Goal: Task Accomplishment & Management: Manage account settings

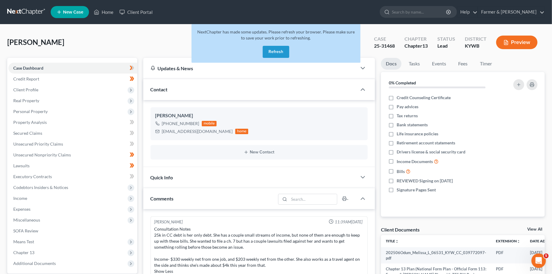
scroll to position [195, 0]
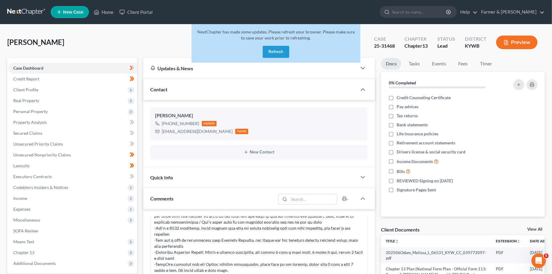
click at [279, 51] on button "Refresh" at bounding box center [276, 52] width 27 height 12
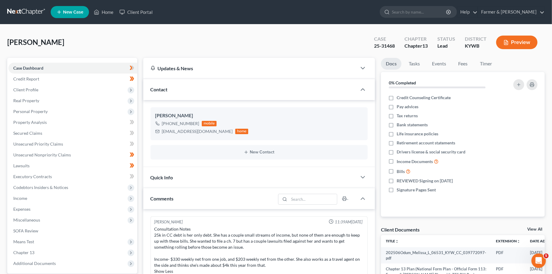
scroll to position [195, 0]
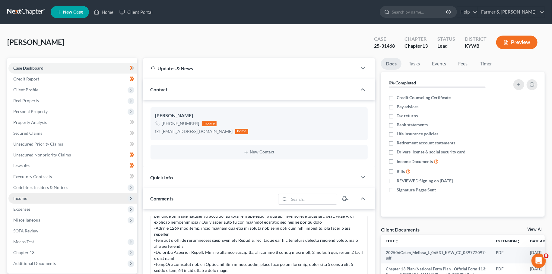
click at [33, 198] on span "Income" at bounding box center [72, 198] width 129 height 11
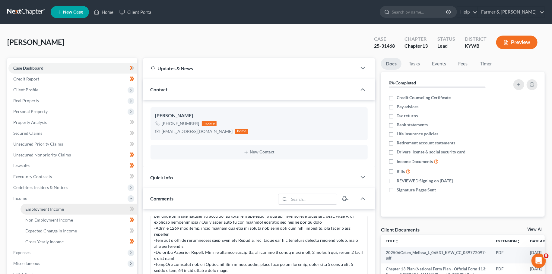
click at [37, 208] on span "Employment Income" at bounding box center [44, 209] width 39 height 5
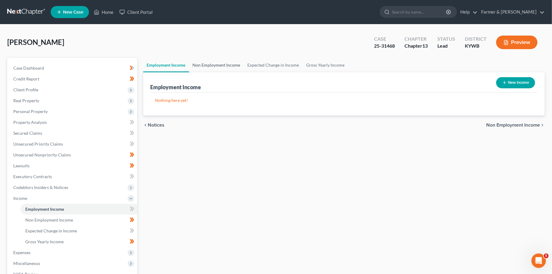
click at [226, 65] on link "Non Employment Income" at bounding box center [216, 65] width 55 height 14
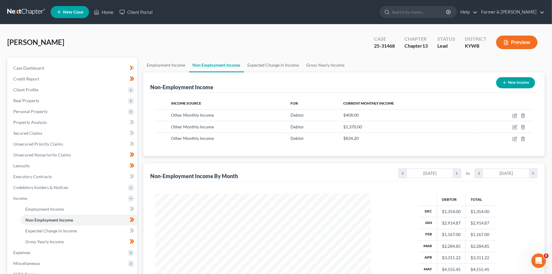
scroll to position [108, 227]
click at [514, 115] on icon "button" at bounding box center [514, 115] width 5 height 5
select select "13"
select select "0"
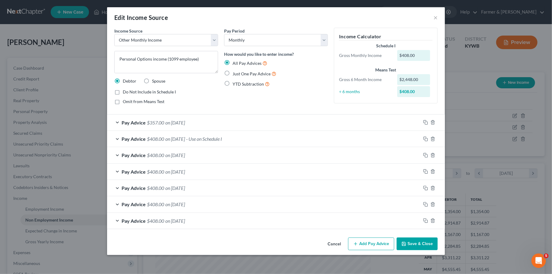
click at [408, 240] on button "Save & Close" at bounding box center [416, 244] width 41 height 13
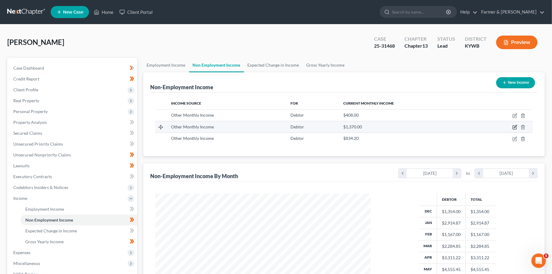
click at [516, 127] on icon "button" at bounding box center [514, 127] width 5 height 5
select select "13"
select select "0"
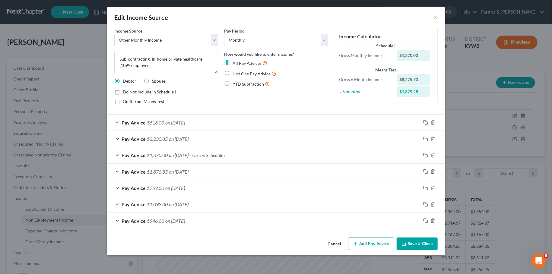
click at [410, 240] on button "Save & Close" at bounding box center [416, 244] width 41 height 13
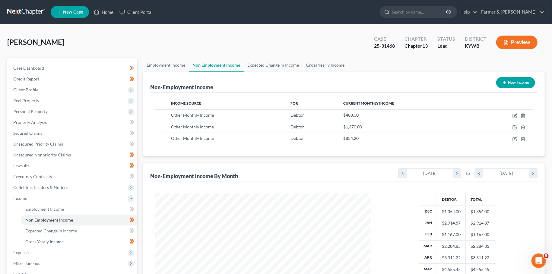
scroll to position [100, 0]
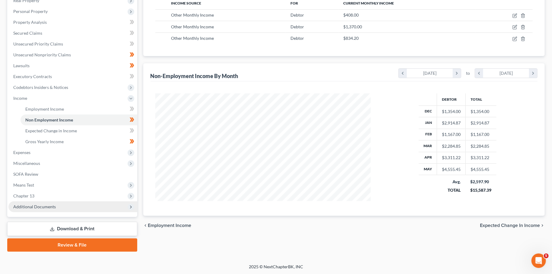
click at [39, 208] on span "Additional Documents" at bounding box center [34, 206] width 43 height 5
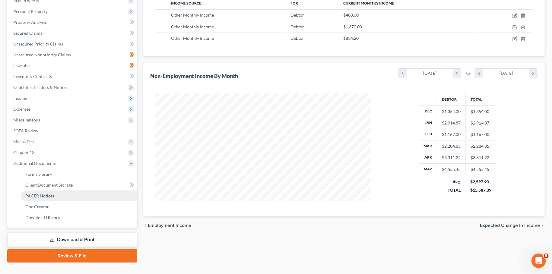
click at [42, 195] on span "PACER Notices" at bounding box center [39, 195] width 29 height 5
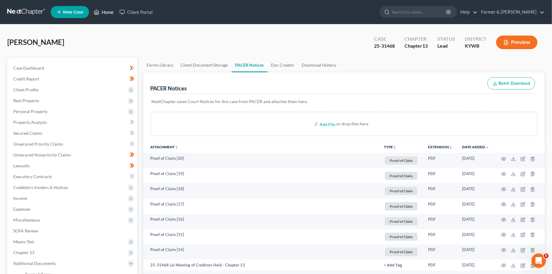
click at [107, 10] on link "Home" at bounding box center [104, 12] width 26 height 11
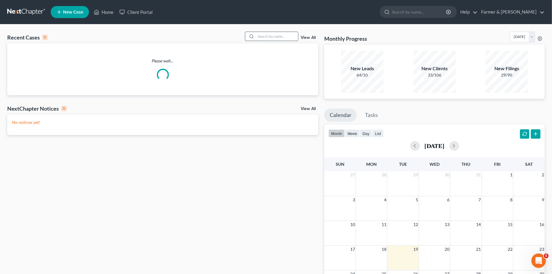
click at [265, 38] on input "search" at bounding box center [277, 36] width 42 height 9
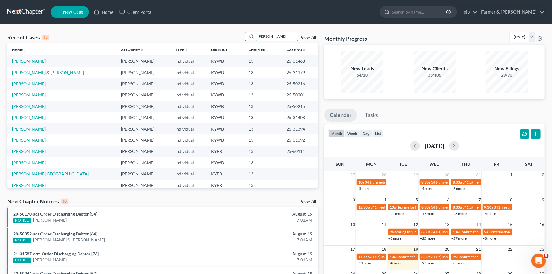
click at [282, 38] on input "JENNIFER YOUNG" at bounding box center [277, 36] width 42 height 9
type input "JENNIFER YOUNG"
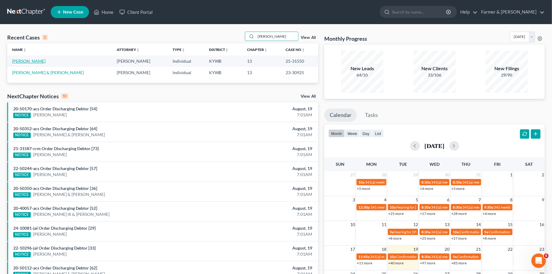
click at [24, 62] on link "Young, Jennifer" at bounding box center [28, 60] width 33 height 5
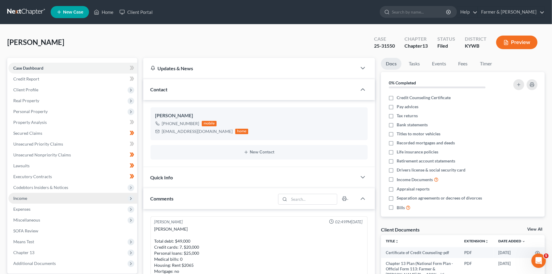
click at [44, 198] on span "Income" at bounding box center [72, 198] width 129 height 11
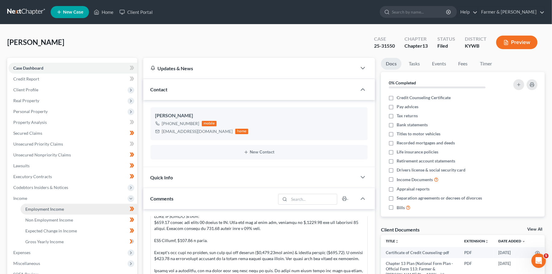
click at [46, 206] on link "Employment Income" at bounding box center [79, 209] width 117 height 11
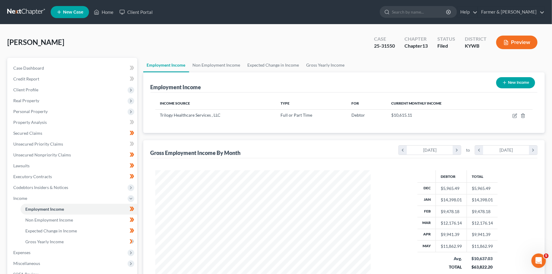
scroll to position [108, 227]
click at [203, 62] on link "Non Employment Income" at bounding box center [216, 65] width 55 height 14
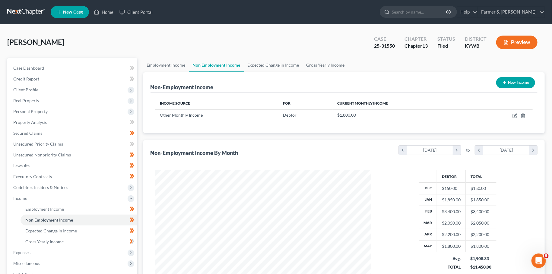
scroll to position [108, 227]
click at [512, 116] on td at bounding box center [503, 114] width 59 height 11
click at [514, 115] on icon "button" at bounding box center [514, 115] width 5 height 5
select select "13"
select select "0"
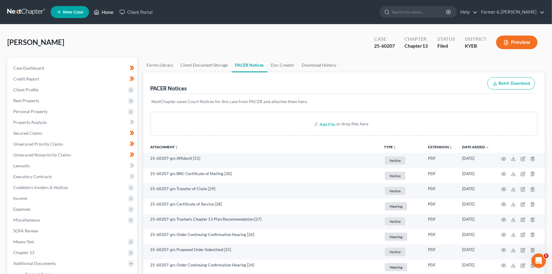
click at [110, 13] on link "Home" at bounding box center [104, 12] width 26 height 11
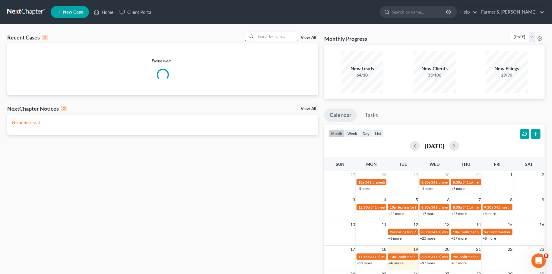
click at [251, 34] on div at bounding box center [250, 36] width 11 height 9
click at [257, 38] on input "search" at bounding box center [277, 36] width 42 height 9
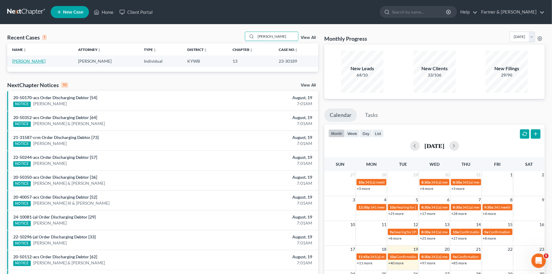
type input "james flippins"
click at [37, 61] on link "Flippins, James" at bounding box center [28, 60] width 33 height 5
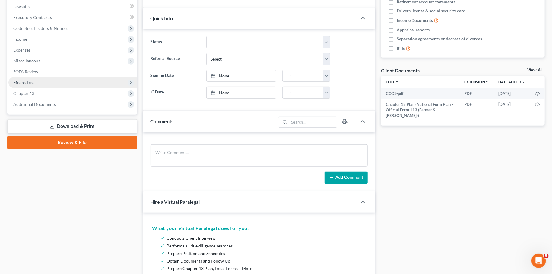
scroll to position [245, 0]
click at [39, 103] on span "Additional Documents" at bounding box center [34, 104] width 43 height 5
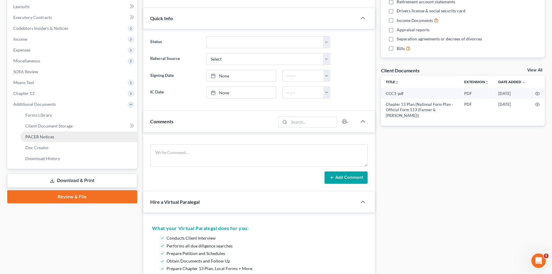
click at [44, 136] on span "PACER Notices" at bounding box center [39, 136] width 29 height 5
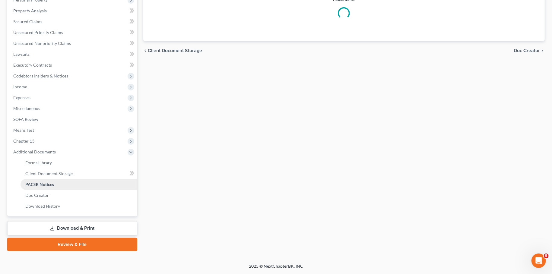
scroll to position [111, 0]
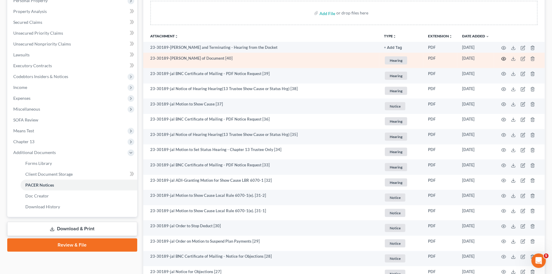
click at [504, 58] on circle "button" at bounding box center [503, 58] width 1 height 1
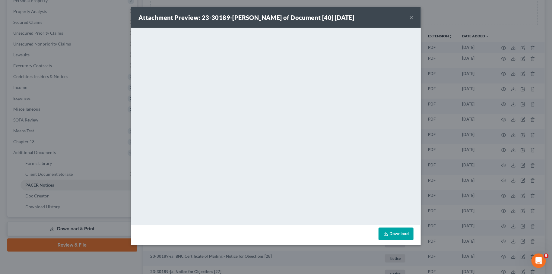
click at [412, 18] on button "×" at bounding box center [411, 17] width 4 height 7
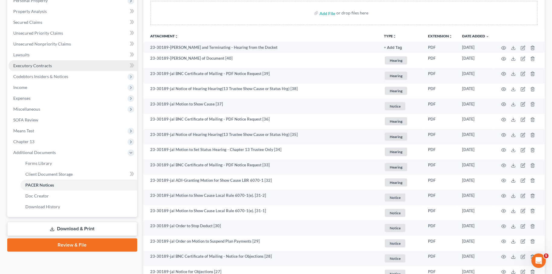
scroll to position [0, 0]
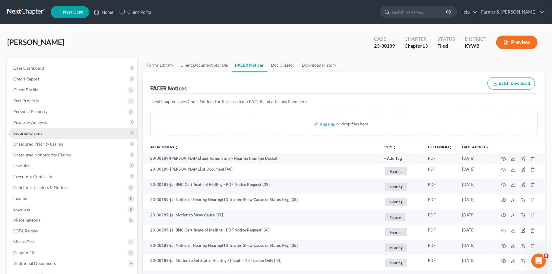
click at [19, 132] on span "Secured Claims" at bounding box center [27, 133] width 29 height 5
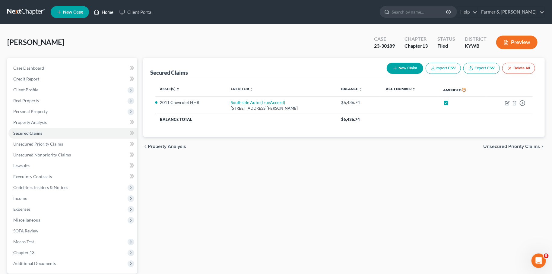
click at [107, 14] on link "Home" at bounding box center [104, 12] width 26 height 11
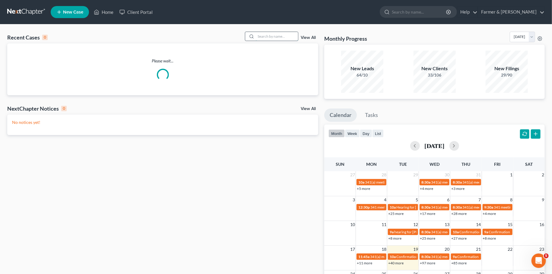
click at [258, 38] on input "search" at bounding box center [277, 36] width 42 height 9
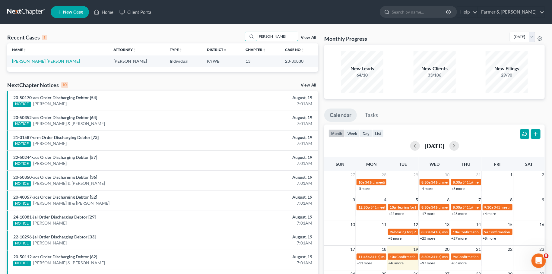
type input "padron"
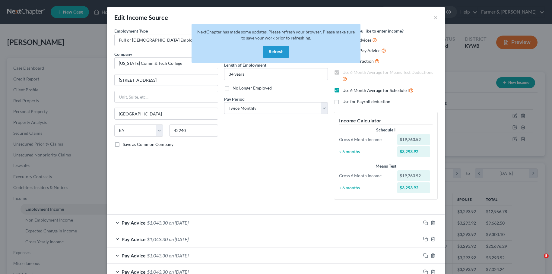
select select "0"
select select "18"
select select "1"
click at [277, 49] on button "Refresh" at bounding box center [276, 52] width 27 height 12
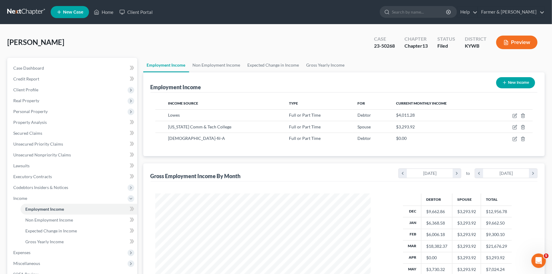
scroll to position [108, 227]
click at [105, 10] on link "Home" at bounding box center [104, 12] width 26 height 11
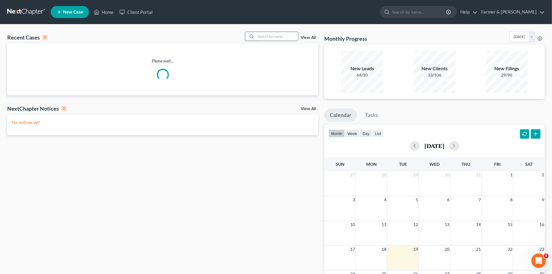
click at [258, 35] on input "search" at bounding box center [277, 36] width 42 height 9
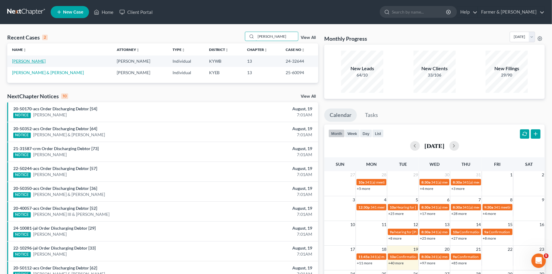
type input "[PERSON_NAME]"
click at [27, 60] on link "[PERSON_NAME]" at bounding box center [28, 60] width 33 height 5
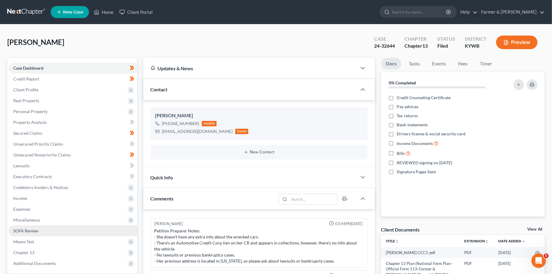
scroll to position [106, 0]
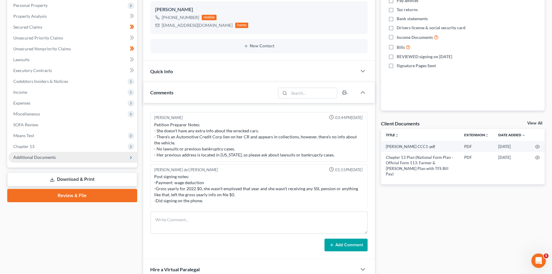
click at [35, 156] on span "Additional Documents" at bounding box center [34, 157] width 43 height 5
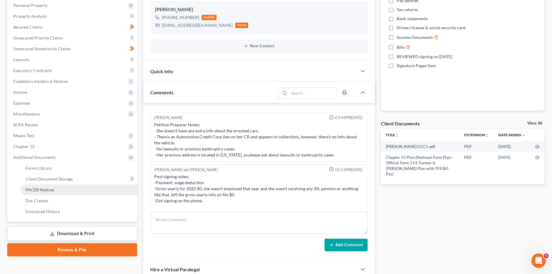
drag, startPoint x: 43, startPoint y: 189, endPoint x: 47, endPoint y: 189, distance: 3.4
click at [45, 189] on span "PACER Notices" at bounding box center [39, 189] width 29 height 5
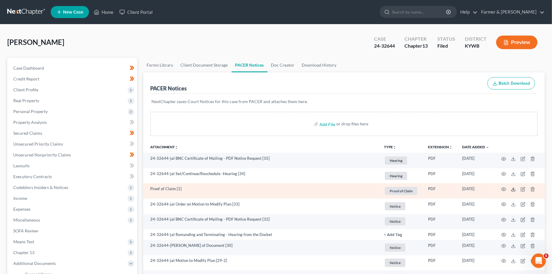
click at [514, 189] on icon at bounding box center [513, 189] width 5 height 5
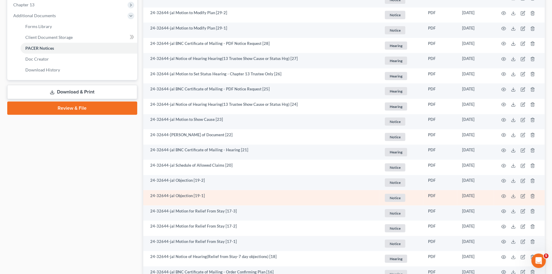
scroll to position [265, 0]
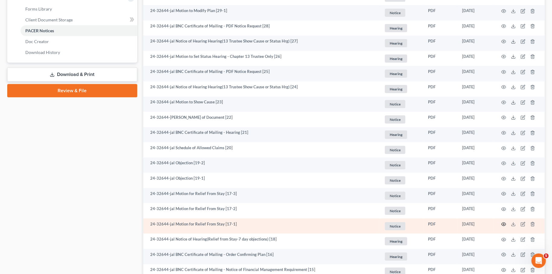
click at [503, 223] on icon "button" at bounding box center [503, 224] width 5 height 5
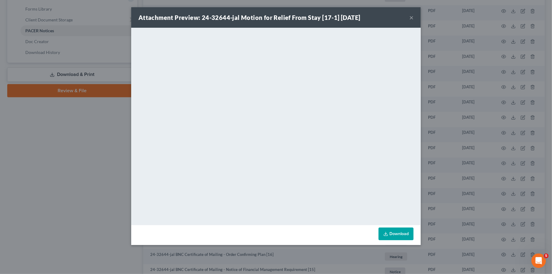
click at [410, 16] on button "×" at bounding box center [411, 17] width 4 height 7
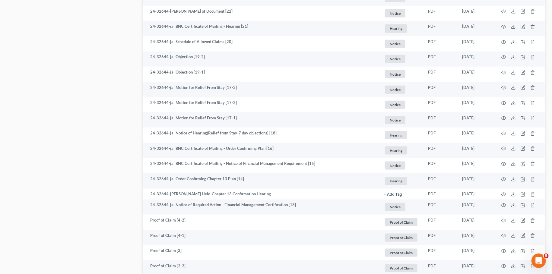
scroll to position [637, 0]
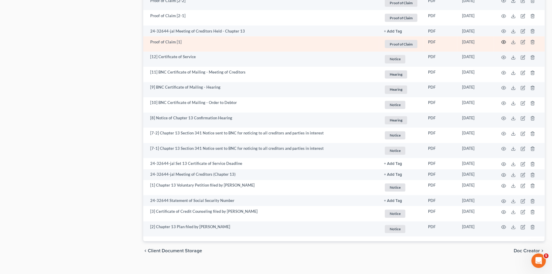
click at [505, 41] on icon "button" at bounding box center [503, 42] width 5 height 5
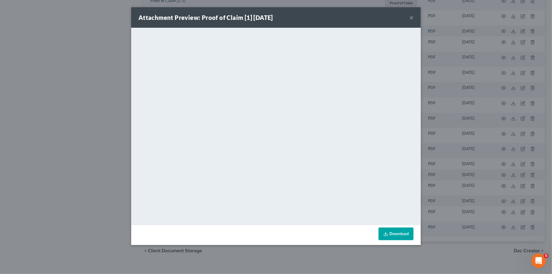
click at [411, 17] on button "×" at bounding box center [411, 17] width 4 height 7
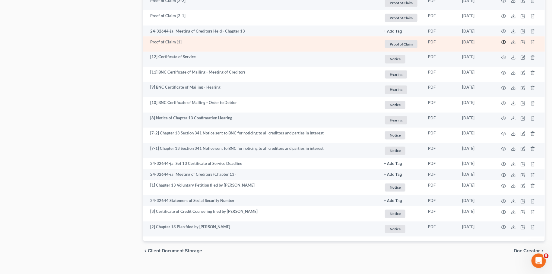
click at [504, 43] on icon "button" at bounding box center [503, 42] width 5 height 5
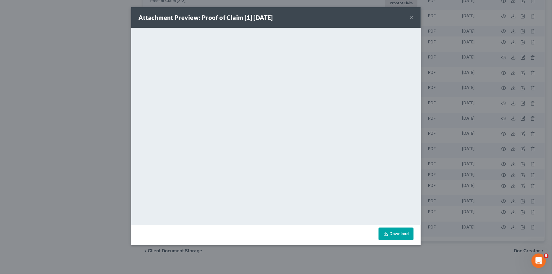
click at [411, 17] on button "×" at bounding box center [411, 17] width 4 height 7
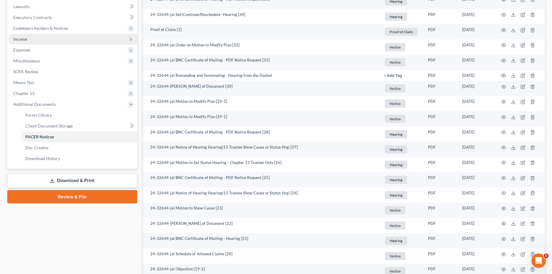
scroll to position [0, 0]
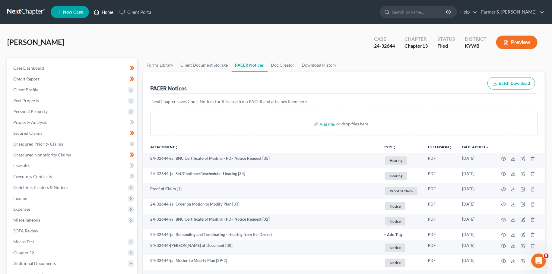
click at [103, 13] on link "Home" at bounding box center [104, 12] width 26 height 11
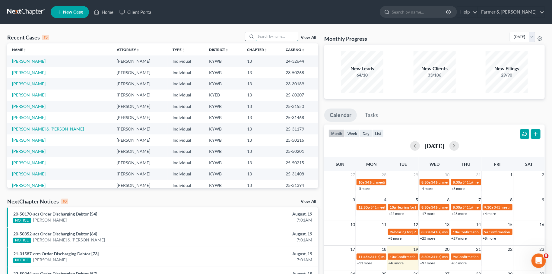
click at [270, 36] on input "search" at bounding box center [277, 36] width 42 height 9
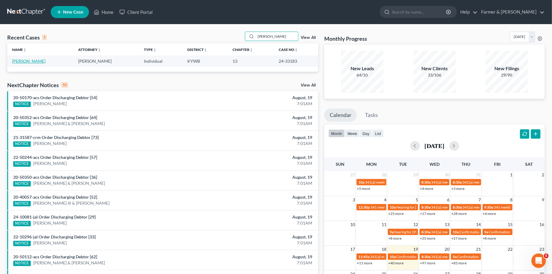
type input "stephen anderson"
click at [30, 60] on link "Anderson, Stephen" at bounding box center [28, 60] width 33 height 5
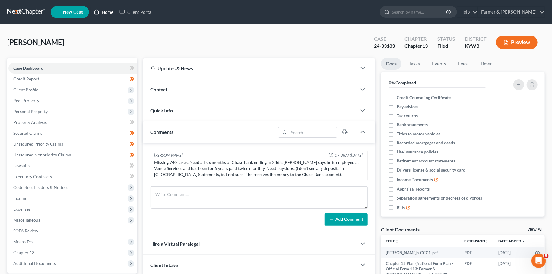
click at [110, 11] on link "Home" at bounding box center [104, 12] width 26 height 11
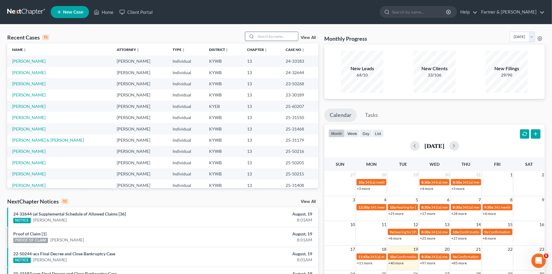
click at [279, 39] on input "search" at bounding box center [277, 36] width 42 height 9
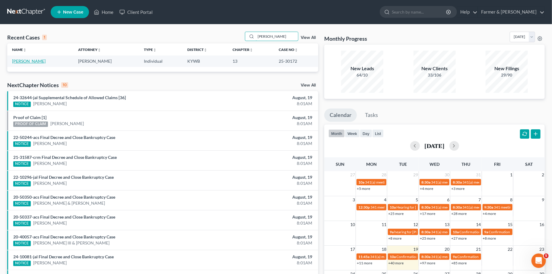
type input "jeffrey davis"
click at [26, 59] on link "Davis, Jeffrey" at bounding box center [28, 60] width 33 height 5
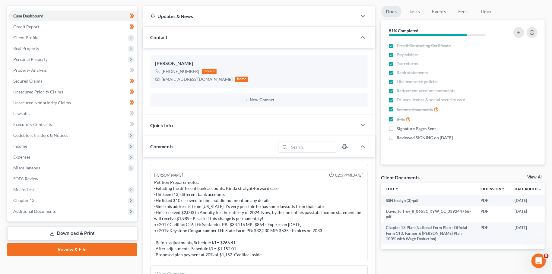
scroll to position [106, 0]
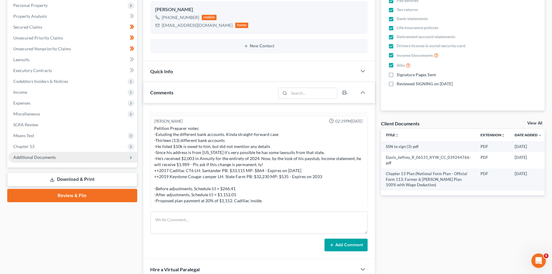
click at [58, 159] on span "Additional Documents" at bounding box center [72, 157] width 129 height 11
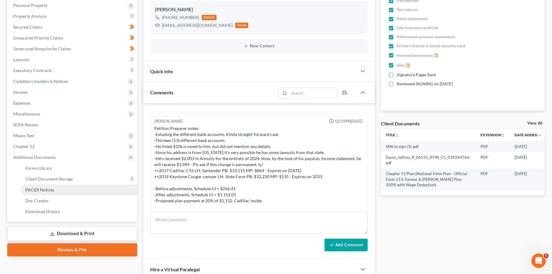
click at [58, 189] on link "PACER Notices" at bounding box center [79, 190] width 117 height 11
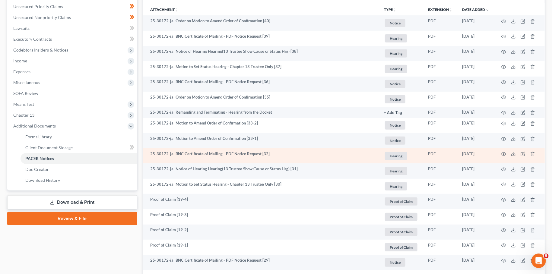
scroll to position [159, 0]
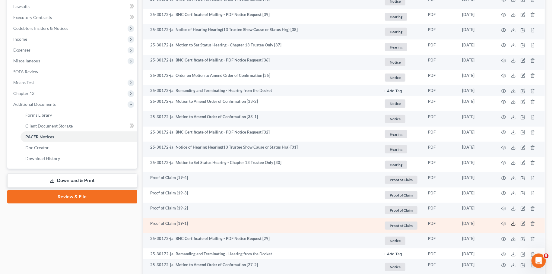
click at [513, 224] on polyline at bounding box center [513, 223] width 2 height 1
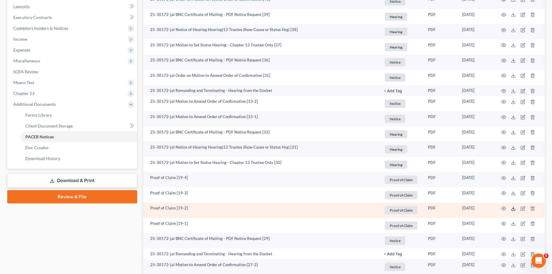
click at [513, 208] on icon at bounding box center [513, 208] width 5 height 5
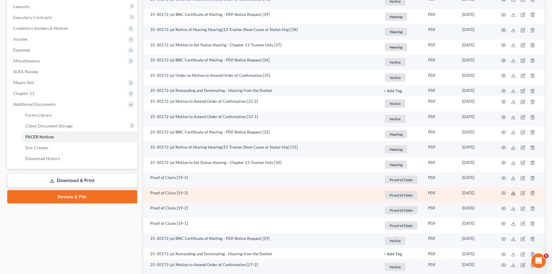
click at [513, 194] on line at bounding box center [513, 192] width 0 height 2
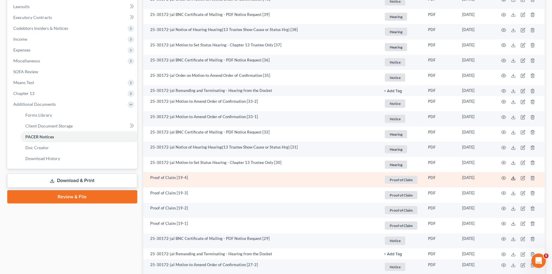
click at [511, 180] on icon at bounding box center [513, 178] width 5 height 5
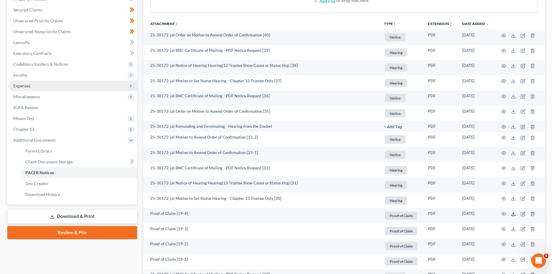
scroll to position [106, 0]
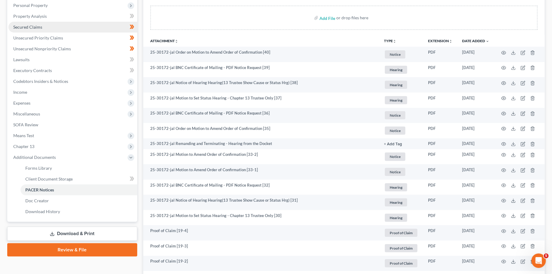
click at [43, 27] on link "Secured Claims" at bounding box center [72, 27] width 129 height 11
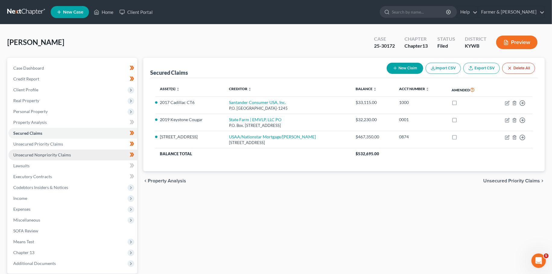
click at [42, 153] on span "Unsecured Nonpriority Claims" at bounding box center [42, 154] width 58 height 5
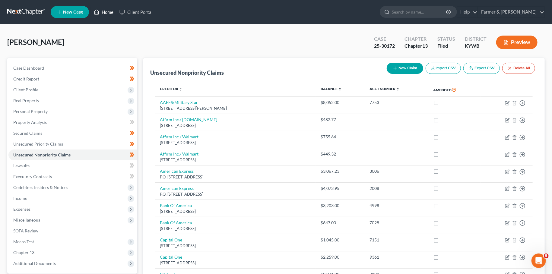
click at [114, 11] on link "Home" at bounding box center [104, 12] width 26 height 11
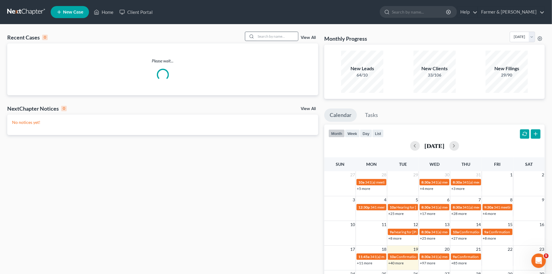
click at [250, 38] on div at bounding box center [250, 36] width 11 height 9
click at [256, 36] on input "search" at bounding box center [277, 36] width 42 height 9
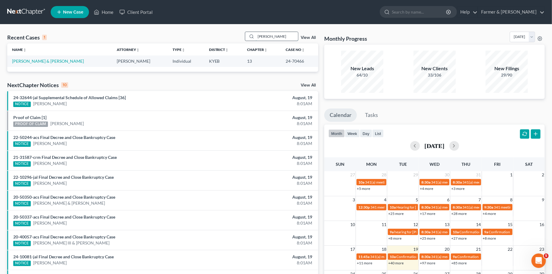
drag, startPoint x: 285, startPoint y: 37, endPoint x: 197, endPoint y: 29, distance: 88.4
click at [256, 32] on input "carl hicks" at bounding box center [277, 36] width 42 height 9
type input "kathy small"
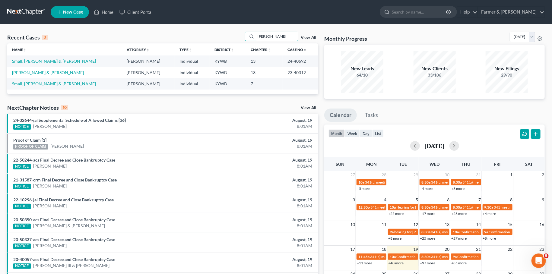
click at [40, 62] on link "Small, [PERSON_NAME] & [PERSON_NAME]" at bounding box center [54, 60] width 84 height 5
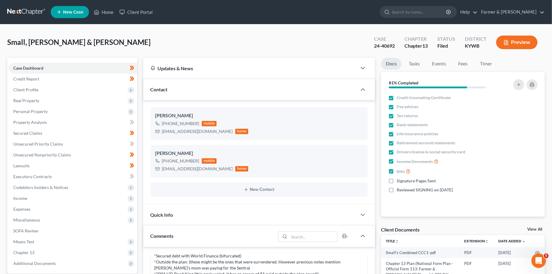
scroll to position [212, 0]
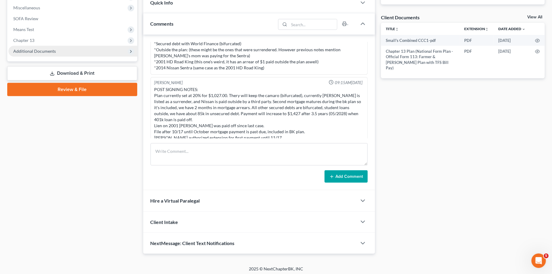
click at [29, 53] on span "Additional Documents" at bounding box center [34, 51] width 43 height 5
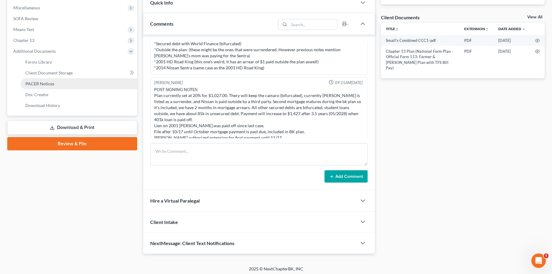
click at [35, 83] on span "PACER Notices" at bounding box center [39, 83] width 29 height 5
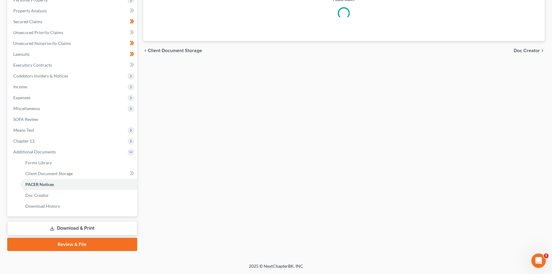
scroll to position [111, 0]
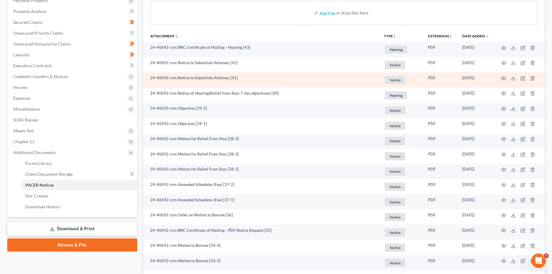
click at [501, 76] on td at bounding box center [519, 79] width 51 height 15
click at [503, 77] on icon "button" at bounding box center [503, 78] width 5 height 3
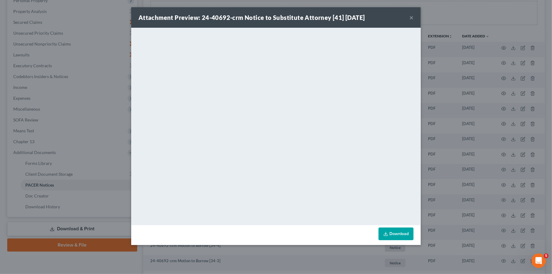
click at [411, 16] on button "×" at bounding box center [411, 17] width 4 height 7
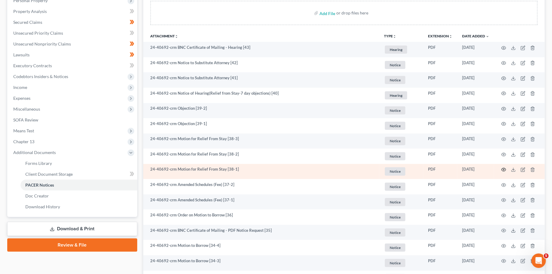
click at [504, 169] on icon "button" at bounding box center [503, 169] width 5 height 5
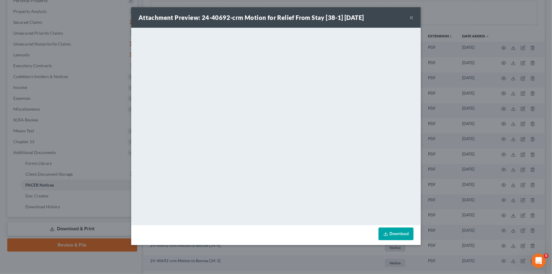
click at [388, 232] on icon at bounding box center [385, 234] width 5 height 5
click at [410, 18] on button "×" at bounding box center [411, 17] width 4 height 7
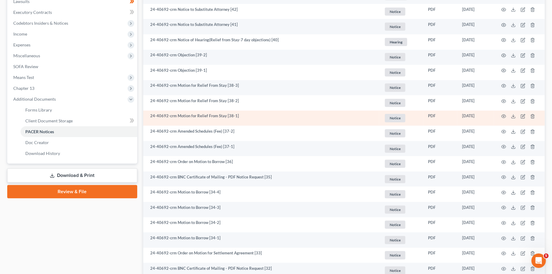
scroll to position [217, 0]
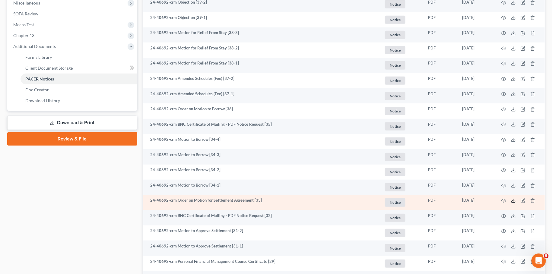
click at [513, 201] on line at bounding box center [513, 200] width 0 height 2
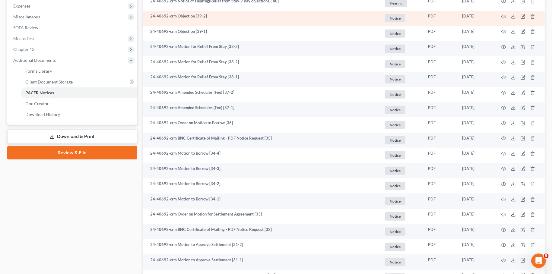
scroll to position [0, 0]
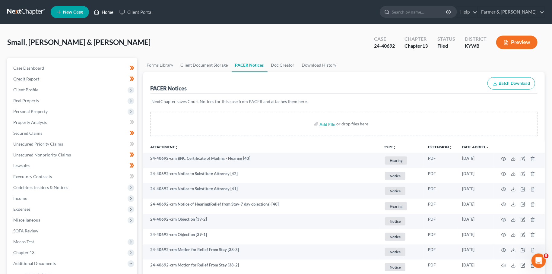
click at [102, 11] on link "Home" at bounding box center [104, 12] width 26 height 11
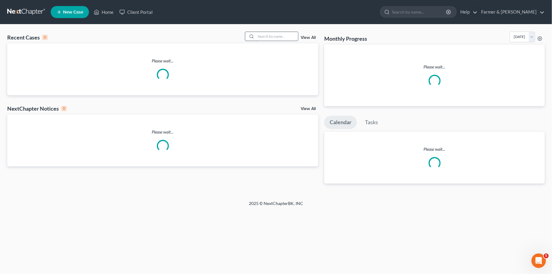
click at [266, 37] on input "search" at bounding box center [277, 36] width 42 height 9
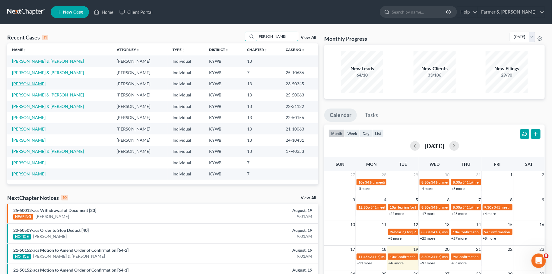
type input "philip"
click at [21, 83] on link "Scheidegger, Philip" at bounding box center [28, 83] width 33 height 5
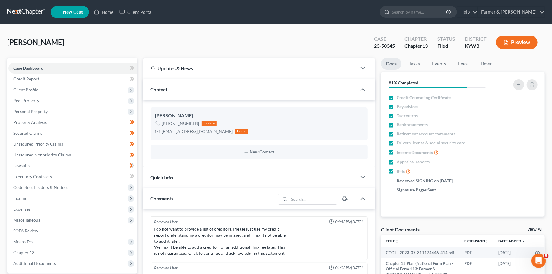
scroll to position [49, 0]
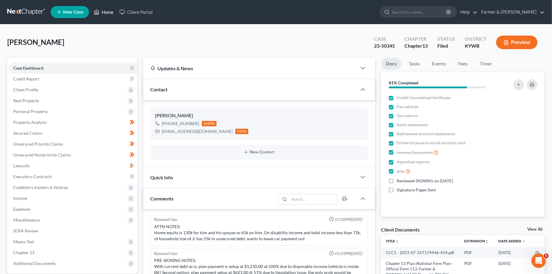
click at [110, 9] on link "Home" at bounding box center [104, 12] width 26 height 11
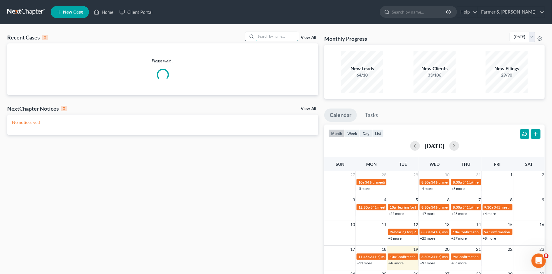
click at [258, 38] on input "search" at bounding box center [277, 36] width 42 height 9
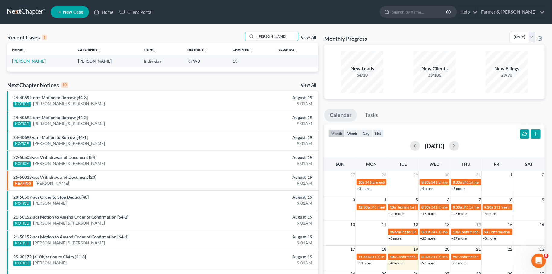
type input "william brown"
click at [21, 60] on link "[PERSON_NAME]" at bounding box center [28, 60] width 33 height 5
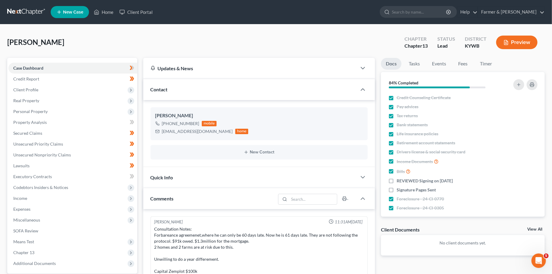
scroll to position [119, 0]
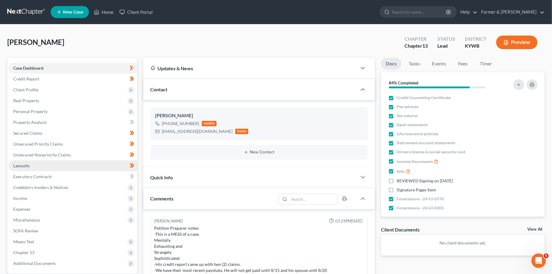
click at [25, 166] on span "Lawsuits" at bounding box center [21, 165] width 16 height 5
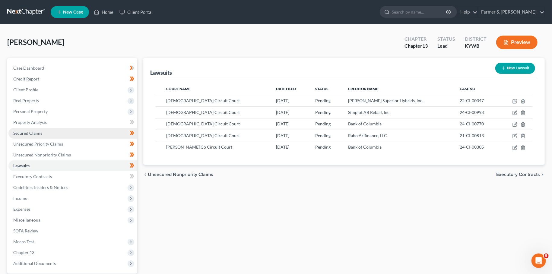
click at [37, 134] on span "Secured Claims" at bounding box center [27, 133] width 29 height 5
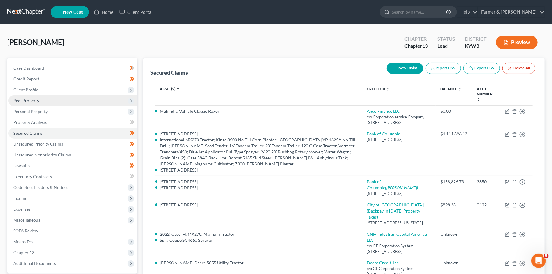
click at [28, 98] on span "Real Property" at bounding box center [26, 100] width 26 height 5
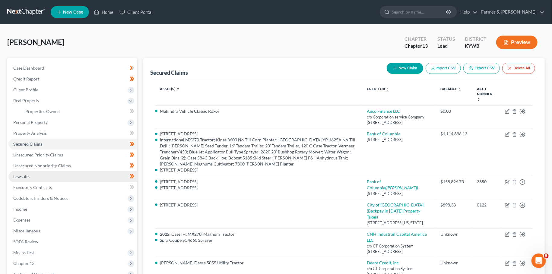
click at [75, 176] on link "Lawsuits" at bounding box center [72, 176] width 129 height 11
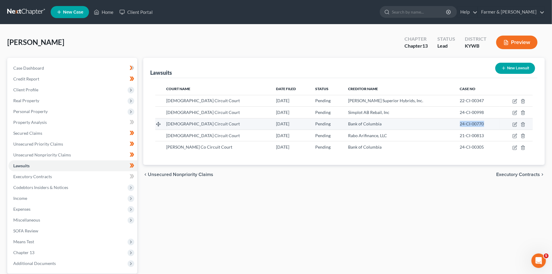
drag, startPoint x: 473, startPoint y: 126, endPoint x: 443, endPoint y: 125, distance: 29.9
click at [455, 125] on td "24-CI-00770" at bounding box center [477, 123] width 45 height 11
copy span "24-CI-00770"
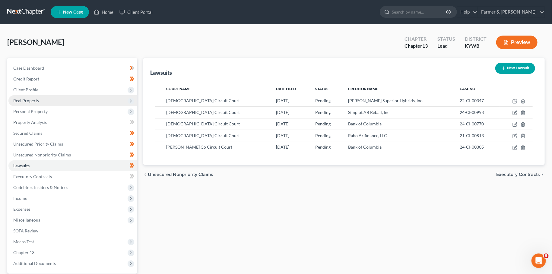
click at [74, 100] on span "Real Property" at bounding box center [72, 100] width 129 height 11
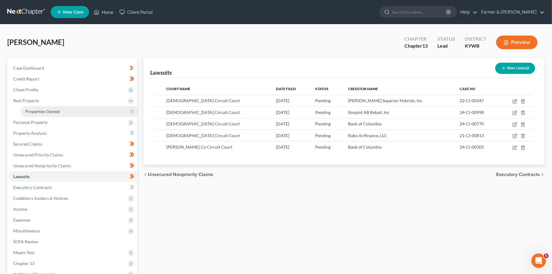
click at [70, 110] on link "Properties Owned" at bounding box center [79, 111] width 117 height 11
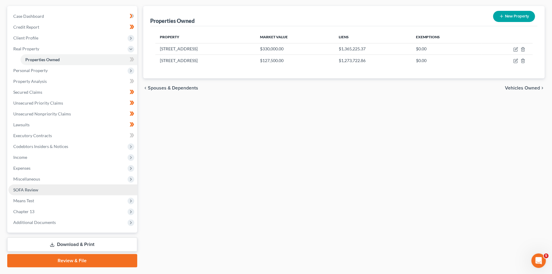
scroll to position [53, 0]
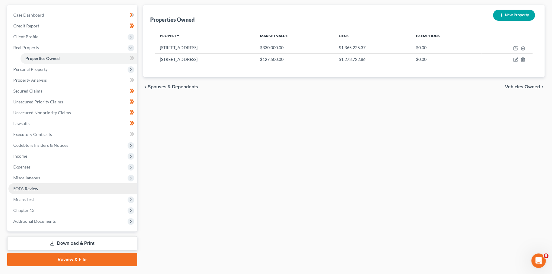
click at [58, 189] on link "SOFA Review" at bounding box center [72, 188] width 129 height 11
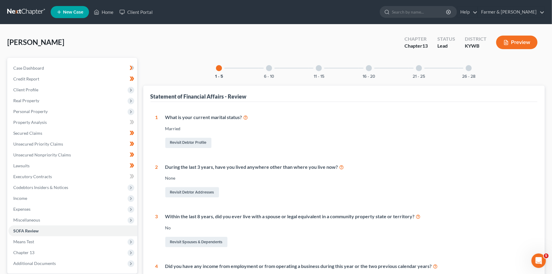
click at [470, 66] on div at bounding box center [469, 68] width 6 height 6
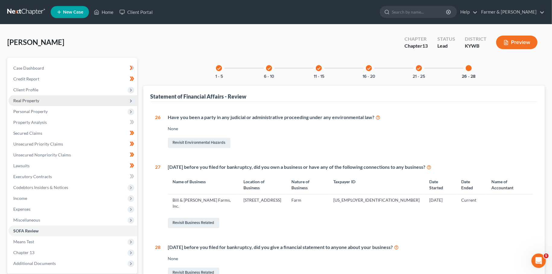
click at [31, 100] on span "Real Property" at bounding box center [26, 100] width 26 height 5
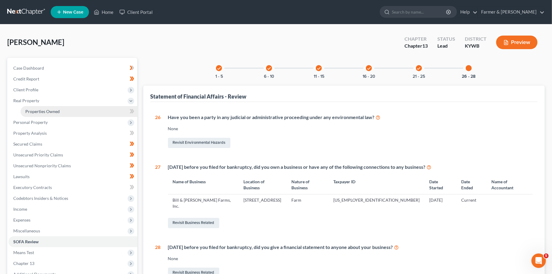
click at [28, 113] on span "Properties Owned" at bounding box center [42, 111] width 34 height 5
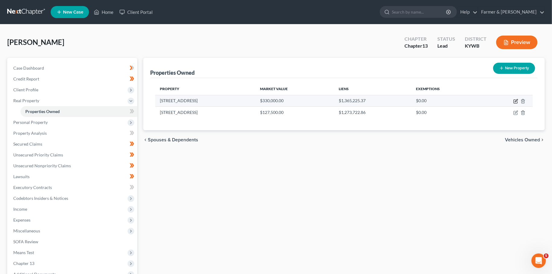
click at [515, 101] on icon "button" at bounding box center [515, 101] width 5 height 5
select select "18"
select select "0"
select select "18"
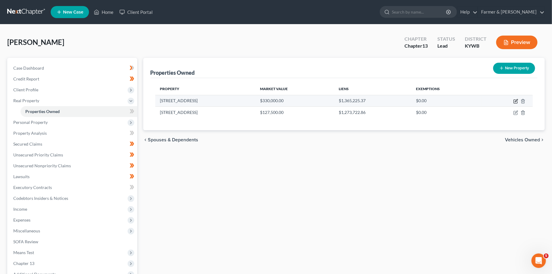
select select "3"
select select "0"
select select "4"
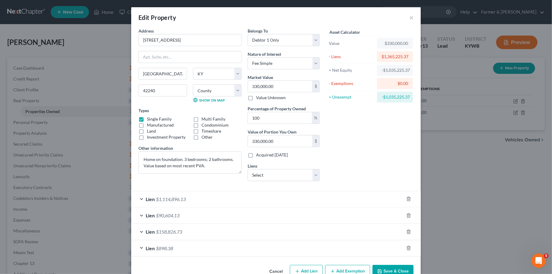
click at [330, 197] on div "Lien $1,114,896.13" at bounding box center [267, 199] width 273 height 16
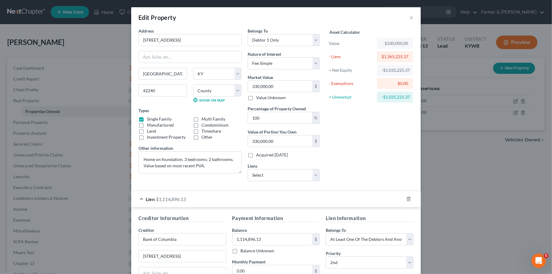
scroll to position [51, 0]
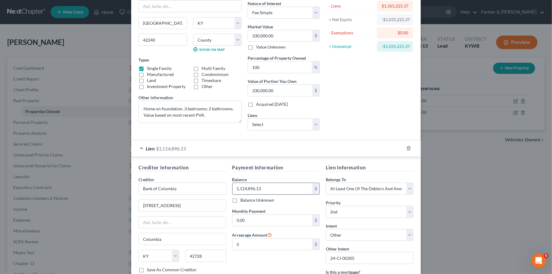
click at [281, 186] on input "1,114,896.13" at bounding box center [272, 188] width 80 height 11
click at [256, 192] on input "1,196." at bounding box center [272, 188] width 80 height 11
type input "1"
paste input "1,233,245.66"
type input "1,233,245.66"
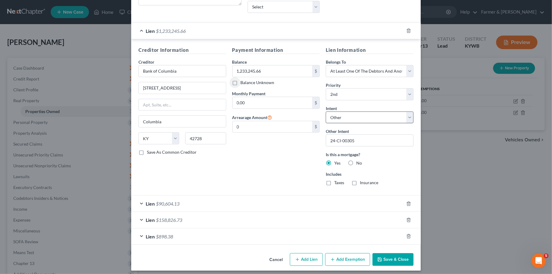
scroll to position [170, 0]
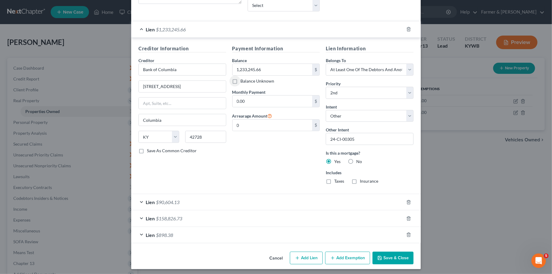
click at [237, 199] on div "Lien $90,604.13" at bounding box center [267, 202] width 273 height 16
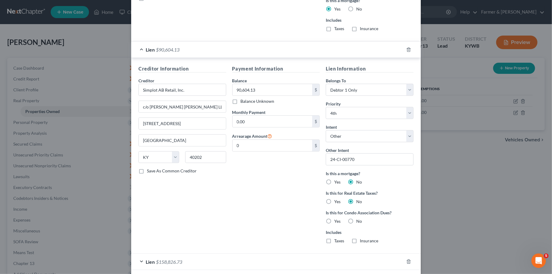
scroll to position [365, 0]
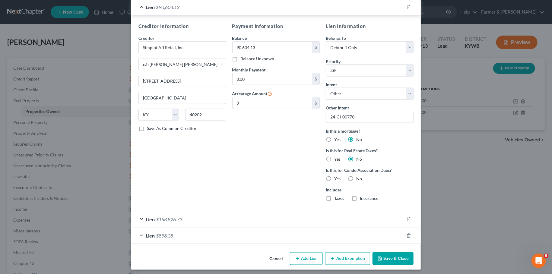
click at [254, 224] on div "Lien $158,826.73" at bounding box center [267, 219] width 273 height 16
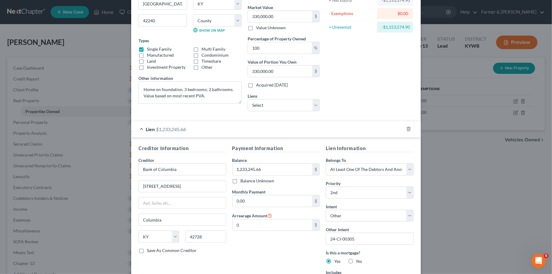
scroll to position [60, 0]
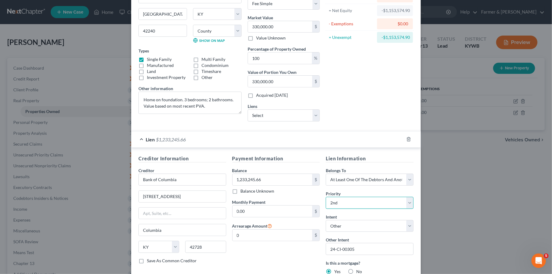
click at [343, 199] on select "Select 2nd 5th 6th 7th 8th 9th 10th 11th 12th 13th 14th 15th 16th 17th 18th 19t…" at bounding box center [370, 203] width 88 height 12
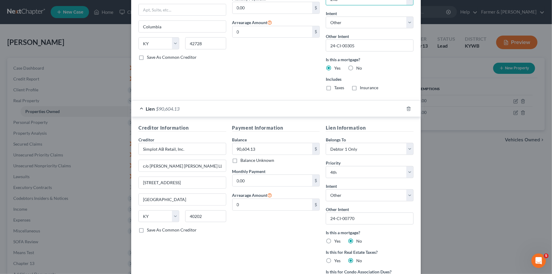
scroll to position [521, 0]
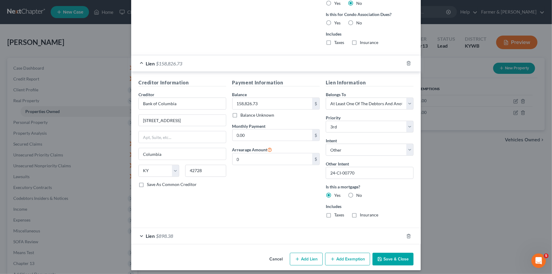
click at [268, 234] on div "Lien $898.38" at bounding box center [267, 236] width 273 height 16
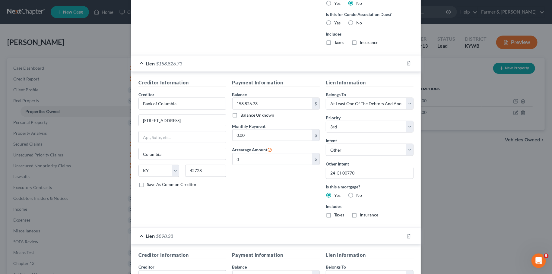
scroll to position [673, 0]
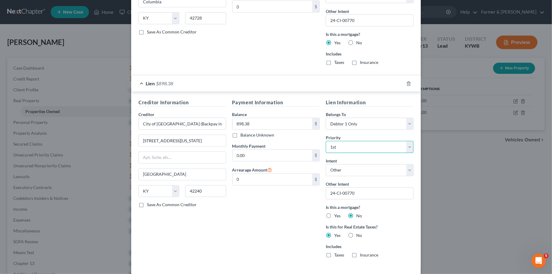
click at [326, 141] on select "Select 1st 5th 6th 7th 8th 9th 10th 11th 12th 13th 14th 15th 16th 17th 18th 19t…" at bounding box center [370, 147] width 88 height 12
select select "15"
click option "19th" at bounding box center [0, 0] width 0 height 0
select select "1"
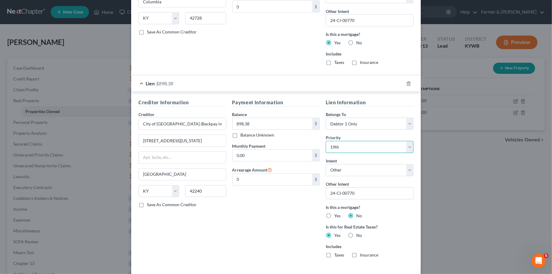
select select "1"
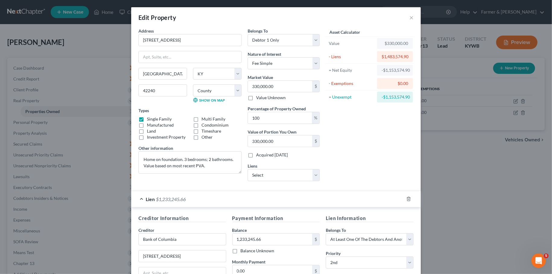
scroll to position [102, 0]
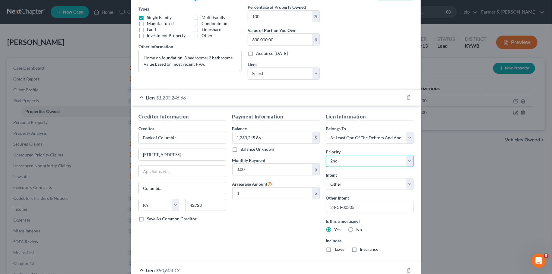
click at [326, 155] on select "Select 1st 2nd 5th 6th 7th 8th 9th 10th 11th 12th 13th 14th 15th 16th 17th 18th…" at bounding box center [370, 161] width 88 height 12
select select "0"
click option "1st" at bounding box center [0, 0] width 0 height 0
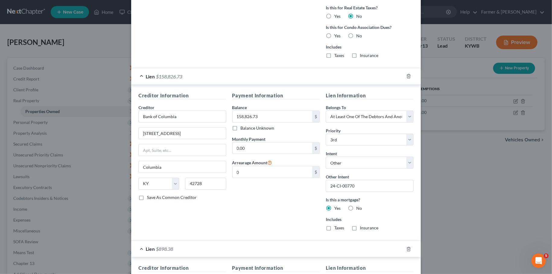
scroll to position [508, 0]
click at [326, 133] on select "Select 2nd 3rd 5th 6th 7th 8th 9th 10th 11th 12th 13th 14th 15th 16th 17th 18th…" at bounding box center [370, 139] width 88 height 12
select select "0"
click option "2nd" at bounding box center [0, 0] width 0 height 0
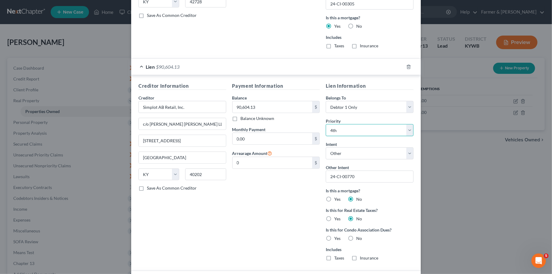
click at [347, 125] on select "Select 3rd 4th 5th 6th 7th 8th 9th 10th 11th 12th 13th 14th 15th 16th 17th 18th…" at bounding box center [370, 130] width 88 height 12
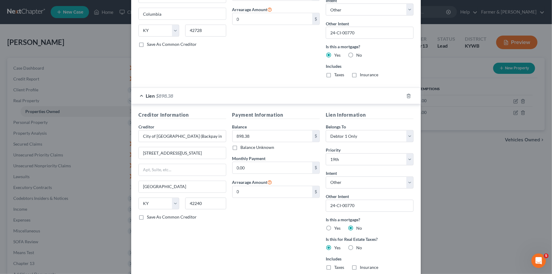
scroll to position [696, 0]
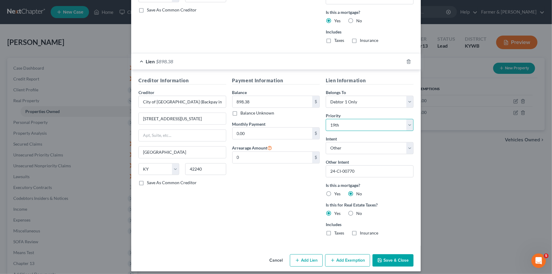
click at [326, 119] on select "Select 3rd 5th 6th 7th 8th 9th 10th 11th 12th 13th 14th 15th 16th 17th 18th 19t…" at bounding box center [370, 125] width 88 height 12
select select "0"
click option "3rd" at bounding box center [0, 0] width 0 height 0
select select "0"
click at [391, 254] on button "Save & Close" at bounding box center [392, 260] width 41 height 13
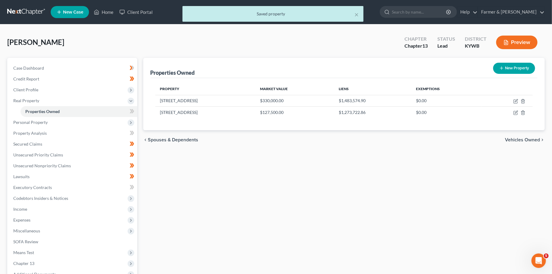
click at [282, 136] on div "chevron_left Spouses & Dependents Vehicles Owned chevron_right" at bounding box center [344, 139] width 402 height 19
click at [519, 68] on button "New Property" at bounding box center [514, 68] width 42 height 11
select select "18"
select select "23"
select select "0"
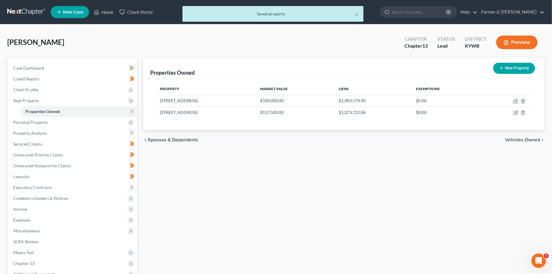
select select "0"
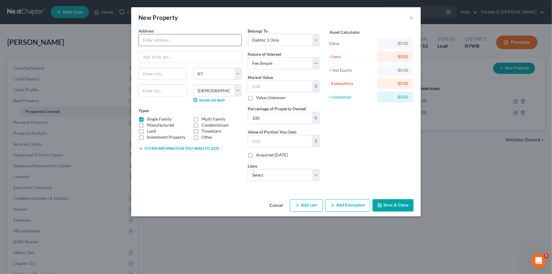
click at [220, 41] on input "text" at bounding box center [190, 39] width 103 height 11
type input "D"
type input "66 Acres on D. Coffee Rd."
type input "42256"
type input "Lewisburg"
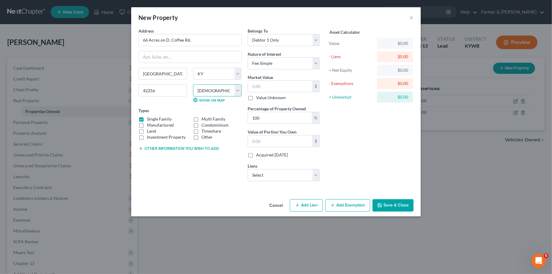
select select "70"
click at [147, 119] on label "Single Family" at bounding box center [159, 119] width 25 height 6
click at [149, 119] on input "Single Family" at bounding box center [151, 118] width 4 height 4
checkbox input "false"
click at [147, 131] on label "Land" at bounding box center [151, 131] width 9 height 6
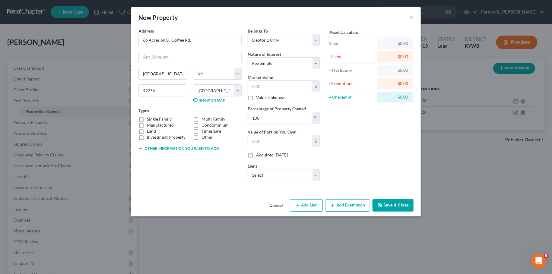
click at [149, 131] on input "Land" at bounding box center [151, 130] width 4 height 4
checkbox input "true"
click at [150, 148] on button "Other information you wish to add" at bounding box center [178, 148] width 81 height 5
click at [158, 163] on textarea at bounding box center [189, 162] width 103 height 22
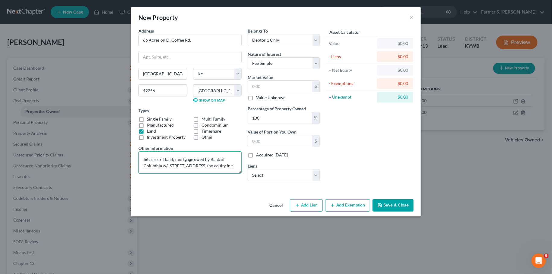
scroll to position [0, 0]
type textarea "66 acres of land; mortgage owed by Bank of Columbia w/ 520 Foston Chapel Rd."
drag, startPoint x: 165, startPoint y: 39, endPoint x: 268, endPoint y: 37, distance: 103.4
click at [241, 37] on input "66 Acres on D. Coffee Rd." at bounding box center [190, 39] width 103 height 11
type input "66 Acres on Lewisburg Rd 0"
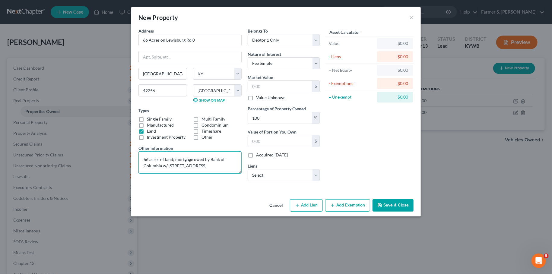
drag, startPoint x: 143, startPoint y: 159, endPoint x: 183, endPoint y: 160, distance: 39.5
click at [183, 160] on textarea "66 acres of land; mortgage owed by Bank of Columbia w/ 520 Foston Chapel Rd." at bounding box center [189, 162] width 103 height 22
click at [183, 161] on textarea "66 acres of land; mortgage owed by Bank of Columbia w/ 520 Foston Chapel Rd." at bounding box center [189, 162] width 103 height 22
click at [173, 159] on textarea "66 acres of land; mortgage owed by Bank of Columbia w/ 520 Foston Chapel Rd." at bounding box center [189, 162] width 103 height 22
paste textarea "049-00-00-050-00"
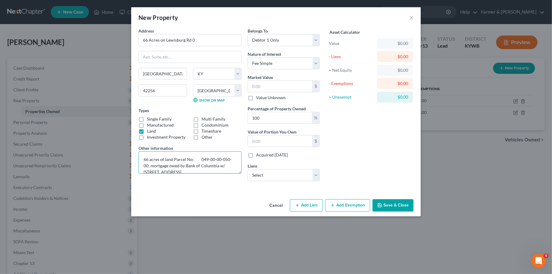
click at [195, 158] on textarea "66 acres of land Parcel No: 049-00-00-050-00; mortgage owed by Bank of Columbia…" at bounding box center [189, 162] width 103 height 22
type textarea "66 acres of land Parcel No: 049-00-00-050-00; mortgage owed by Bank of Columbia…"
click at [259, 88] on input "text" at bounding box center [280, 86] width 64 height 11
type input "5"
type input "5.00"
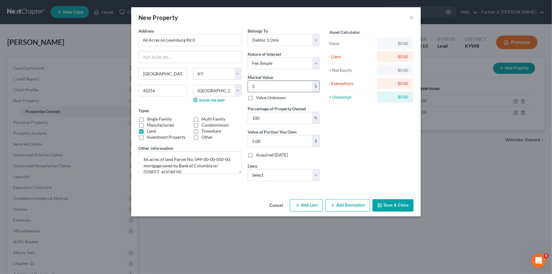
type input "57"
type input "57.00"
type input "576"
type input "576.00"
type input "5768"
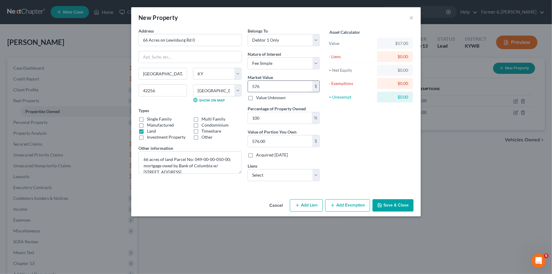
type input "5,768.00"
type input "5,7684"
type input "57,684.00"
click at [248, 169] on select "Select John Deere Financial - Unknown" at bounding box center [284, 175] width 72 height 12
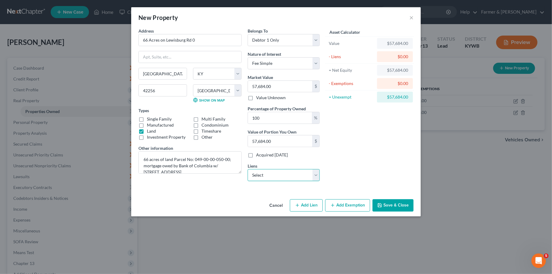
click at [307, 174] on select "Select John Deere Financial - Unknown" at bounding box center [284, 175] width 72 height 12
click at [378, 204] on icon "button" at bounding box center [380, 206] width 4 height 4
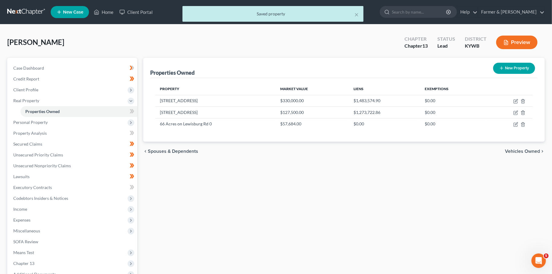
click at [378, 207] on div "Properties Owned New Property Property Market Value Liens Exemptions 520 Foston…" at bounding box center [344, 188] width 408 height 261
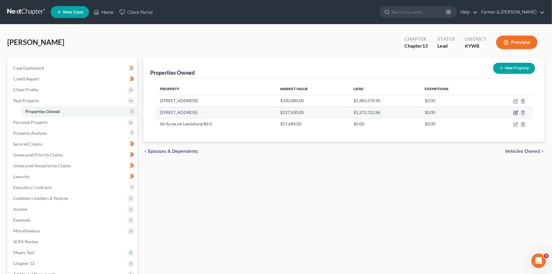
click at [516, 111] on icon "button" at bounding box center [516, 112] width 3 height 3
select select "18"
select select "23"
select select "0"
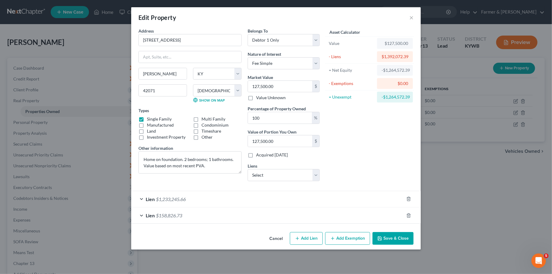
click at [408, 237] on button "Save & Close" at bounding box center [392, 238] width 41 height 13
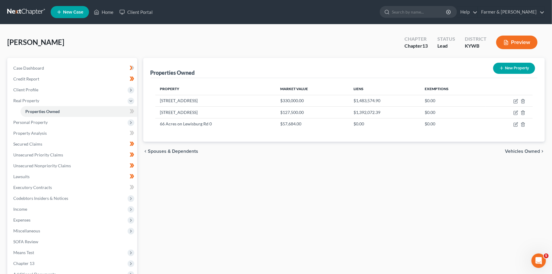
click at [510, 68] on button "New Property" at bounding box center [514, 68] width 42 height 11
select select "18"
select select "23"
select select "0"
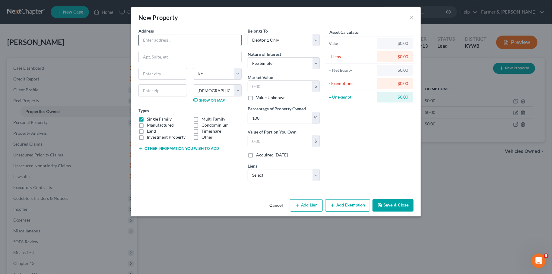
click at [200, 41] on input "text" at bounding box center [190, 39] width 103 height 11
type input "249 acres on Stuart Chapel Rd."
click at [168, 89] on input "text" at bounding box center [162, 90] width 49 height 12
type input "42256"
type input "Lewisburg"
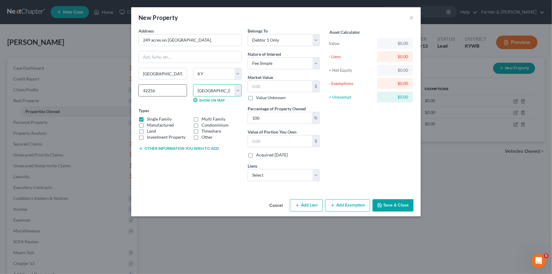
select select "70"
drag, startPoint x: 140, startPoint y: 118, endPoint x: 143, endPoint y: 132, distance: 13.9
click at [147, 119] on label "Single Family" at bounding box center [159, 119] width 25 height 6
click at [149, 119] on input "Single Family" at bounding box center [151, 118] width 4 height 4
checkbox input "false"
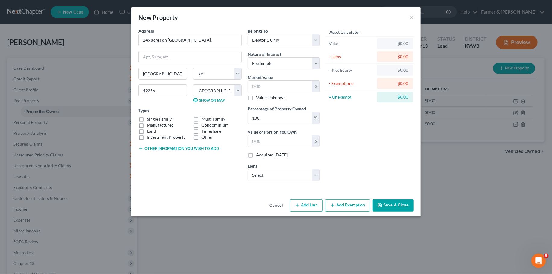
click at [147, 131] on label "Land" at bounding box center [151, 131] width 9 height 6
click at [149, 131] on input "Land" at bounding box center [151, 130] width 4 height 4
checkbox input "true"
click at [150, 148] on button "Other information you wish to add" at bounding box center [178, 148] width 81 height 5
click at [152, 162] on textarea at bounding box center [189, 162] width 103 height 22
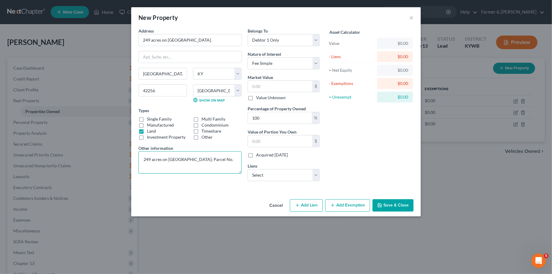
click at [220, 163] on textarea "249 acres on Stuart Chapel Rd; Parcel No." at bounding box center [189, 162] width 103 height 22
paste textarea "035-00-00-025-00"
type textarea "249 acres on Stuart Chapel Rd; Parcel No. 035-00-00-025-00; mortgage also on 52…"
click at [284, 102] on div "Belongs To * Select Debtor 1 Only Debtor 2 Only Debtor 1 And Debtor 2 Only At L…" at bounding box center [284, 107] width 78 height 158
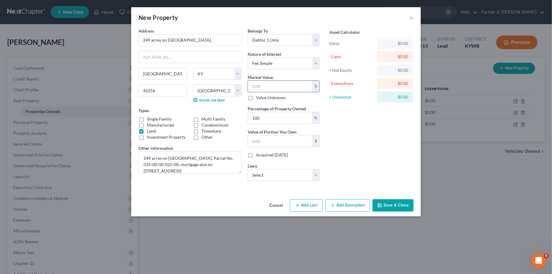
click at [286, 87] on input "text" at bounding box center [280, 86] width 64 height 11
type input "1"
type input "1.00"
type input "16"
type input "16.00"
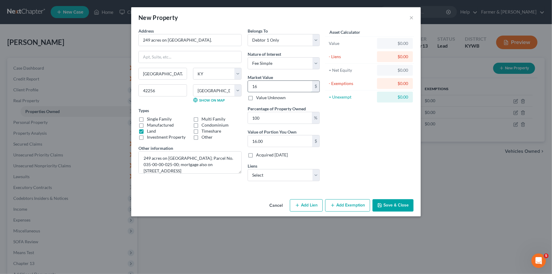
type input "165"
type input "165.00"
type input "1650"
type input "1,650.00"
type input "1,6500"
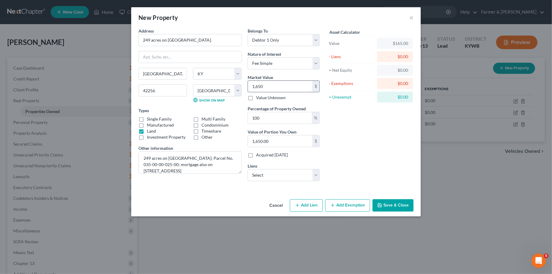
type input "16,500.00"
type input "16,5000"
type input "165,000.00"
click at [392, 205] on button "Save & Close" at bounding box center [392, 205] width 41 height 13
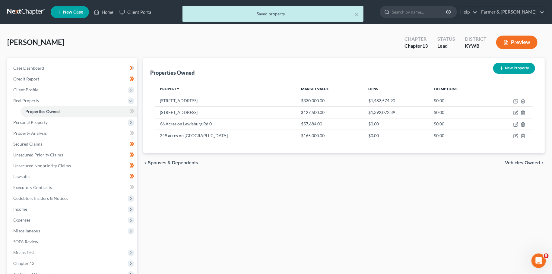
click at [392, 205] on div "Properties Owned New Property Property Market Value Liens Exemptions 520 Foston…" at bounding box center [344, 188] width 408 height 261
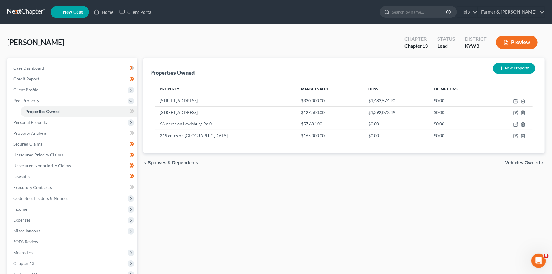
click at [513, 66] on button "New Property" at bounding box center [514, 68] width 42 height 11
select select "18"
select select "23"
select select "0"
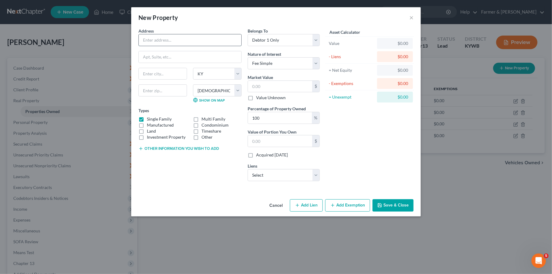
click at [223, 43] on input "text" at bounding box center [190, 39] width 103 height 11
type input "5901 Stuart Chapel Rd. (w/ 4.65 acres)"
click at [148, 87] on input "text" at bounding box center [162, 90] width 49 height 12
type input "42256"
type input "Lewisburg"
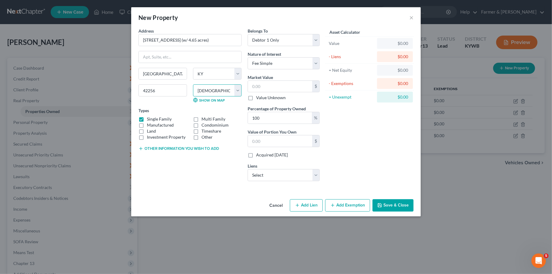
select select "70"
click at [147, 131] on label "Land" at bounding box center [151, 131] width 9 height 6
click at [149, 131] on input "Land" at bounding box center [151, 130] width 4 height 4
checkbox input "true"
click at [149, 148] on button "Other information you wish to add" at bounding box center [178, 148] width 81 height 5
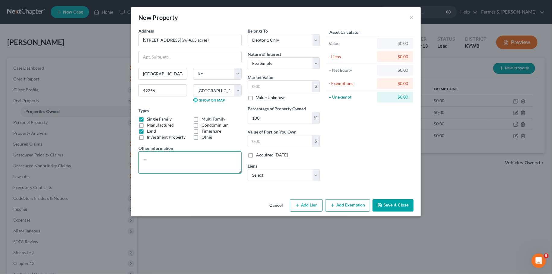
click at [150, 166] on textarea at bounding box center [189, 162] width 103 height 22
drag, startPoint x: 227, startPoint y: 160, endPoint x: 223, endPoint y: 159, distance: 4.6
click at [225, 160] on textarea "home and 4.65 acres of land; Parcel ID No." at bounding box center [189, 162] width 103 height 22
paste textarea "035-00-00-023-00"
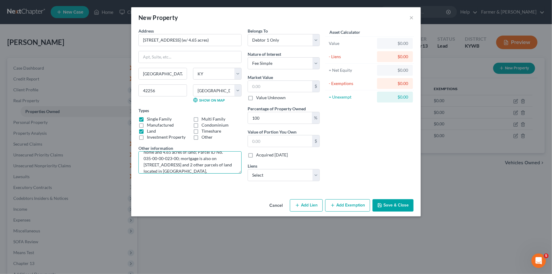
type textarea "home and 4.65 acres of land; Parcel ID No. 035-00-00-023-00; mortgage is also o…"
click at [293, 90] on input "text" at bounding box center [280, 86] width 64 height 11
type input "15"
type input "15.00"
type input "157"
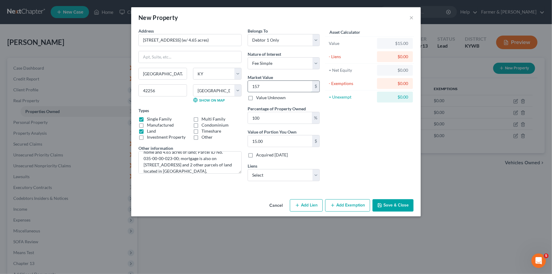
type input "157.00"
type input "1,570"
type input "1,570.00"
type input "157,000"
type input "157,000.00"
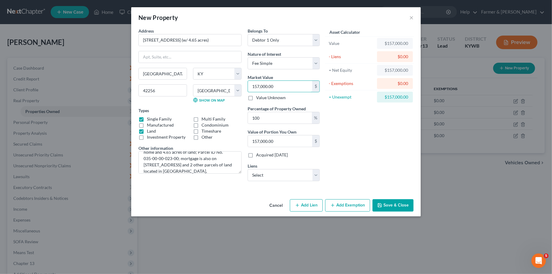
type input "157,000.00"
click at [397, 204] on button "Save & Close" at bounding box center [392, 205] width 41 height 13
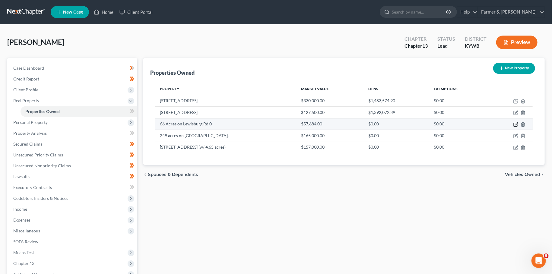
click at [515, 124] on icon "button" at bounding box center [516, 123] width 3 height 3
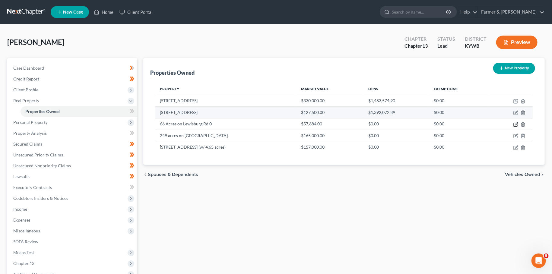
select select "18"
select select "70"
select select "0"
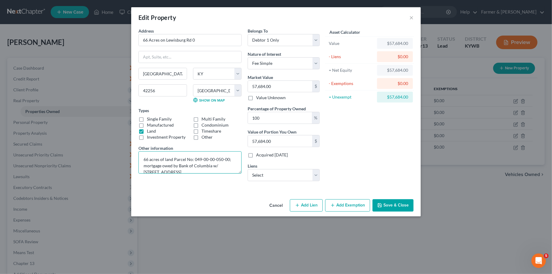
click at [195, 172] on textarea "66 acres of land Parcel No: 049-00-00-050-00; mortgage owed by Bank of Columbia…" at bounding box center [189, 162] width 103 height 22
drag, startPoint x: 178, startPoint y: 169, endPoint x: 205, endPoint y: 172, distance: 27.3
click at [205, 172] on textarea "66 acres of land Parcel No: 049-00-00-050-00; mortgage owed by Bank of Columbia…" at bounding box center [189, 162] width 103 height 22
type textarea "66 acres of land Parcel No: 049-00-00-050-00; mortgage owed by Bank of Columbia…"
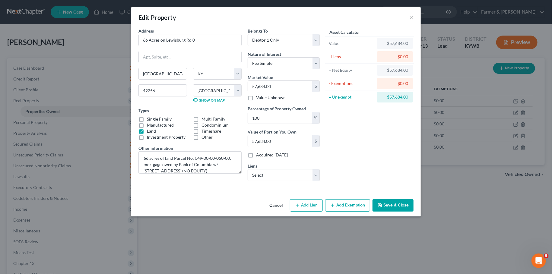
click at [380, 203] on icon "button" at bounding box center [379, 205] width 5 height 5
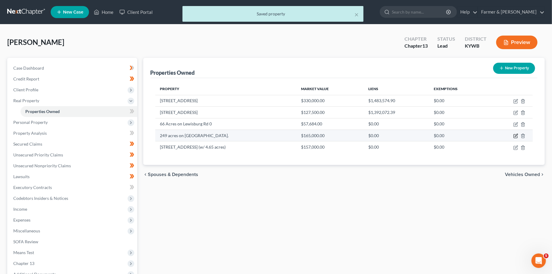
click at [514, 135] on icon "button" at bounding box center [515, 136] width 5 height 5
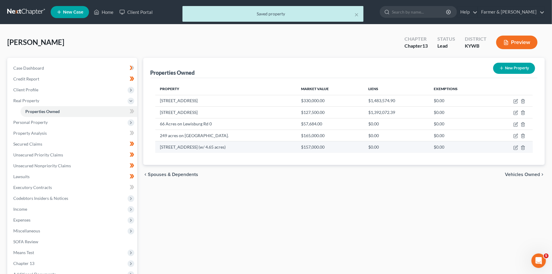
select select "18"
select select "70"
select select "0"
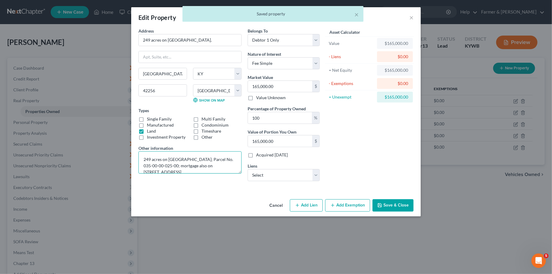
click at [197, 170] on textarea "249 acres on Stuart Chapel Rd; Parcel No. 035-00-00-025-00; mortgage also on 52…" at bounding box center [189, 162] width 103 height 22
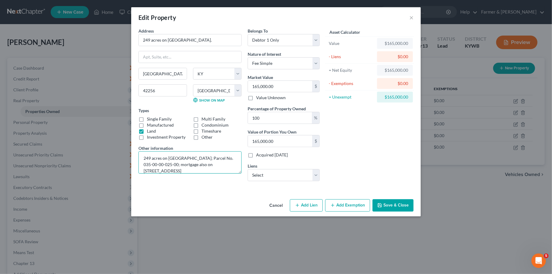
paste textarea "(NO EQUITY)"
type textarea "249 acres on Stuart Chapel Rd; Parcel No. 035-00-00-025-00; mortgage also on 52…"
click at [386, 204] on button "Save & Close" at bounding box center [392, 205] width 41 height 13
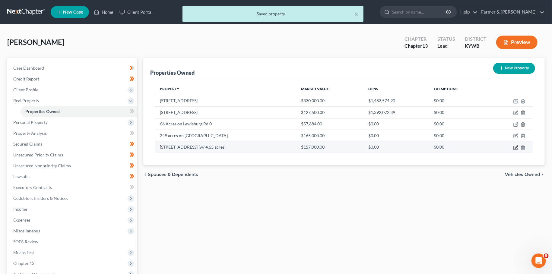
click at [516, 147] on icon "button" at bounding box center [516, 147] width 3 height 3
select select "18"
select select "70"
select select "0"
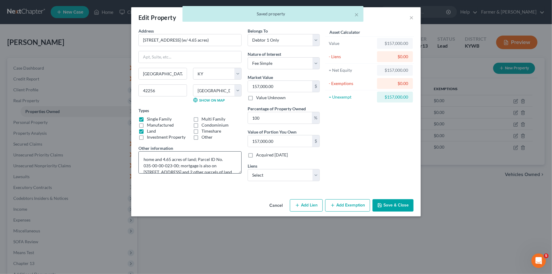
scroll to position [12, 0]
click at [202, 168] on textarea "home and 4.65 acres of land; Parcel ID No. 035-00-00-023-00; mortgage is also o…" at bounding box center [189, 162] width 103 height 22
paste textarea "(NO EQUITY)"
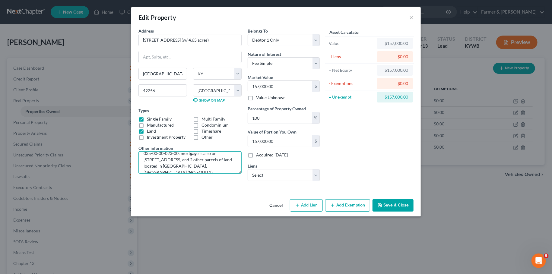
type textarea "home and 4.65 acres of land; Parcel ID No. 035-00-00-023-00; mortgage is also o…"
click at [402, 204] on button "Save & Close" at bounding box center [392, 205] width 41 height 13
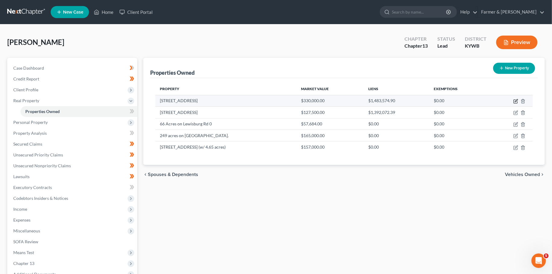
click at [516, 101] on icon "button" at bounding box center [516, 100] width 3 height 3
select select "18"
select select "23"
select select "0"
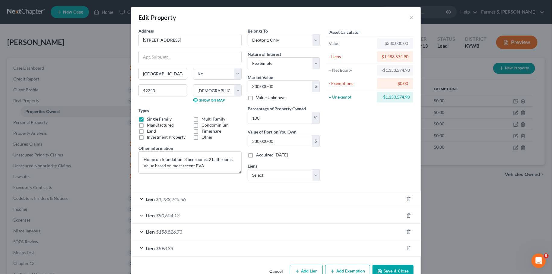
scroll to position [14, 0]
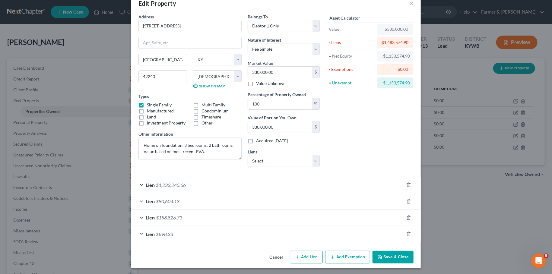
click at [386, 252] on button "Save & Close" at bounding box center [392, 257] width 41 height 13
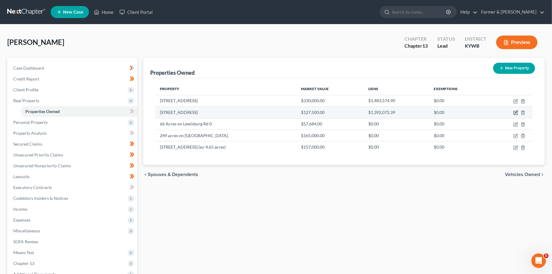
click at [516, 112] on icon "button" at bounding box center [515, 112] width 5 height 5
select select "18"
select select "23"
select select "0"
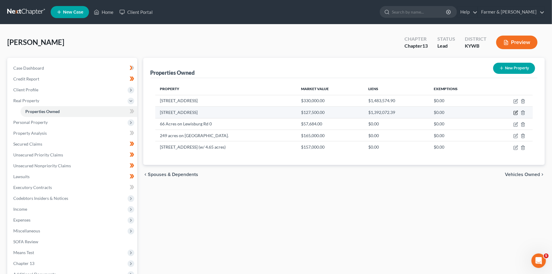
select select "18"
select select "3"
select select "0"
select select "4"
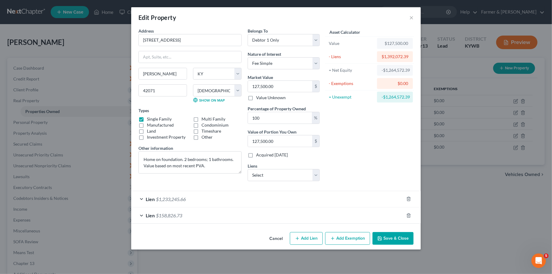
click at [262, 196] on div "Lien $1,233,245.66" at bounding box center [267, 199] width 273 height 16
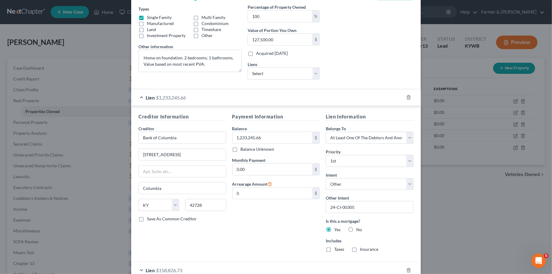
scroll to position [137, 0]
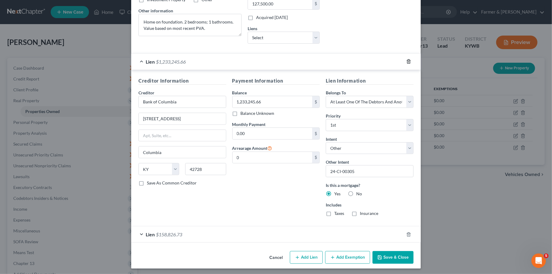
click at [408, 61] on icon "button" at bounding box center [408, 61] width 5 height 5
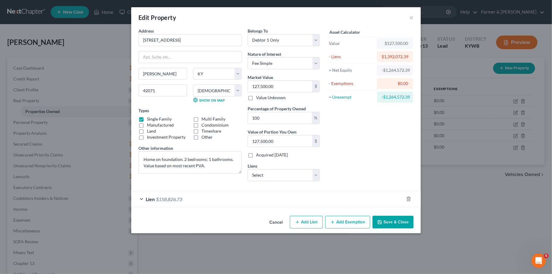
scroll to position [0, 0]
click at [410, 198] on icon "button" at bounding box center [408, 199] width 3 height 4
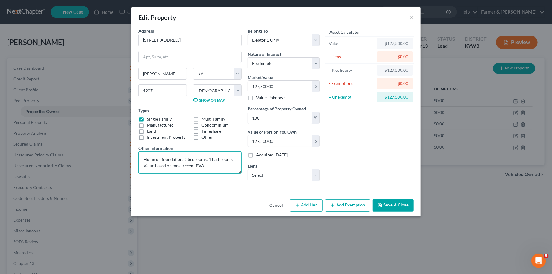
click at [211, 158] on textarea "Home on foundation. 2 bedrooms; 1 bathrooms. Value based on most recent PVA." at bounding box center [189, 162] width 103 height 22
click at [211, 166] on textarea "Home on foundation. 2 bedrooms; 1 bathrooms. Value based on most recent PVA." at bounding box center [189, 162] width 103 height 22
paste textarea "(NO EQUITY)"
type textarea "Home on foundation. 2 bedrooms; 1 bathrooms. Value based on most recent PVA; mo…"
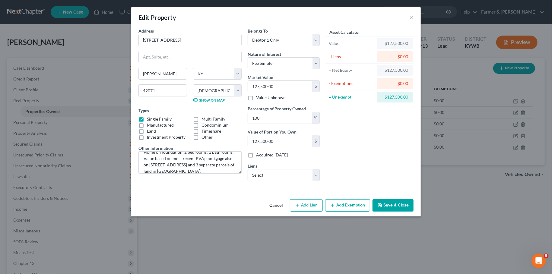
click at [384, 204] on button "Save & Close" at bounding box center [392, 205] width 41 height 13
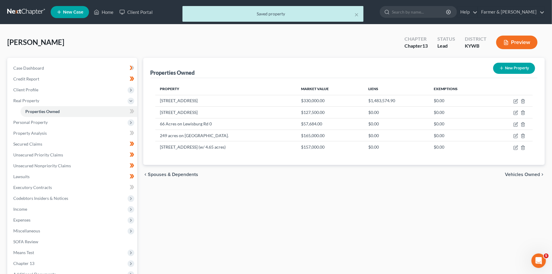
click at [235, 38] on div "Brown, William Upgraded Chapter Chapter 13 Status Lead District KYWB Preview" at bounding box center [275, 45] width 537 height 26
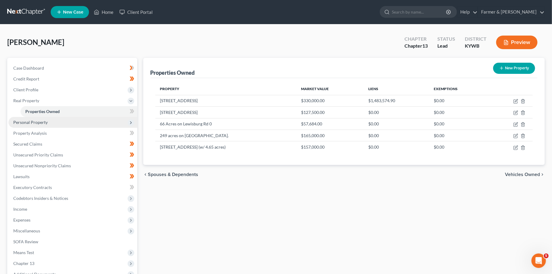
click at [38, 120] on span "Personal Property" at bounding box center [30, 122] width 34 height 5
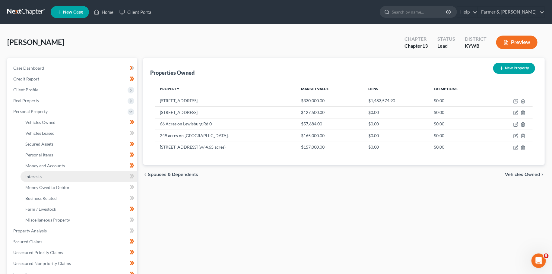
click at [24, 175] on link "Interests" at bounding box center [79, 176] width 117 height 11
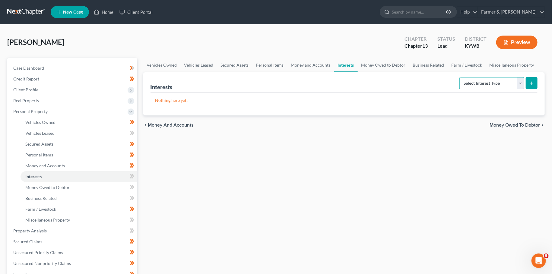
click at [459, 77] on select "Select Interest Type 401K Annuity Bond Education IRA Government Bond Government…" at bounding box center [491, 83] width 65 height 12
select select "incorporated_business"
click option "Incorporated Business" at bounding box center [0, 0] width 0 height 0
click at [529, 80] on button "submit" at bounding box center [532, 83] width 12 height 12
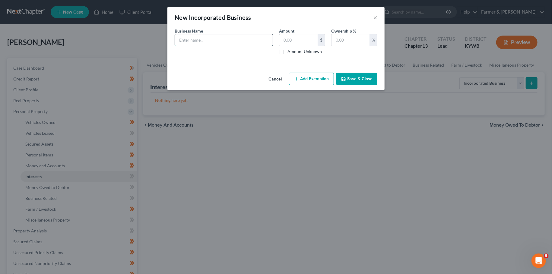
click at [194, 41] on input "text" at bounding box center [224, 39] width 98 height 11
drag, startPoint x: 261, startPoint y: 43, endPoint x: 349, endPoint y: 34, distance: 88.5
click at [273, 34] on input "100% ownership in Bill & Scott Farms, Inc. Assets include:" at bounding box center [224, 39] width 98 height 11
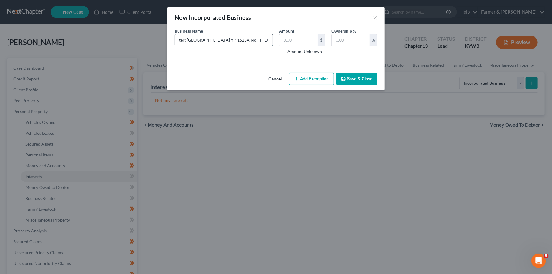
drag, startPoint x: 248, startPoint y: 40, endPoint x: 411, endPoint y: 30, distance: 162.9
click at [273, 34] on input "100% ownership in Bill & Scott Farms, Inc. Assets include: International MX270 …" at bounding box center [224, 39] width 98 height 11
paste input "(NO EQUITY)"
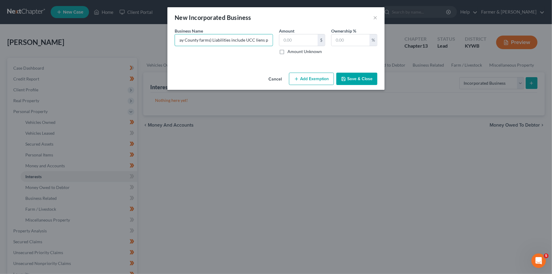
type input "100% ownership in Bill & Scott Farms, Inc. Assets include: International MX270 …"
click at [287, 50] on label "Amount Unknown" at bounding box center [304, 52] width 34 height 6
click at [290, 50] on input "Amount Unknown" at bounding box center [292, 51] width 4 height 4
checkbox input "true"
click at [347, 38] on input "text" at bounding box center [350, 39] width 38 height 11
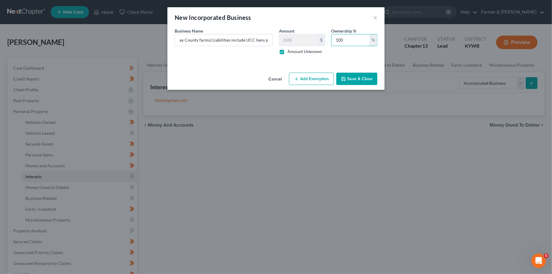
type input "100"
click at [361, 79] on button "Save & Close" at bounding box center [356, 79] width 41 height 13
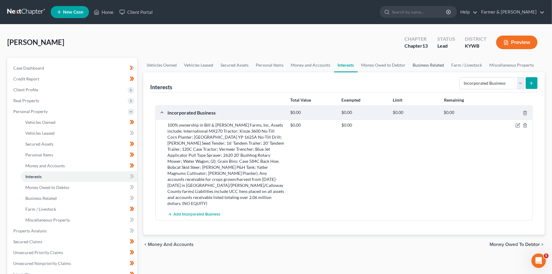
click at [425, 61] on link "Business Related" at bounding box center [428, 65] width 39 height 14
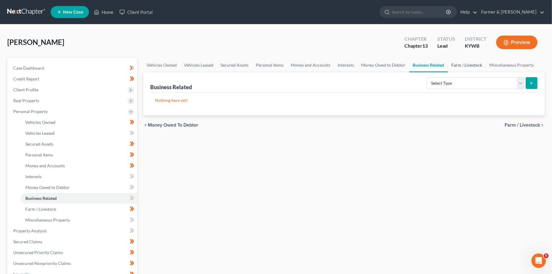
click at [459, 64] on link "Farm / Livestock" at bounding box center [467, 65] width 38 height 14
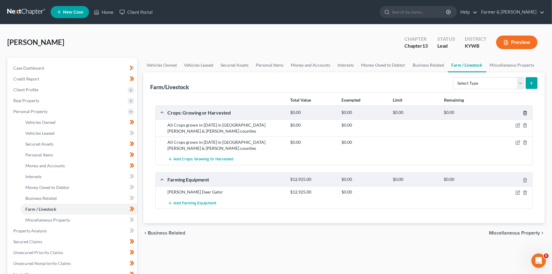
click at [527, 112] on icon "button" at bounding box center [525, 113] width 5 height 5
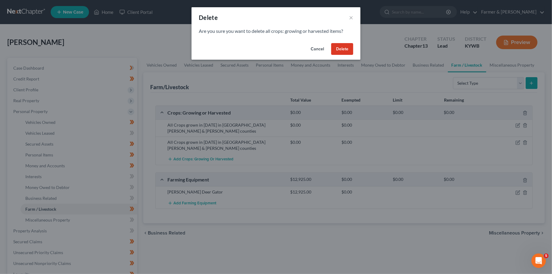
click at [343, 48] on button "Delete" at bounding box center [342, 49] width 22 height 12
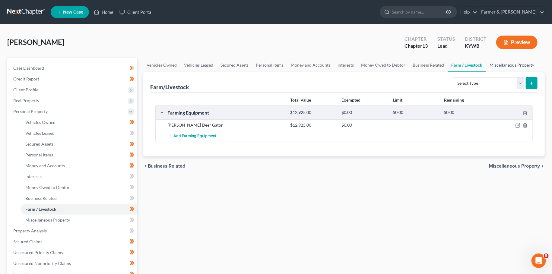
click at [515, 63] on link "Miscellaneous Property" at bounding box center [512, 65] width 52 height 14
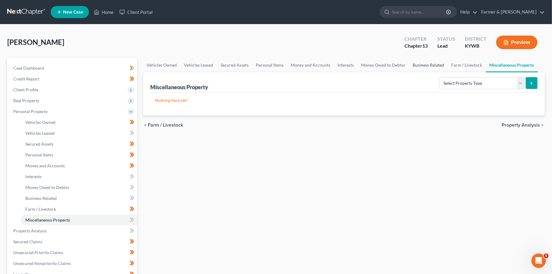
click at [417, 63] on link "Business Related" at bounding box center [428, 65] width 39 height 14
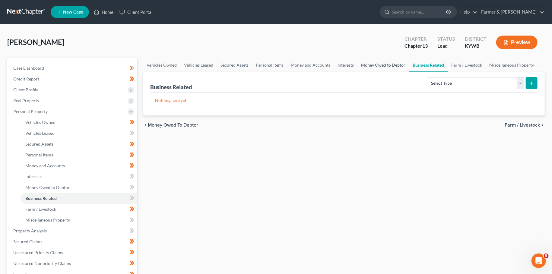
click at [382, 70] on link "Money Owed to Debtor" at bounding box center [384, 65] width 52 height 14
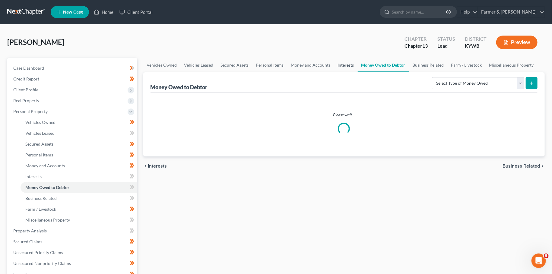
click at [352, 64] on link "Interests" at bounding box center [346, 65] width 24 height 14
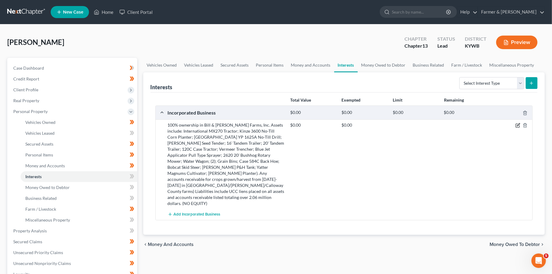
click at [519, 125] on icon "button" at bounding box center [518, 125] width 3 height 3
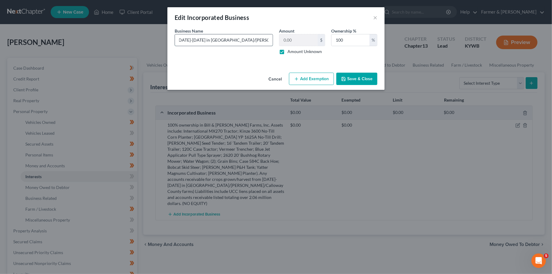
scroll to position [0, 1201]
drag, startPoint x: 200, startPoint y: 40, endPoint x: 308, endPoint y: 38, distance: 108.9
click at [273, 38] on input "100% ownership in Bill & Scott Farms, Inc. Assets include: International MX270 …" at bounding box center [224, 39] width 98 height 11
click at [346, 77] on button "Save & Close" at bounding box center [356, 79] width 41 height 13
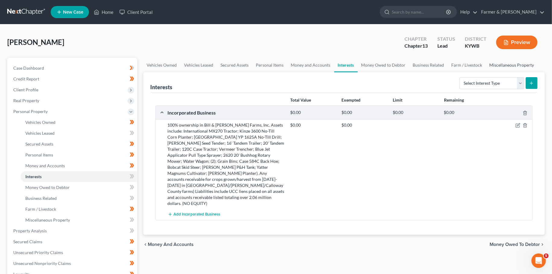
click at [500, 65] on link "Miscellaneous Property" at bounding box center [512, 65] width 52 height 14
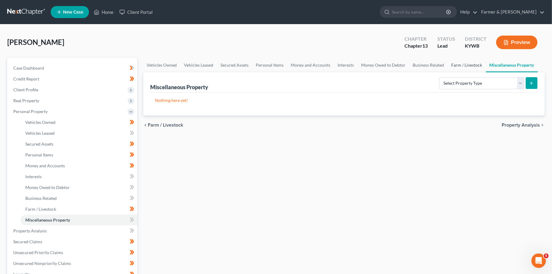
click at [468, 66] on link "Farm / Livestock" at bounding box center [467, 65] width 38 height 14
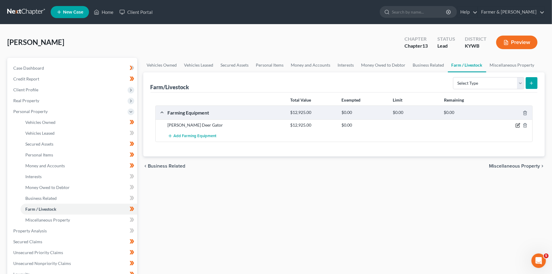
click at [517, 124] on icon "button" at bounding box center [517, 125] width 5 height 5
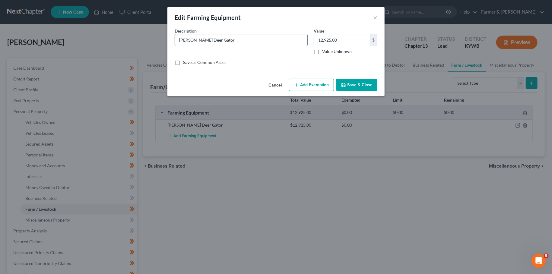
drag, startPoint x: 226, startPoint y: 41, endPoint x: 121, endPoint y: 32, distance: 106.2
click at [175, 35] on input "John Deer Gator" at bounding box center [241, 39] width 132 height 11
click at [359, 84] on button "Save & Close" at bounding box center [356, 85] width 41 height 13
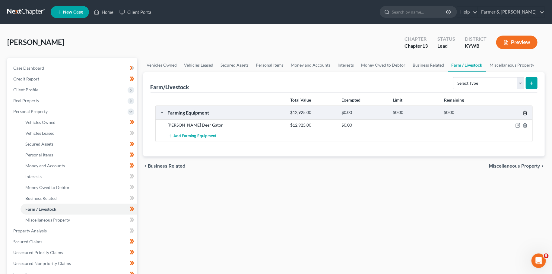
click at [526, 112] on icon "button" at bounding box center [525, 113] width 5 height 5
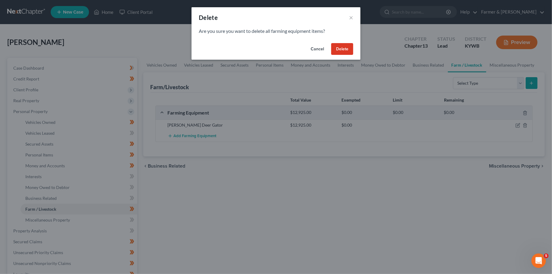
drag, startPoint x: 342, startPoint y: 53, endPoint x: 359, endPoint y: 110, distance: 59.5
click at [349, 92] on div "Delete × Are you sure you want to delete all farming equipment items? Cancel De…" at bounding box center [276, 137] width 552 height 274
click at [318, 49] on button "Cancel" at bounding box center [317, 49] width 23 height 12
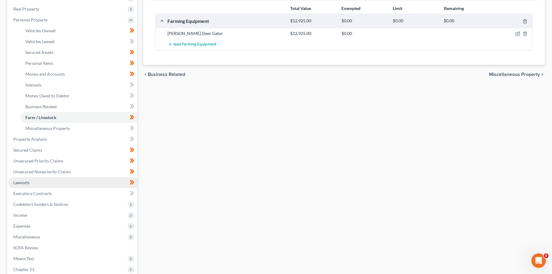
scroll to position [106, 0]
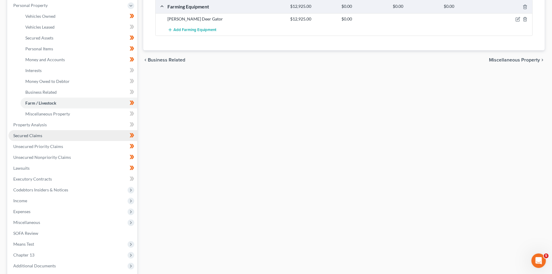
click at [41, 137] on span "Secured Claims" at bounding box center [27, 135] width 29 height 5
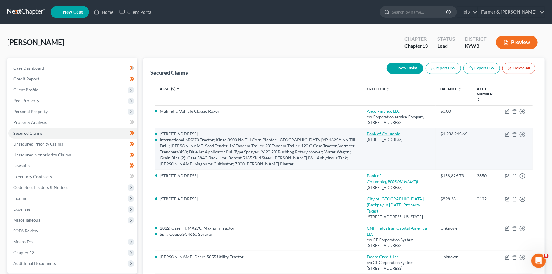
click at [400, 136] on link "Bank of Columbia" at bounding box center [383, 133] width 33 height 5
select select "18"
select select "1"
select select "2789778"
select select "4"
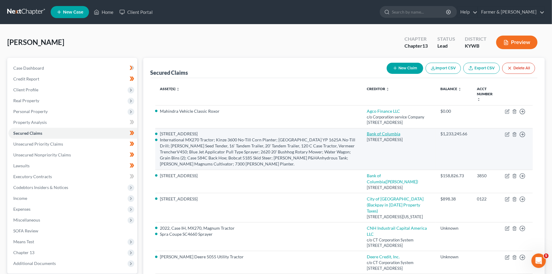
select select "3"
select select "0"
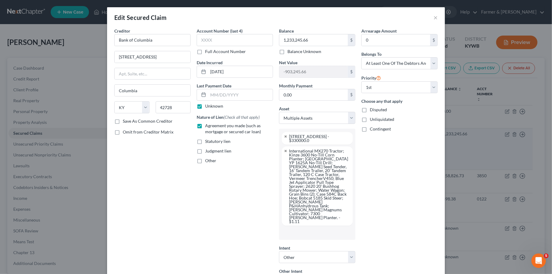
scroll to position [38, 0]
click at [279, 112] on select "Select Other Multiple Assets Clothing - misc. clothing for 1 adult and 1 child …" at bounding box center [317, 118] width 76 height 12
click at [300, 120] on select "Select Other Multiple Assets Clothing - misc. clothing for 1 adult and 1 child …" at bounding box center [317, 118] width 76 height 12
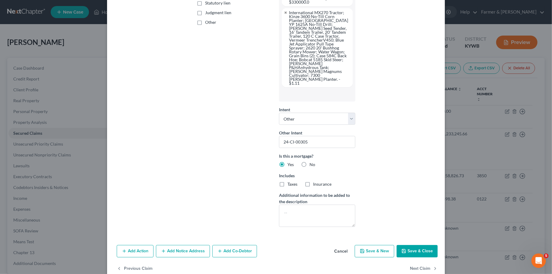
click at [417, 245] on button "Save & Close" at bounding box center [416, 251] width 41 height 13
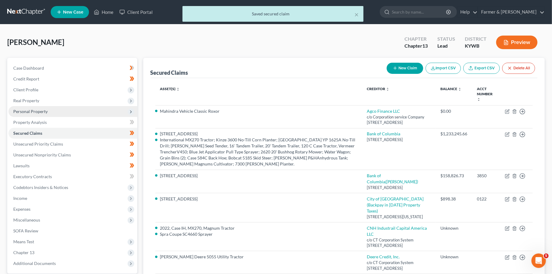
click at [19, 111] on span "Personal Property" at bounding box center [30, 111] width 34 height 5
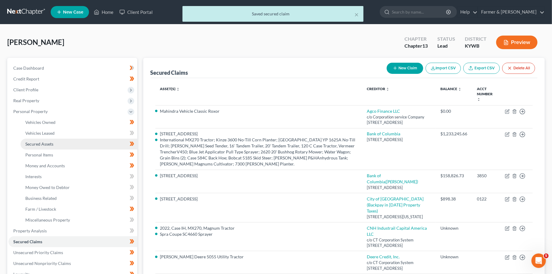
click at [30, 145] on span "Secured Assets" at bounding box center [39, 143] width 28 height 5
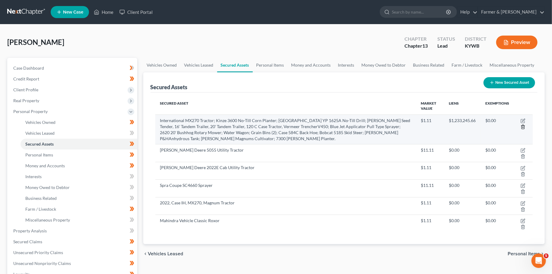
click at [524, 127] on icon "button" at bounding box center [522, 127] width 3 height 4
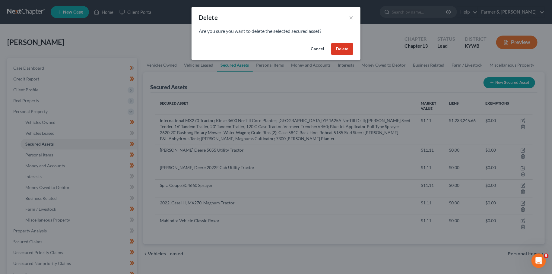
click at [342, 50] on button "Delete" at bounding box center [342, 49] width 22 height 12
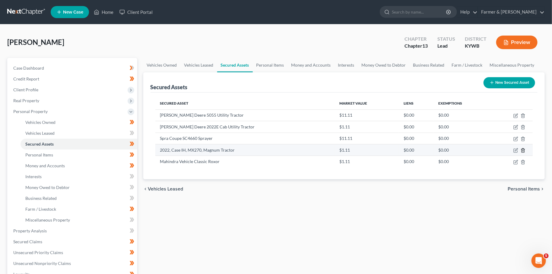
click at [523, 149] on polyline "button" at bounding box center [523, 149] width 4 height 0
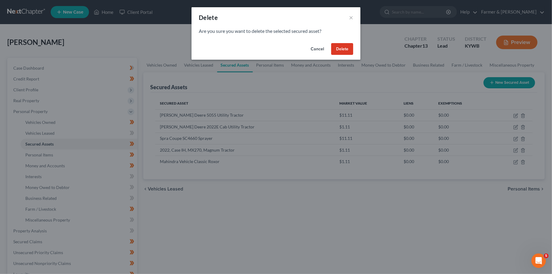
click at [346, 50] on button "Delete" at bounding box center [342, 49] width 22 height 12
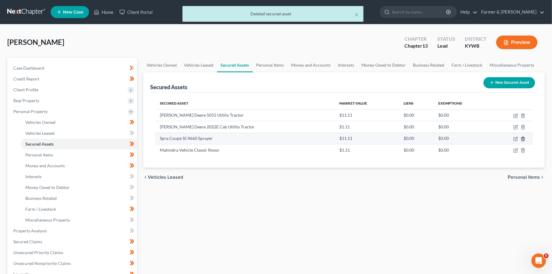
click at [523, 137] on icon "button" at bounding box center [522, 139] width 5 height 5
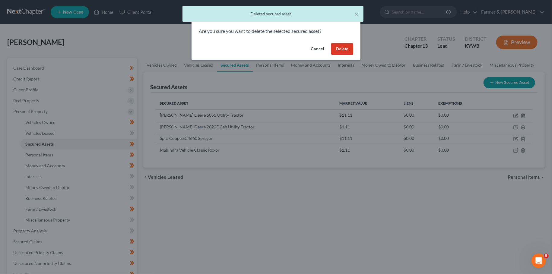
drag, startPoint x: 342, startPoint y: 51, endPoint x: 347, endPoint y: 64, distance: 14.2
click at [342, 51] on button "Delete" at bounding box center [342, 49] width 22 height 12
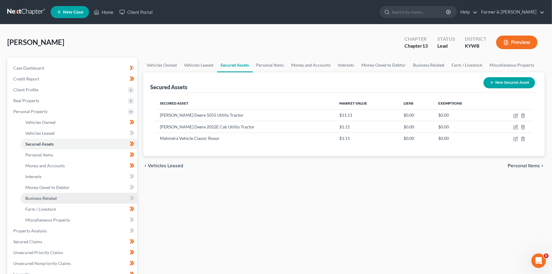
click at [38, 199] on span "Business Related" at bounding box center [40, 198] width 31 height 5
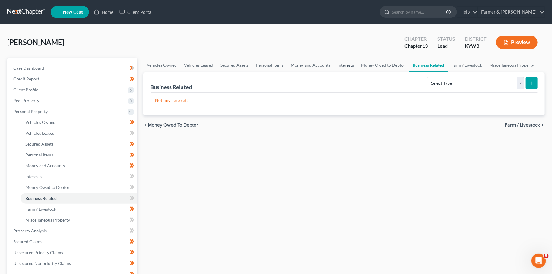
click at [339, 65] on link "Interests" at bounding box center [346, 65] width 24 height 14
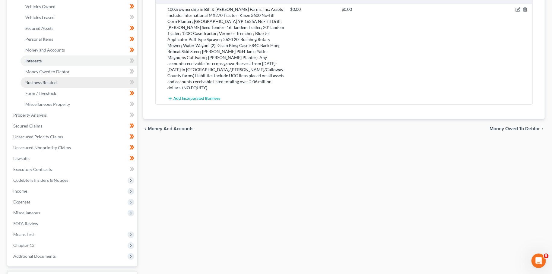
scroll to position [159, 0]
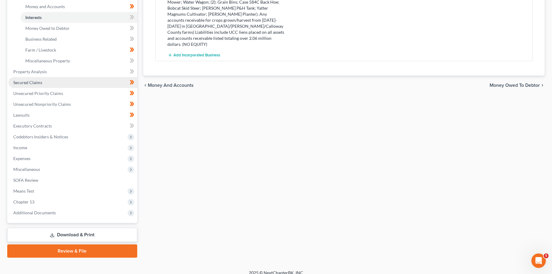
click at [30, 84] on span "Secured Claims" at bounding box center [27, 82] width 29 height 5
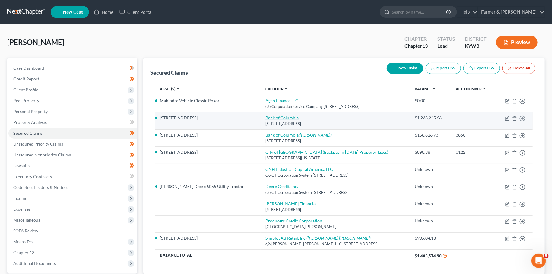
click at [265, 118] on link "Bank of Columbia" at bounding box center [281, 117] width 33 height 5
select select "18"
select select "7"
select select "4"
select select "3"
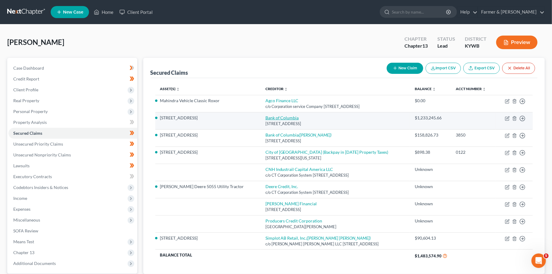
select select "0"
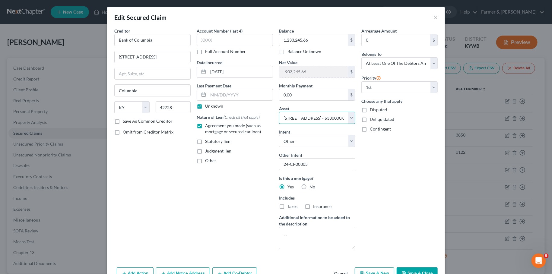
select select "1"
click option "Multiple Assets" at bounding box center [0, 0] width 0 height 0
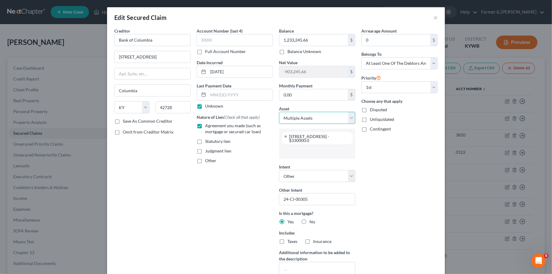
scroll to position [38, 0]
click at [287, 153] on input "text" at bounding box center [317, 151] width 68 height 9
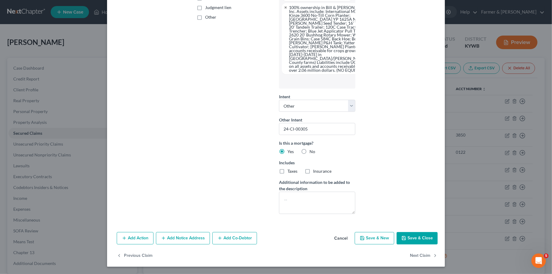
scroll to position [174, 0]
click at [329, 209] on textarea at bounding box center [317, 203] width 76 height 22
type textarea "Mortgage on all real properties listed on Schedule A and UCC liens on all busin…"
click at [410, 238] on button "Save & Close" at bounding box center [416, 238] width 41 height 13
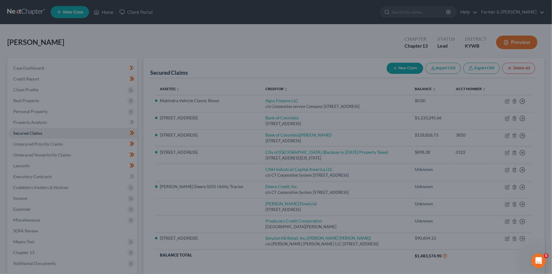
select select
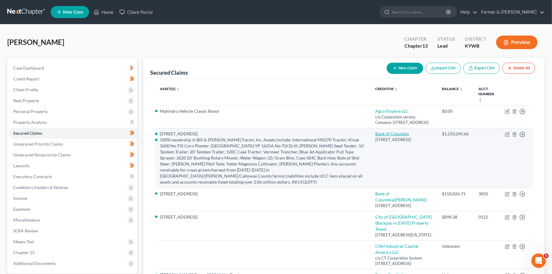
click at [406, 136] on link "Bank of Columbia" at bounding box center [391, 133] width 33 height 5
select select "18"
select select "4"
select select "3"
select select "0"
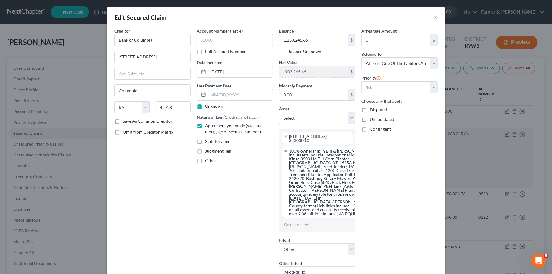
select select "2789778"
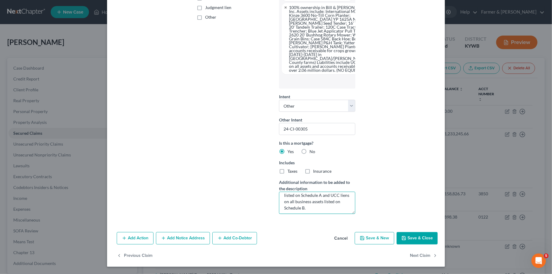
scroll to position [12, 0]
drag, startPoint x: 284, startPoint y: 197, endPoint x: 352, endPoint y: 219, distance: 71.0
click at [352, 214] on textarea "Mortgage on all real properties listed on Schedule A and UCC liens on all busin…" at bounding box center [317, 203] width 76 height 22
click at [424, 238] on button "Save & Close" at bounding box center [416, 238] width 41 height 13
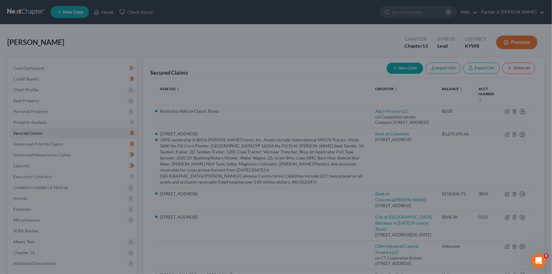
scroll to position [34, 0]
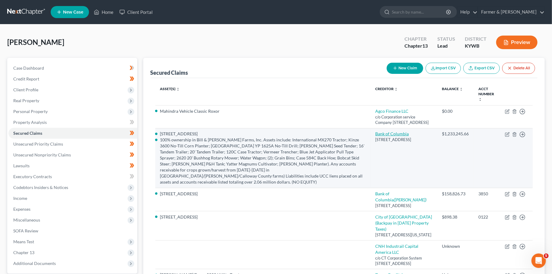
click at [400, 136] on link "Bank of Columbia" at bounding box center [391, 133] width 33 height 5
select select "18"
select select "1"
select select "2789778"
select select "4"
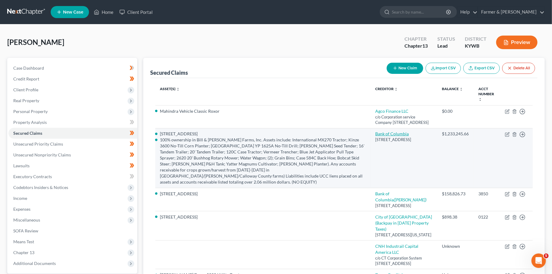
select select "3"
select select "0"
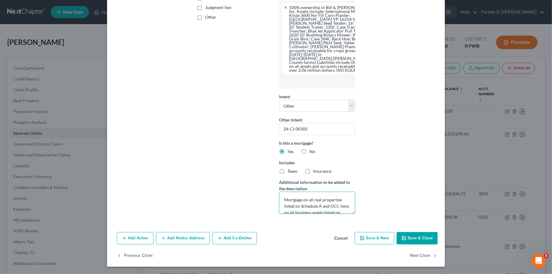
scroll to position [12, 0]
drag, startPoint x: 280, startPoint y: 198, endPoint x: 347, endPoint y: 221, distance: 70.8
click at [347, 214] on textarea "Mortgage on all real properties listed on Schedule A and UCC liens on all busin…" at bounding box center [317, 203] width 76 height 22
click at [427, 241] on button "Save & Close" at bounding box center [416, 238] width 41 height 13
select select
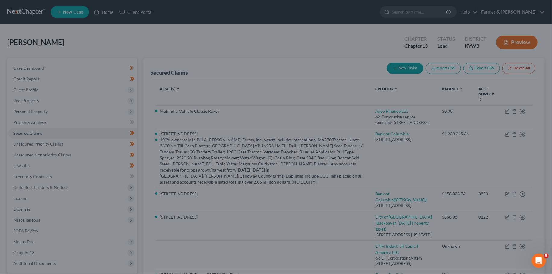
scroll to position [34, 0]
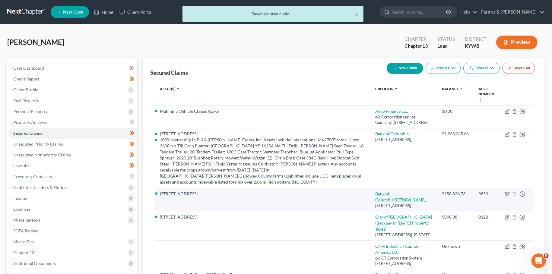
click at [404, 192] on link "Bank of Columbia (Hinton, Larry Floyd)" at bounding box center [400, 196] width 51 height 11
select select "18"
select select "4"
select select "3"
select select "0"
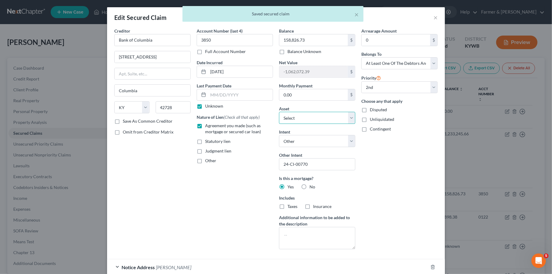
click at [279, 112] on select "Select Other Multiple Assets Clothing - misc. clothing for 1 adult and 1 child …" at bounding box center [317, 118] width 76 height 12
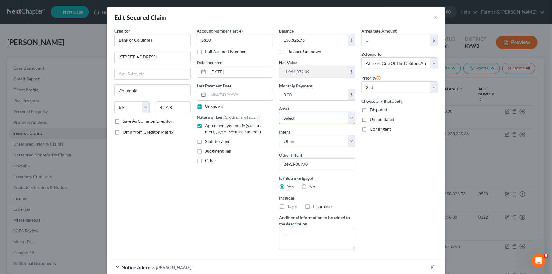
select select "1"
click option "Multiple Assets" at bounding box center [0, 0] width 0 height 0
select select "1"
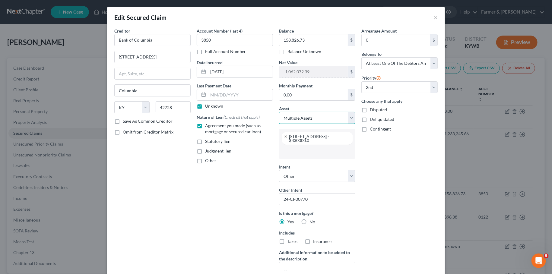
scroll to position [38, 0]
click at [303, 153] on input "text" at bounding box center [317, 151] width 68 height 9
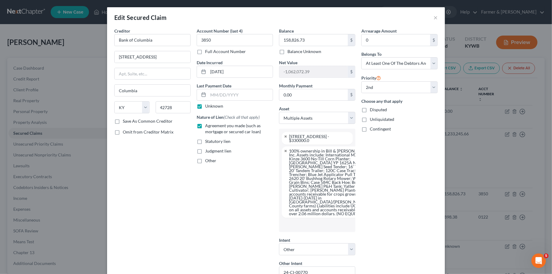
scroll to position [153, 0]
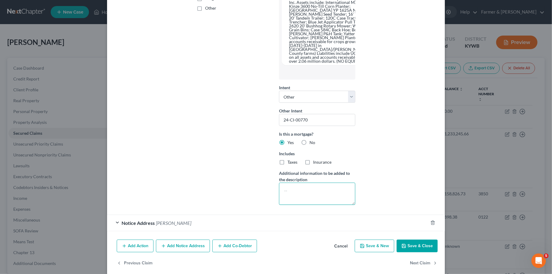
click at [312, 205] on textarea at bounding box center [317, 194] width 76 height 22
paste textarea "Mortgage on all real properties listed on Schedule A and UCC liens on all busin…"
type textarea "Mortgage on all real properties listed on Schedule A and UCC liens on all busin…"
click at [408, 252] on button "Save & Close" at bounding box center [416, 246] width 41 height 13
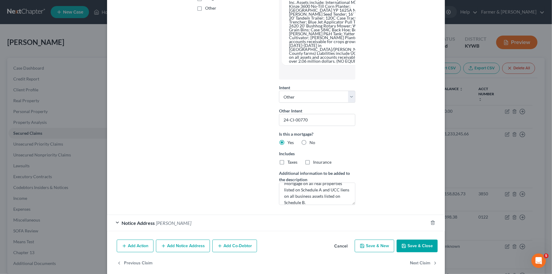
select select
select select "0"
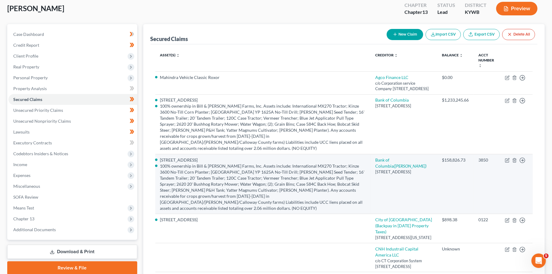
scroll to position [53, 0]
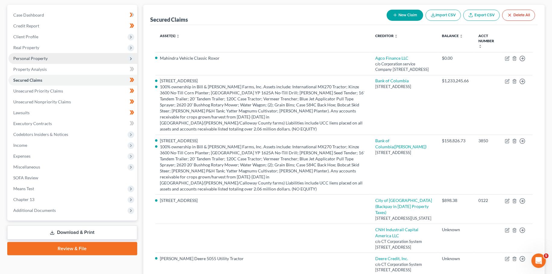
click at [43, 60] on span "Personal Property" at bounding box center [30, 58] width 34 height 5
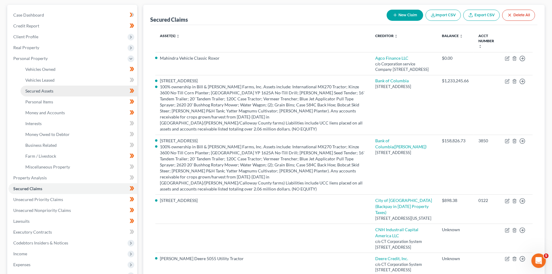
click at [43, 90] on span "Secured Assets" at bounding box center [39, 90] width 28 height 5
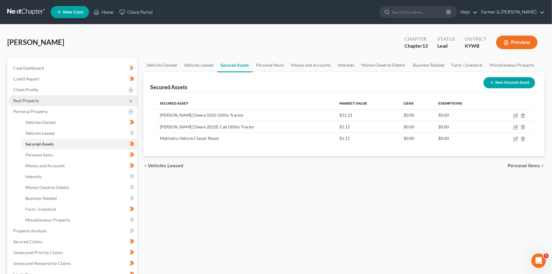
click at [49, 98] on span "Real Property" at bounding box center [72, 100] width 129 height 11
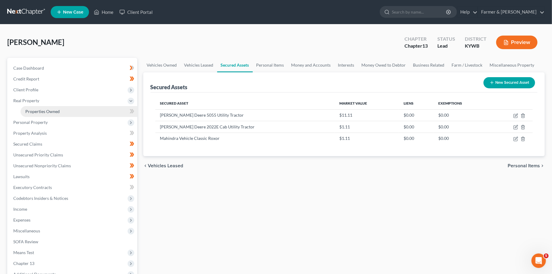
click at [49, 107] on link "Properties Owned" at bounding box center [79, 111] width 117 height 11
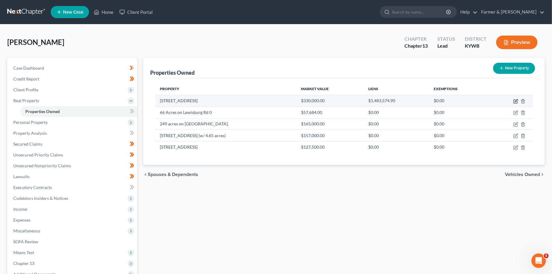
click at [516, 100] on icon "button" at bounding box center [515, 101] width 5 height 5
select select "18"
select select "23"
select select "0"
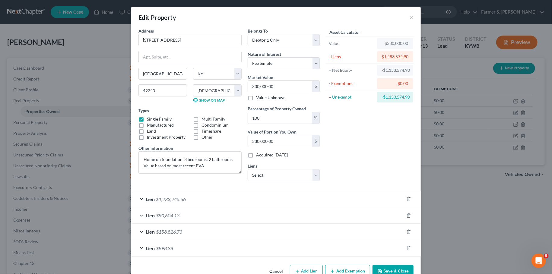
click at [385, 266] on button "Save & Close" at bounding box center [392, 271] width 41 height 13
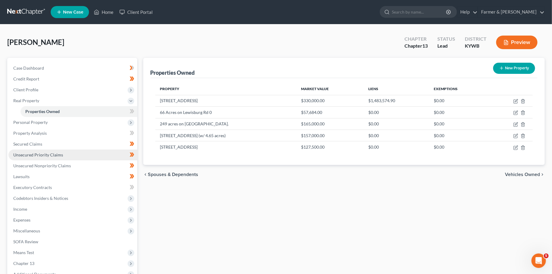
click at [58, 159] on link "Unsecured Priority Claims" at bounding box center [72, 155] width 129 height 11
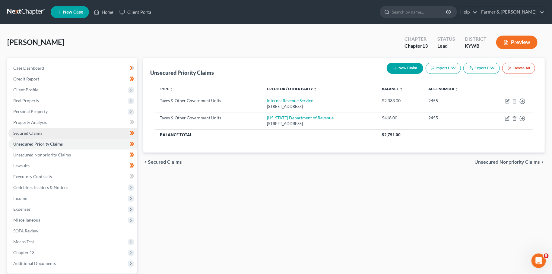
click at [24, 130] on link "Secured Claims" at bounding box center [72, 133] width 129 height 11
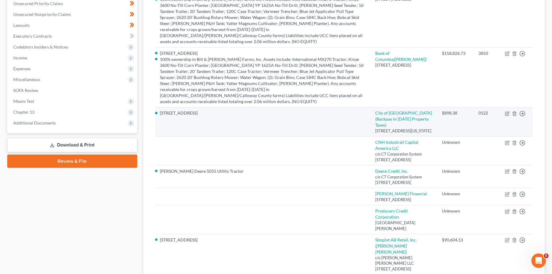
scroll to position [159, 0]
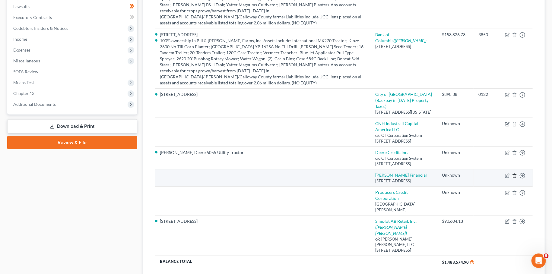
click at [514, 178] on icon "button" at bounding box center [514, 175] width 5 height 5
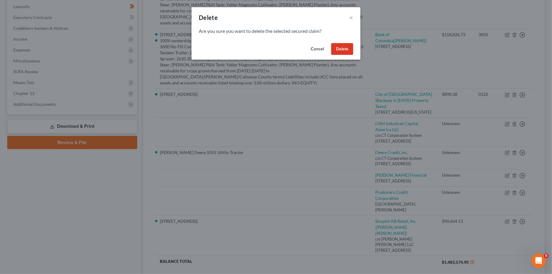
click at [345, 49] on button "Delete" at bounding box center [342, 49] width 22 height 12
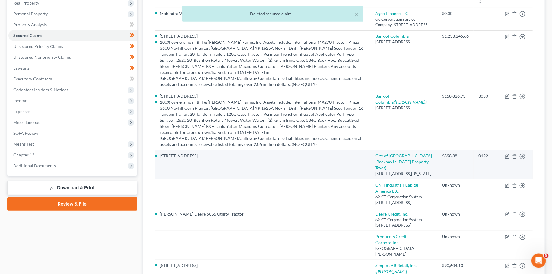
scroll to position [56, 0]
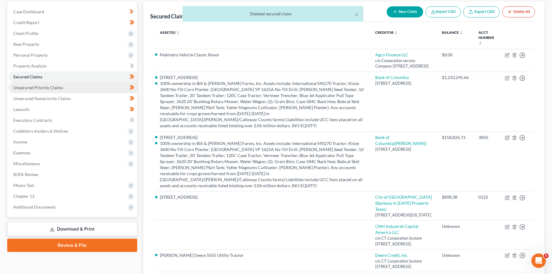
click at [48, 89] on span "Unsecured Priority Claims" at bounding box center [38, 87] width 50 height 5
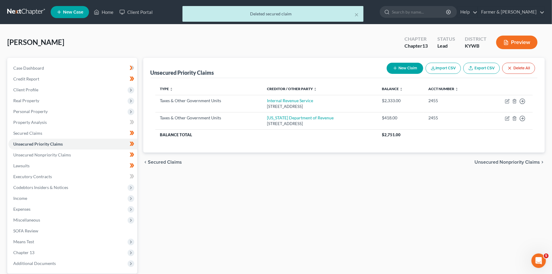
click at [402, 63] on button "New Claim" at bounding box center [405, 68] width 36 height 11
select select "0"
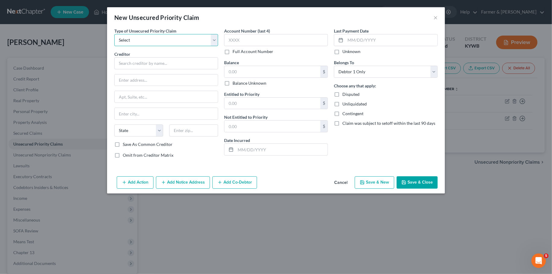
click at [114, 34] on select "Select Taxes & Other Government Units Domestic Support Obligations Extensions o…" at bounding box center [166, 40] width 104 height 12
select select "0"
click option "Taxes & Other Government Units" at bounding box center [0, 0] width 0 height 0
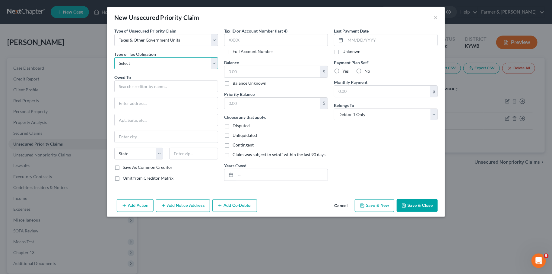
click at [114, 57] on select "Select Federal City State Franchise Tax Board Other" at bounding box center [166, 63] width 104 height 12
select select "4"
click option "Other" at bounding box center [0, 0] width 0 height 0
click at [141, 87] on input "text" at bounding box center [166, 87] width 104 height 12
type input "Logan County Sherriff"
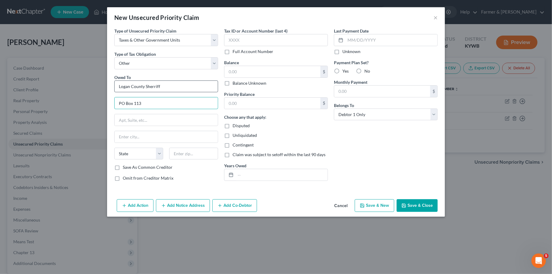
type input "PO Box 113"
type input "42276"
type input "Russellville"
select select "18"
click at [245, 39] on input "text" at bounding box center [276, 40] width 104 height 12
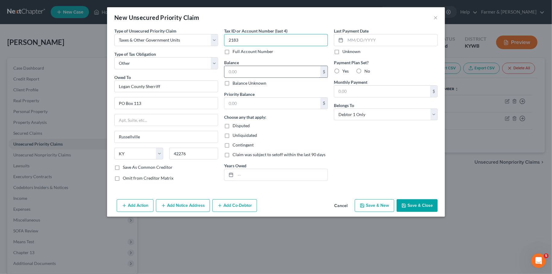
type input "2183"
drag, startPoint x: 270, startPoint y: 68, endPoint x: 278, endPoint y: 71, distance: 8.5
click at [270, 68] on input "text" at bounding box center [272, 71] width 96 height 11
type input "3,227.31"
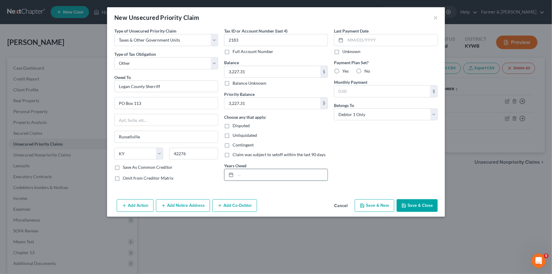
click at [264, 174] on input "text" at bounding box center [281, 174] width 92 height 11
type input "2024 Property Taxes due for 2 parcels of land on Stuart Chapel Rd."
click at [411, 201] on button "Save & Close" at bounding box center [416, 205] width 41 height 13
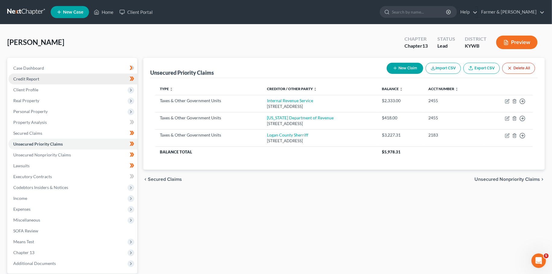
click at [49, 80] on link "Credit Report" at bounding box center [72, 79] width 129 height 11
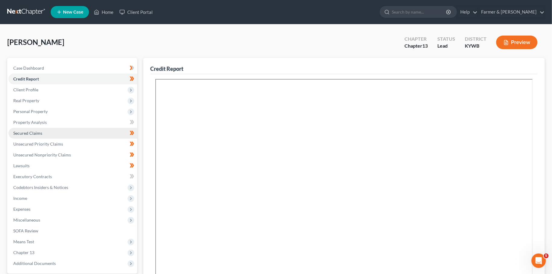
click at [30, 133] on span "Secured Claims" at bounding box center [27, 133] width 29 height 5
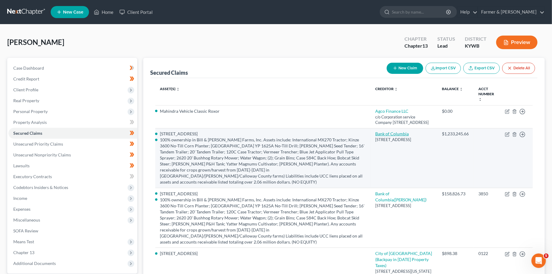
click at [400, 136] on link "Bank of Columbia" at bounding box center [391, 133] width 33 height 5
select select "18"
select select "4"
select select "3"
select select "0"
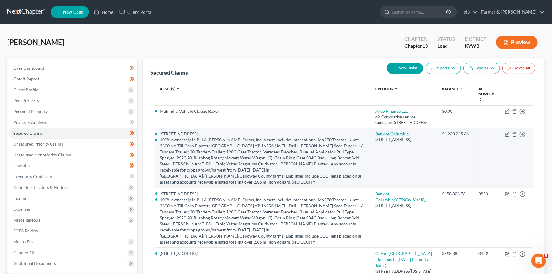
select select "2789778"
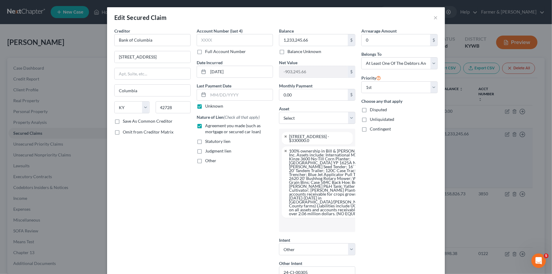
scroll to position [38, 0]
click at [379, 37] on input "0" at bounding box center [396, 39] width 68 height 11
click at [410, 42] on input "223,910.31" at bounding box center [396, 39] width 68 height 11
drag, startPoint x: 408, startPoint y: 40, endPoint x: 307, endPoint y: 39, distance: 101.0
click at [362, 39] on input "223,910.31" at bounding box center [396, 39] width 68 height 11
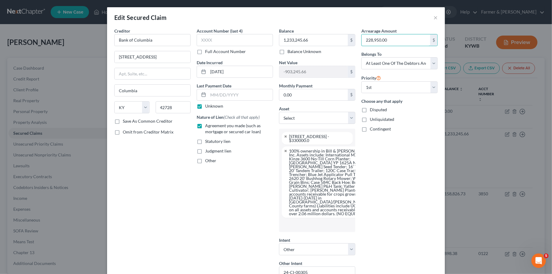
scroll to position [174, 0]
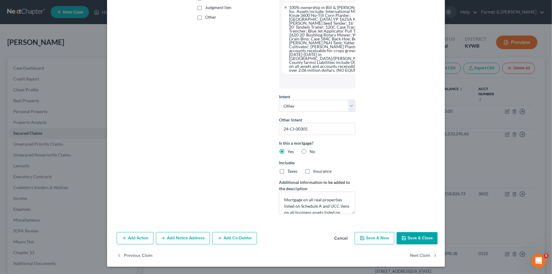
type input "228,950.00"
click at [419, 240] on button "Save & Close" at bounding box center [416, 238] width 41 height 13
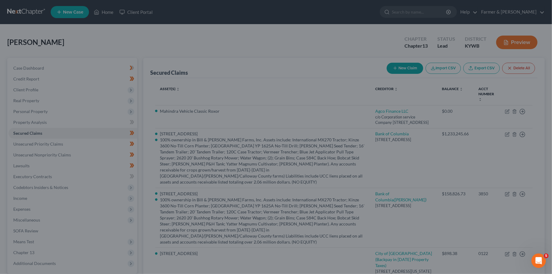
scroll to position [34, 0]
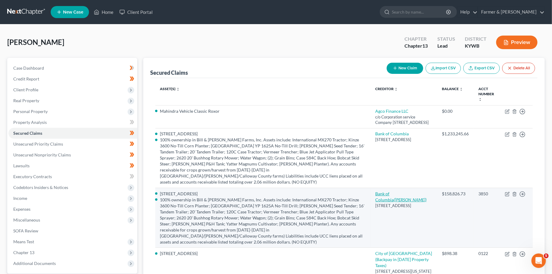
click at [411, 193] on link "Bank of Columbia (Hinton, Larry Floyd)" at bounding box center [400, 196] width 51 height 11
select select "18"
select select "1"
select select
select select "4"
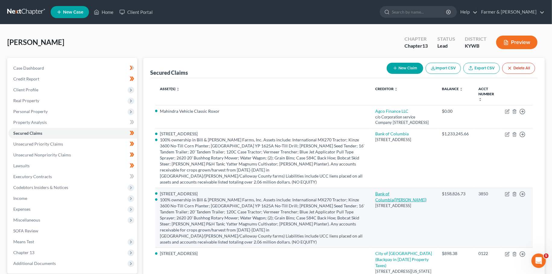
select select "3"
select select "1"
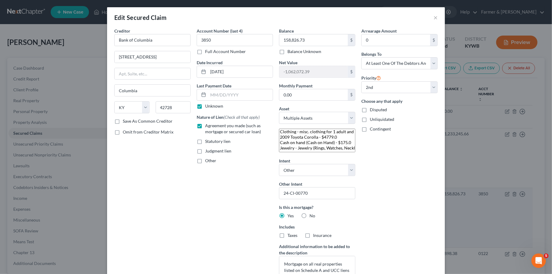
select select "2789778"
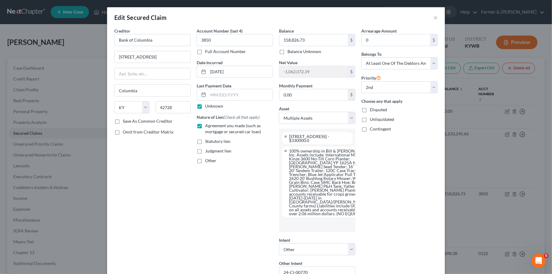
scroll to position [190, 0]
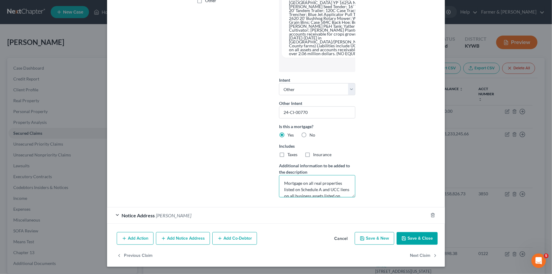
click at [283, 182] on textarea "Mortgage on all real properties listed on Schedule A and UCC liens on all busin…" at bounding box center [317, 186] width 76 height 22
type textarea "LOAN MATURES 5/16/2027- MUST PAY IN FULL IN PLAN Mortgage on all real propertie…"
drag, startPoint x: 324, startPoint y: 114, endPoint x: 177, endPoint y: 111, distance: 146.9
click at [279, 111] on input "24-CI-00770" at bounding box center [317, 112] width 76 height 12
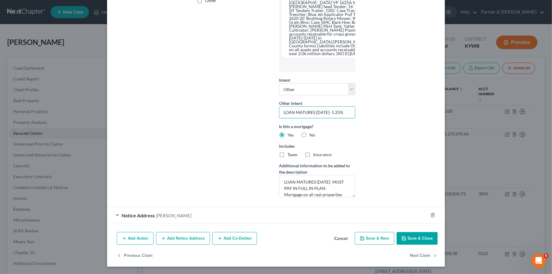
type input "LOAN MATURES 5/16/2027- 5.25%"
click at [413, 240] on button "Save & Close" at bounding box center [416, 238] width 41 height 13
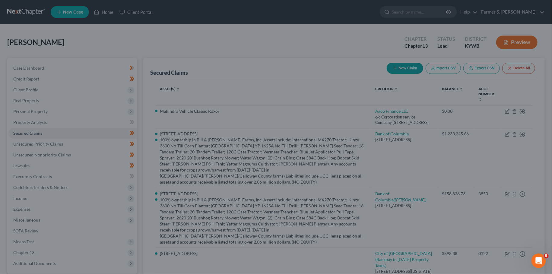
select select
select select "0"
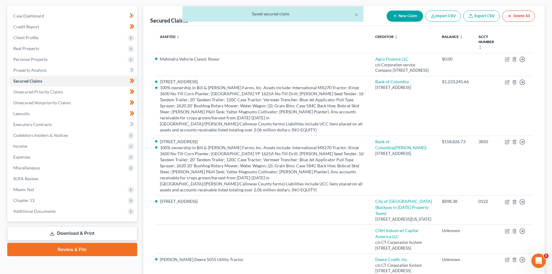
scroll to position [106, 0]
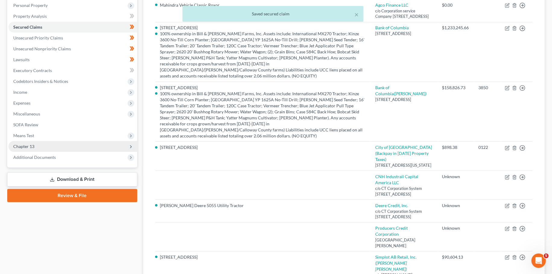
click at [27, 143] on span "Chapter 13" at bounding box center [72, 146] width 129 height 11
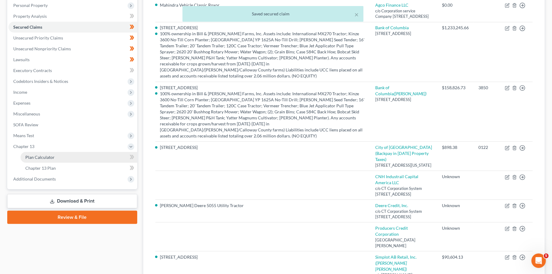
click at [30, 157] on span "Plan Calculator" at bounding box center [39, 157] width 29 height 5
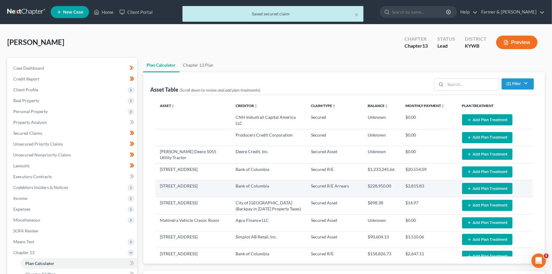
select select "59"
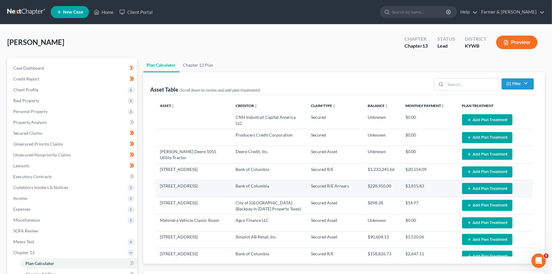
click at [485, 183] on button "Add Plan Treatment" at bounding box center [487, 188] width 50 height 11
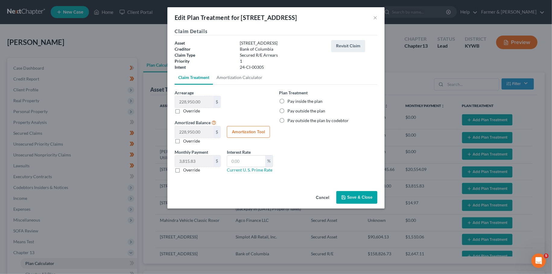
click at [323, 194] on button "Cancel" at bounding box center [322, 198] width 23 height 12
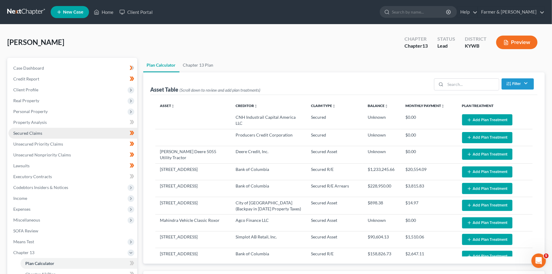
click at [49, 134] on link "Secured Claims" at bounding box center [72, 133] width 129 height 11
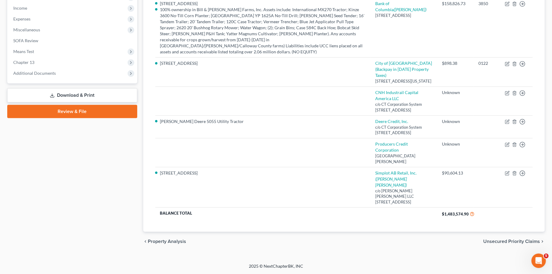
scroll to position [216, 0]
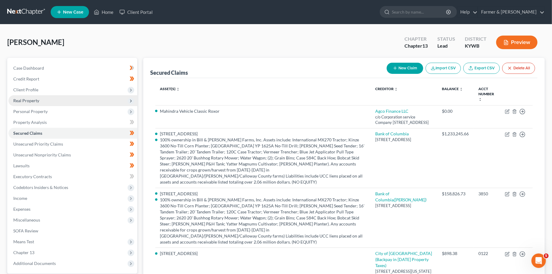
scroll to position [159, 0]
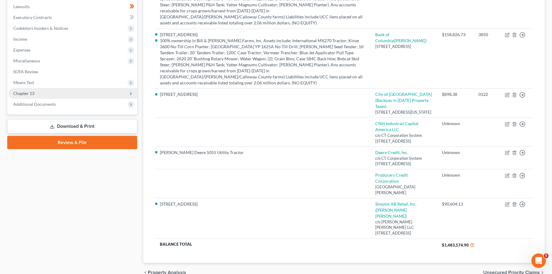
click at [109, 92] on span "Chapter 13" at bounding box center [72, 93] width 129 height 11
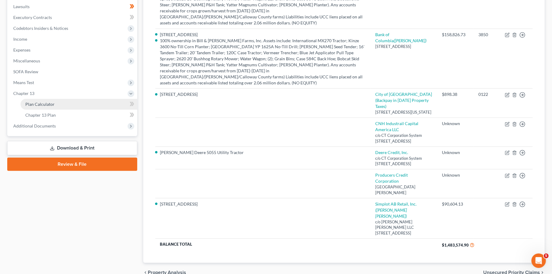
click at [106, 104] on link "Plan Calculator" at bounding box center [79, 104] width 117 height 11
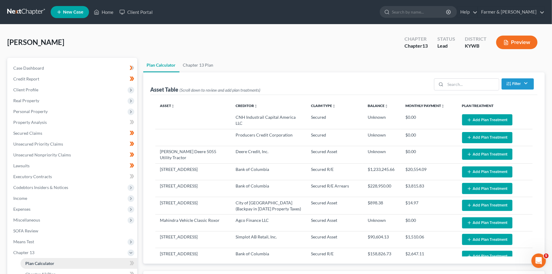
select select "59"
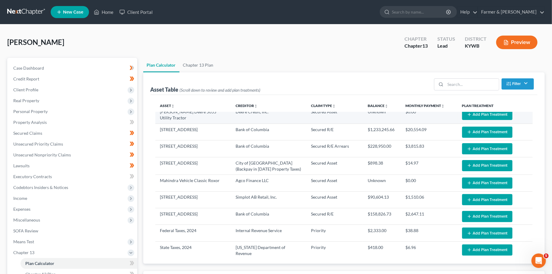
scroll to position [33, 0]
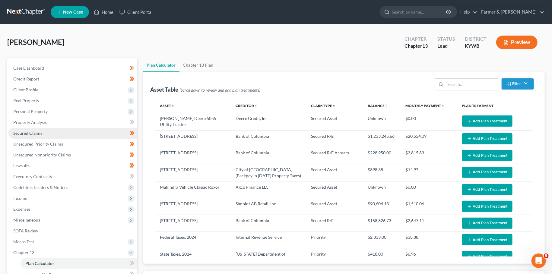
click at [56, 135] on link "Secured Claims" at bounding box center [72, 133] width 129 height 11
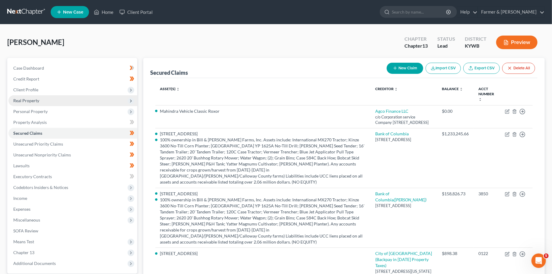
click at [59, 103] on span "Real Property" at bounding box center [72, 100] width 129 height 11
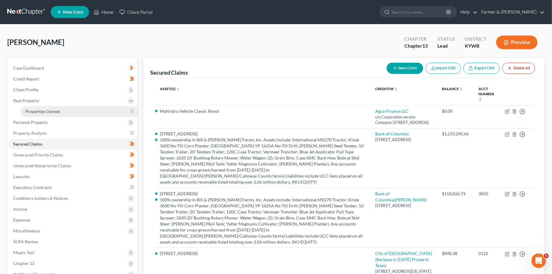
click at [60, 112] on link "Properties Owned" at bounding box center [79, 111] width 117 height 11
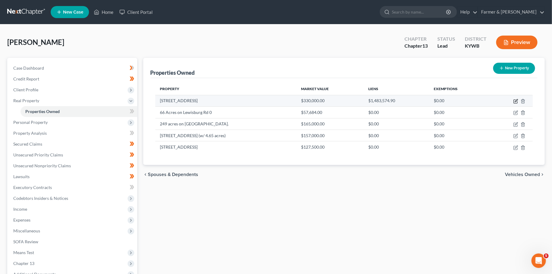
click at [517, 101] on icon "button" at bounding box center [515, 101] width 5 height 5
select select "18"
select select "0"
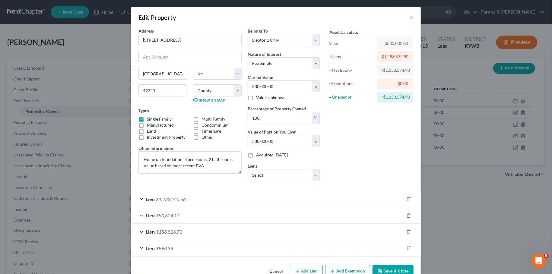
click at [334, 231] on div "Lien $158,826.73" at bounding box center [267, 232] width 273 height 16
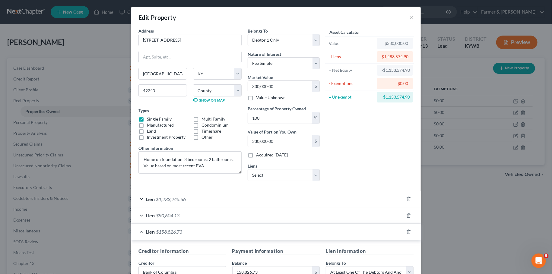
scroll to position [153, 0]
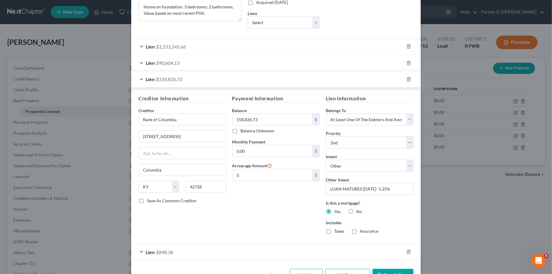
click at [248, 62] on div "Lien $90,604.13" at bounding box center [267, 63] width 273 height 16
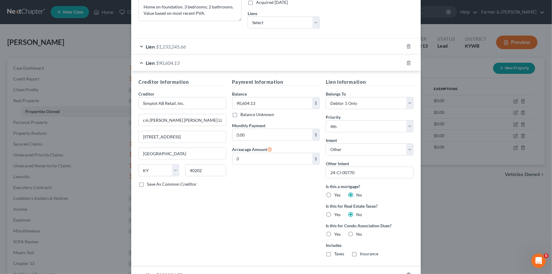
click at [248, 62] on div "Lien $90,604.13" at bounding box center [267, 63] width 273 height 16
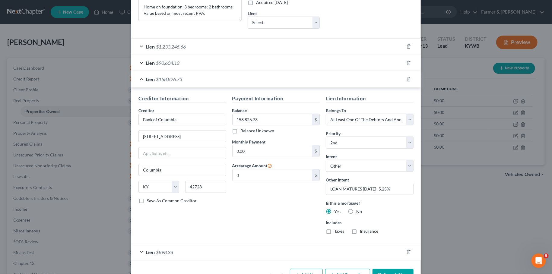
click at [384, 270] on button "Save & Close" at bounding box center [392, 275] width 41 height 13
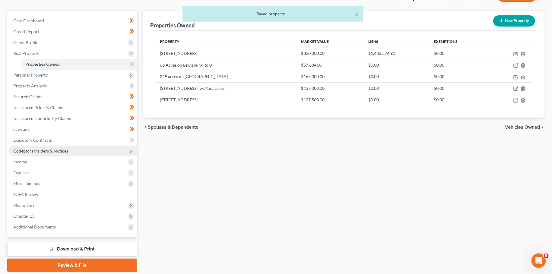
scroll to position [67, 0]
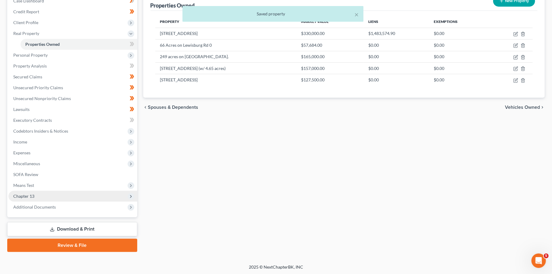
click at [66, 195] on span "Chapter 13" at bounding box center [72, 196] width 129 height 11
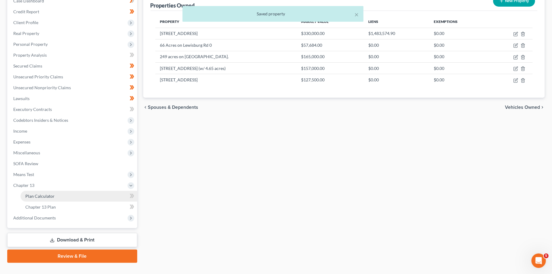
click at [65, 197] on link "Plan Calculator" at bounding box center [79, 196] width 117 height 11
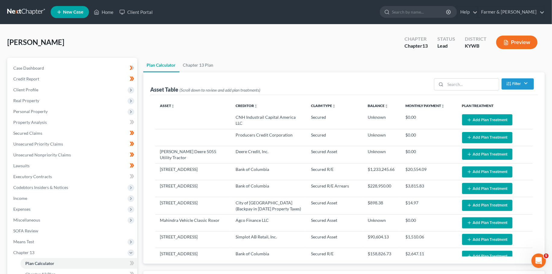
select select "59"
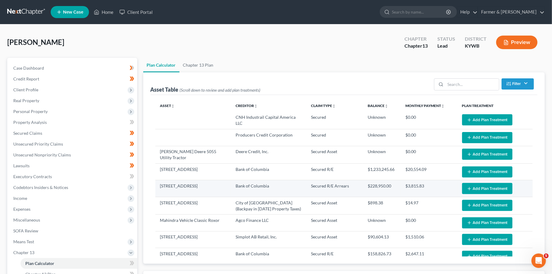
click at [481, 185] on button "Add Plan Treatment" at bounding box center [487, 188] width 50 height 11
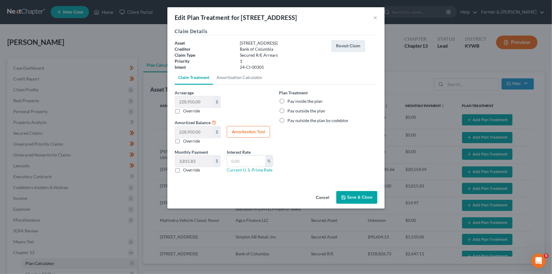
click at [287, 99] on label "Pay inside the plan" at bounding box center [304, 101] width 35 height 6
click at [290, 99] on input "Pay inside the plan" at bounding box center [292, 100] width 4 height 4
radio input "true"
click at [354, 198] on button "Save & Close" at bounding box center [356, 197] width 41 height 13
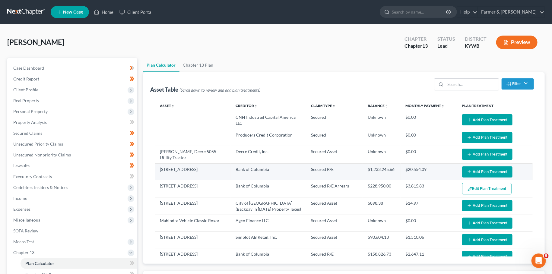
select select "59"
click at [485, 171] on button "Add Plan Treatment" at bounding box center [487, 171] width 50 height 11
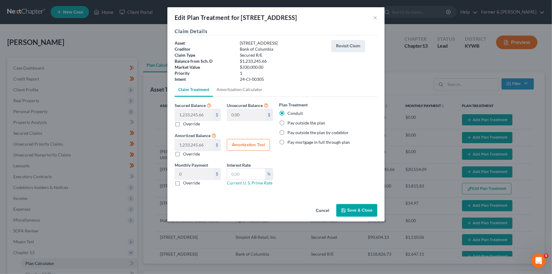
click at [287, 122] on label "Pay outside the plan" at bounding box center [306, 123] width 38 height 6
click at [290, 122] on input "Pay outside the plan" at bounding box center [292, 122] width 4 height 4
radio input "true"
click at [363, 210] on button "Save & Close" at bounding box center [356, 210] width 41 height 13
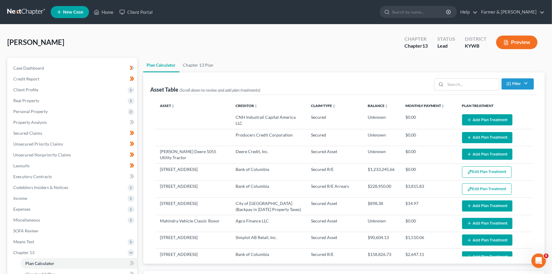
select select "59"
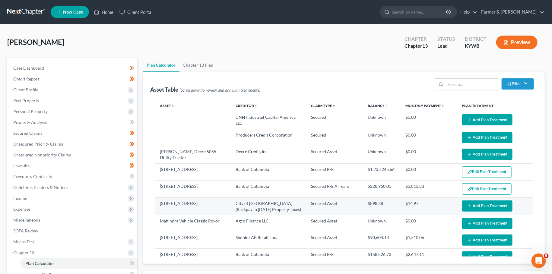
click at [486, 201] on button "Add Plan Treatment" at bounding box center [487, 206] width 50 height 11
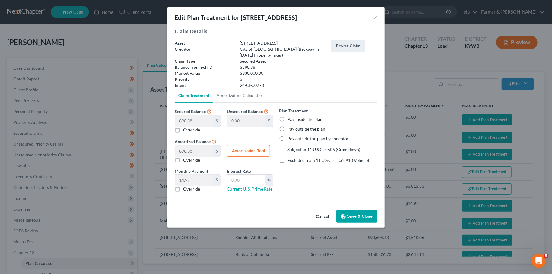
click at [287, 118] on label "Pay inside the plan" at bounding box center [304, 119] width 35 height 6
click at [290, 118] on input "Pay inside the plan" at bounding box center [292, 118] width 4 height 4
radio input "true"
click at [287, 159] on label "Excluded from 11 U.S.C. § 506 (910 Vehicle)" at bounding box center [327, 160] width 81 height 6
click at [247, 182] on input "text" at bounding box center [246, 180] width 38 height 11
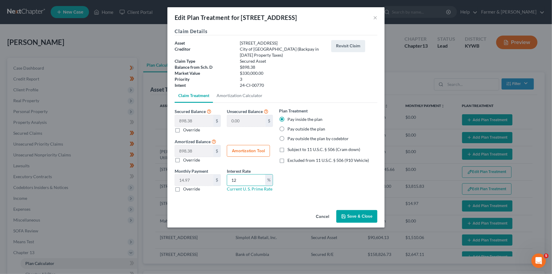
type input "12"
click at [287, 162] on label "Excluded from 11 U.S.C. § 506 (910 Vehicle)" at bounding box center [327, 160] width 81 height 6
click at [290, 161] on input "Excluded from 11 U.S.C. § 506 (910 Vehicle)" at bounding box center [292, 159] width 4 height 4
checkbox input "true"
click at [255, 150] on button "Amortization Tool" at bounding box center [248, 151] width 43 height 12
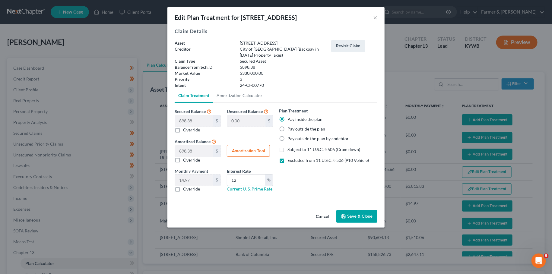
type input "898.38"
type input "12"
type input "60"
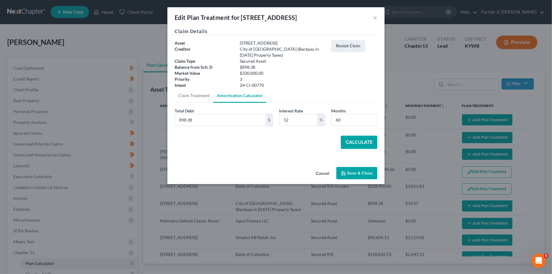
click at [361, 139] on button "Calculate" at bounding box center [359, 142] width 36 height 13
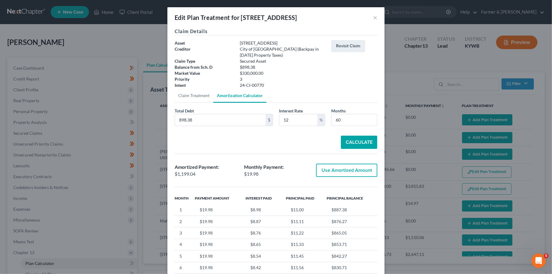
click at [333, 171] on button "Use Amortized Amount" at bounding box center [346, 170] width 61 height 13
type input "1,199.03"
checkbox input "true"
type input "19.98"
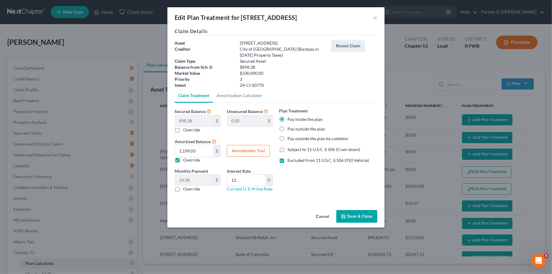
click at [347, 218] on button "Save & Close" at bounding box center [356, 216] width 41 height 13
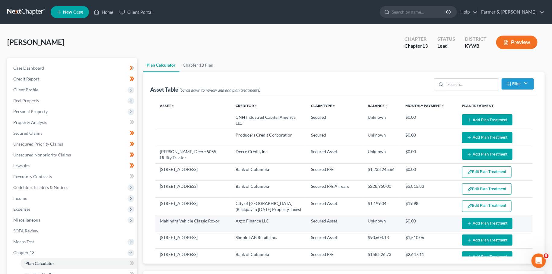
select select "59"
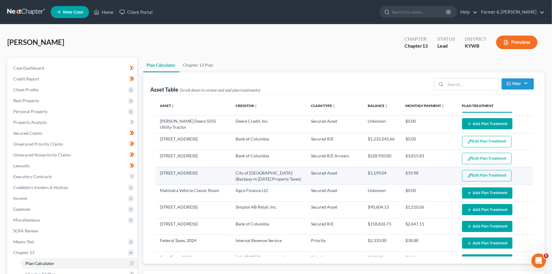
scroll to position [51, 0]
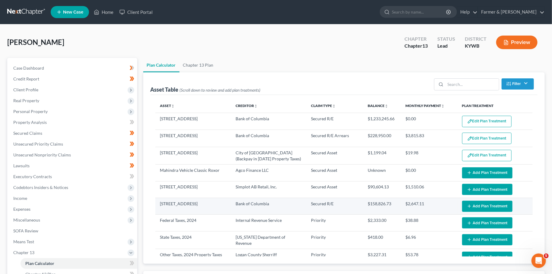
click at [484, 203] on button "Add Plan Treatment" at bounding box center [487, 206] width 50 height 11
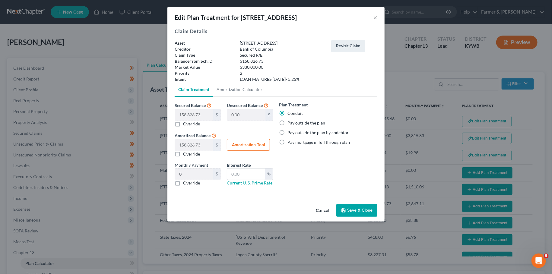
click at [287, 142] on label "Pay mortgage in full through plan" at bounding box center [318, 142] width 62 height 6
click at [290, 142] on input "Pay mortgage in full through plan" at bounding box center [292, 141] width 4 height 4
radio input "true"
click at [246, 174] on input "text" at bounding box center [246, 174] width 38 height 11
type input "5.25"
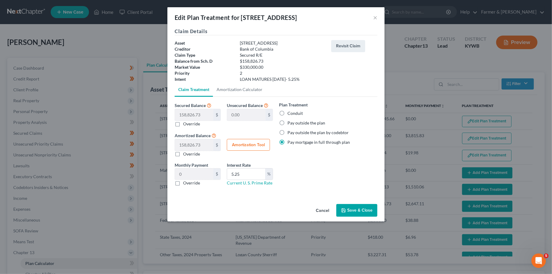
click at [247, 143] on button "Amortization Tool" at bounding box center [248, 145] width 43 height 12
type input "158,826.73"
type input "5.25"
type input "60"
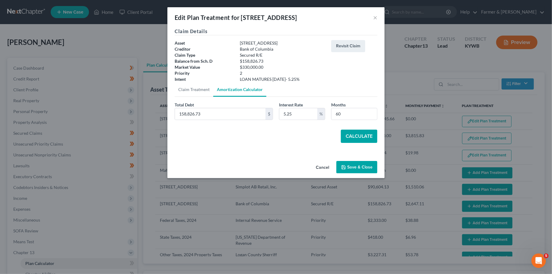
click at [357, 136] on button "Calculate" at bounding box center [359, 136] width 36 height 13
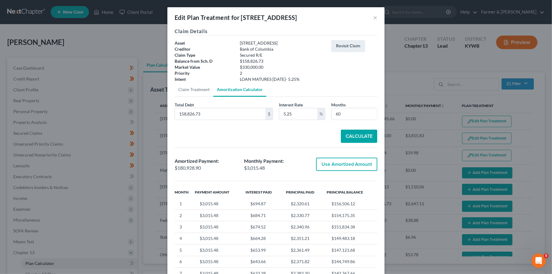
click at [348, 163] on button "Use Amortized Amount" at bounding box center [346, 164] width 61 height 13
type input "180,928.90"
checkbox input "true"
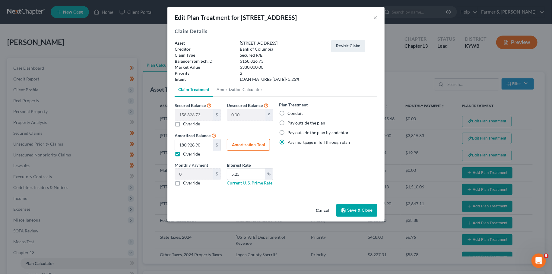
click at [349, 210] on button "Save & Close" at bounding box center [356, 210] width 41 height 13
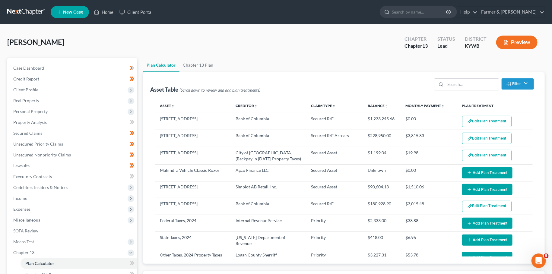
select select "59"
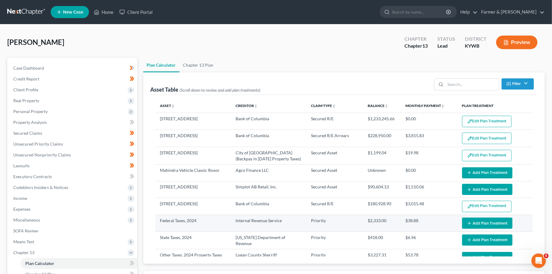
click at [489, 225] on button "Add Plan Treatment" at bounding box center [487, 223] width 50 height 11
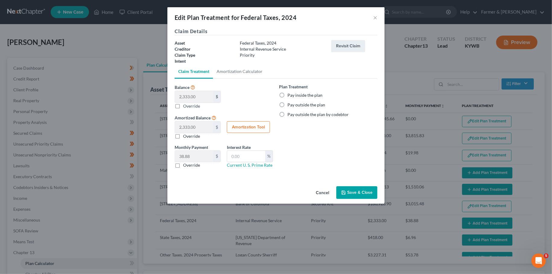
click at [287, 93] on label "Pay inside the plan" at bounding box center [304, 95] width 35 height 6
click at [290, 93] on input "Pay inside the plan" at bounding box center [292, 94] width 4 height 4
radio input "true"
click at [359, 193] on button "Save & Close" at bounding box center [356, 192] width 41 height 13
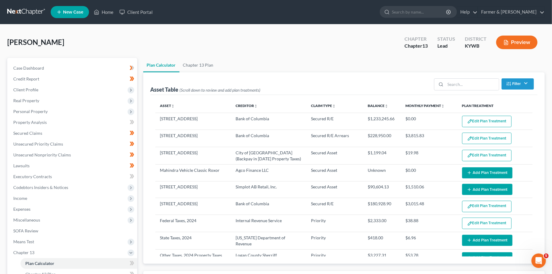
click at [473, 237] on button "Add Plan Treatment" at bounding box center [487, 240] width 50 height 11
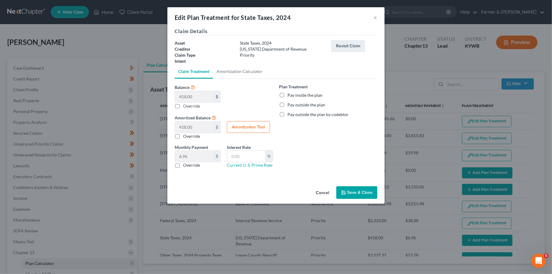
select select "59"
click at [287, 94] on label "Pay inside the plan" at bounding box center [304, 95] width 35 height 6
click at [290, 94] on input "Pay inside the plan" at bounding box center [292, 94] width 4 height 4
radio input "true"
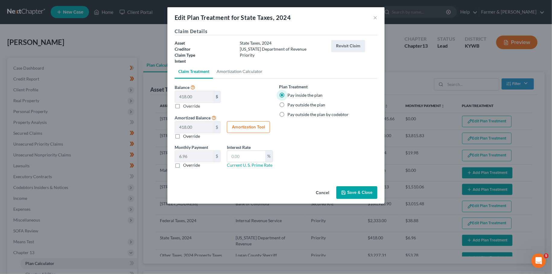
click at [359, 192] on button "Save & Close" at bounding box center [356, 192] width 41 height 13
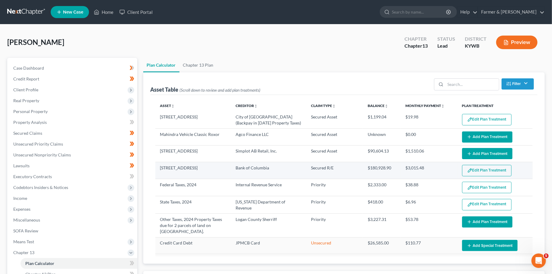
scroll to position [102, 0]
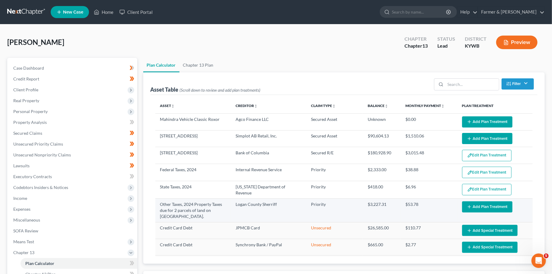
select select "59"
click at [466, 201] on button "Add Plan Treatment" at bounding box center [487, 206] width 50 height 11
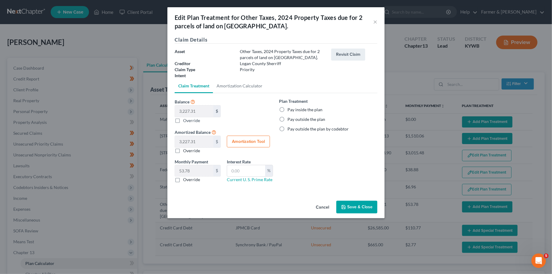
click at [287, 109] on label "Pay inside the plan" at bounding box center [304, 110] width 35 height 6
click at [290, 109] on input "Pay inside the plan" at bounding box center [292, 109] width 4 height 4
radio input "true"
click at [345, 199] on div "Cancel Save & Close" at bounding box center [275, 208] width 217 height 20
click at [348, 203] on button "Save & Close" at bounding box center [356, 207] width 41 height 13
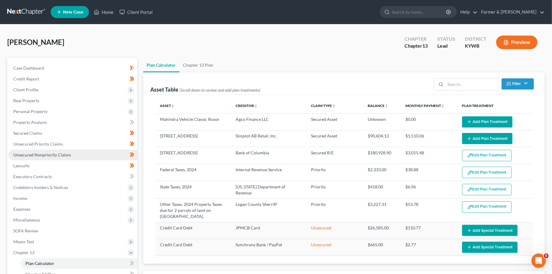
select select "59"
click at [44, 156] on span "Unsecured Nonpriority Claims" at bounding box center [42, 154] width 58 height 5
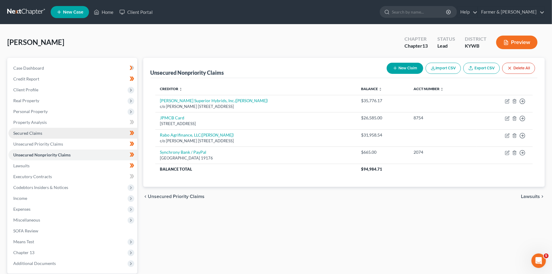
click at [41, 135] on span "Secured Claims" at bounding box center [27, 133] width 29 height 5
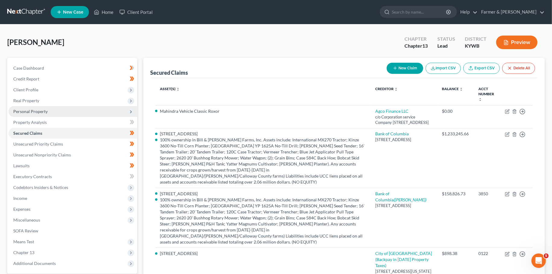
click at [35, 111] on span "Personal Property" at bounding box center [30, 111] width 34 height 5
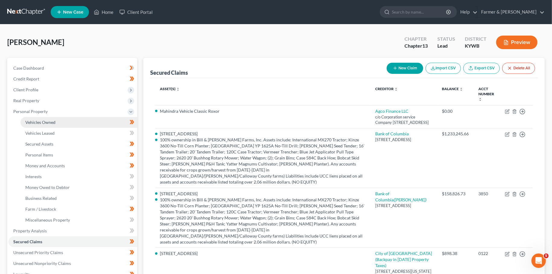
click at [34, 121] on span "Vehicles Owned" at bounding box center [40, 122] width 30 height 5
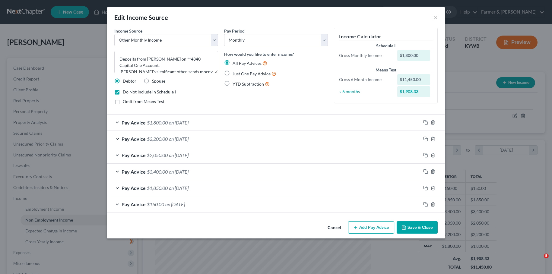
select select "13"
select select "0"
click at [412, 223] on button "Save & Close" at bounding box center [416, 227] width 41 height 13
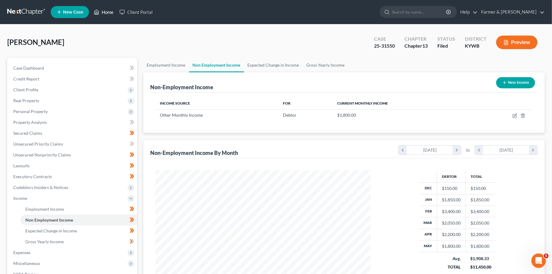
click at [100, 14] on link "Home" at bounding box center [104, 12] width 26 height 11
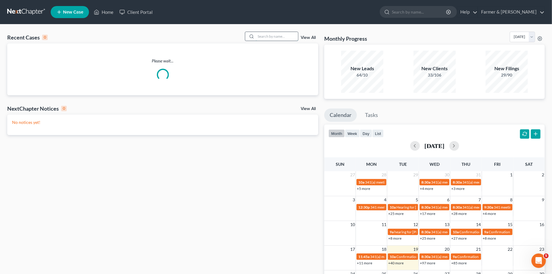
click at [260, 38] on input "search" at bounding box center [277, 36] width 42 height 9
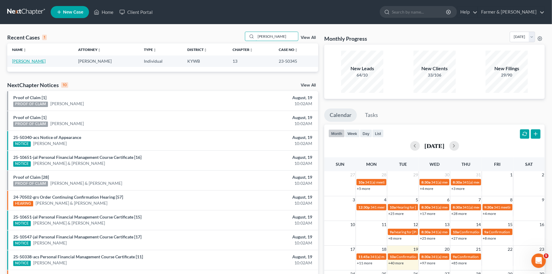
type input "[PERSON_NAME]"
click at [19, 59] on link "[PERSON_NAME]" at bounding box center [28, 60] width 33 height 5
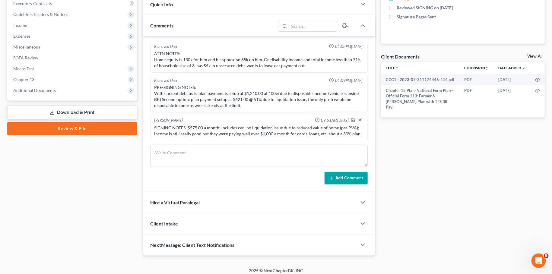
scroll to position [176, 0]
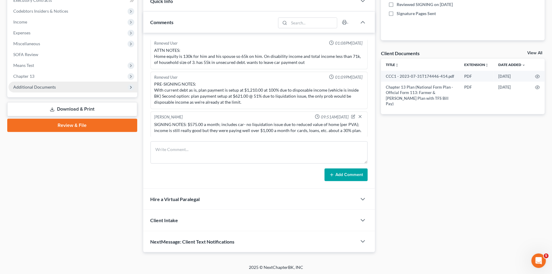
click at [50, 87] on span "Additional Documents" at bounding box center [34, 86] width 43 height 5
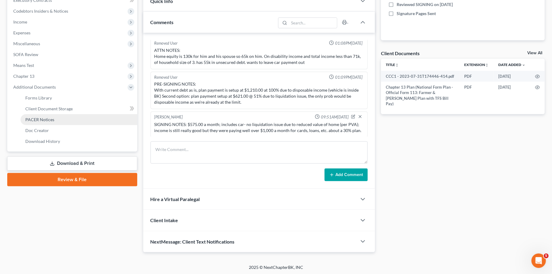
click at [55, 118] on link "PACER Notices" at bounding box center [79, 119] width 117 height 11
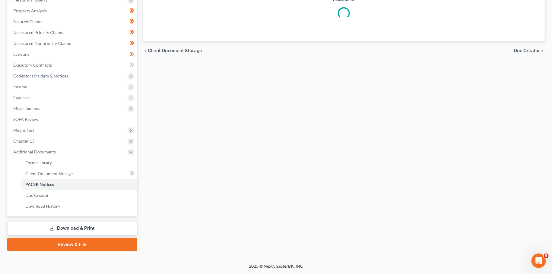
scroll to position [111, 0]
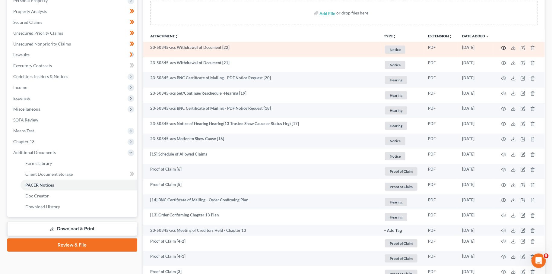
click at [504, 46] on icon "button" at bounding box center [503, 47] width 5 height 3
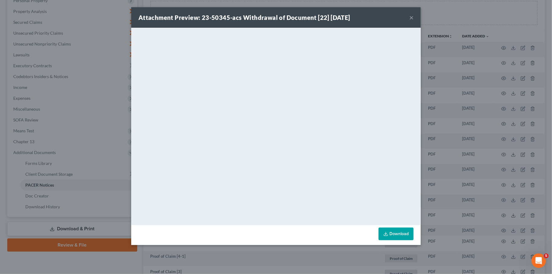
click at [411, 15] on button "×" at bounding box center [411, 17] width 4 height 7
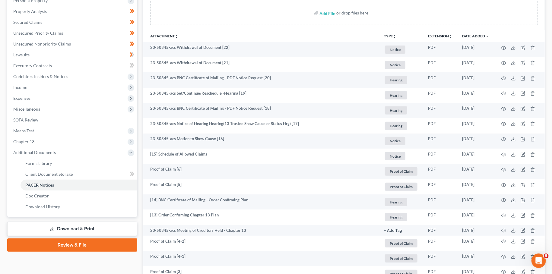
scroll to position [0, 0]
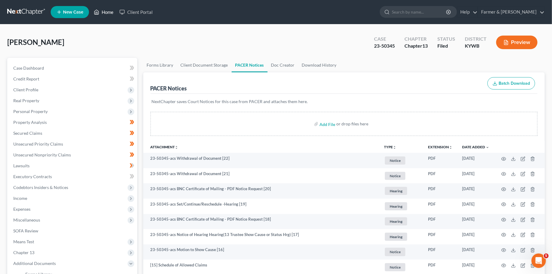
click at [100, 10] on link "Home" at bounding box center [104, 12] width 26 height 11
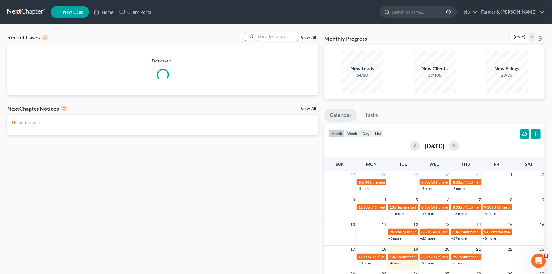
click at [261, 37] on input "search" at bounding box center [277, 36] width 42 height 9
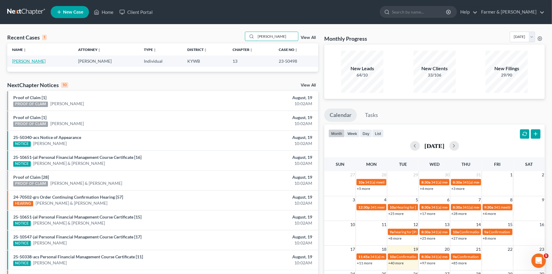
type input "[PERSON_NAME]"
click at [21, 59] on link "[PERSON_NAME]" at bounding box center [28, 60] width 33 height 5
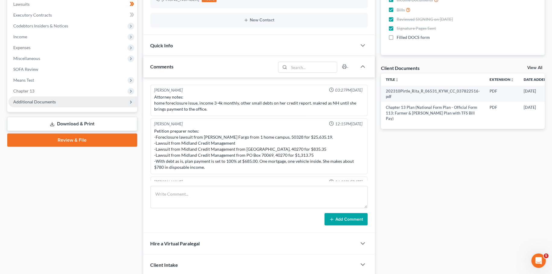
scroll to position [32, 0]
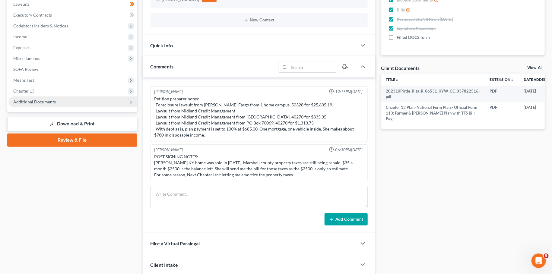
click at [22, 101] on span "Additional Documents" at bounding box center [34, 101] width 43 height 5
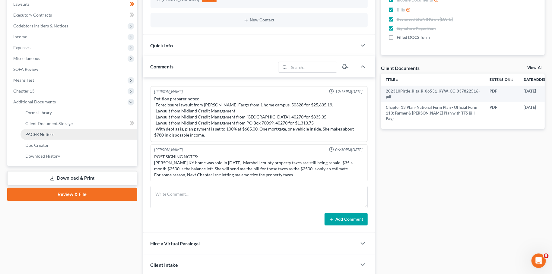
click at [31, 132] on span "PACER Notices" at bounding box center [39, 134] width 29 height 5
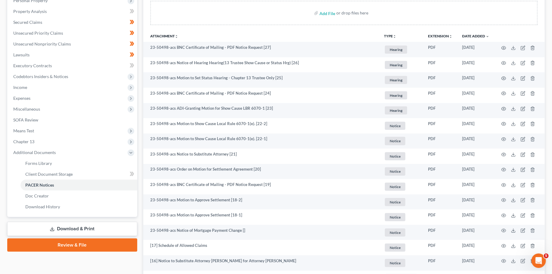
click at [517, 19] on div "Add File or drop files here" at bounding box center [343, 13] width 387 height 24
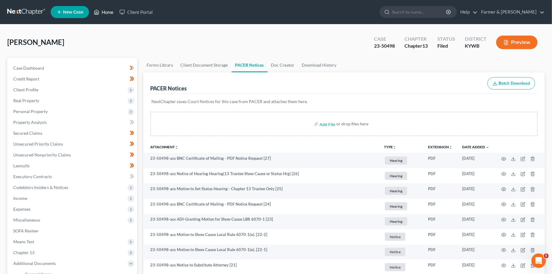
click at [101, 10] on link "Home" at bounding box center [104, 12] width 26 height 11
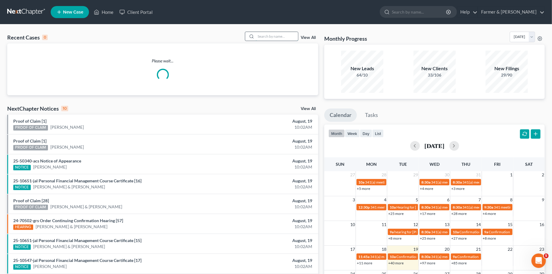
click at [267, 36] on input "search" at bounding box center [277, 36] width 42 height 9
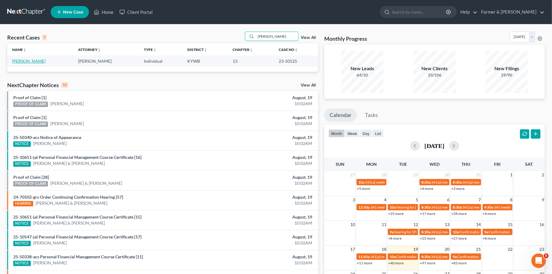
type input "marianne carter"
click at [39, 63] on link "Carter, Marianne" at bounding box center [28, 60] width 33 height 5
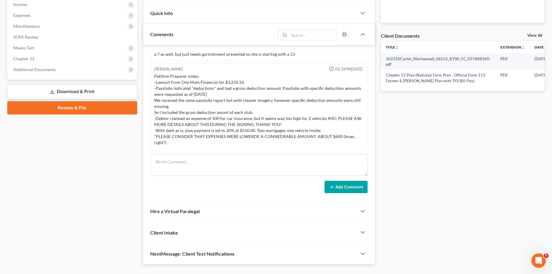
scroll to position [206, 0]
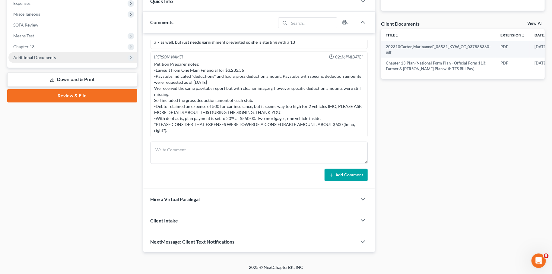
click at [60, 56] on span "Additional Documents" at bounding box center [72, 57] width 129 height 11
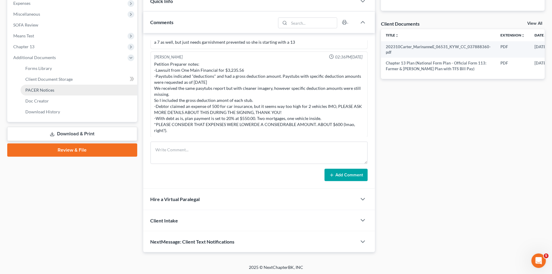
click at [58, 89] on link "PACER Notices" at bounding box center [79, 90] width 117 height 11
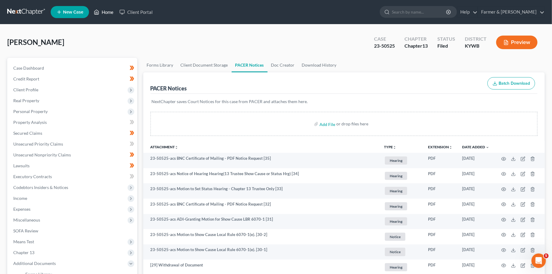
click at [109, 12] on link "Home" at bounding box center [104, 12] width 26 height 11
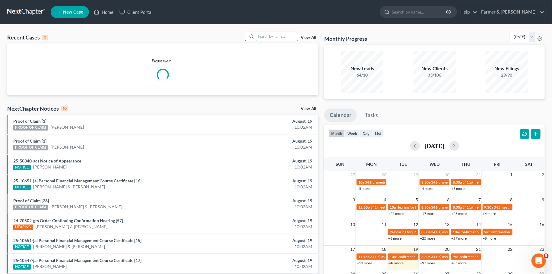
click at [278, 38] on input "search" at bounding box center [277, 36] width 42 height 9
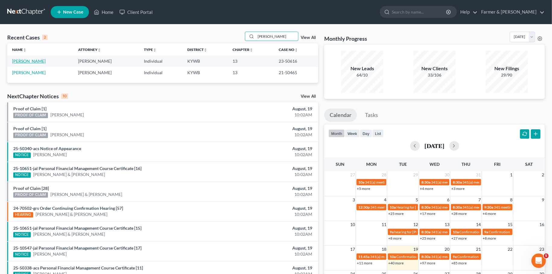
type input "SERENA YOUNG"
click at [25, 61] on link "Young, Serena" at bounding box center [28, 60] width 33 height 5
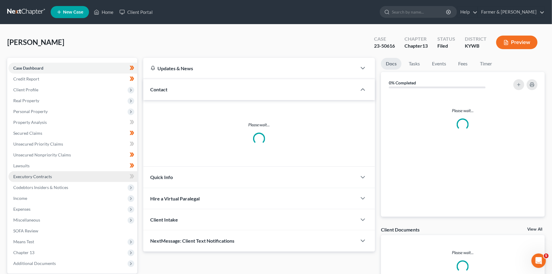
scroll to position [56, 0]
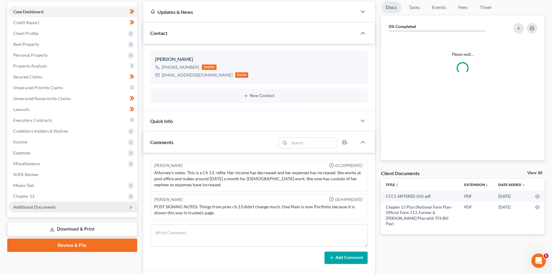
click at [40, 207] on span "Additional Documents" at bounding box center [34, 206] width 43 height 5
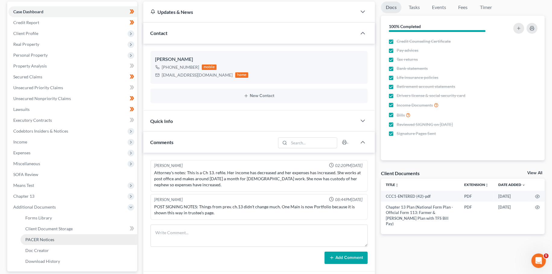
click at [48, 239] on span "PACER Notices" at bounding box center [39, 239] width 29 height 5
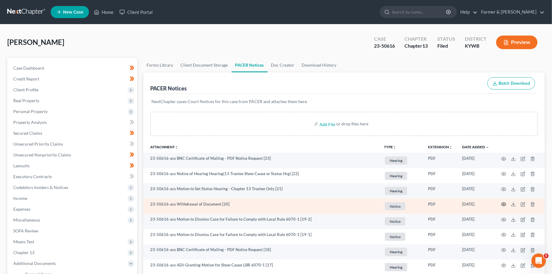
click at [502, 204] on icon "button" at bounding box center [503, 204] width 5 height 5
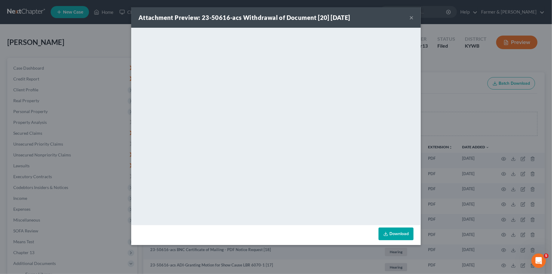
click at [411, 17] on button "×" at bounding box center [411, 17] width 4 height 7
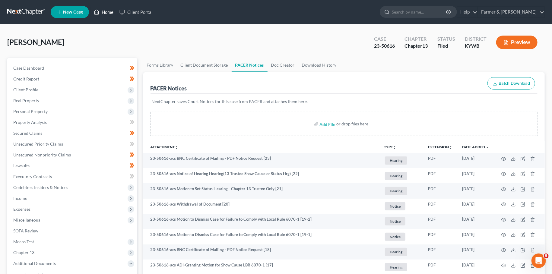
click at [100, 12] on link "Home" at bounding box center [104, 12] width 26 height 11
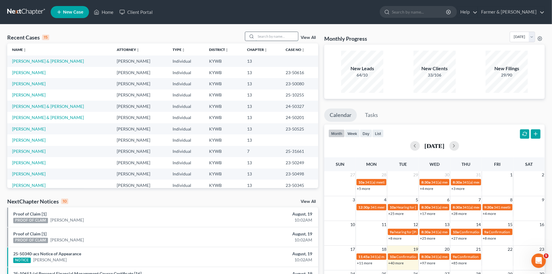
click at [259, 37] on input "search" at bounding box center [277, 36] width 42 height 9
type input "ling"
click at [27, 129] on link "[PERSON_NAME]" at bounding box center [28, 128] width 33 height 5
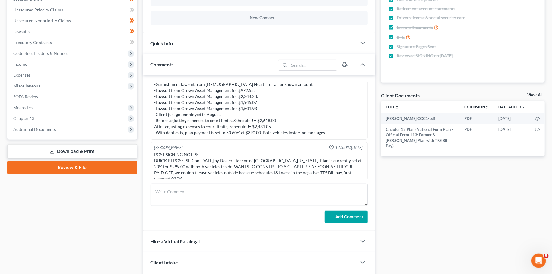
scroll to position [159, 0]
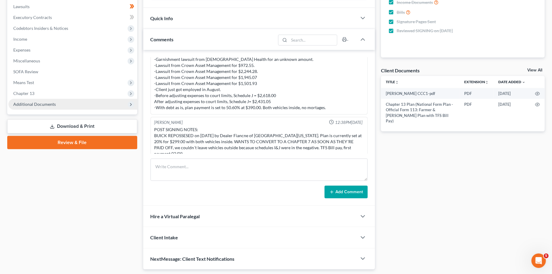
click at [24, 105] on span "Additional Documents" at bounding box center [34, 104] width 43 height 5
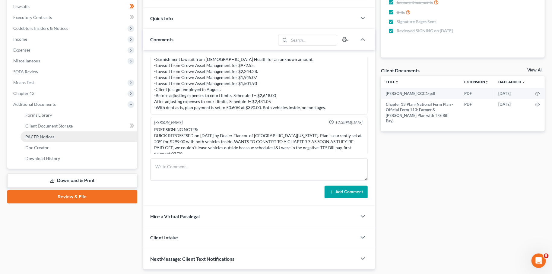
click at [33, 137] on span "PACER Notices" at bounding box center [39, 136] width 29 height 5
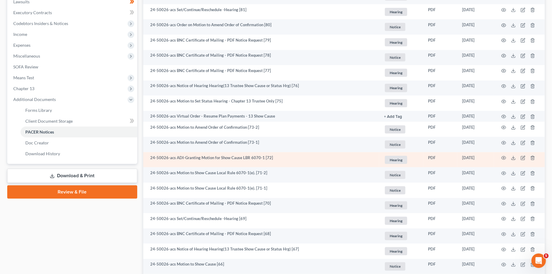
scroll to position [376, 0]
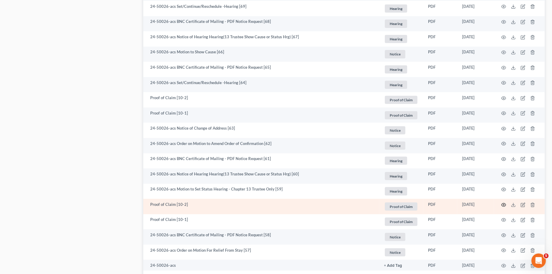
click at [504, 205] on icon "button" at bounding box center [503, 205] width 5 height 5
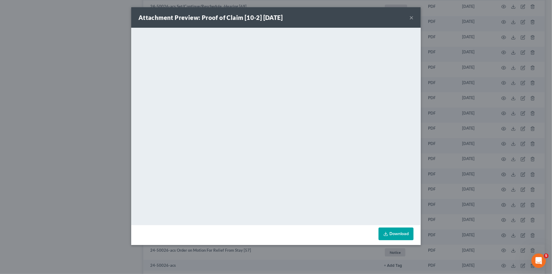
click at [411, 16] on button "×" at bounding box center [411, 17] width 4 height 7
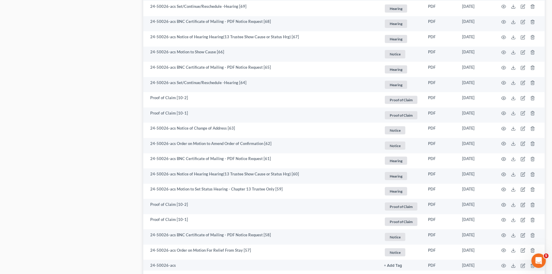
scroll to position [0, 0]
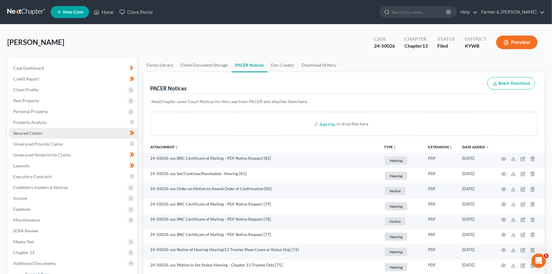
click at [75, 133] on link "Secured Claims" at bounding box center [72, 133] width 129 height 11
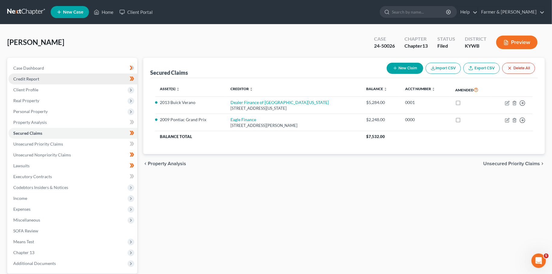
click at [42, 79] on link "Credit Report" at bounding box center [72, 79] width 129 height 11
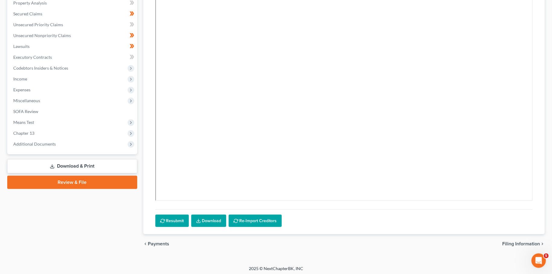
scroll to position [121, 0]
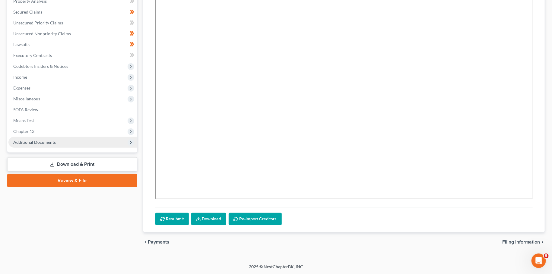
click at [86, 142] on span "Additional Documents" at bounding box center [72, 142] width 129 height 11
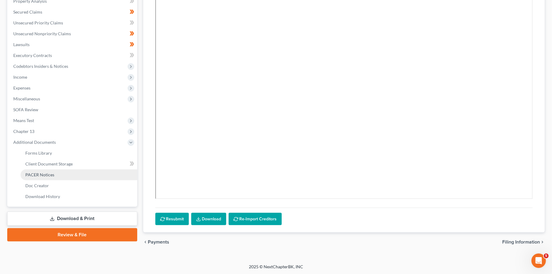
click at [81, 171] on link "PACER Notices" at bounding box center [79, 174] width 117 height 11
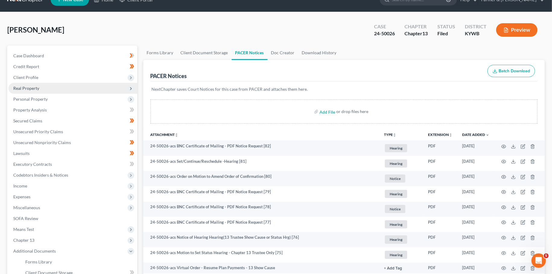
scroll to position [5, 0]
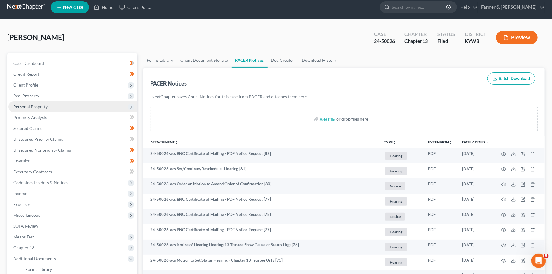
click at [64, 104] on span "Personal Property" at bounding box center [72, 106] width 129 height 11
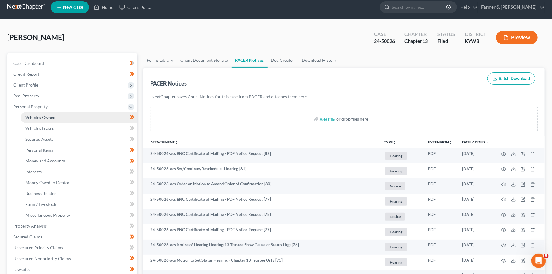
click at [63, 116] on link "Vehicles Owned" at bounding box center [79, 117] width 117 height 11
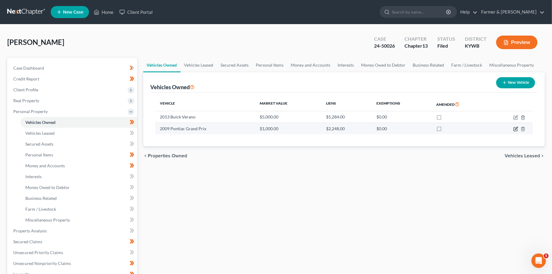
click at [516, 129] on icon "button" at bounding box center [515, 129] width 5 height 5
select select "0"
select select "17"
select select "4"
select select "3"
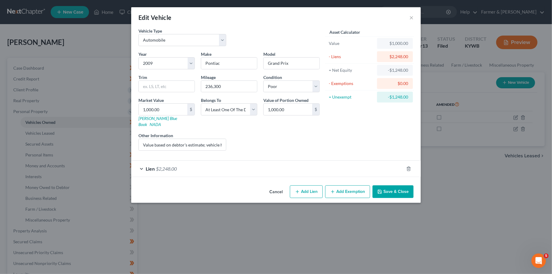
click at [384, 189] on button "Save & Close" at bounding box center [392, 191] width 41 height 13
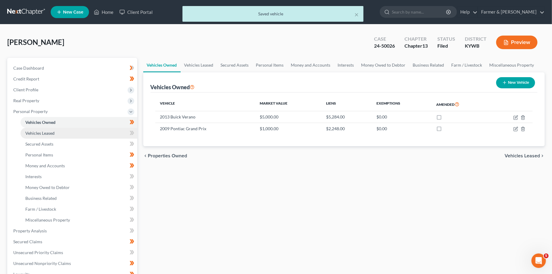
scroll to position [165, 0]
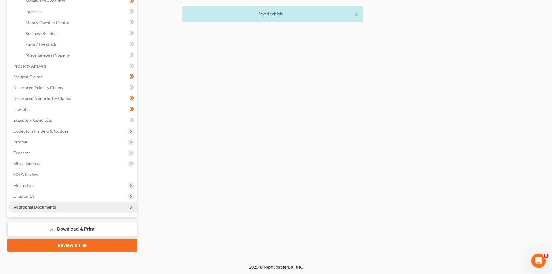
click at [47, 204] on span "Additional Documents" at bounding box center [34, 206] width 43 height 5
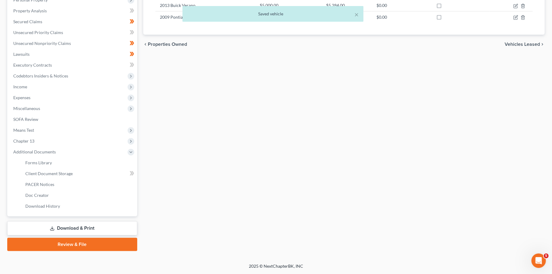
scroll to position [111, 0]
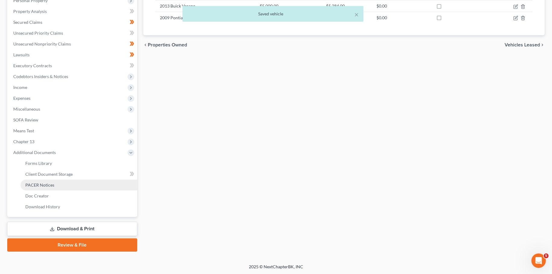
click at [42, 184] on span "PACER Notices" at bounding box center [39, 184] width 29 height 5
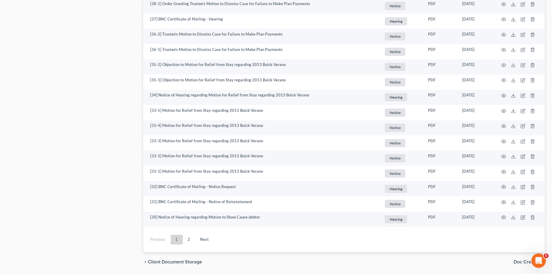
scroll to position [1072, 0]
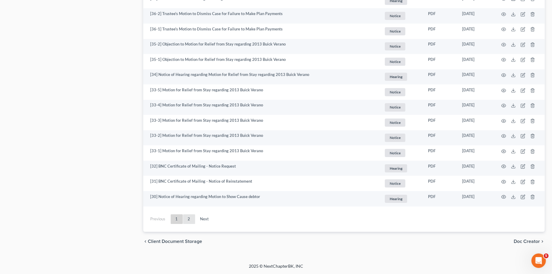
click at [189, 219] on link "2" at bounding box center [189, 219] width 12 height 10
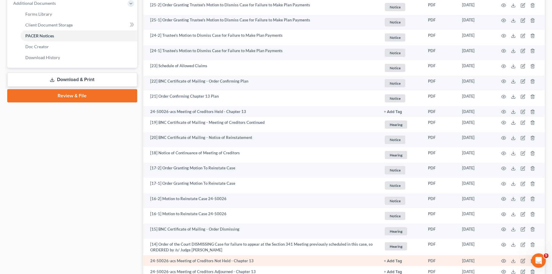
scroll to position [251, 0]
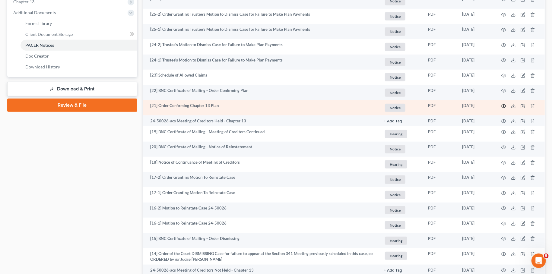
click at [502, 104] on icon "button" at bounding box center [503, 106] width 5 height 5
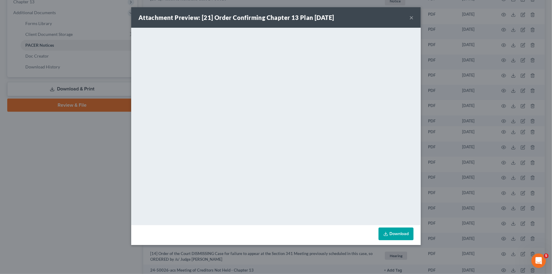
click at [413, 18] on button "×" at bounding box center [411, 17] width 4 height 7
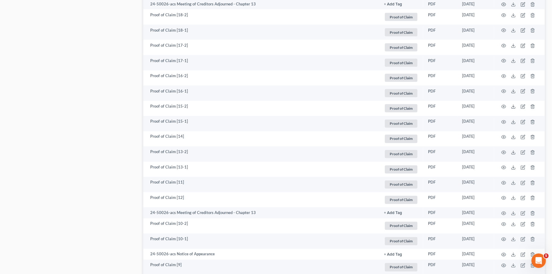
scroll to position [835, 0]
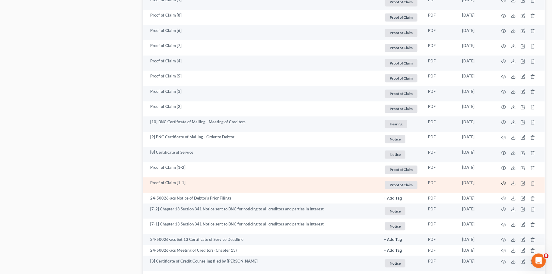
click at [504, 182] on icon "button" at bounding box center [503, 183] width 5 height 5
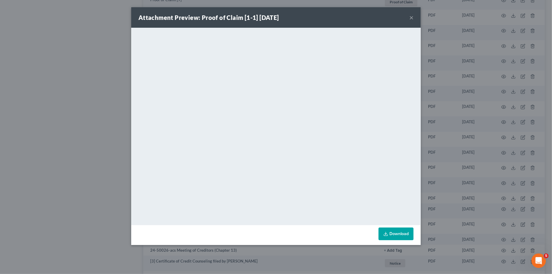
click at [412, 19] on button "×" at bounding box center [411, 17] width 4 height 7
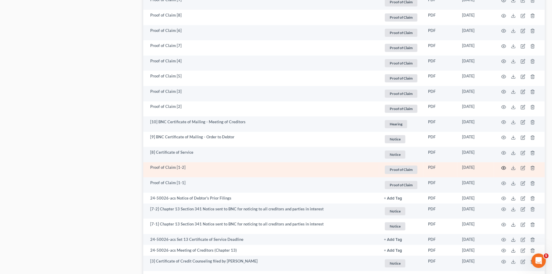
click at [504, 168] on circle "button" at bounding box center [503, 167] width 1 height 1
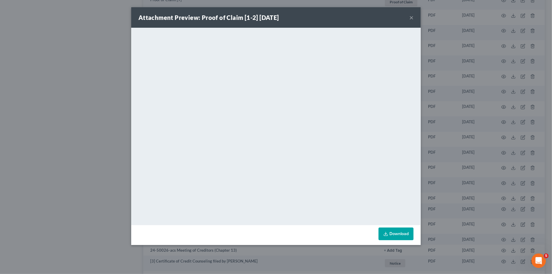
click at [412, 17] on button "×" at bounding box center [411, 17] width 4 height 7
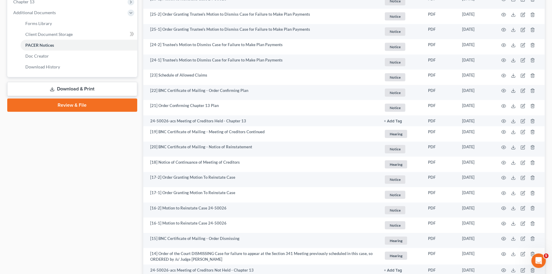
scroll to position [0, 0]
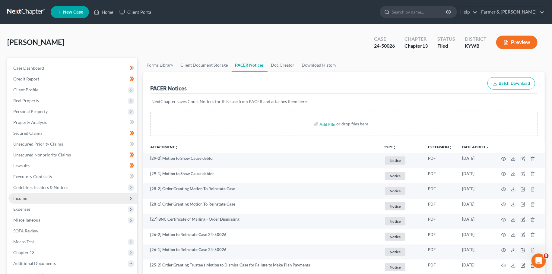
click at [44, 199] on span "Income" at bounding box center [72, 198] width 129 height 11
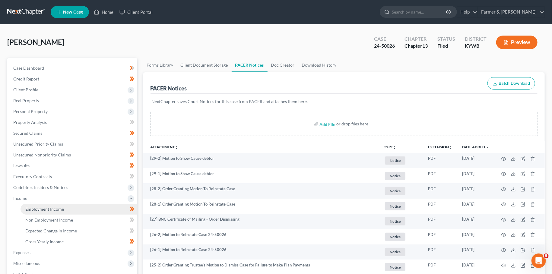
click at [42, 208] on span "Employment Income" at bounding box center [44, 209] width 39 height 5
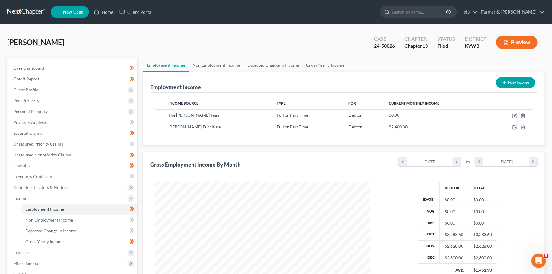
scroll to position [108, 227]
click at [514, 128] on icon "button" at bounding box center [514, 127] width 5 height 5
select select "0"
select select "18"
select select "1"
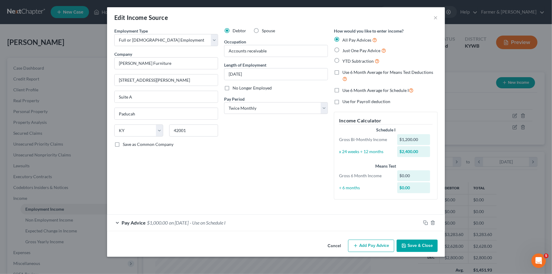
drag, startPoint x: 422, startPoint y: 223, endPoint x: 274, endPoint y: 163, distance: 159.9
click at [422, 222] on div at bounding box center [433, 223] width 24 height 10
click at [427, 222] on rect "button" at bounding box center [426, 223] width 3 height 3
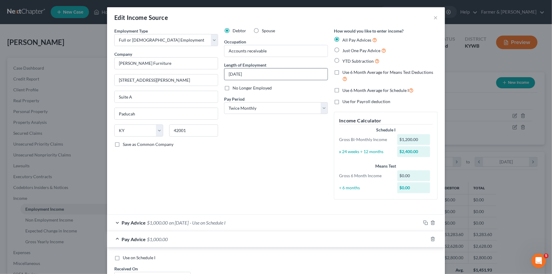
drag, startPoint x: 266, startPoint y: 77, endPoint x: 155, endPoint y: 71, distance: 110.5
click at [224, 71] on input "01/22/2024" at bounding box center [275, 73] width 103 height 11
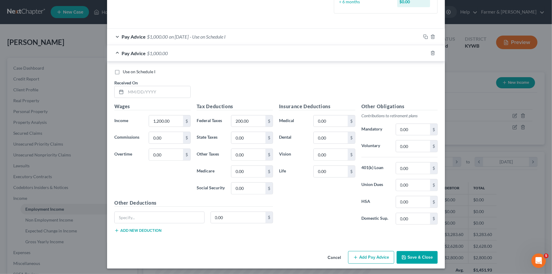
type input "1 year"
click at [123, 71] on label "Use on Schedule I" at bounding box center [139, 72] width 33 height 6
click at [125, 71] on input "Use on Schedule I" at bounding box center [127, 71] width 4 height 4
checkbox input "true"
click at [130, 92] on input "text" at bounding box center [158, 91] width 65 height 11
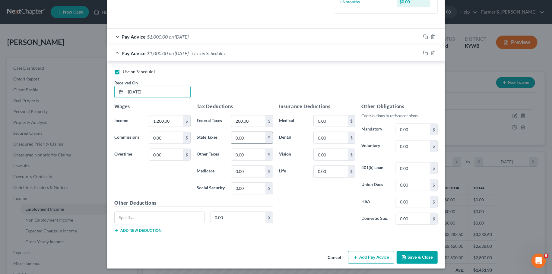
type input "[DATE]"
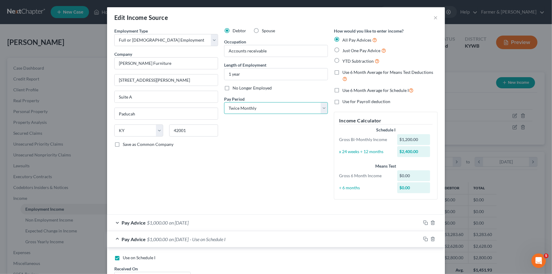
click at [224, 102] on select "Select Monthly Twice Monthly Every Other Week Weekly" at bounding box center [276, 108] width 104 height 12
select select "0"
click option "Monthly" at bounding box center [0, 0] width 0 height 0
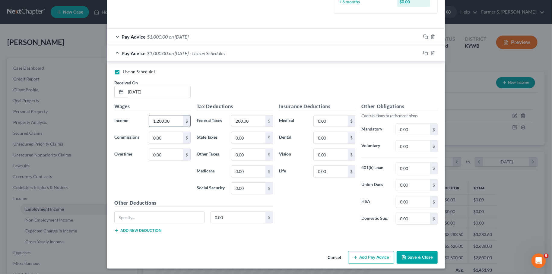
click at [172, 121] on input "1,200.00" at bounding box center [166, 120] width 34 height 11
type input "3,492.89"
click at [254, 119] on input "200.00" at bounding box center [248, 120] width 34 height 11
type input "523.94"
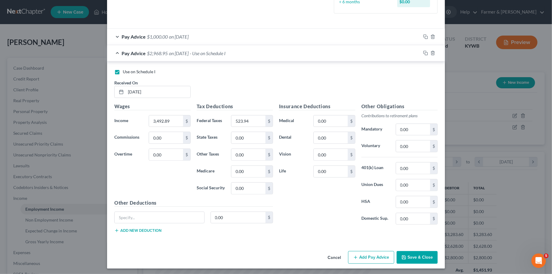
drag, startPoint x: 419, startPoint y: 256, endPoint x: 416, endPoint y: 253, distance: 4.7
click at [419, 256] on button "Save & Close" at bounding box center [416, 257] width 41 height 13
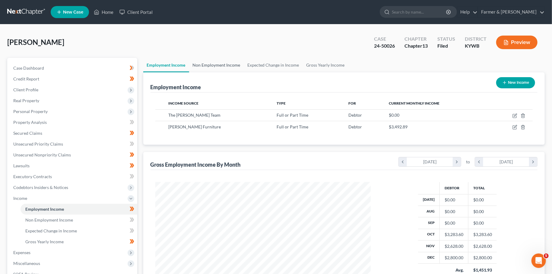
click at [229, 68] on link "Non Employment Income" at bounding box center [216, 65] width 55 height 14
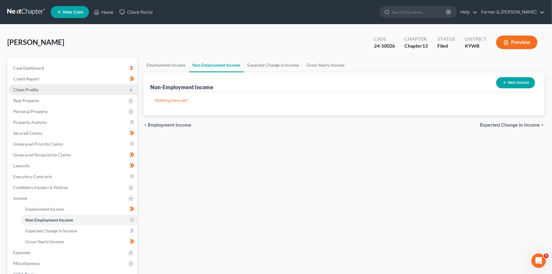
click at [51, 89] on span "Client Profile" at bounding box center [72, 89] width 129 height 11
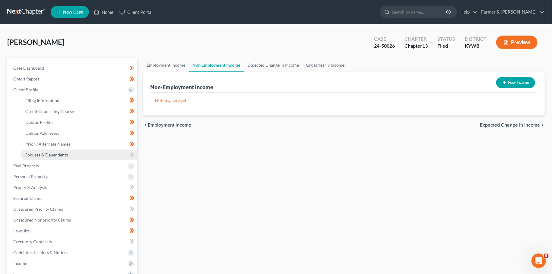
click at [51, 155] on span "Spouses & Dependents" at bounding box center [46, 154] width 43 height 5
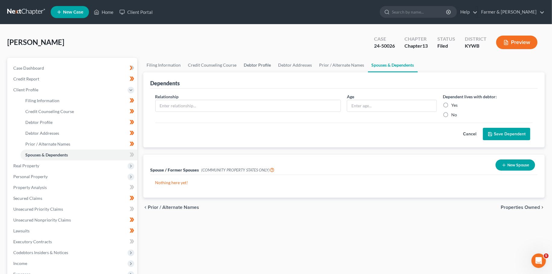
click at [247, 64] on link "Debtor Profile" at bounding box center [257, 65] width 34 height 14
select select "1"
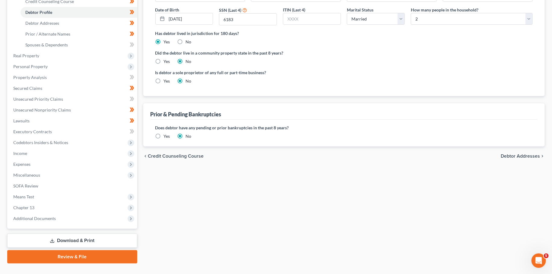
scroll to position [122, 0]
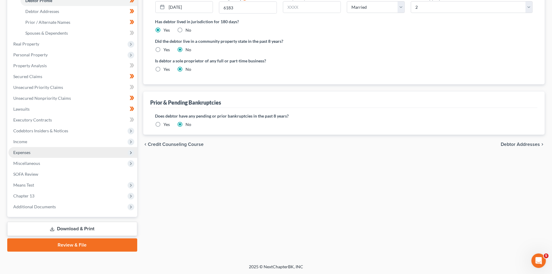
click at [64, 151] on span "Expenses" at bounding box center [72, 152] width 129 height 11
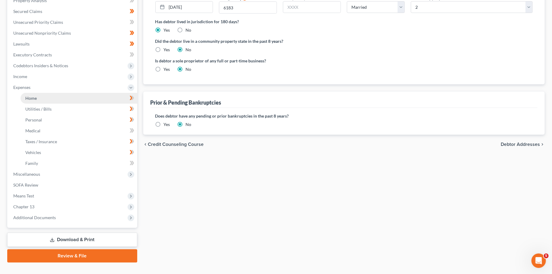
click at [58, 98] on link "Home" at bounding box center [79, 98] width 117 height 11
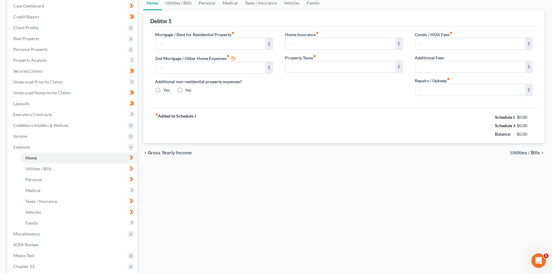
type input "700.00"
type input "0.00"
radio input "true"
type input "16.00"
type input "0.00"
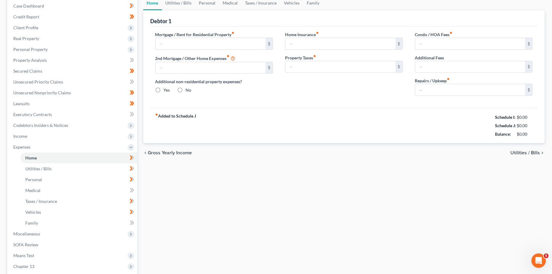
type input "0.00"
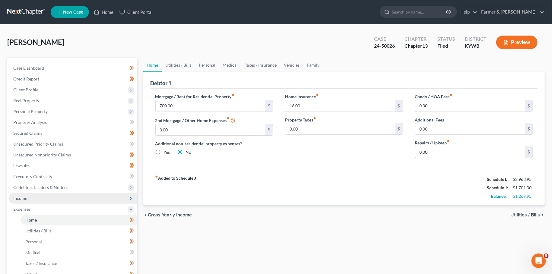
click at [69, 196] on span "Income" at bounding box center [72, 198] width 129 height 11
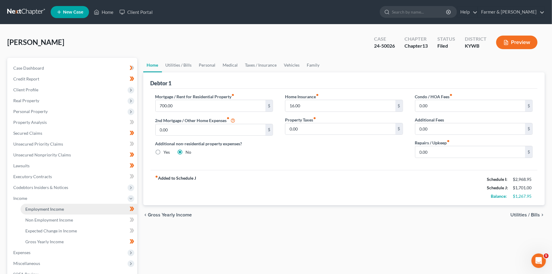
click at [65, 208] on link "Employment Income" at bounding box center [79, 209] width 117 height 11
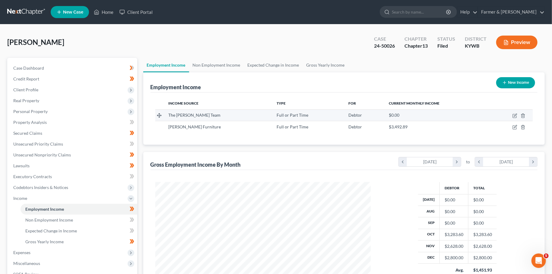
scroll to position [108, 227]
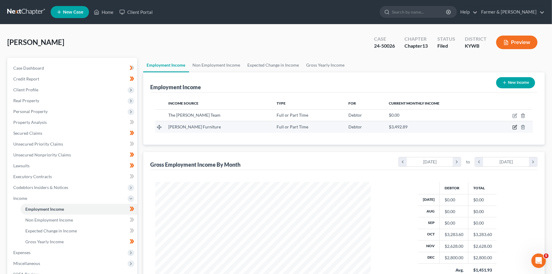
click at [514, 127] on icon "button" at bounding box center [514, 127] width 5 height 5
select select "0"
select select "18"
select select "0"
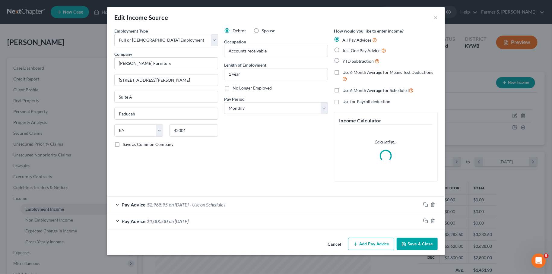
click at [243, 204] on div "Pay Advice $2,968.95 on 08/19/2025 - Use on Schedule I" at bounding box center [264, 205] width 314 height 16
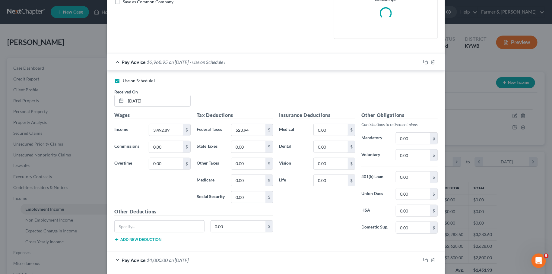
scroll to position [153, 0]
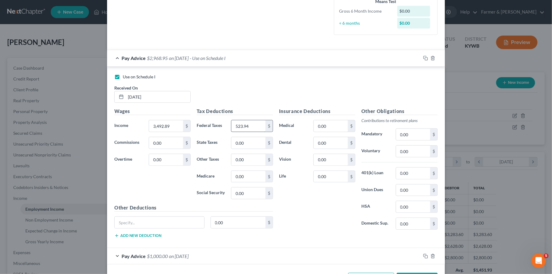
click at [251, 125] on input "523.94" at bounding box center [248, 125] width 34 height 11
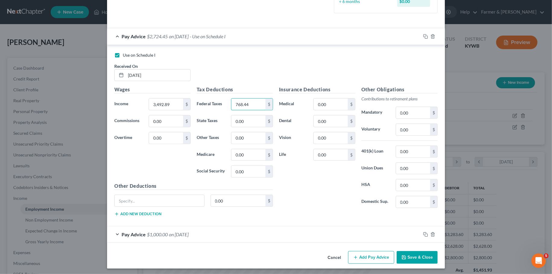
type input "768.44"
click at [420, 256] on button "Save & Close" at bounding box center [416, 257] width 41 height 13
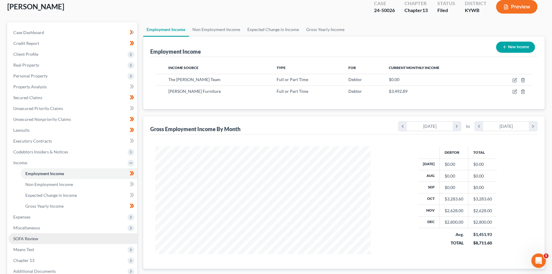
scroll to position [53, 0]
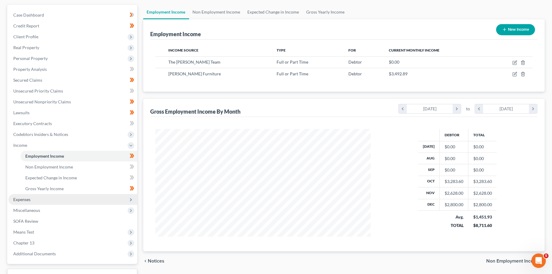
click at [30, 203] on span "Expenses" at bounding box center [72, 199] width 129 height 11
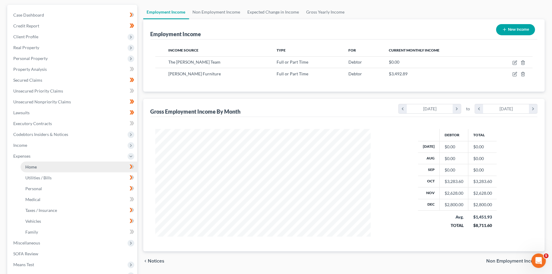
click at [31, 166] on span "Home" at bounding box center [30, 166] width 11 height 5
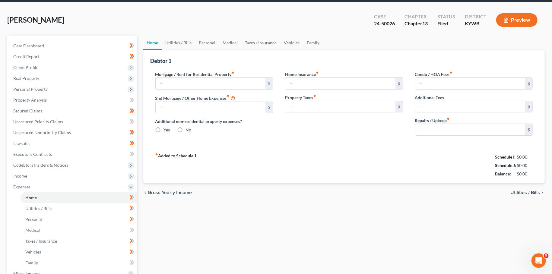
type input "700.00"
type input "0.00"
radio input "true"
type input "16.00"
type input "0.00"
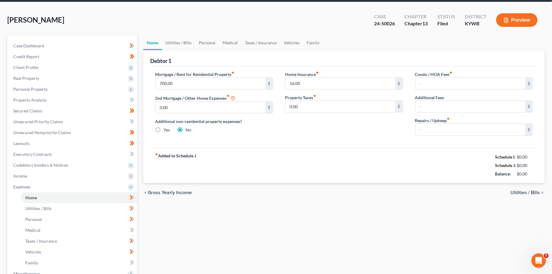
type input "0.00"
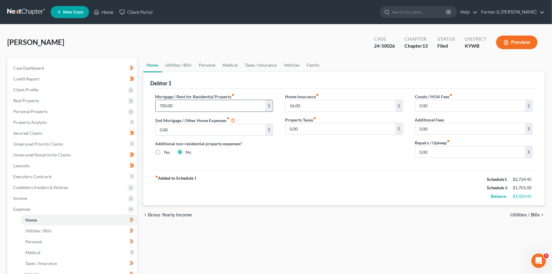
click at [210, 104] on input "700.00" at bounding box center [211, 105] width 110 height 11
type input "800.00"
type input "50.00"
click at [175, 60] on link "Utilities / Bills" at bounding box center [178, 65] width 33 height 14
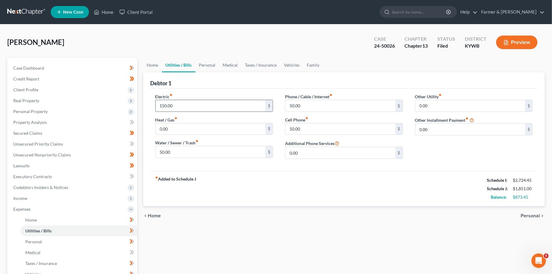
click at [176, 103] on input "150.00" at bounding box center [211, 105] width 110 height 11
type input "195.00"
type input "0.00"
type input "118.00"
drag, startPoint x: 310, startPoint y: 125, endPoint x: 279, endPoint y: 126, distance: 31.1
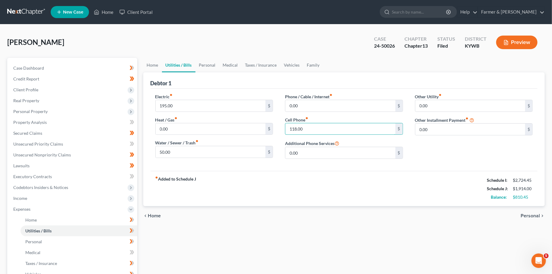
click at [285, 129] on input "118.00" at bounding box center [340, 128] width 110 height 11
click at [312, 103] on input "0.00" at bounding box center [340, 105] width 110 height 11
type input "118.00"
click at [212, 66] on link "Personal" at bounding box center [207, 65] width 24 height 14
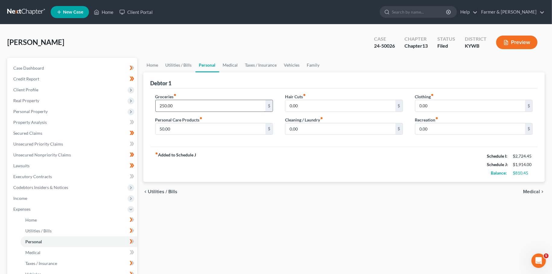
click at [198, 103] on input "250.00" at bounding box center [211, 105] width 110 height 11
type input "400.00"
type input "75.00"
type input "50.00"
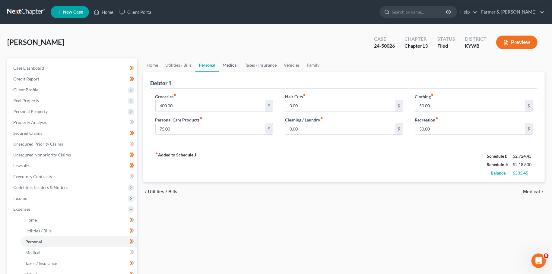
click at [231, 61] on link "Medical" at bounding box center [230, 65] width 22 height 14
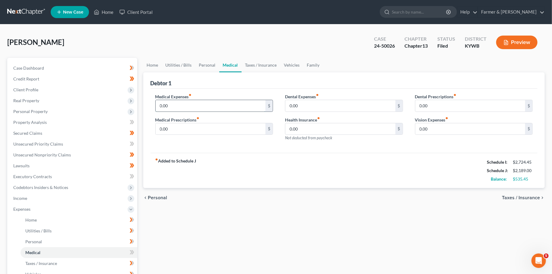
click at [204, 104] on input "0.00" at bounding box center [211, 105] width 110 height 11
type input "25.00"
type input "45.00"
click at [268, 65] on link "Taxes / Insurance" at bounding box center [261, 65] width 39 height 14
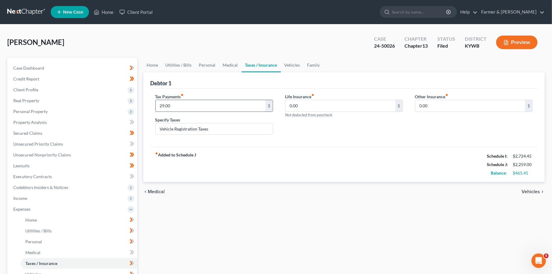
click at [210, 107] on input "29.00" at bounding box center [211, 105] width 110 height 11
type input "22.00"
click at [290, 67] on link "Vehicles" at bounding box center [292, 65] width 23 height 14
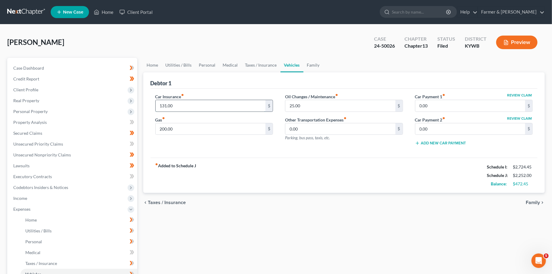
click at [210, 106] on input "131.00" at bounding box center [211, 105] width 110 height 11
type input "180.00"
type input "50.00"
click at [295, 63] on link "Vehicles" at bounding box center [291, 65] width 23 height 14
click at [312, 63] on link "Family" at bounding box center [313, 65] width 20 height 14
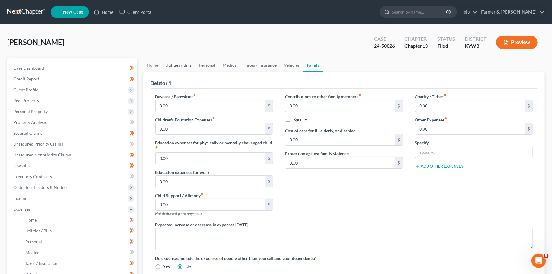
click at [175, 65] on link "Utilities / Bills" at bounding box center [178, 65] width 33 height 14
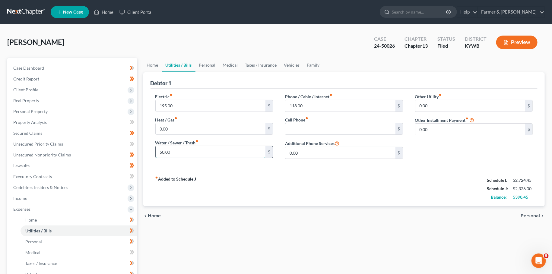
click at [186, 153] on input "50.00" at bounding box center [211, 151] width 110 height 11
type input "35.00"
click at [150, 64] on link "Home" at bounding box center [152, 65] width 19 height 14
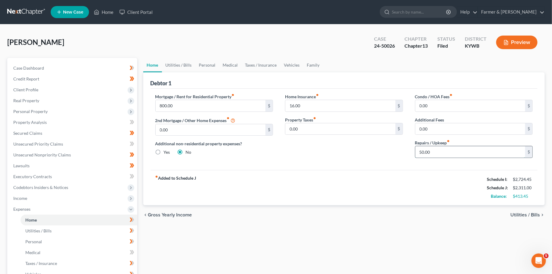
click at [429, 153] on input "50.00" at bounding box center [470, 151] width 110 height 11
type input "2"
type input "0.00"
click at [311, 102] on input "16.00" at bounding box center [340, 105] width 110 height 11
type input "0.00"
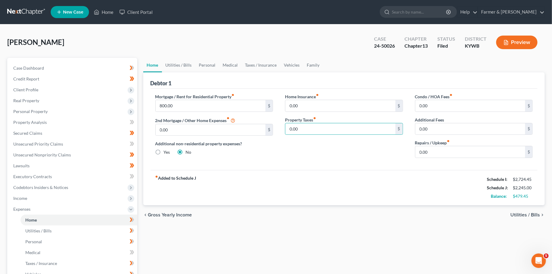
click at [321, 245] on div "Home Utilities / Bills Personal Medical Taxes / Insurance Vehicles Family Debto…" at bounding box center [344, 221] width 408 height 327
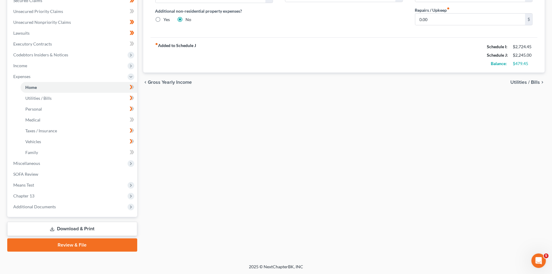
click at [85, 228] on link "Download & Print" at bounding box center [72, 229] width 130 height 14
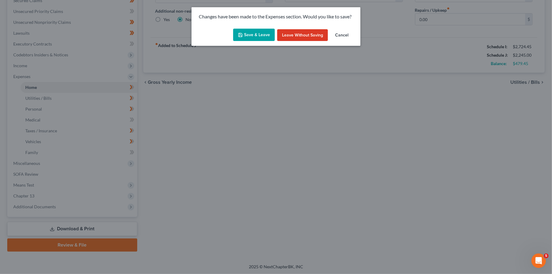
click at [257, 39] on button "Save & Leave" at bounding box center [254, 35] width 42 height 13
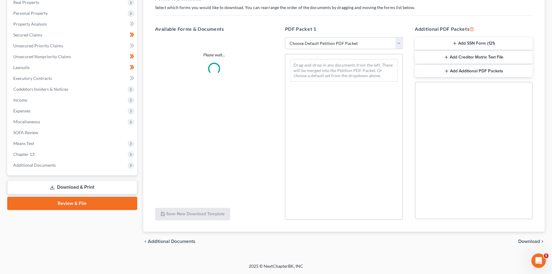
scroll to position [98, 0]
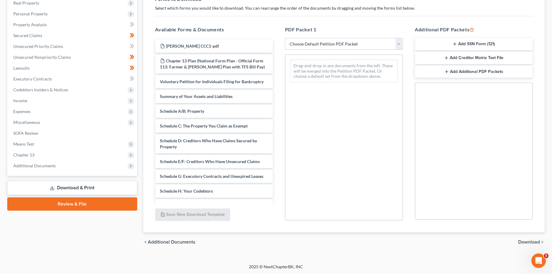
click at [285, 38] on select "Choose Default Petition PDF Packet Complete Bankruptcy Petition (all forms and …" at bounding box center [344, 44] width 118 height 12
select select "2"
click option "Amended Forms" at bounding box center [0, 0] width 0 height 0
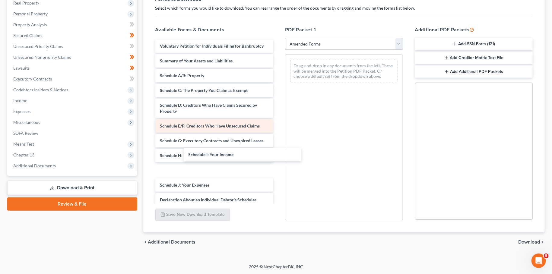
drag, startPoint x: 204, startPoint y: 170, endPoint x: 273, endPoint y: 120, distance: 85.6
click at [278, 78] on div "Schedule I: Your Income Voluntary Petition for Individuals Filing for Bankruptc…" at bounding box center [214, 180] width 128 height 283
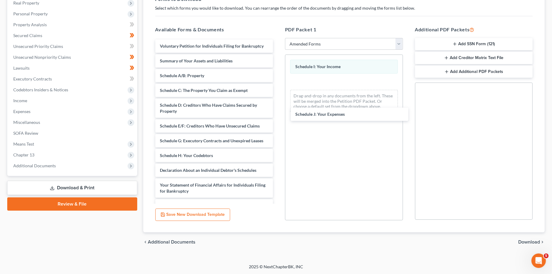
drag, startPoint x: 196, startPoint y: 170, endPoint x: 340, endPoint y: 110, distance: 156.2
click at [278, 106] on div "Schedule J: Your Expenses Voluntary Petition for Individuals Filing for Bankrup…" at bounding box center [214, 165] width 128 height 253
click at [535, 240] on span "Download" at bounding box center [529, 242] width 22 height 5
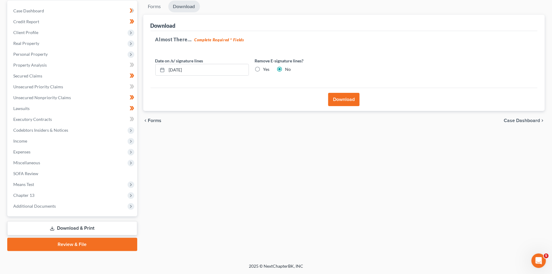
scroll to position [56, 0]
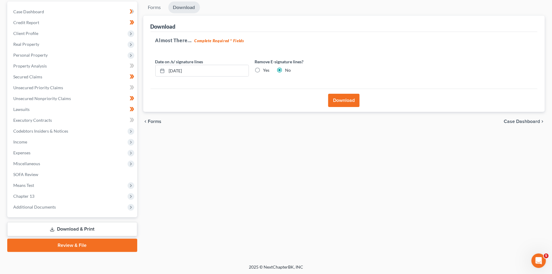
click at [347, 101] on button "Download" at bounding box center [343, 100] width 31 height 13
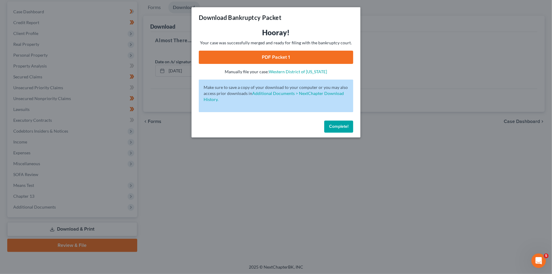
click at [278, 52] on link "PDF Packet 1" at bounding box center [276, 57] width 154 height 13
click at [335, 128] on span "Complete!" at bounding box center [338, 126] width 19 height 5
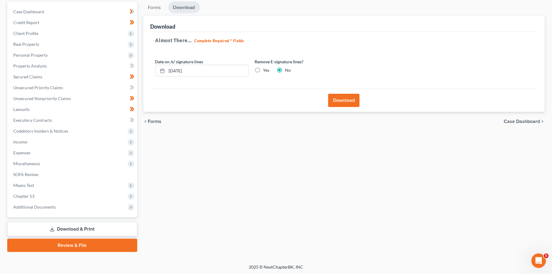
scroll to position [0, 0]
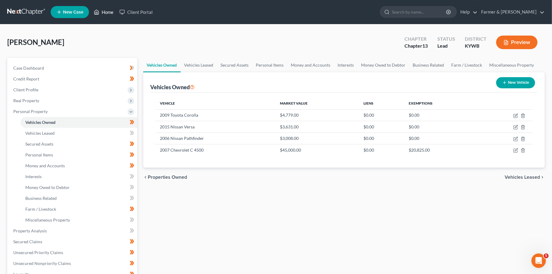
click at [108, 13] on link "Home" at bounding box center [104, 12] width 26 height 11
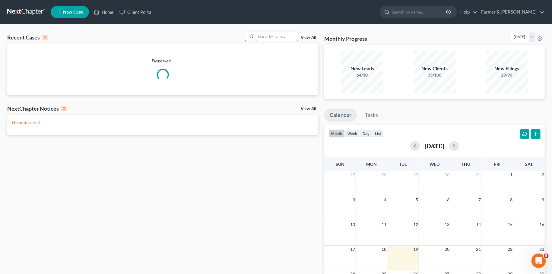
click at [285, 34] on input "search" at bounding box center [277, 36] width 42 height 9
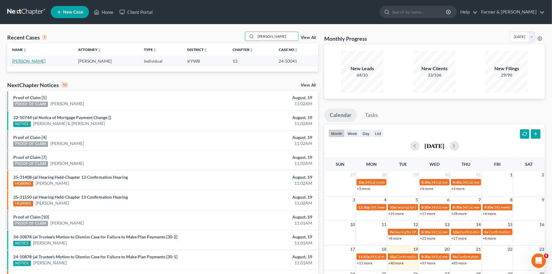
type input "[PERSON_NAME]"
click at [15, 62] on link "[PERSON_NAME]" at bounding box center [28, 60] width 33 height 5
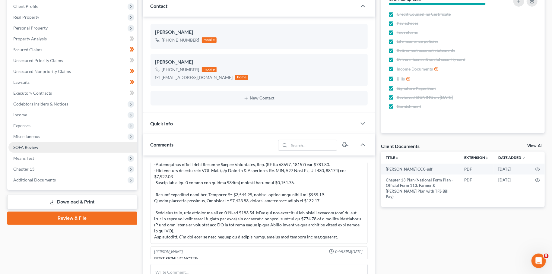
scroll to position [159, 0]
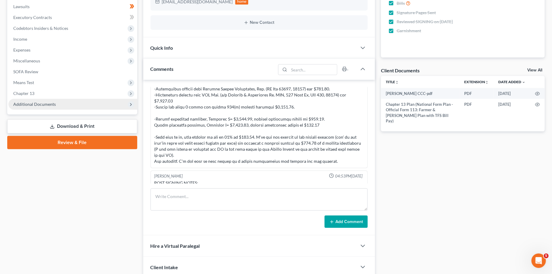
click at [38, 103] on span "Additional Documents" at bounding box center [34, 104] width 43 height 5
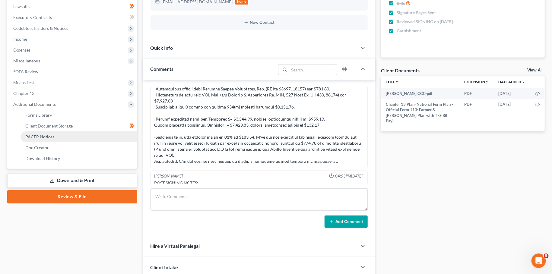
click at [40, 136] on span "PACER Notices" at bounding box center [39, 136] width 29 height 5
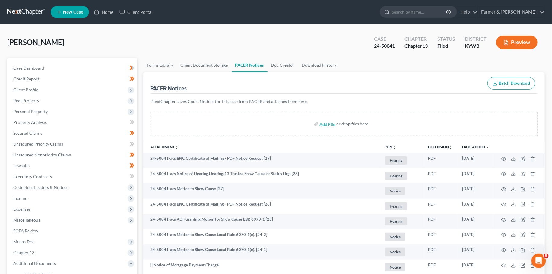
click at [103, 43] on div "[PERSON_NAME] Upgraded Case 24-50041 Chapter Chapter 13 Status Filed District […" at bounding box center [275, 45] width 537 height 26
click at [100, 10] on link "Home" at bounding box center [104, 12] width 26 height 11
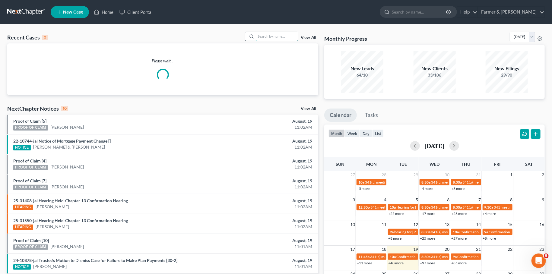
click at [257, 35] on input "search" at bounding box center [277, 36] width 42 height 9
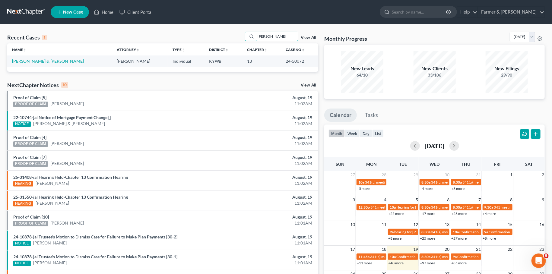
type input "[PERSON_NAME]"
click at [49, 61] on link "[PERSON_NAME] & [PERSON_NAME]" at bounding box center [48, 60] width 72 height 5
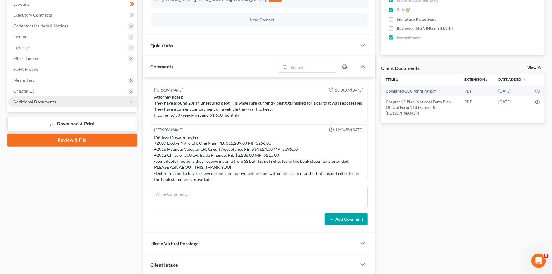
scroll to position [87, 0]
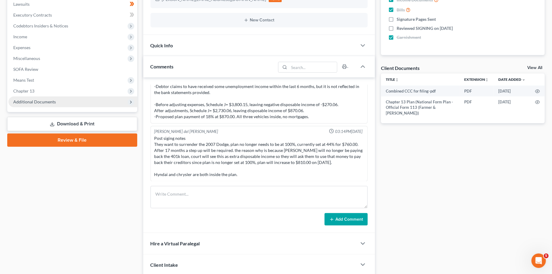
click at [46, 104] on span "Additional Documents" at bounding box center [72, 101] width 129 height 11
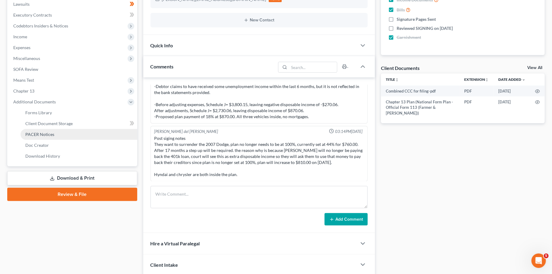
click at [47, 132] on span "PACER Notices" at bounding box center [39, 134] width 29 height 5
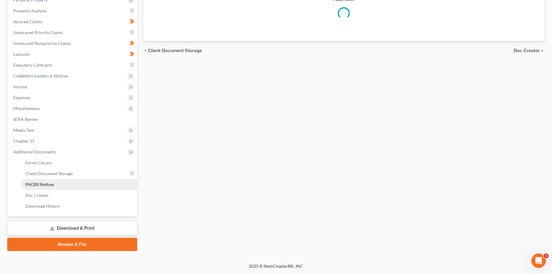
scroll to position [111, 0]
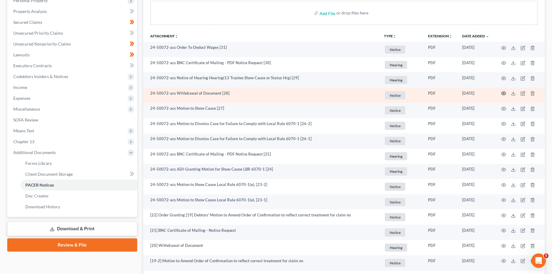
click at [504, 92] on icon "button" at bounding box center [503, 93] width 5 height 5
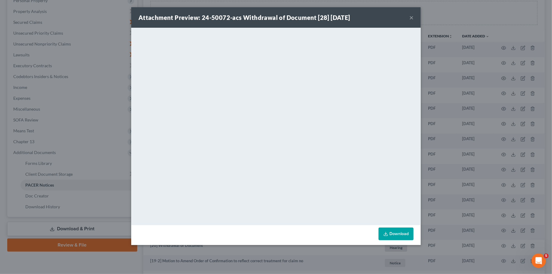
click at [412, 17] on button "×" at bounding box center [411, 17] width 4 height 7
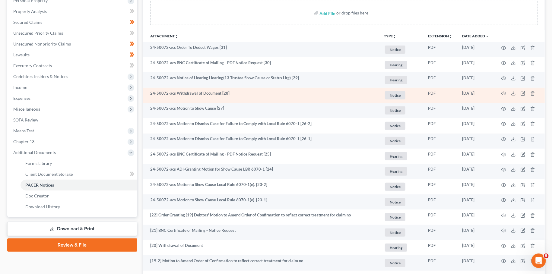
scroll to position [0, 0]
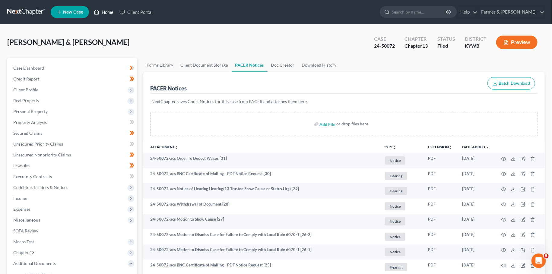
click at [106, 10] on link "Home" at bounding box center [104, 12] width 26 height 11
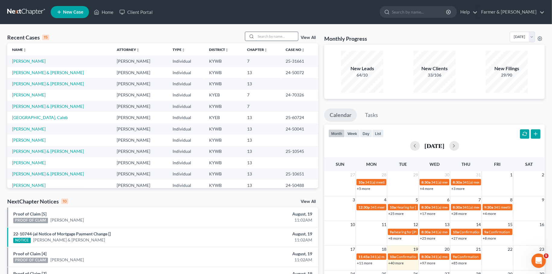
click at [279, 36] on input "search" at bounding box center [277, 36] width 42 height 9
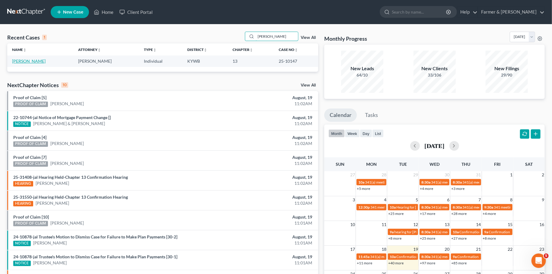
type input "[PERSON_NAME]"
click at [29, 63] on link "[PERSON_NAME]" at bounding box center [28, 60] width 33 height 5
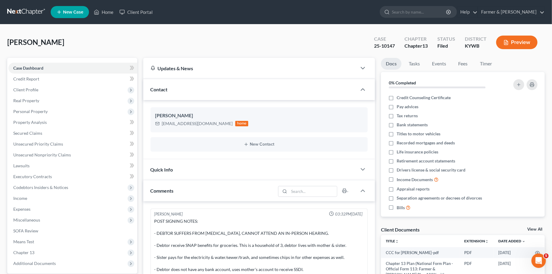
scroll to position [164, 0]
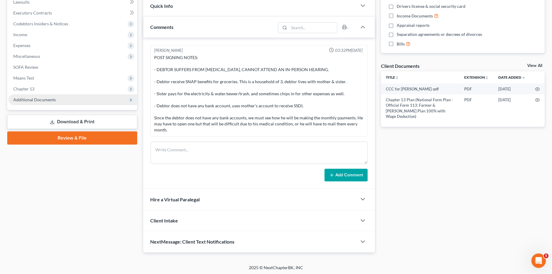
click at [23, 99] on span "Additional Documents" at bounding box center [34, 99] width 43 height 5
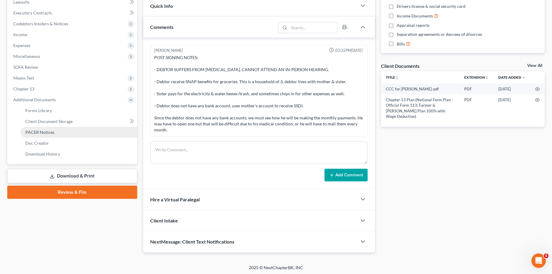
click at [32, 133] on span "PACER Notices" at bounding box center [39, 132] width 29 height 5
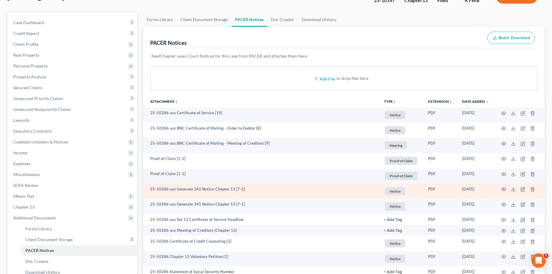
scroll to position [58, 0]
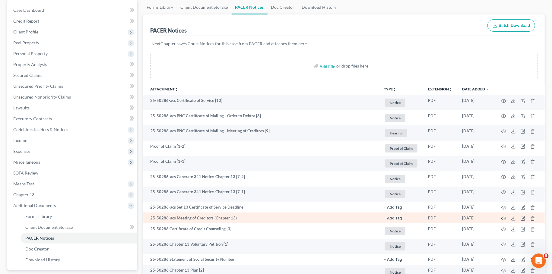
click at [504, 218] on icon "button" at bounding box center [503, 218] width 5 height 5
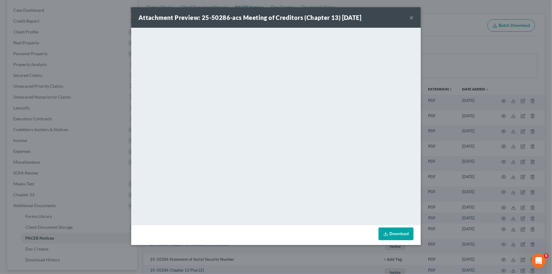
drag, startPoint x: 410, startPoint y: 17, endPoint x: 542, endPoint y: 168, distance: 200.4
click at [410, 17] on button "×" at bounding box center [411, 17] width 4 height 7
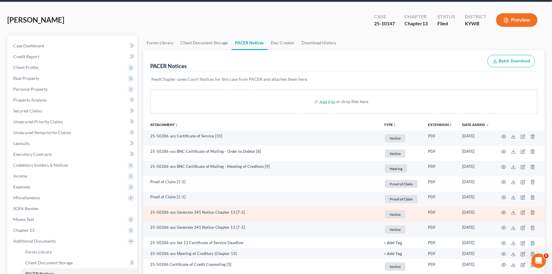
scroll to position [5, 0]
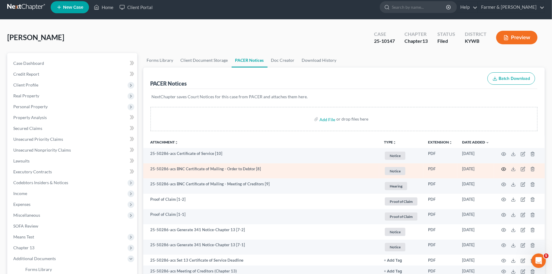
click at [504, 169] on circle "button" at bounding box center [503, 169] width 1 height 1
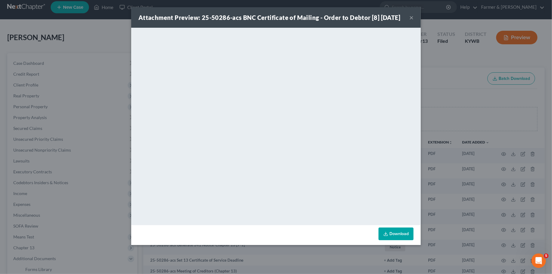
click at [411, 20] on button "×" at bounding box center [411, 17] width 4 height 7
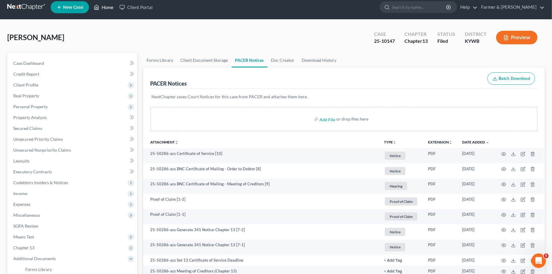
click at [103, 7] on link "Home" at bounding box center [104, 7] width 26 height 11
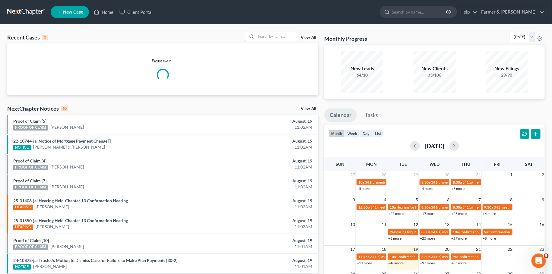
click at [432, 263] on link "+97 more" at bounding box center [427, 263] width 15 height 5
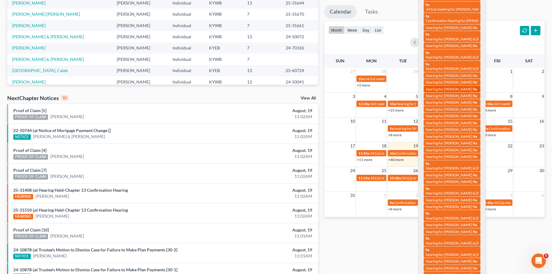
scroll to position [106, 0]
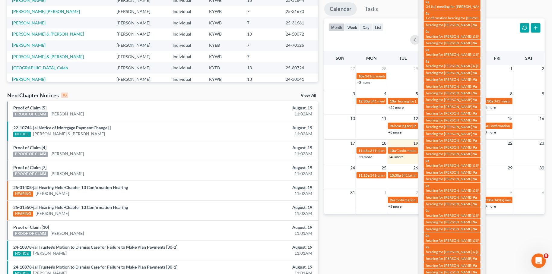
click at [254, 93] on div "NextChapter Notices 10 View All" at bounding box center [162, 97] width 311 height 10
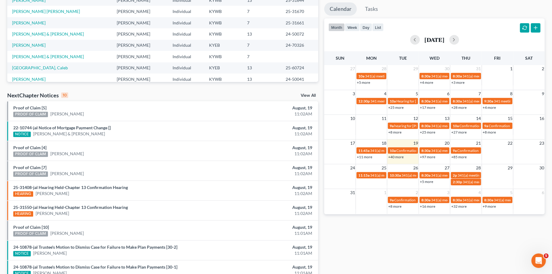
scroll to position [0, 0]
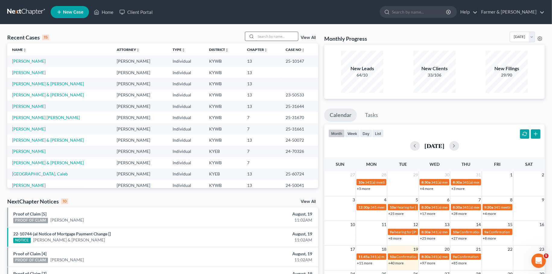
click at [278, 37] on input "search" at bounding box center [277, 36] width 42 height 9
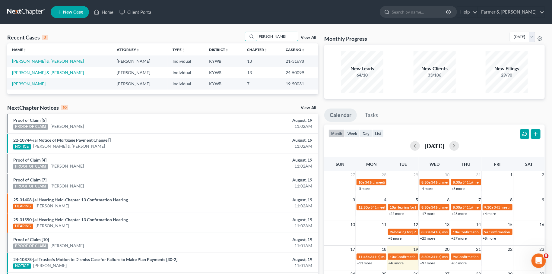
type input "[PERSON_NAME]"
click at [18, 73] on link "[PERSON_NAME] & [PERSON_NAME]" at bounding box center [48, 72] width 72 height 5
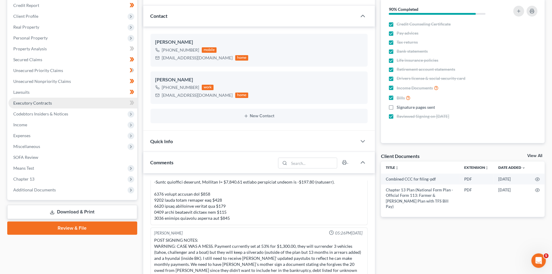
scroll to position [106, 0]
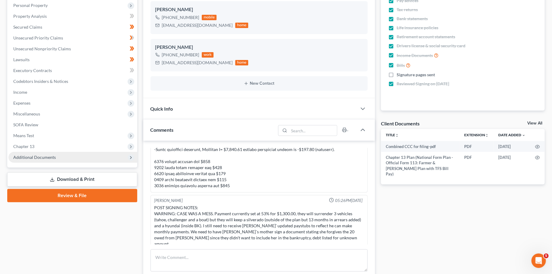
click at [24, 157] on span "Additional Documents" at bounding box center [34, 157] width 43 height 5
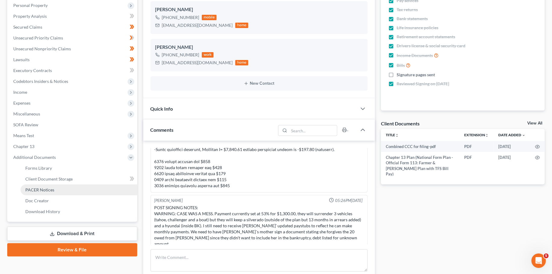
click at [29, 189] on span "PACER Notices" at bounding box center [39, 189] width 29 height 5
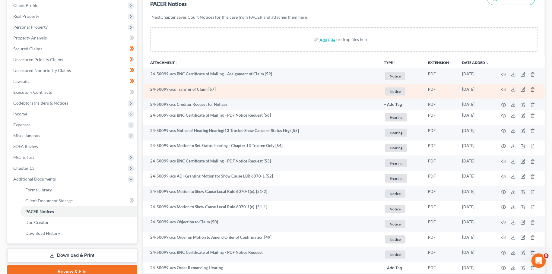
scroll to position [106, 0]
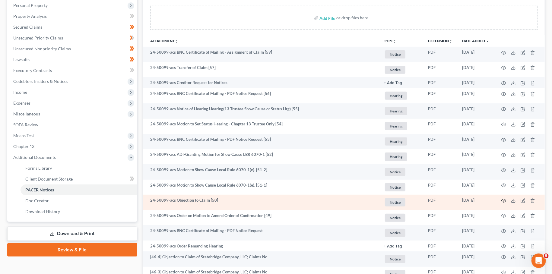
click at [505, 199] on icon "button" at bounding box center [503, 200] width 5 height 5
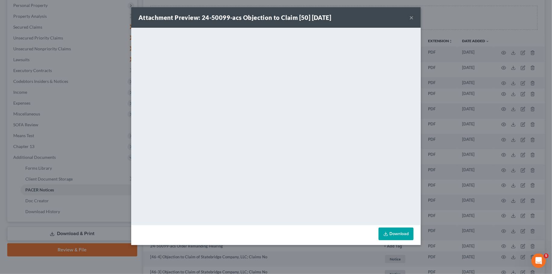
click at [410, 17] on button "×" at bounding box center [411, 17] width 4 height 7
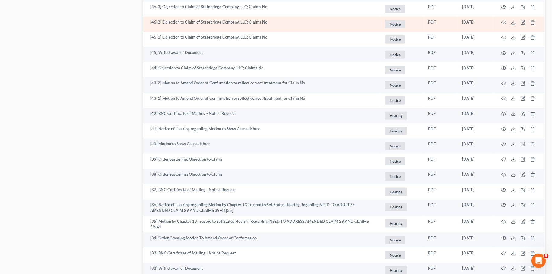
scroll to position [425, 0]
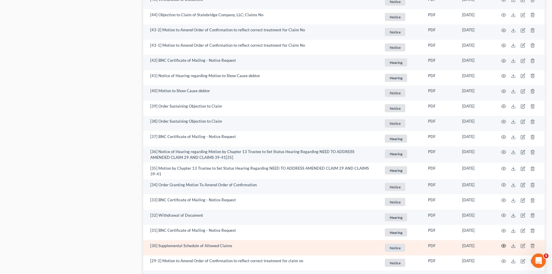
click at [505, 245] on icon "button" at bounding box center [503, 246] width 5 height 3
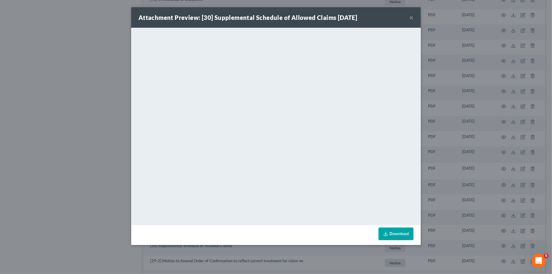
click at [411, 16] on button "×" at bounding box center [411, 17] width 4 height 7
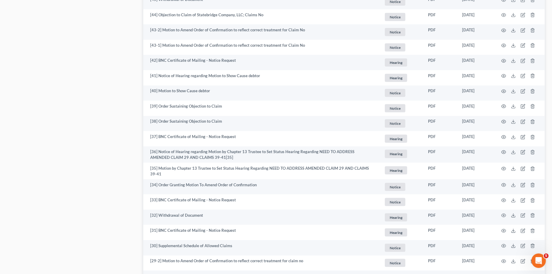
scroll to position [584, 0]
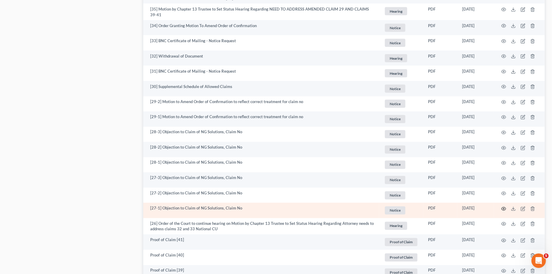
click at [504, 209] on icon "button" at bounding box center [503, 209] width 5 height 5
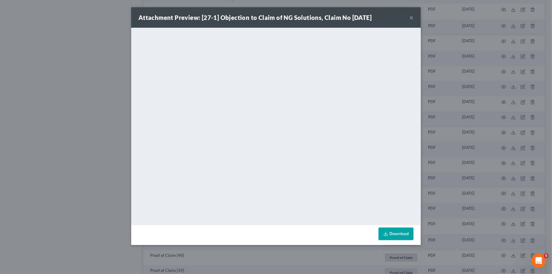
click at [411, 19] on button "×" at bounding box center [411, 17] width 4 height 7
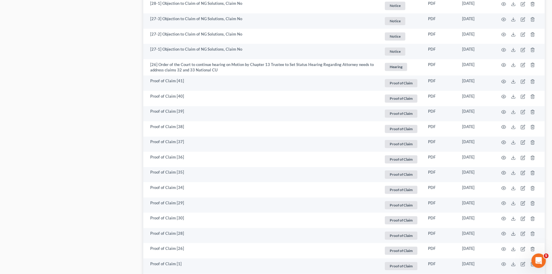
scroll to position [849, 0]
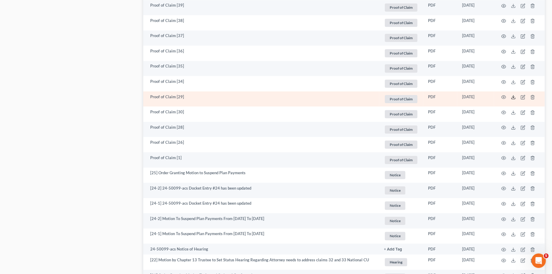
click at [513, 96] on icon at bounding box center [513, 97] width 5 height 5
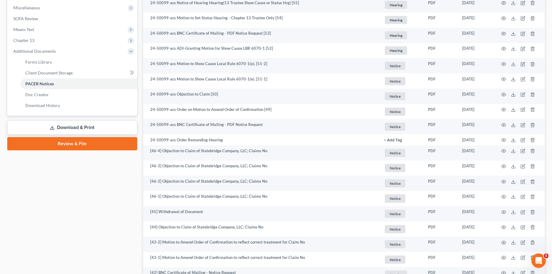
scroll to position [0, 0]
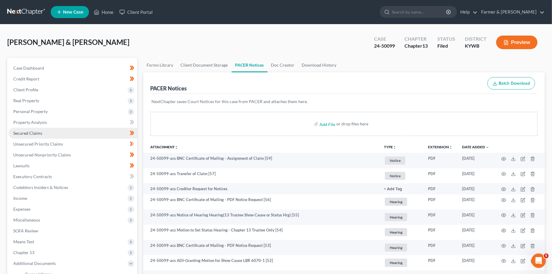
click at [62, 134] on link "Secured Claims" at bounding box center [72, 133] width 129 height 11
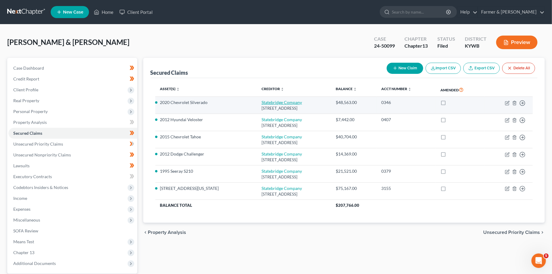
click at [261, 101] on link "Statebridge Company" at bounding box center [281, 102] width 40 height 5
select select "5"
select select "4"
select select "1"
select select "0"
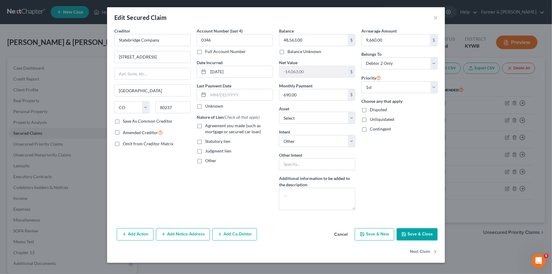
click at [410, 228] on button "Save & Close" at bounding box center [416, 234] width 41 height 13
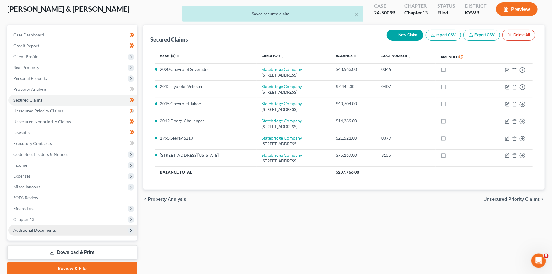
scroll to position [56, 0]
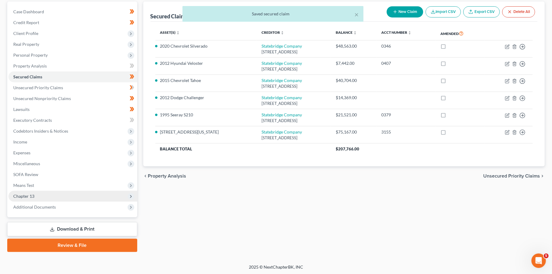
click at [64, 198] on span "Chapter 13" at bounding box center [72, 196] width 129 height 11
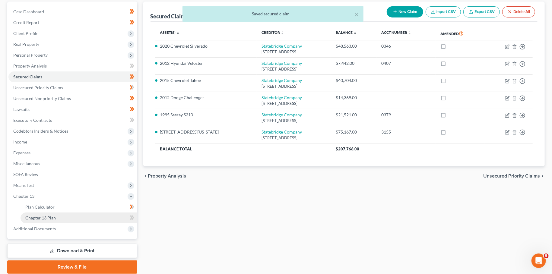
click at [64, 219] on link "Chapter 13 Plan" at bounding box center [79, 218] width 117 height 11
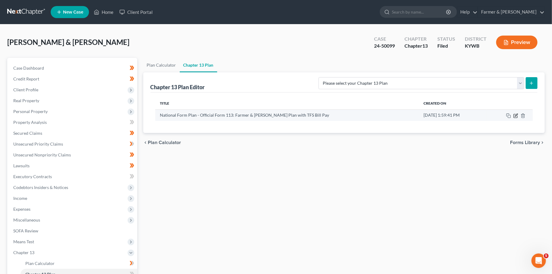
click at [518, 116] on icon "button" at bounding box center [515, 115] width 5 height 5
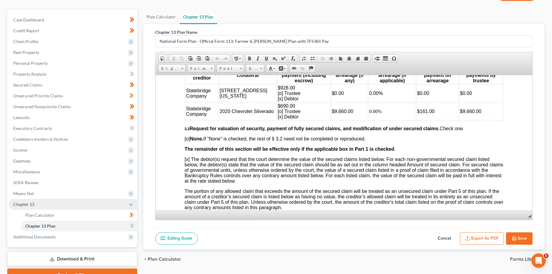
scroll to position [78, 0]
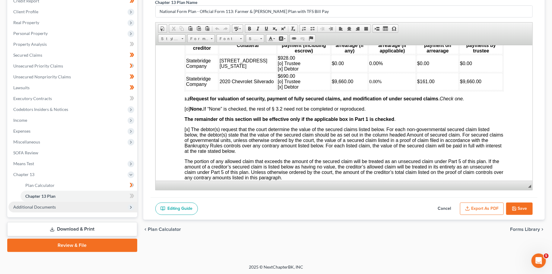
click at [78, 210] on span "Additional Documents" at bounding box center [72, 207] width 129 height 11
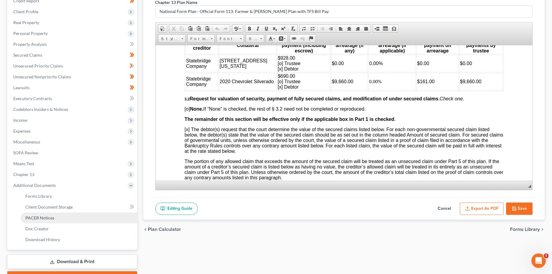
click at [65, 220] on link "PACER Notices" at bounding box center [79, 218] width 117 height 11
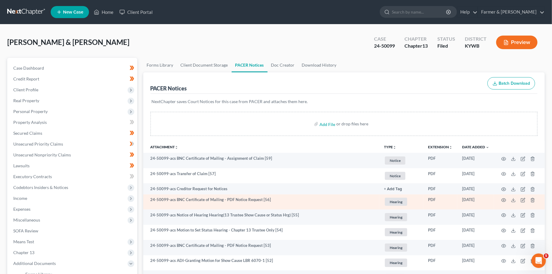
scroll to position [159, 0]
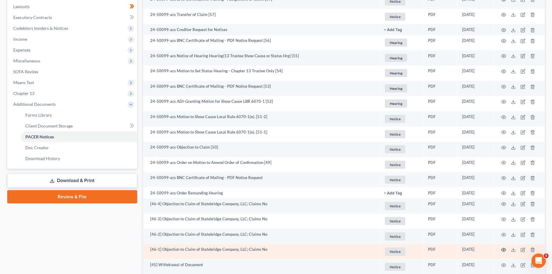
click at [504, 251] on icon "button" at bounding box center [503, 250] width 5 height 5
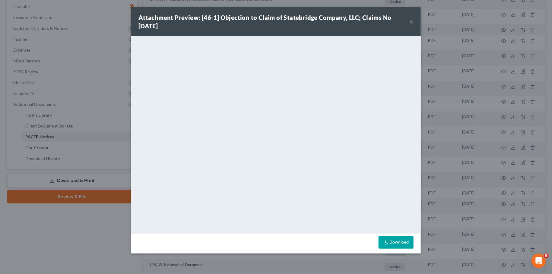
click at [410, 20] on button "×" at bounding box center [411, 21] width 4 height 7
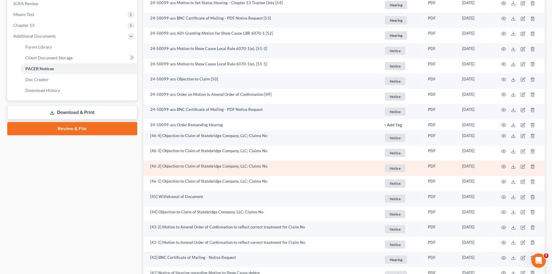
scroll to position [265, 0]
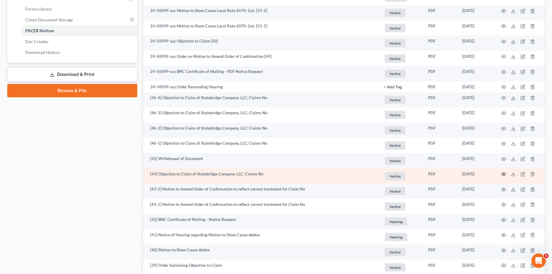
click at [504, 174] on circle "button" at bounding box center [503, 174] width 1 height 1
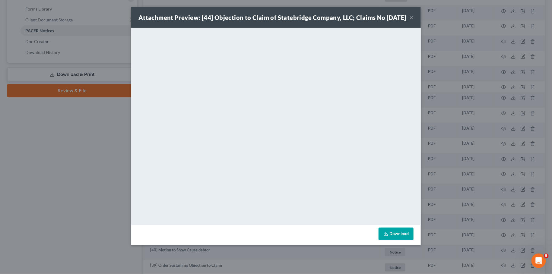
click at [413, 21] on button "×" at bounding box center [411, 17] width 4 height 7
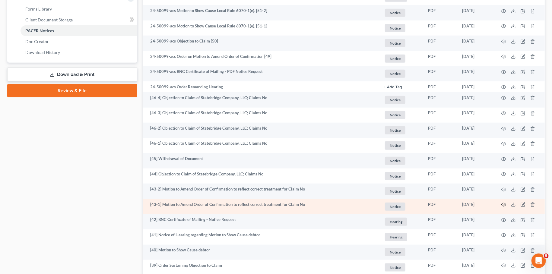
click at [504, 204] on icon "button" at bounding box center [503, 204] width 5 height 5
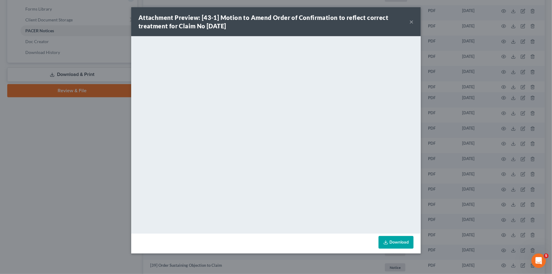
click at [394, 244] on link "Download" at bounding box center [395, 242] width 35 height 13
click at [411, 22] on button "×" at bounding box center [411, 21] width 4 height 7
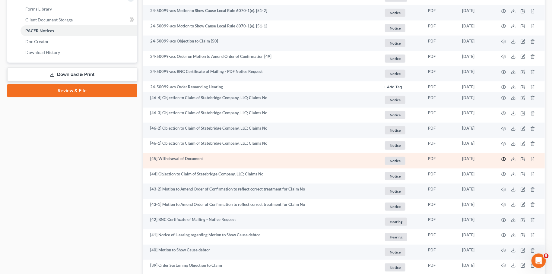
click at [502, 159] on icon "button" at bounding box center [503, 159] width 5 height 5
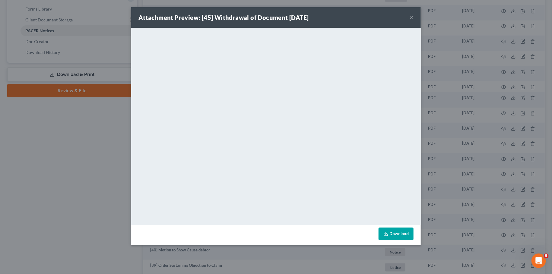
click at [412, 16] on button "×" at bounding box center [411, 17] width 4 height 7
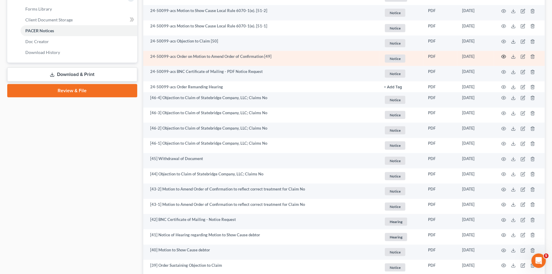
click at [502, 55] on icon "button" at bounding box center [503, 56] width 5 height 3
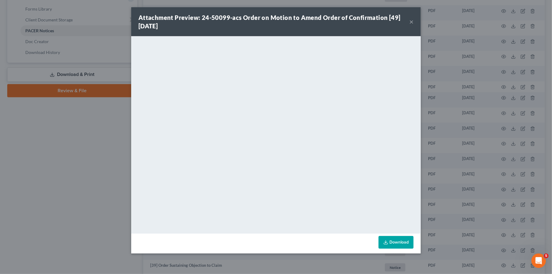
click at [394, 238] on link "Download" at bounding box center [395, 242] width 35 height 13
click at [411, 20] on button "×" at bounding box center [411, 21] width 4 height 7
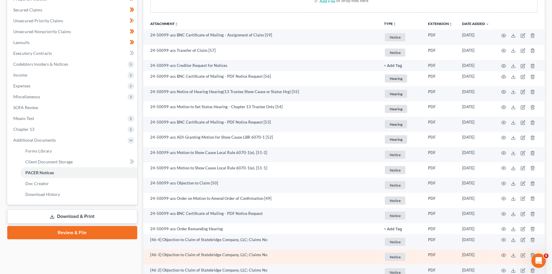
scroll to position [106, 0]
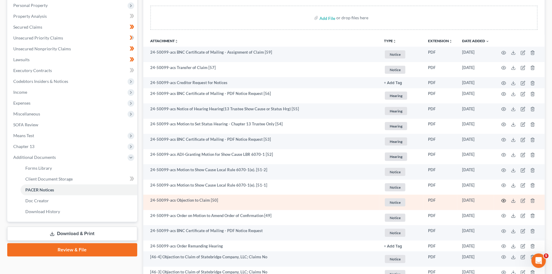
click at [503, 200] on circle "button" at bounding box center [503, 200] width 1 height 1
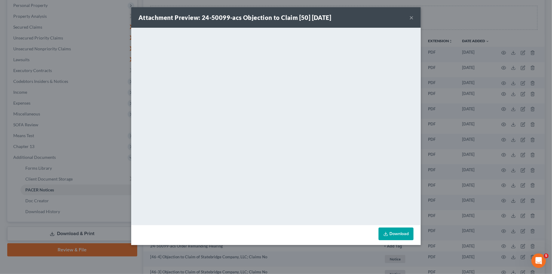
click at [410, 17] on button "×" at bounding box center [411, 17] width 4 height 7
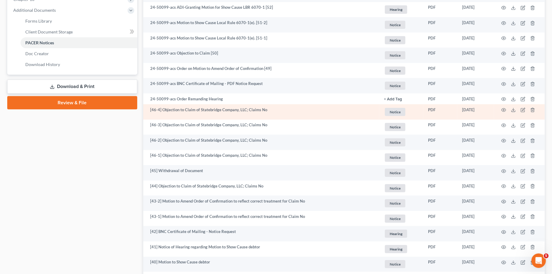
scroll to position [318, 0]
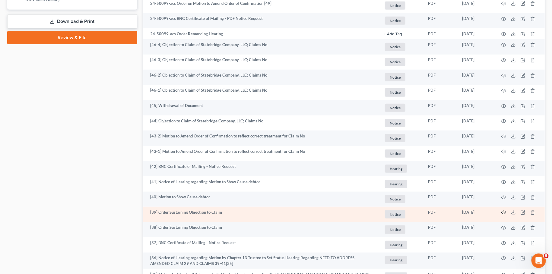
click at [503, 211] on icon "button" at bounding box center [503, 212] width 5 height 5
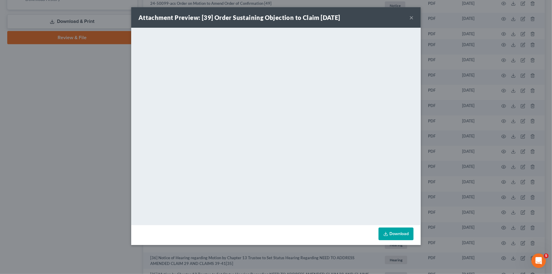
click at [411, 17] on button "×" at bounding box center [411, 17] width 4 height 7
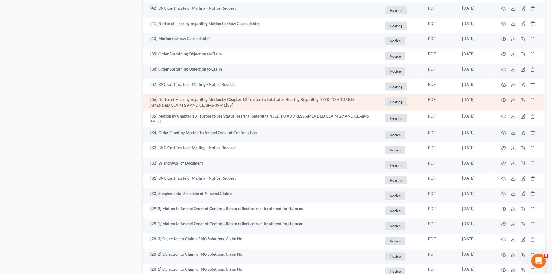
scroll to position [478, 0]
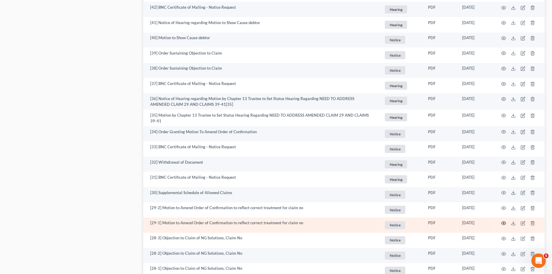
click at [504, 224] on icon "button" at bounding box center [503, 223] width 5 height 5
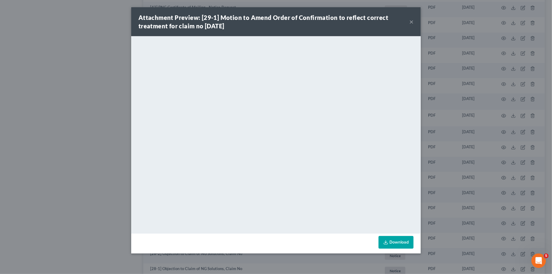
click at [410, 21] on button "×" at bounding box center [411, 21] width 4 height 7
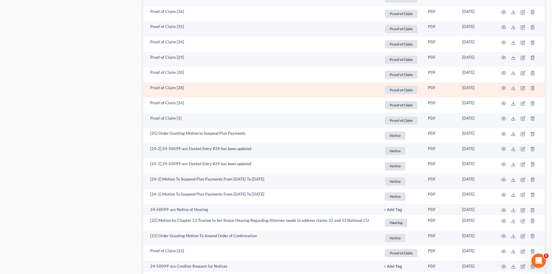
scroll to position [902, 0]
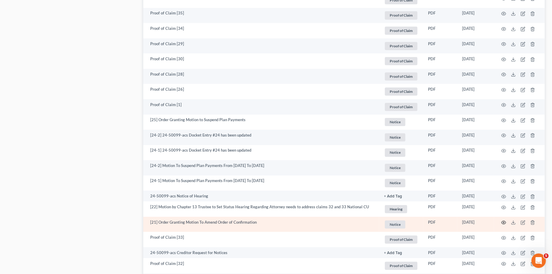
click at [504, 222] on icon "button" at bounding box center [503, 222] width 5 height 5
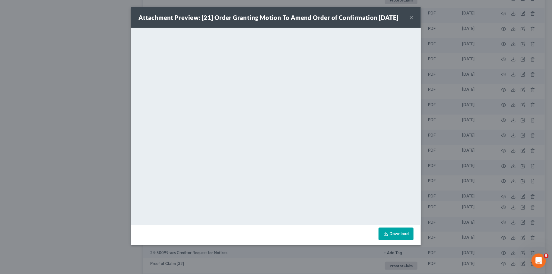
click at [398, 21] on div "Attachment Preview: [21] Order Granting Motion To Amend Order of Confirmation […" at bounding box center [268, 17] width 260 height 8
click at [411, 21] on button "×" at bounding box center [411, 17] width 4 height 7
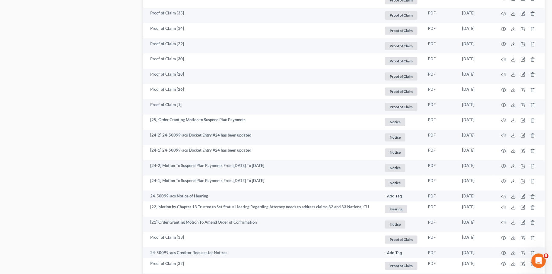
scroll to position [1061, 0]
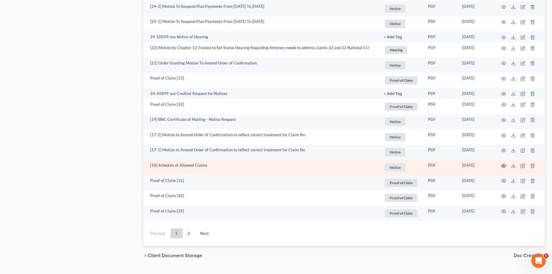
click at [504, 166] on circle "button" at bounding box center [503, 165] width 1 height 1
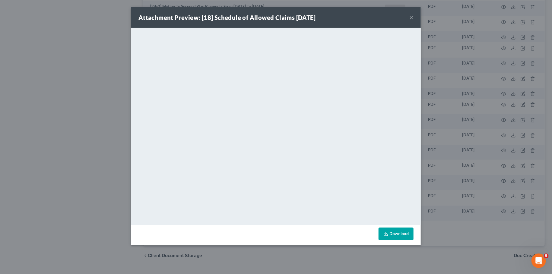
click at [412, 17] on button "×" at bounding box center [411, 17] width 4 height 7
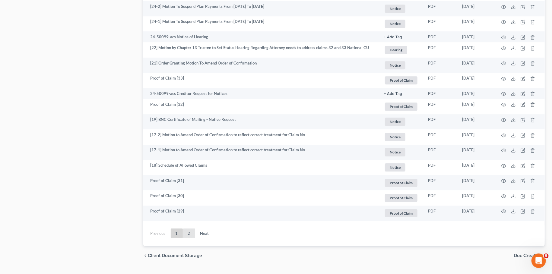
click at [189, 234] on link "2" at bounding box center [189, 234] width 12 height 10
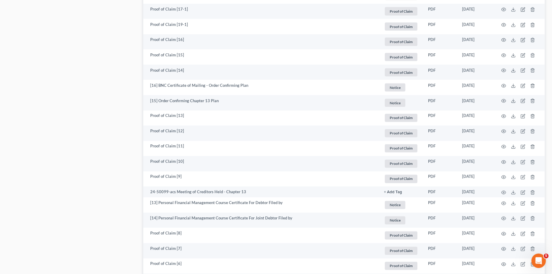
scroll to position [570, 0]
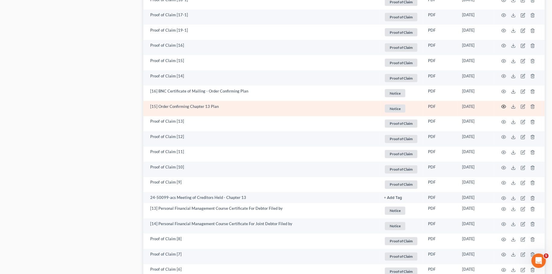
click at [503, 106] on icon "button" at bounding box center [503, 106] width 5 height 5
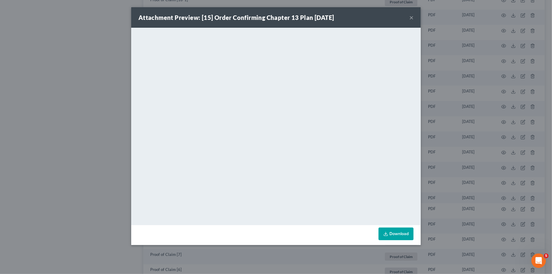
click at [412, 17] on button "×" at bounding box center [411, 17] width 4 height 7
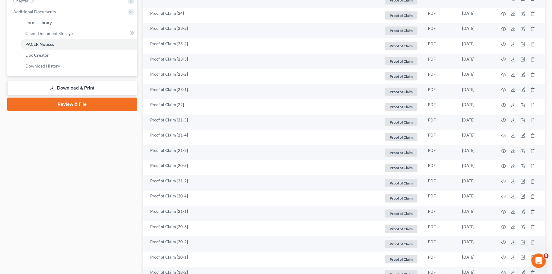
scroll to position [0, 0]
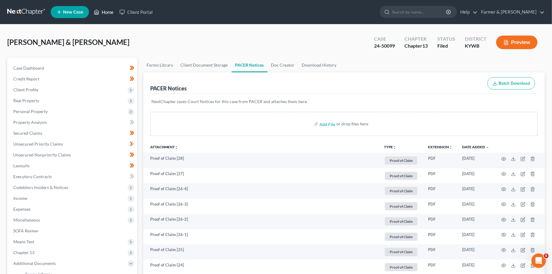
click at [105, 14] on link "Home" at bounding box center [104, 12] width 26 height 11
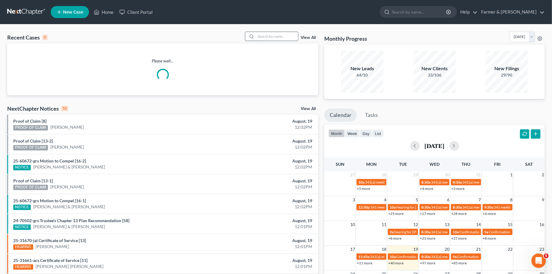
click at [281, 34] on input "search" at bounding box center [277, 36] width 42 height 9
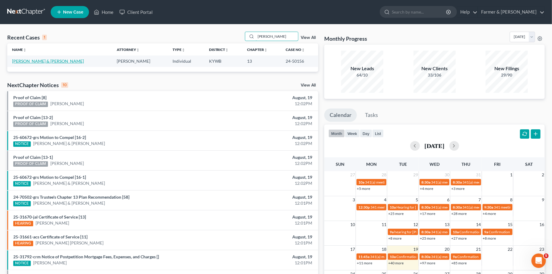
type input "[PERSON_NAME]"
click at [35, 59] on link "[PERSON_NAME] & [PERSON_NAME]" at bounding box center [48, 60] width 72 height 5
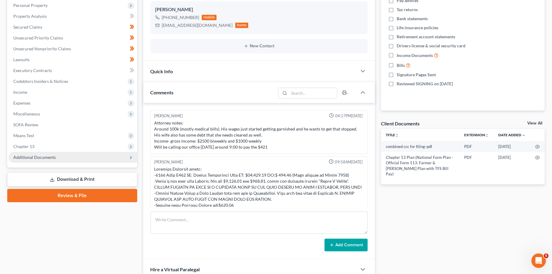
scroll to position [177, 0]
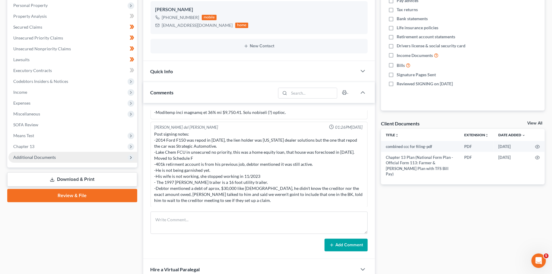
click at [33, 159] on span "Additional Documents" at bounding box center [34, 157] width 43 height 5
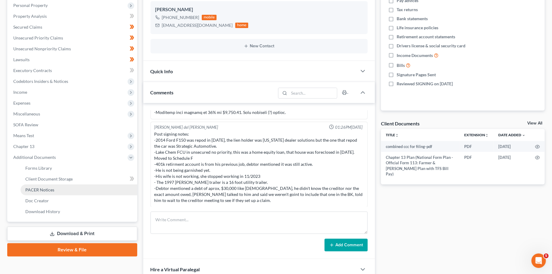
click at [38, 188] on span "PACER Notices" at bounding box center [39, 189] width 29 height 5
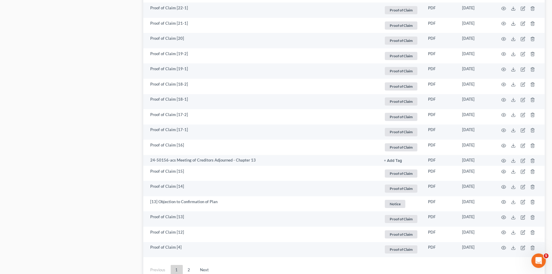
scroll to position [1059, 0]
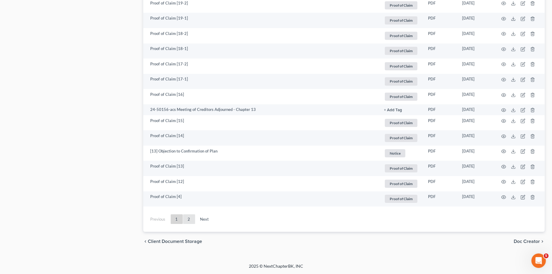
click at [191, 219] on link "2" at bounding box center [189, 219] width 12 height 10
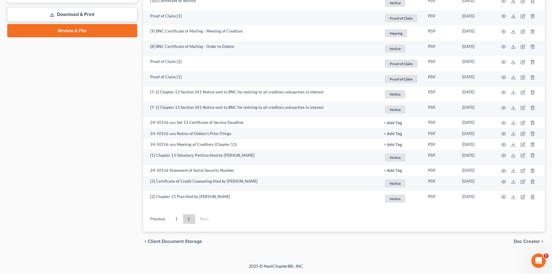
scroll to position [325, 0]
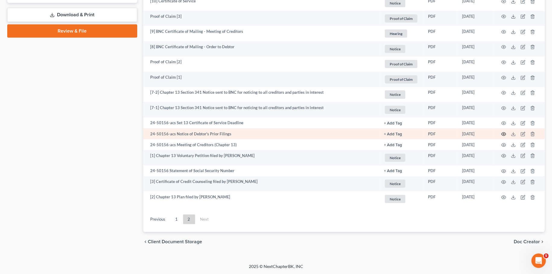
click at [502, 132] on icon "button" at bounding box center [503, 134] width 5 height 5
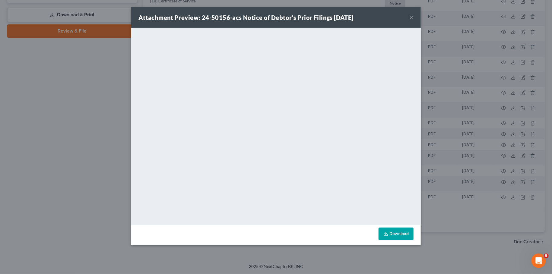
click at [410, 18] on button "×" at bounding box center [411, 17] width 4 height 7
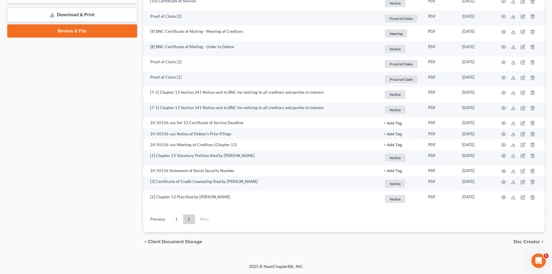
scroll to position [0, 0]
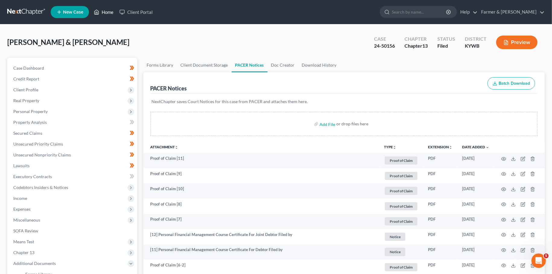
click at [96, 13] on icon at bounding box center [96, 11] width 5 height 7
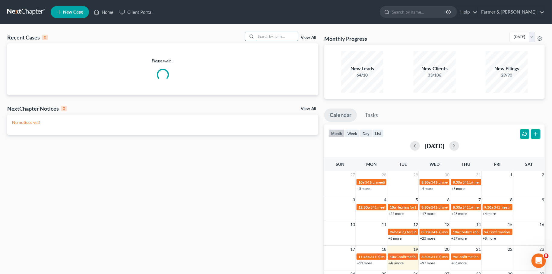
click at [273, 35] on input "search" at bounding box center [277, 36] width 42 height 9
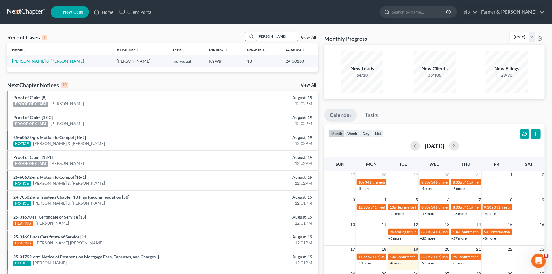
type input "[PERSON_NAME]"
click at [32, 61] on link "[PERSON_NAME] & [PERSON_NAME]" at bounding box center [48, 60] width 72 height 5
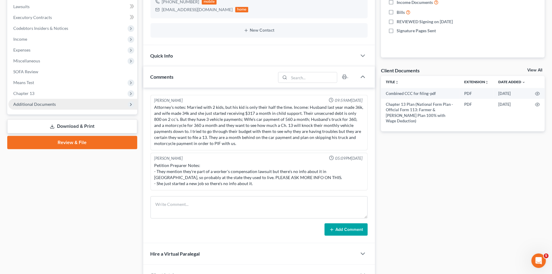
scroll to position [69, 0]
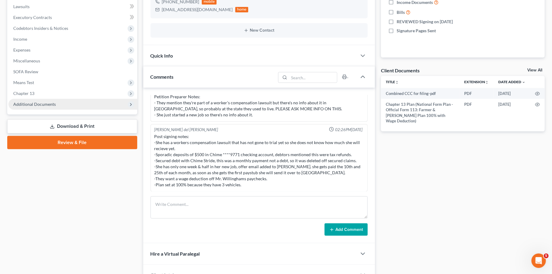
click at [49, 103] on span "Additional Documents" at bounding box center [34, 104] width 43 height 5
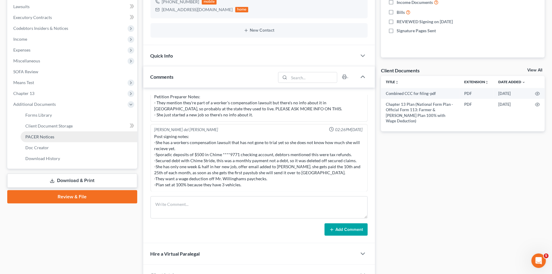
click at [48, 136] on span "PACER Notices" at bounding box center [39, 136] width 29 height 5
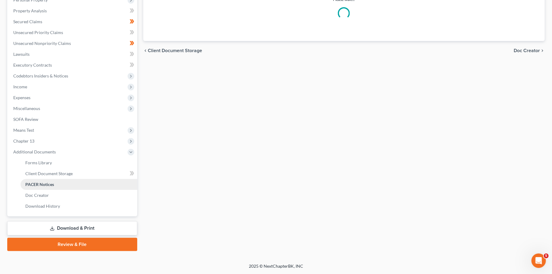
scroll to position [111, 0]
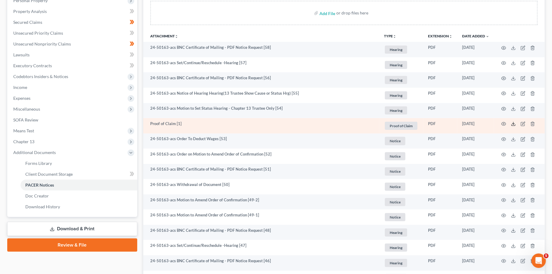
click at [514, 125] on icon at bounding box center [513, 125] width 4 height 1
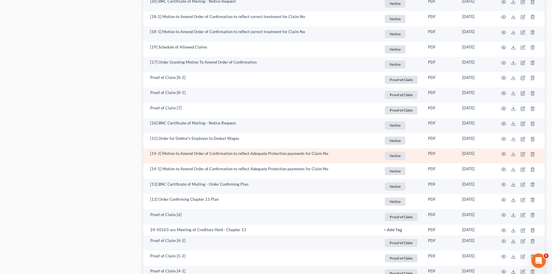
scroll to position [1074, 0]
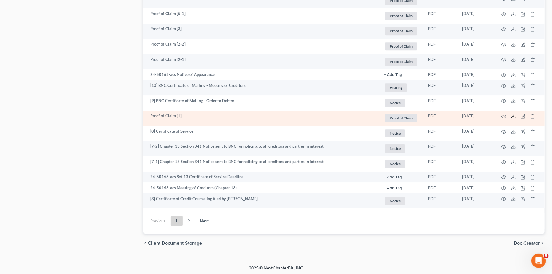
click at [514, 115] on icon at bounding box center [513, 116] width 5 height 5
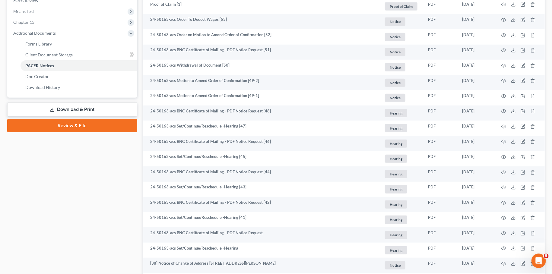
scroll to position [0, 0]
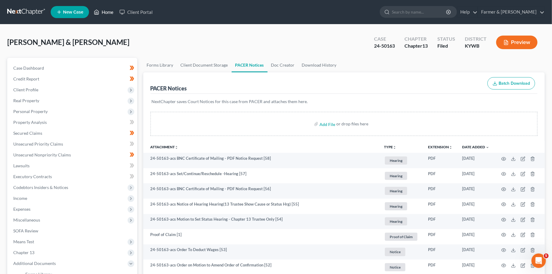
click at [101, 7] on link "Home" at bounding box center [104, 12] width 26 height 11
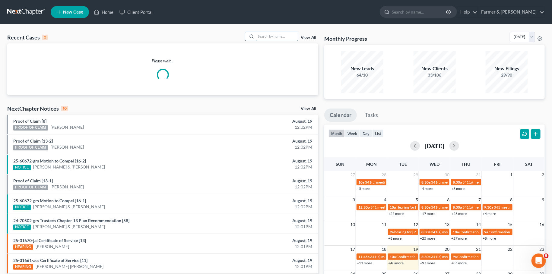
click at [273, 35] on input "search" at bounding box center [277, 36] width 42 height 9
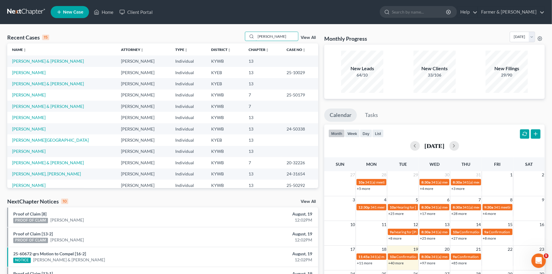
drag, startPoint x: 285, startPoint y: 38, endPoint x: 229, endPoint y: 40, distance: 56.7
click at [256, 39] on input "regina orten" at bounding box center [277, 36] width 42 height 9
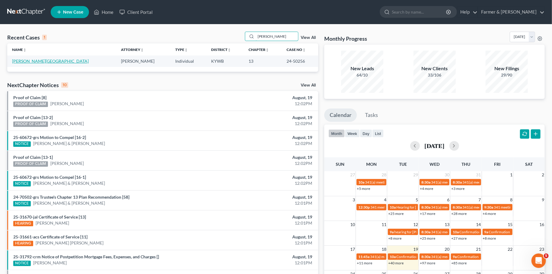
type input "Regina Orten"
click at [15, 61] on link "Orten, Regina" at bounding box center [50, 60] width 77 height 5
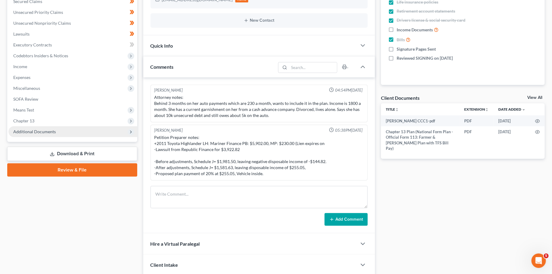
scroll to position [38, 0]
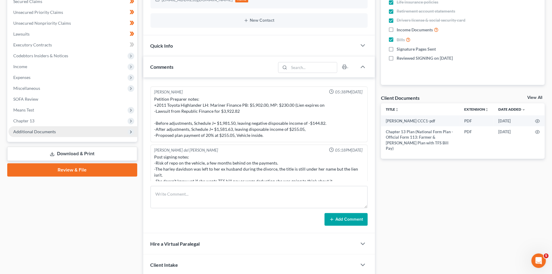
click at [43, 131] on span "Additional Documents" at bounding box center [34, 131] width 43 height 5
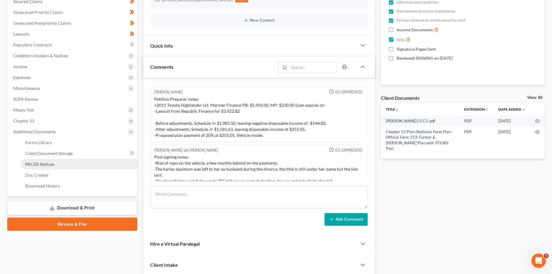
click at [47, 163] on span "PACER Notices" at bounding box center [39, 164] width 29 height 5
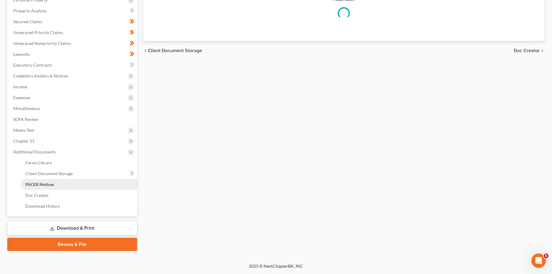
scroll to position [111, 0]
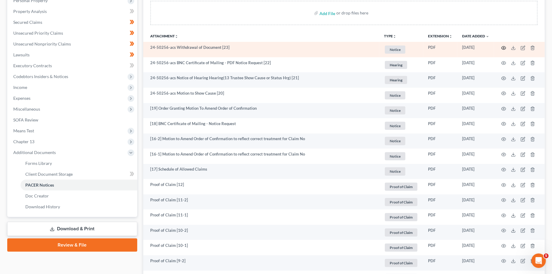
click at [504, 47] on icon "button" at bounding box center [503, 48] width 5 height 5
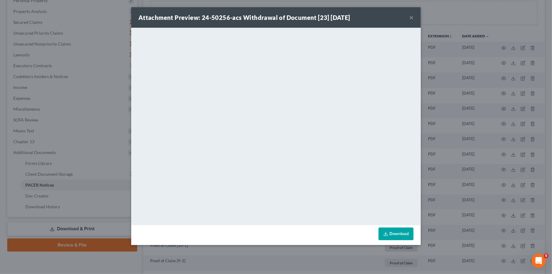
click at [412, 15] on button "×" at bounding box center [411, 17] width 4 height 7
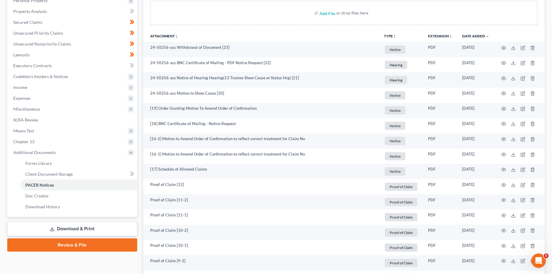
scroll to position [0, 0]
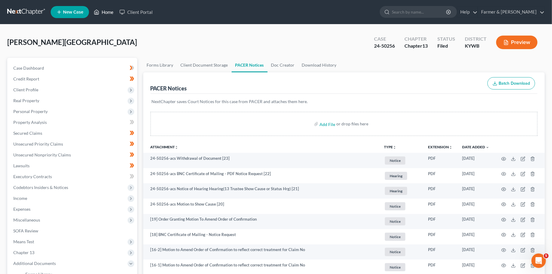
click at [101, 10] on link "Home" at bounding box center [104, 12] width 26 height 11
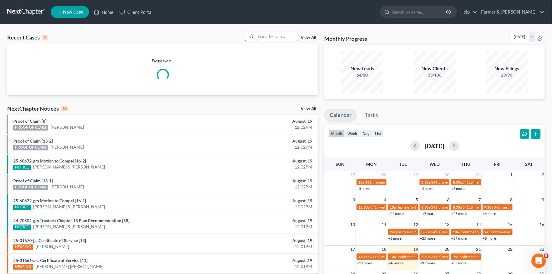
click at [257, 36] on input "search" at bounding box center [277, 36] width 42 height 9
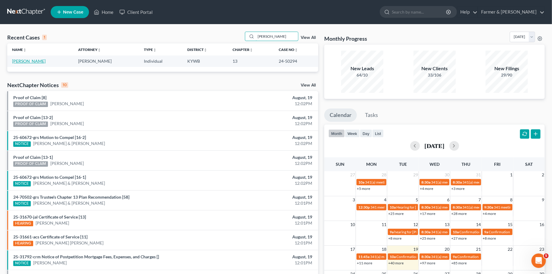
type input "aaron copeland"
click at [33, 62] on link "[PERSON_NAME]" at bounding box center [28, 60] width 33 height 5
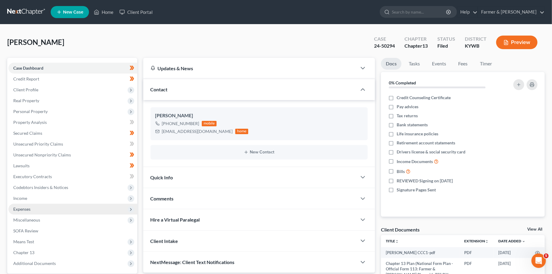
click at [71, 206] on span "Expenses" at bounding box center [72, 209] width 129 height 11
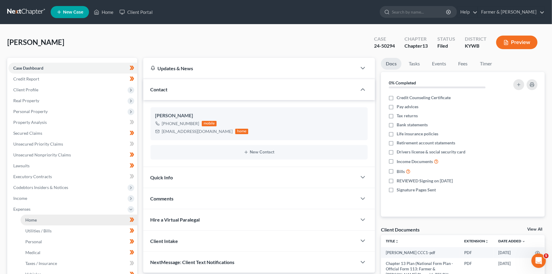
click at [68, 220] on link "Home" at bounding box center [79, 220] width 117 height 11
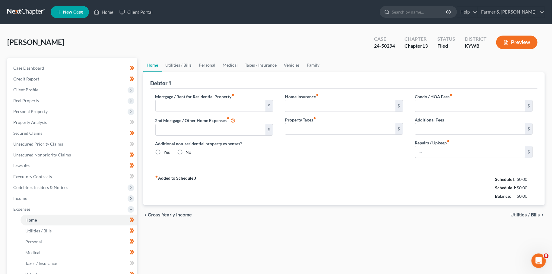
type input "400.00"
type input "0.00"
radio input "true"
type input "0.00"
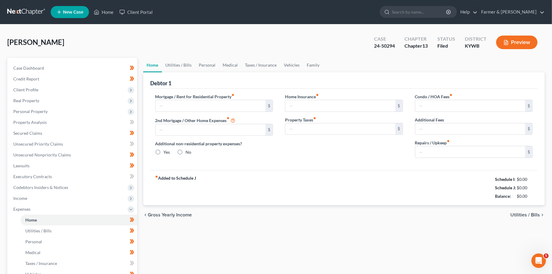
type input "0.00"
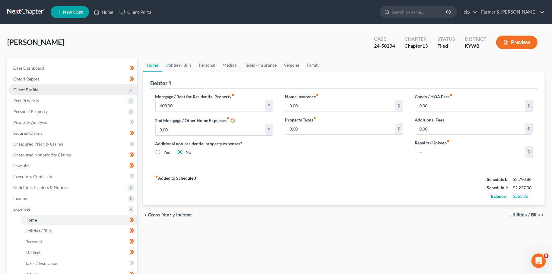
click at [43, 87] on span "Client Profile" at bounding box center [72, 89] width 129 height 11
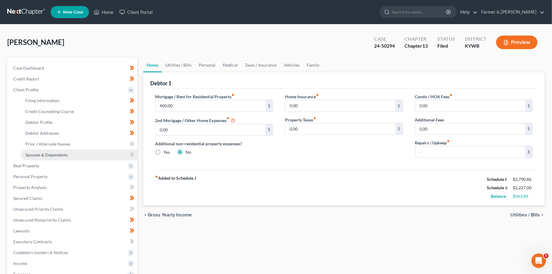
click at [46, 154] on span "Spouses & Dependents" at bounding box center [46, 154] width 43 height 5
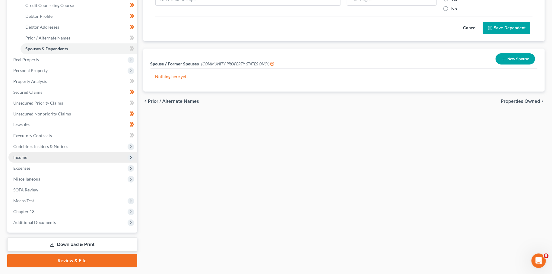
click at [30, 152] on span "Income" at bounding box center [72, 157] width 129 height 11
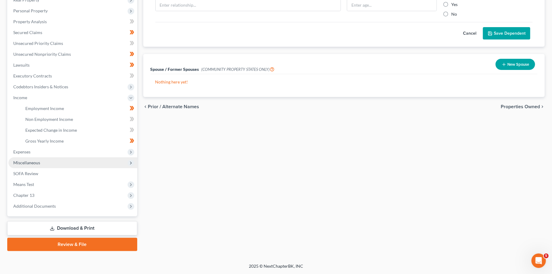
scroll to position [100, 0]
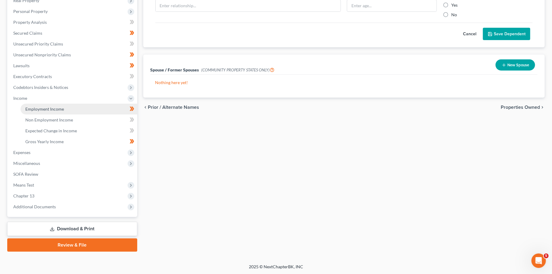
click at [35, 107] on span "Employment Income" at bounding box center [44, 108] width 39 height 5
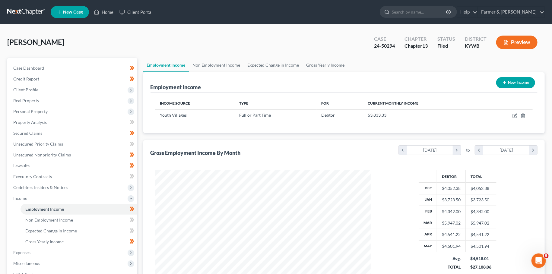
scroll to position [108, 227]
click at [516, 115] on icon "button" at bounding box center [514, 115] width 5 height 5
select select "0"
select select "44"
select select "2"
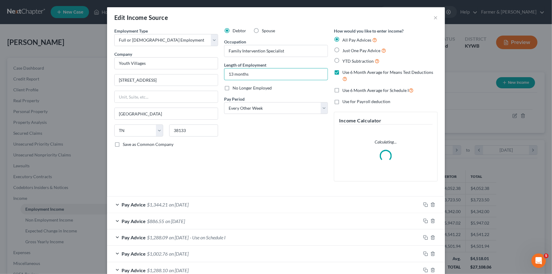
drag, startPoint x: 257, startPoint y: 74, endPoint x: 131, endPoint y: 69, distance: 125.8
click at [224, 70] on input "13 months" at bounding box center [275, 73] width 103 height 11
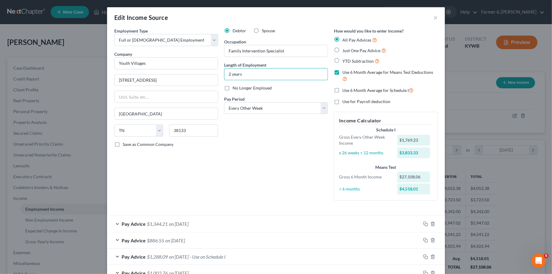
scroll to position [284, 0]
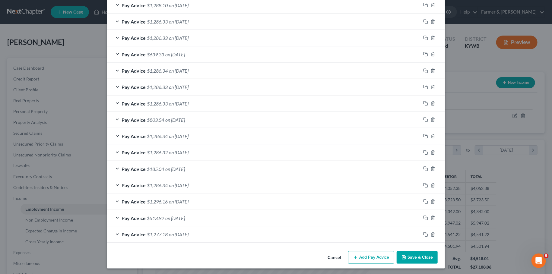
type input "2 years"
click at [417, 254] on button "Save & Close" at bounding box center [416, 257] width 41 height 13
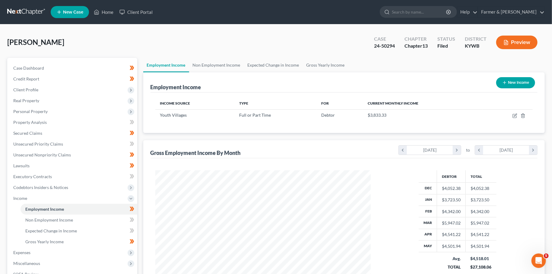
click at [283, 38] on div "Copeland, Aaron Upgraded Case 24-50294 Chapter Chapter 13 Status Filed District…" at bounding box center [275, 45] width 537 height 26
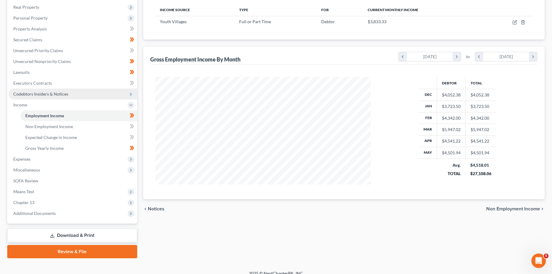
scroll to position [100, 0]
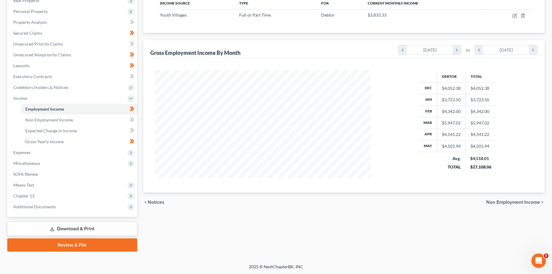
click at [62, 231] on link "Download & Print" at bounding box center [72, 229] width 130 height 14
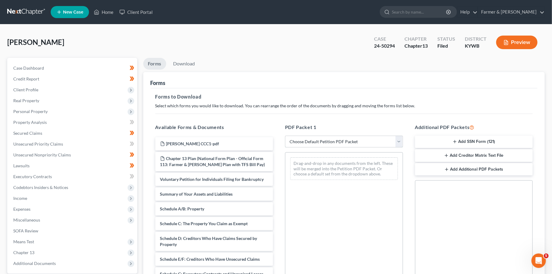
click at [285, 136] on select "Choose Default Petition PDF Packet Complete Bankruptcy Petition (all forms and …" at bounding box center [344, 142] width 118 height 12
select select "2"
click option "Amended Forms" at bounding box center [0, 0] width 0 height 0
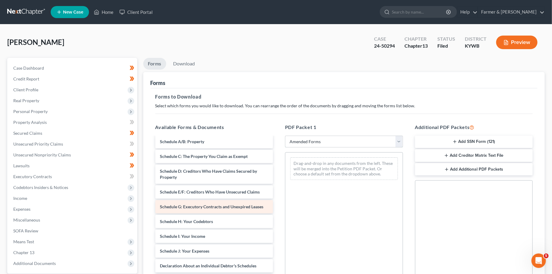
scroll to position [51, 0]
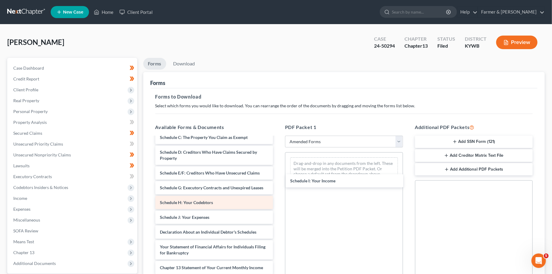
drag, startPoint x: 198, startPoint y: 218, endPoint x: 261, endPoint y: 200, distance: 65.3
click at [278, 183] on div "Schedule I: Your Income Voluntary Petition for Individuals Filing for Bankruptc…" at bounding box center [214, 213] width 128 height 253
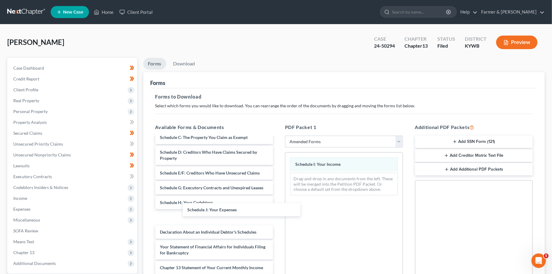
drag, startPoint x: 199, startPoint y: 219, endPoint x: 338, endPoint y: 177, distance: 144.5
click at [278, 197] on div "Schedule J: Your Expenses Voluntary Petition for Individuals Filing for Bankrup…" at bounding box center [214, 213] width 128 height 253
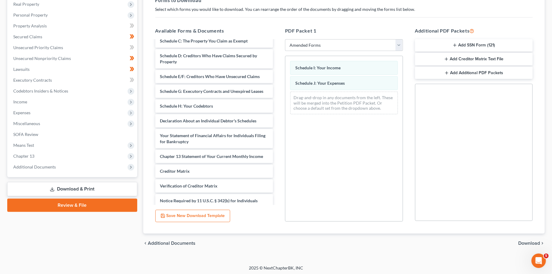
scroll to position [98, 0]
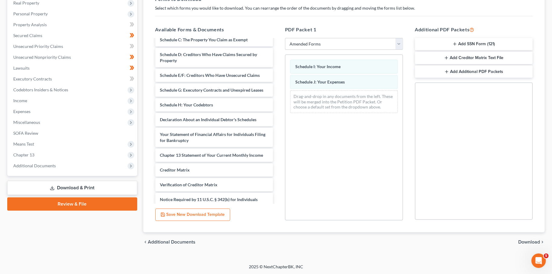
click at [520, 238] on div "chevron_left Additional Documents Download chevron_right" at bounding box center [344, 241] width 402 height 19
click at [523, 241] on span "Download" at bounding box center [529, 242] width 22 height 5
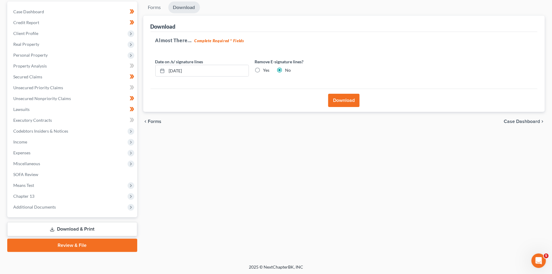
click at [337, 103] on button "Download" at bounding box center [343, 100] width 31 height 13
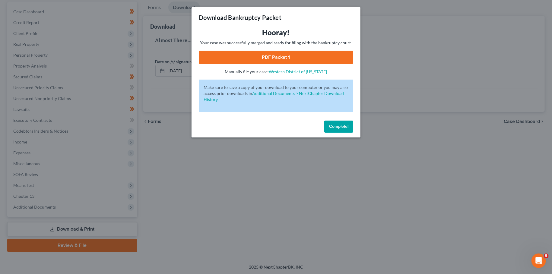
click at [273, 18] on h3 "Download Bankruptcy Packet" at bounding box center [240, 17] width 83 height 8
click at [269, 57] on link "PDF Packet 1" at bounding box center [276, 57] width 154 height 13
click at [346, 125] on span "Complete!" at bounding box center [338, 126] width 19 height 5
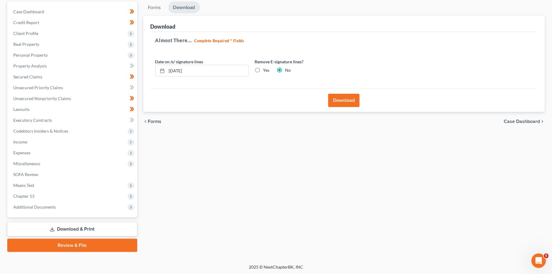
scroll to position [0, 0]
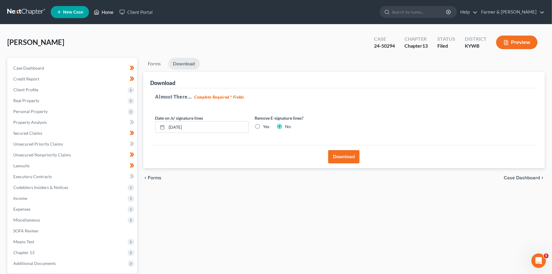
click at [103, 10] on link "Home" at bounding box center [104, 12] width 26 height 11
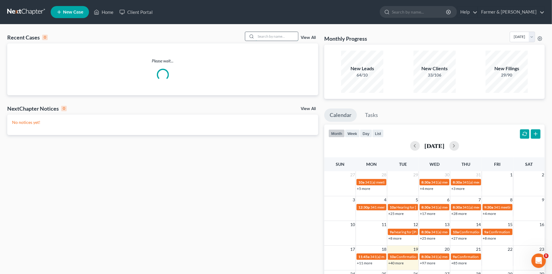
click at [262, 34] on input "search" at bounding box center [277, 36] width 42 height 9
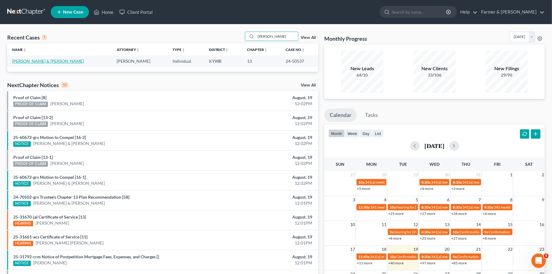
type input "brisbin"
click at [45, 63] on link "Brisbin, Mark & Kathleen" at bounding box center [48, 60] width 72 height 5
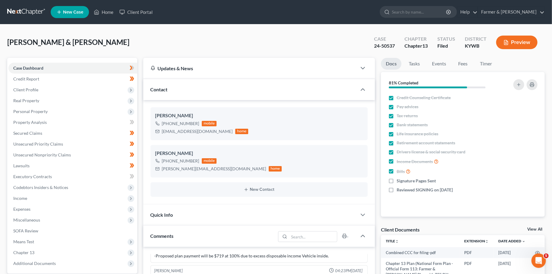
scroll to position [212, 0]
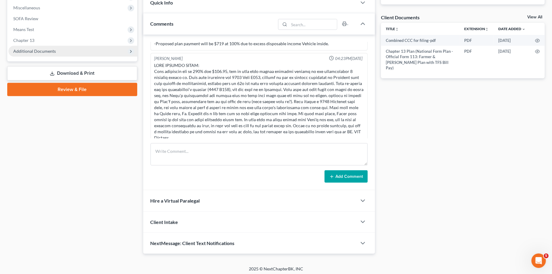
click at [25, 52] on span "Additional Documents" at bounding box center [34, 51] width 43 height 5
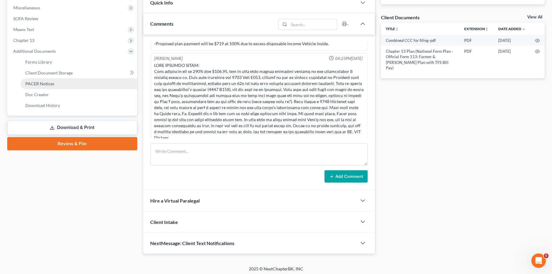
click at [35, 82] on span "PACER Notices" at bounding box center [39, 83] width 29 height 5
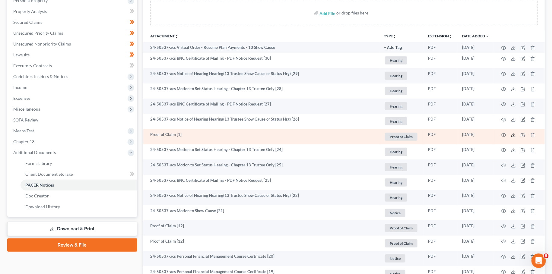
click at [514, 135] on icon at bounding box center [513, 135] width 5 height 5
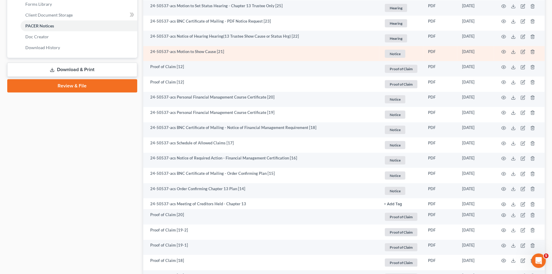
scroll to position [0, 0]
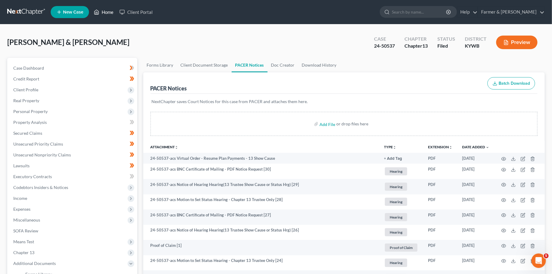
click at [99, 10] on icon at bounding box center [96, 11] width 5 height 7
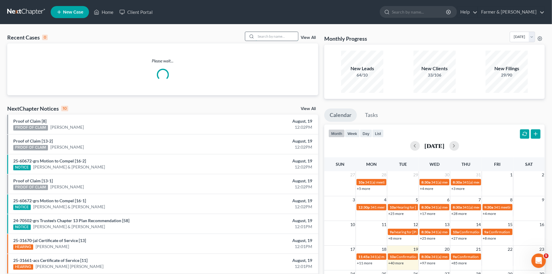
click at [264, 39] on input "search" at bounding box center [277, 36] width 42 height 9
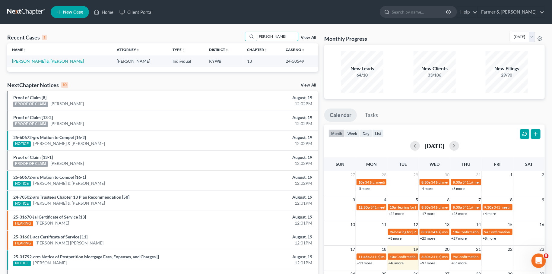
type input "michael mijares"
click at [14, 61] on link "Mijares, Michael & Agnes" at bounding box center [48, 60] width 72 height 5
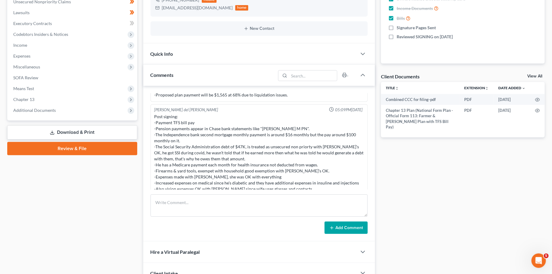
scroll to position [159, 0]
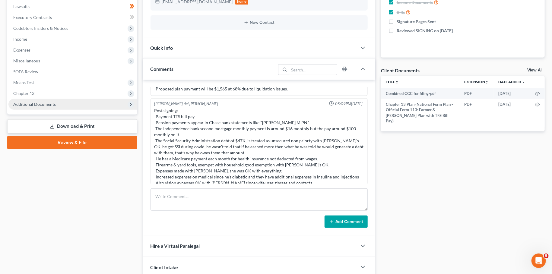
click at [67, 109] on span "Additional Documents" at bounding box center [72, 104] width 129 height 11
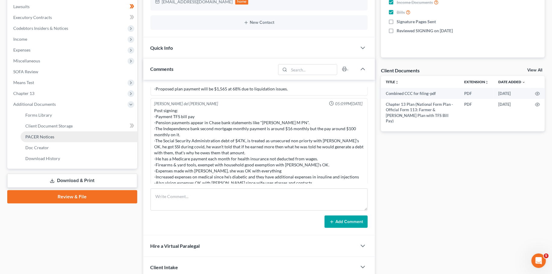
click at [68, 138] on link "PACER Notices" at bounding box center [79, 136] width 117 height 11
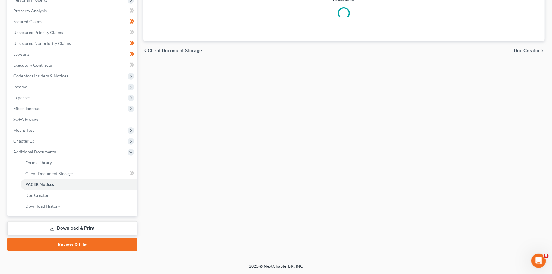
scroll to position [111, 0]
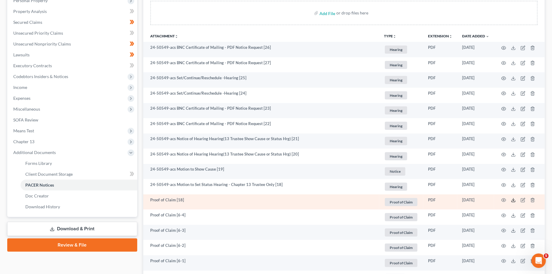
click at [515, 200] on icon at bounding box center [513, 200] width 5 height 5
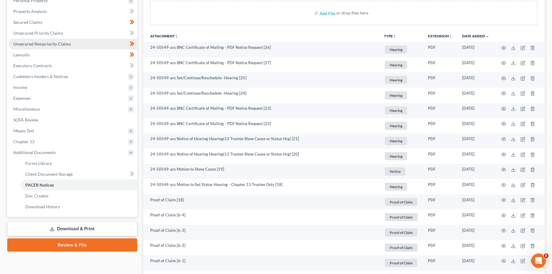
click at [51, 43] on span "Unsecured Nonpriority Claims" at bounding box center [42, 43] width 58 height 5
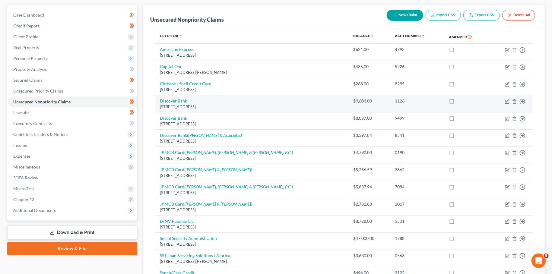
scroll to position [106, 0]
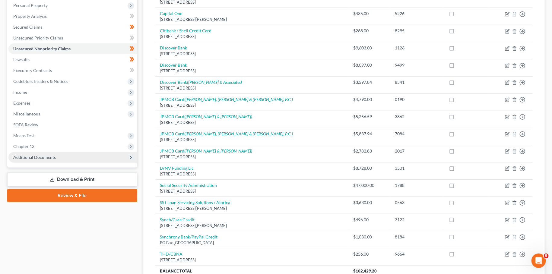
click at [60, 157] on span "Additional Documents" at bounding box center [72, 157] width 129 height 11
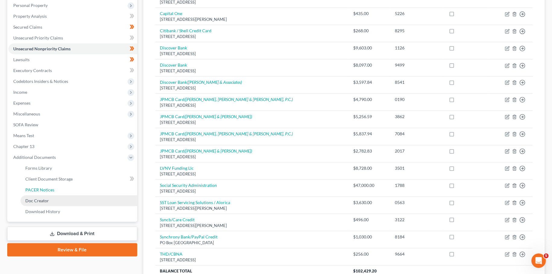
click at [56, 188] on link "PACER Notices" at bounding box center [79, 190] width 117 height 11
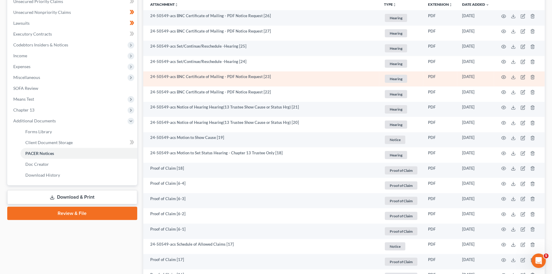
scroll to position [159, 0]
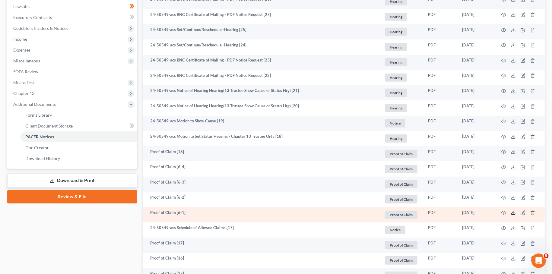
click at [513, 212] on line at bounding box center [513, 212] width 0 height 2
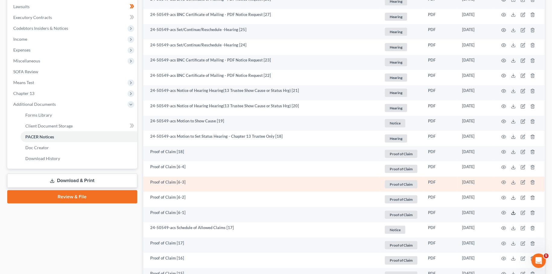
scroll to position [478, 0]
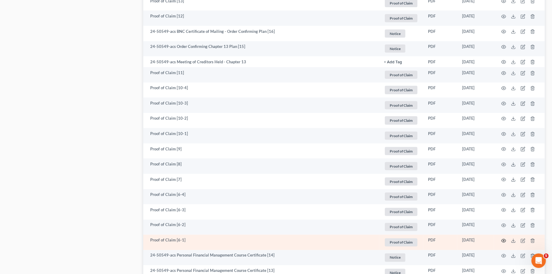
click at [505, 241] on icon "button" at bounding box center [503, 240] width 5 height 5
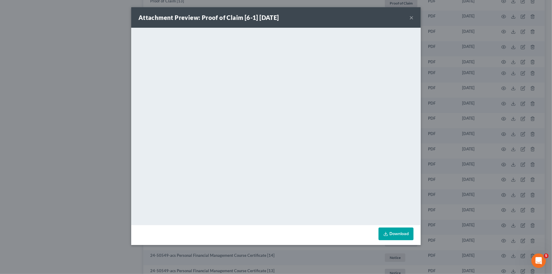
click at [409, 17] on button "×" at bounding box center [411, 17] width 4 height 7
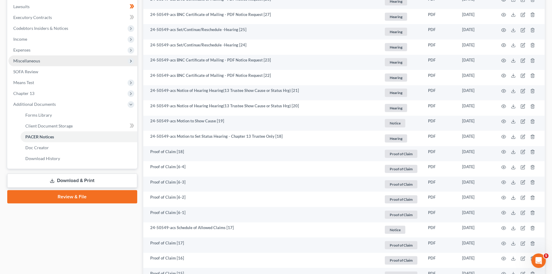
scroll to position [0, 0]
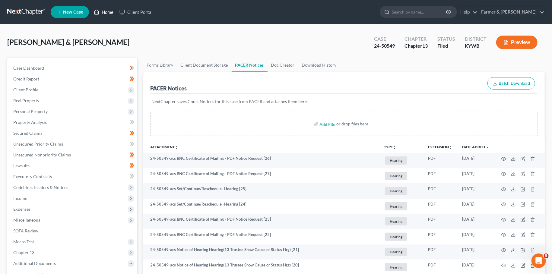
click at [104, 11] on link "Home" at bounding box center [104, 12] width 26 height 11
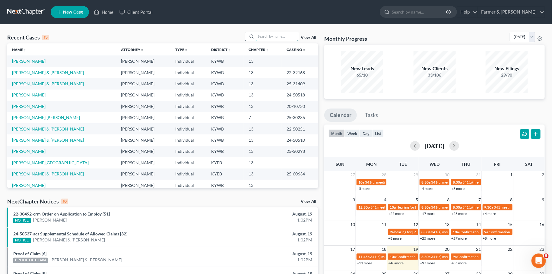
click at [283, 38] on input "search" at bounding box center [277, 36] width 42 height 9
type input "r"
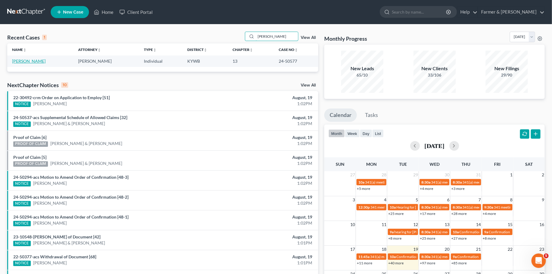
type input "patrice coomes"
click at [18, 59] on link "Coomes, Patrice" at bounding box center [28, 60] width 33 height 5
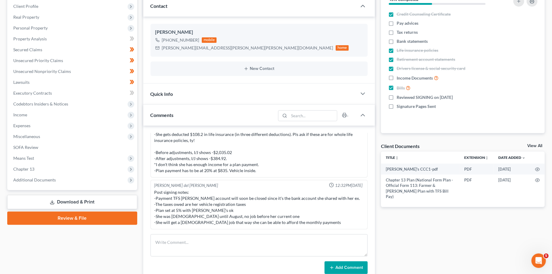
scroll to position [159, 0]
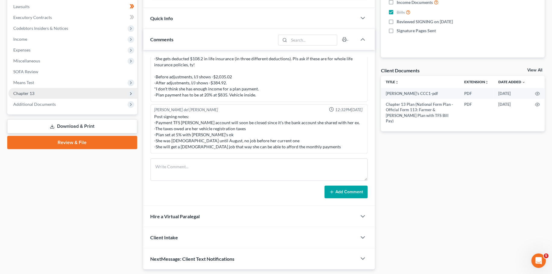
click at [41, 93] on span "Chapter 13" at bounding box center [72, 93] width 129 height 11
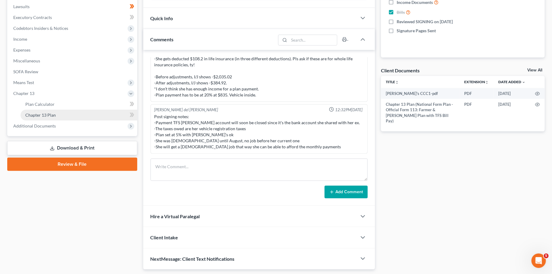
click at [43, 114] on span "Chapter 13 Plan" at bounding box center [40, 114] width 30 height 5
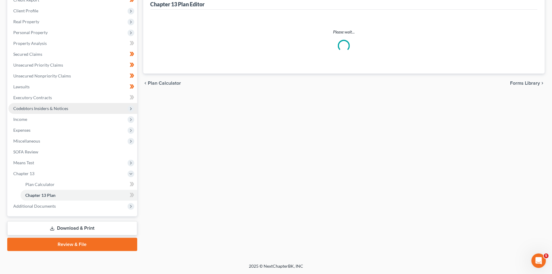
scroll to position [78, 0]
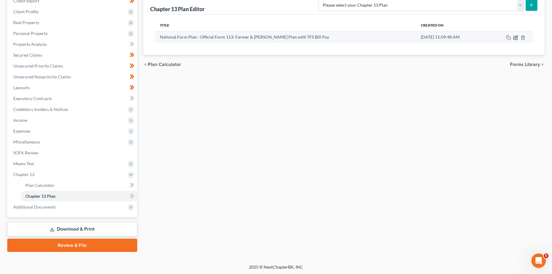
click at [516, 37] on icon "button" at bounding box center [515, 37] width 5 height 5
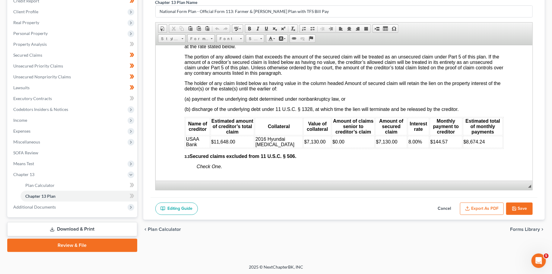
scroll to position [849, 0]
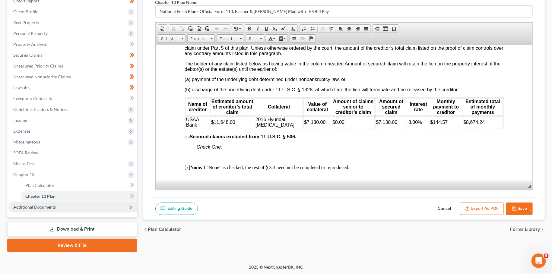
click at [46, 210] on span "Additional Documents" at bounding box center [72, 207] width 129 height 11
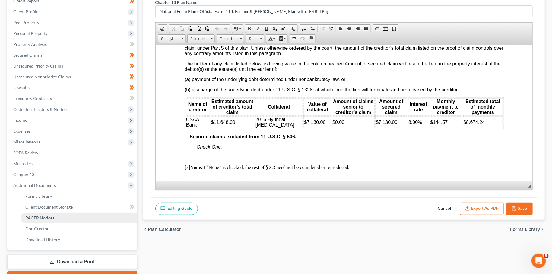
click at [49, 220] on link "PACER Notices" at bounding box center [79, 218] width 117 height 11
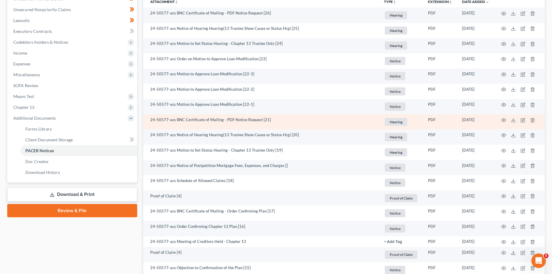
scroll to position [159, 0]
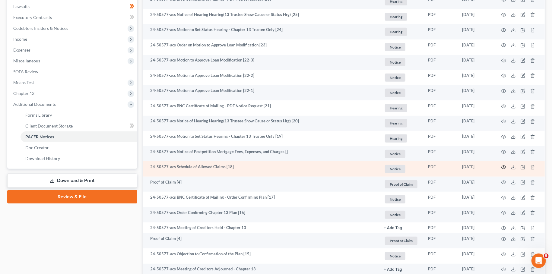
click at [503, 166] on icon "button" at bounding box center [503, 167] width 5 height 5
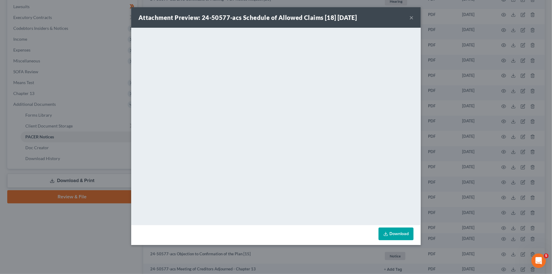
click at [412, 20] on button "×" at bounding box center [411, 17] width 4 height 7
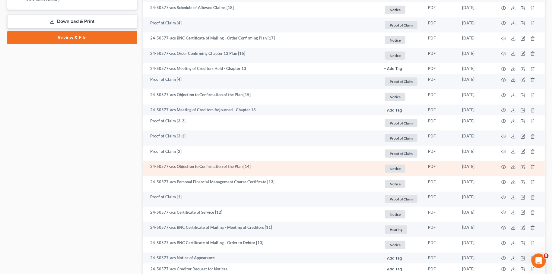
scroll to position [371, 0]
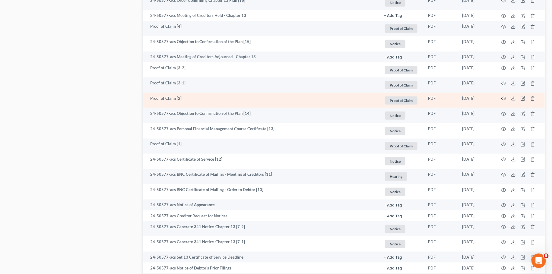
click at [504, 97] on icon "button" at bounding box center [503, 98] width 5 height 5
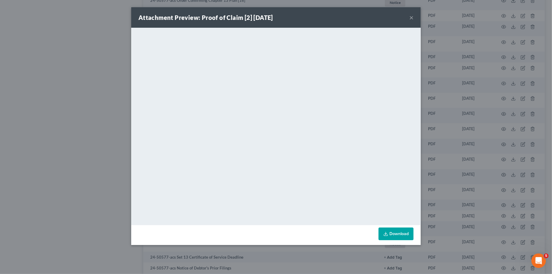
click at [412, 18] on button "×" at bounding box center [411, 17] width 4 height 7
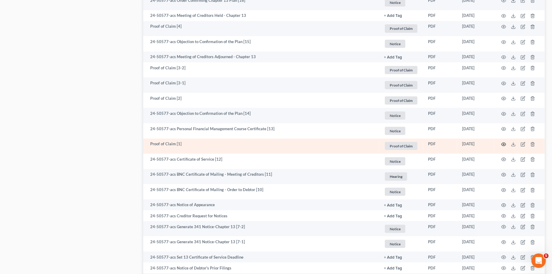
click at [502, 144] on icon "button" at bounding box center [503, 144] width 5 height 5
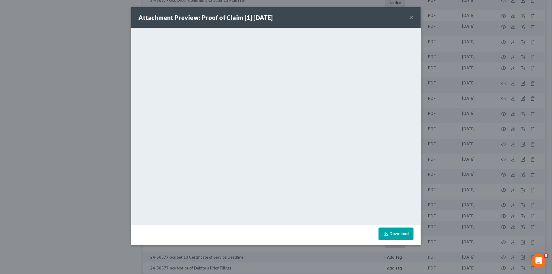
click at [409, 17] on button "×" at bounding box center [411, 17] width 4 height 7
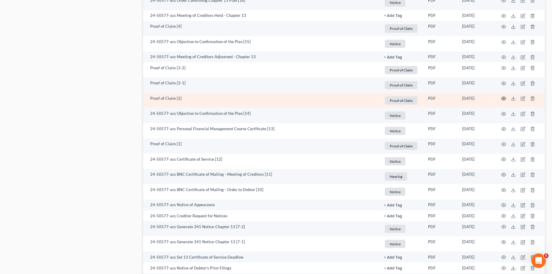
click at [503, 97] on icon "button" at bounding box center [503, 98] width 5 height 5
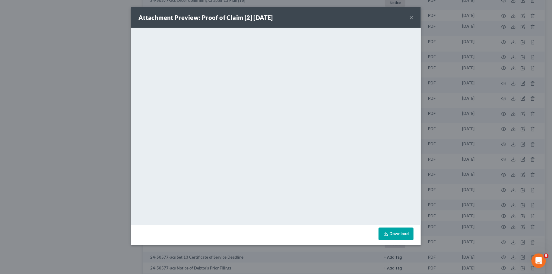
click at [412, 17] on button "×" at bounding box center [411, 17] width 4 height 7
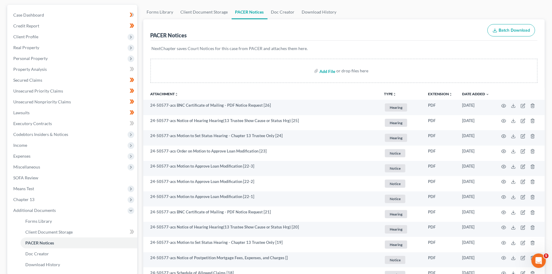
scroll to position [0, 0]
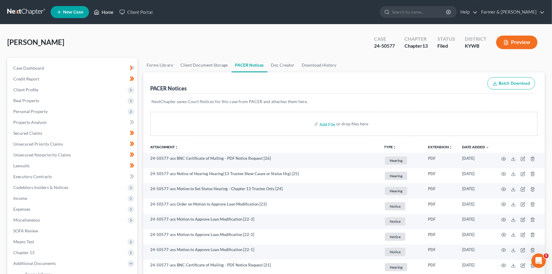
click at [107, 10] on link "Home" at bounding box center [104, 12] width 26 height 11
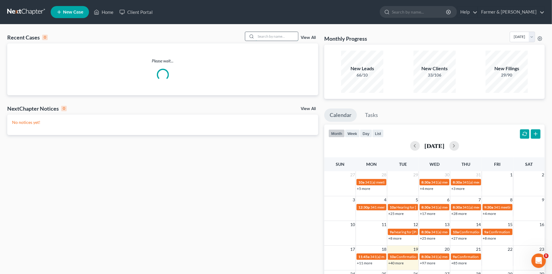
click at [285, 35] on input "search" at bounding box center [277, 36] width 42 height 9
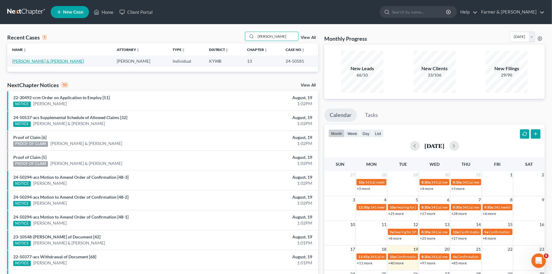
type input "MIRANDA TURNER"
click at [31, 61] on link "Turner, Miranda & Gregory" at bounding box center [48, 60] width 72 height 5
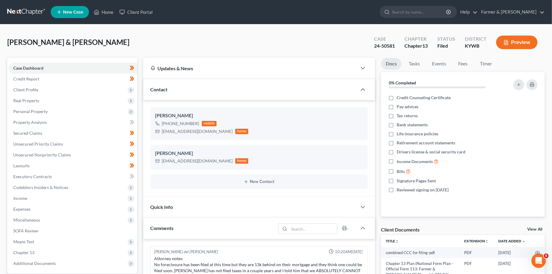
scroll to position [17, 0]
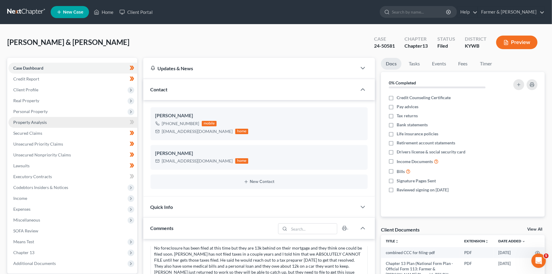
click at [38, 120] on link "Property Analysis" at bounding box center [72, 122] width 129 height 11
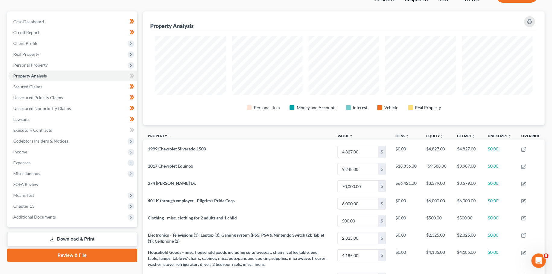
scroll to position [42, 0]
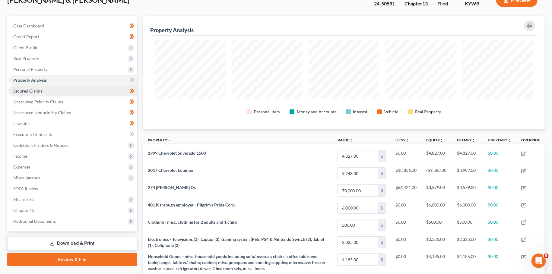
click at [43, 90] on link "Secured Claims" at bounding box center [72, 91] width 129 height 11
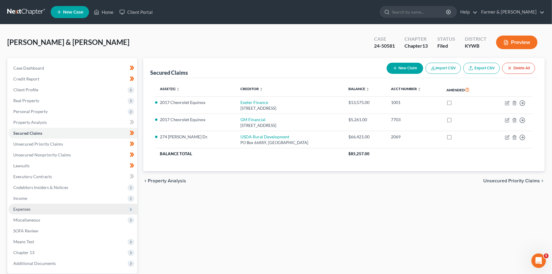
click at [48, 208] on span "Expenses" at bounding box center [72, 209] width 129 height 11
click at [42, 218] on link "Home" at bounding box center [79, 220] width 117 height 11
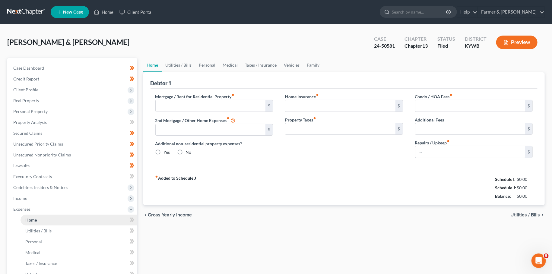
type input "682.00"
type input "0.00"
radio input "true"
type input "0.00"
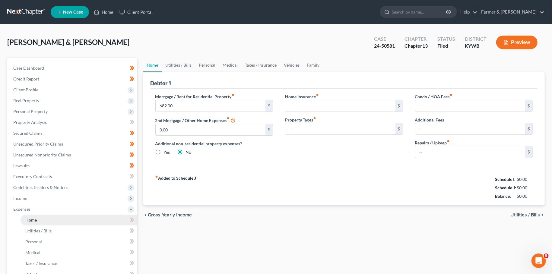
type input "0.00"
type input "100.00"
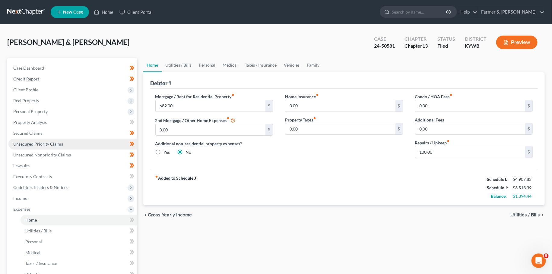
click at [31, 141] on link "Unsecured Priority Claims" at bounding box center [72, 144] width 129 height 11
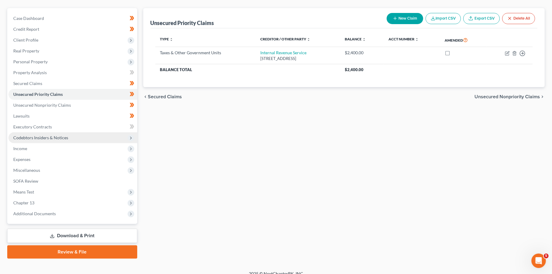
scroll to position [56, 0]
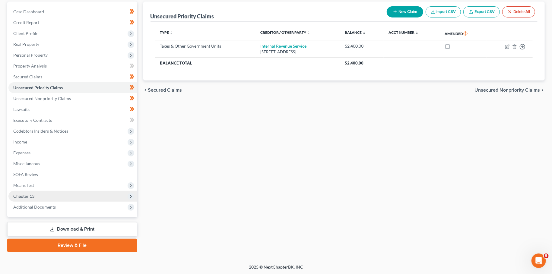
click at [37, 194] on span "Chapter 13" at bounding box center [72, 196] width 129 height 11
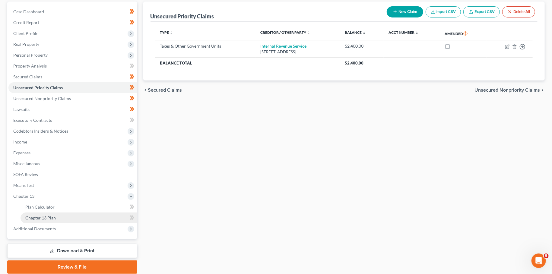
click at [43, 219] on span "Chapter 13 Plan" at bounding box center [40, 217] width 30 height 5
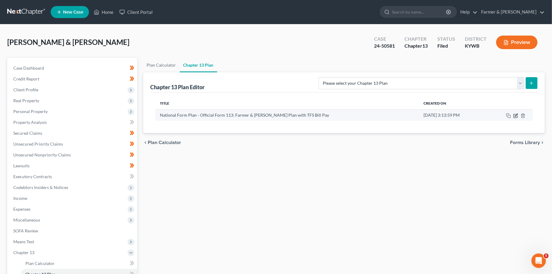
click at [515, 117] on icon "button" at bounding box center [515, 115] width 5 height 5
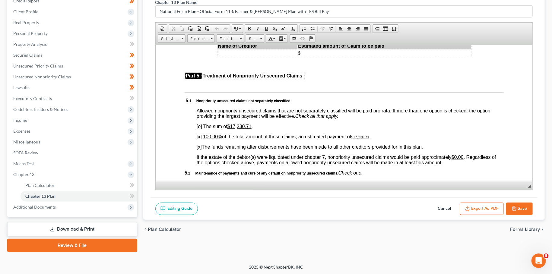
scroll to position [1380, 0]
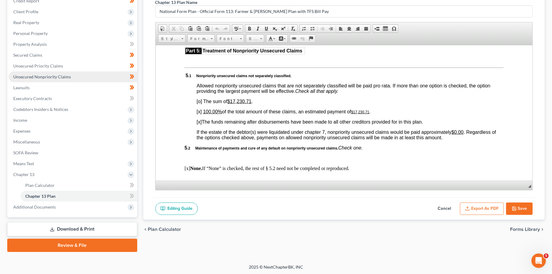
click at [54, 76] on span "Unsecured Nonpriority Claims" at bounding box center [42, 76] width 58 height 5
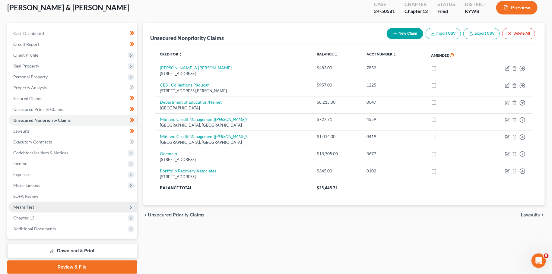
scroll to position [53, 0]
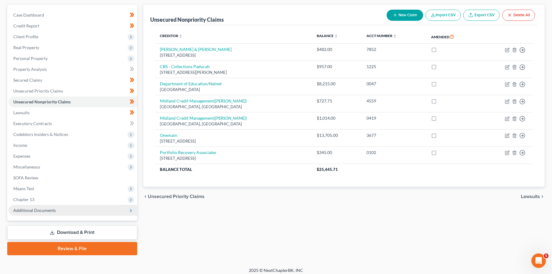
click at [31, 211] on span "Additional Documents" at bounding box center [34, 210] width 43 height 5
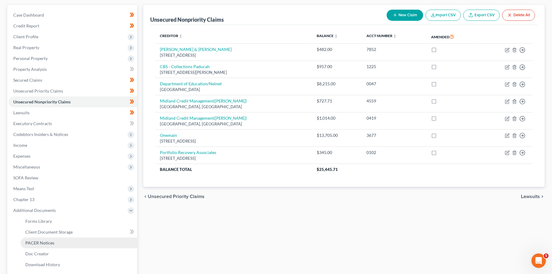
click at [43, 247] on link "PACER Notices" at bounding box center [79, 243] width 117 height 11
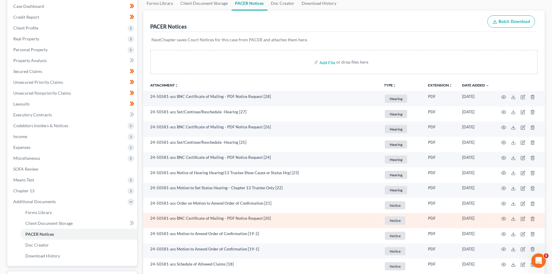
scroll to position [106, 0]
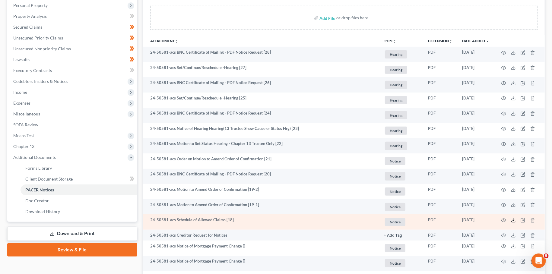
click at [513, 220] on polyline at bounding box center [513, 220] width 2 height 1
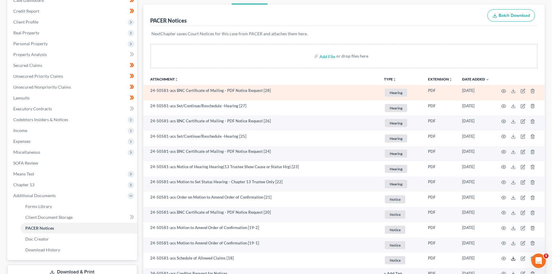
scroll to position [53, 0]
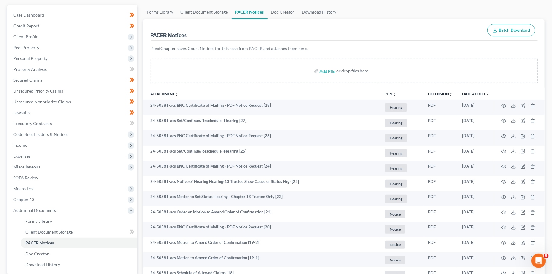
click at [387, 92] on button "TYPE unfold_more" at bounding box center [390, 94] width 12 height 4
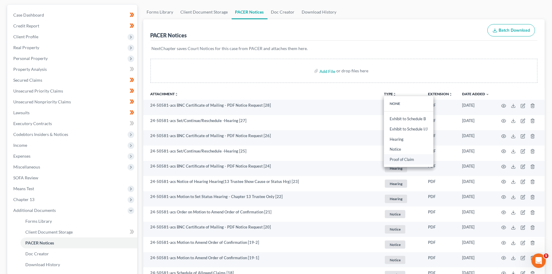
click at [395, 159] on link "Proof of Claim" at bounding box center [408, 159] width 49 height 10
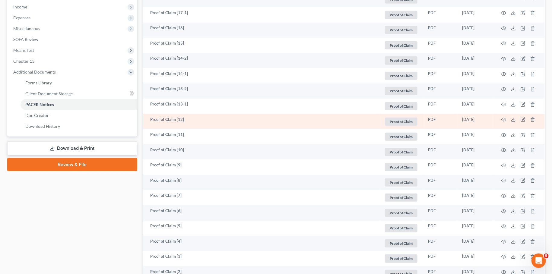
scroll to position [212, 0]
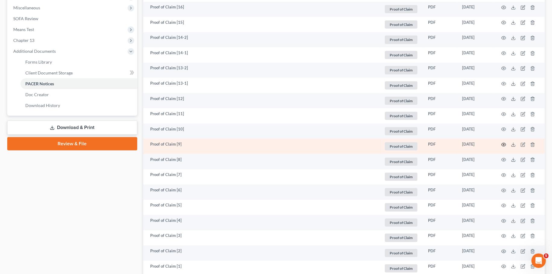
click at [503, 143] on icon "button" at bounding box center [503, 144] width 5 height 5
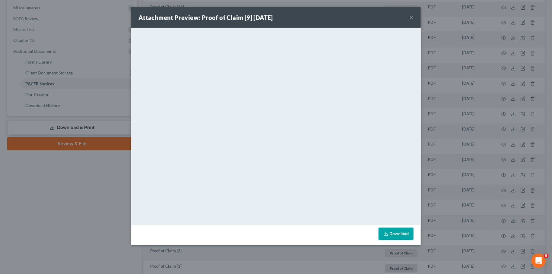
click at [390, 232] on link "Download" at bounding box center [395, 234] width 35 height 13
click at [412, 17] on button "×" at bounding box center [411, 17] width 4 height 7
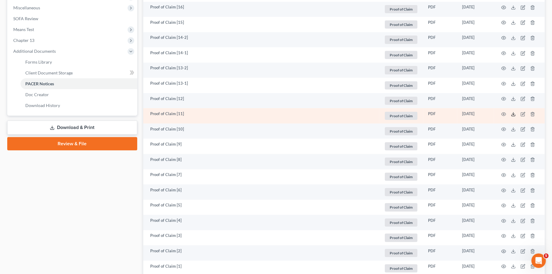
click at [514, 116] on icon at bounding box center [513, 115] width 4 height 1
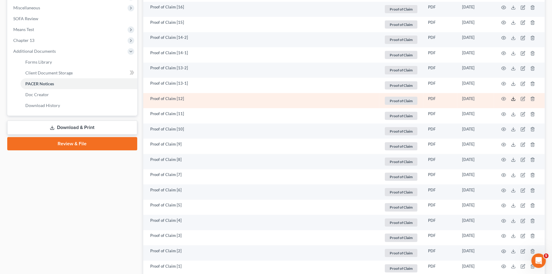
click at [513, 100] on icon at bounding box center [513, 98] width 5 height 5
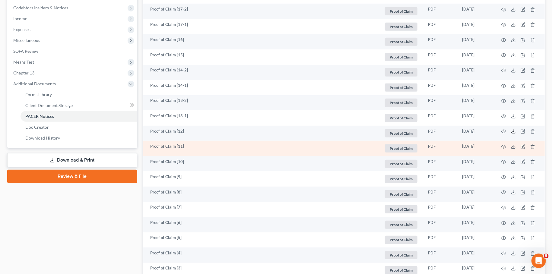
scroll to position [159, 0]
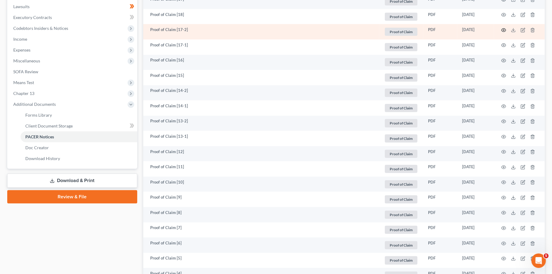
click at [504, 28] on icon "button" at bounding box center [503, 30] width 5 height 5
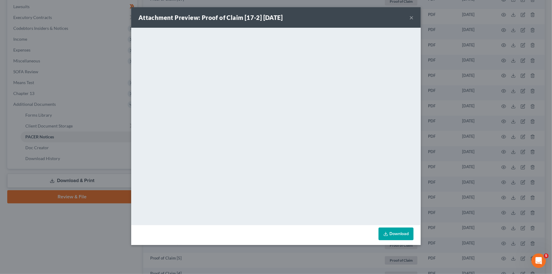
click at [412, 17] on button "×" at bounding box center [411, 17] width 4 height 7
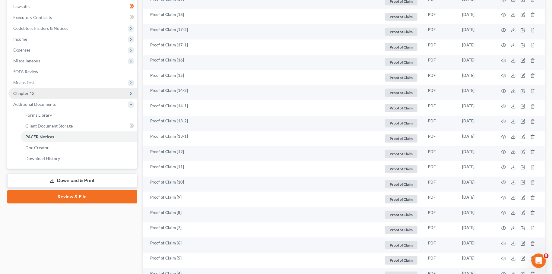
scroll to position [0, 0]
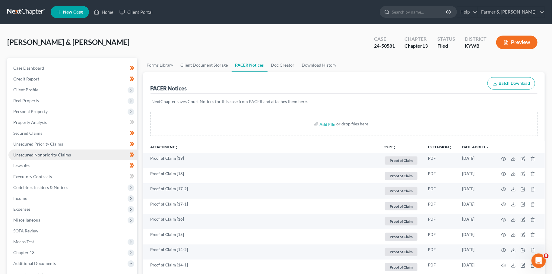
click at [30, 152] on span "Unsecured Nonpriority Claims" at bounding box center [42, 154] width 58 height 5
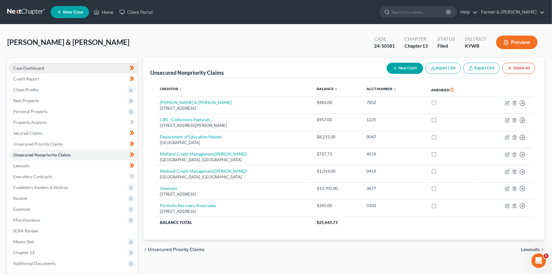
click at [55, 65] on link "Case Dashboard" at bounding box center [72, 68] width 129 height 11
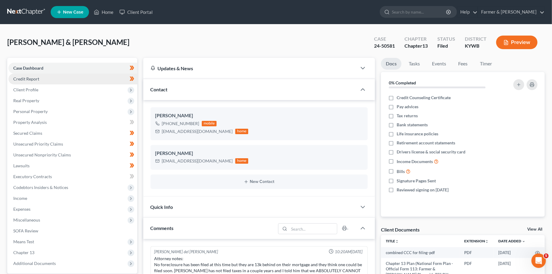
click at [55, 78] on link "Credit Report" at bounding box center [72, 79] width 129 height 11
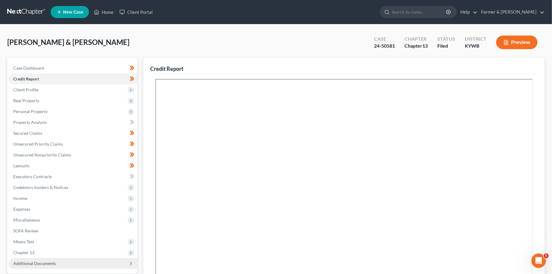
scroll to position [106, 0]
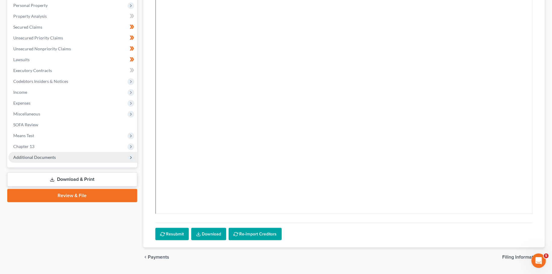
click at [50, 156] on span "Additional Documents" at bounding box center [34, 157] width 43 height 5
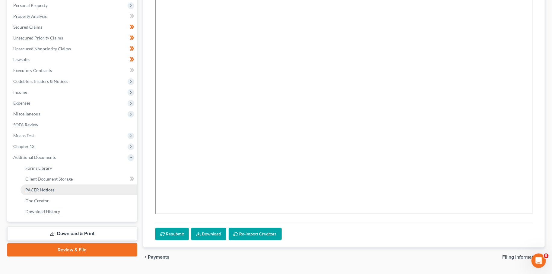
click at [46, 189] on span "PACER Notices" at bounding box center [39, 189] width 29 height 5
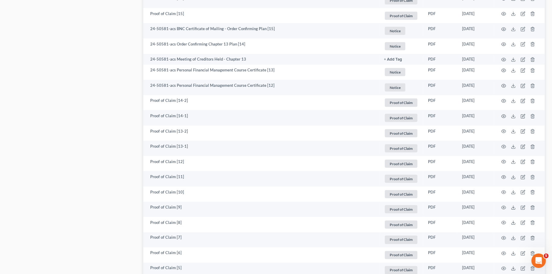
scroll to position [478, 0]
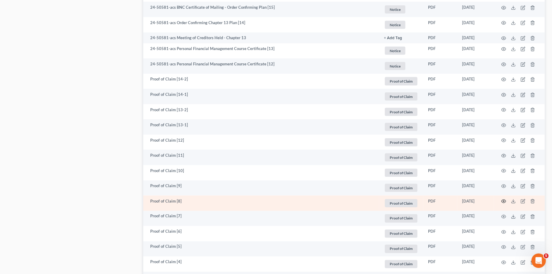
click at [504, 202] on icon "button" at bounding box center [503, 201] width 5 height 5
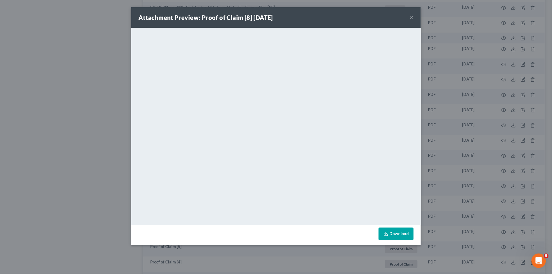
click at [411, 17] on button "×" at bounding box center [411, 17] width 4 height 7
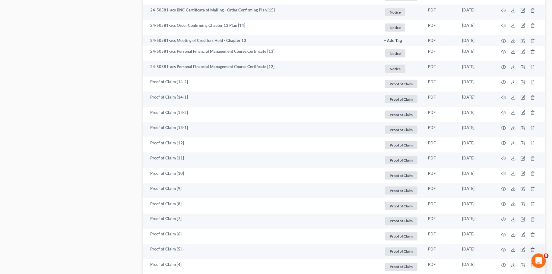
scroll to position [106, 0]
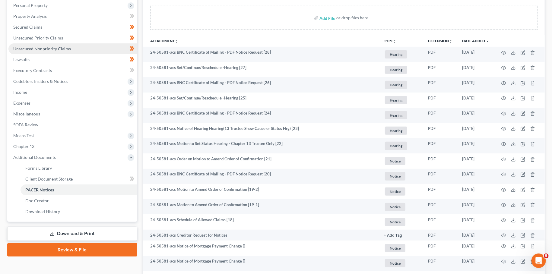
click at [49, 51] on link "Unsecured Nonpriority Claims" at bounding box center [72, 48] width 129 height 11
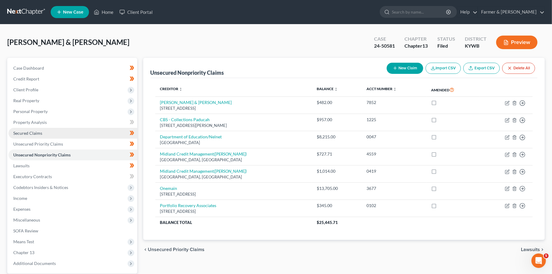
click at [53, 132] on link "Secured Claims" at bounding box center [72, 133] width 129 height 11
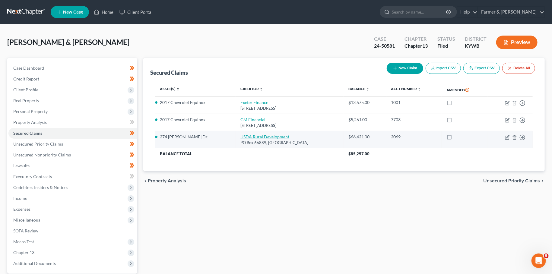
click at [245, 136] on link "USDA Rural Development" at bounding box center [264, 136] width 49 height 5
select select "26"
select select "4"
select select "2"
select select "0"
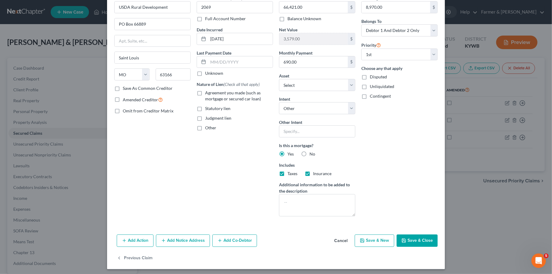
scroll to position [34, 0]
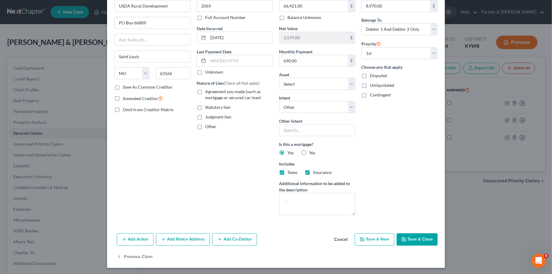
click at [413, 238] on button "Save & Close" at bounding box center [416, 239] width 41 height 13
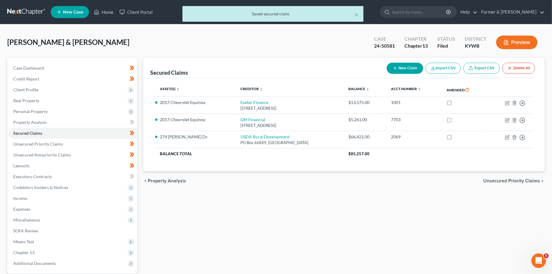
click at [109, 15] on div "× Saved secured claim" at bounding box center [273, 15] width 552 height 19
click at [107, 12] on div "× Saved secured claim" at bounding box center [273, 15] width 552 height 19
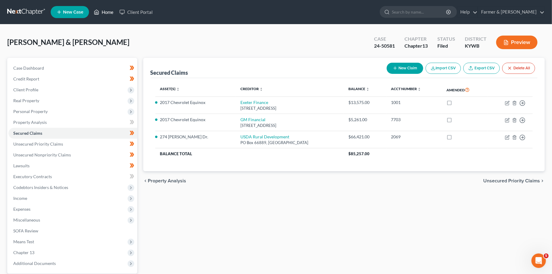
click at [103, 11] on link "Home" at bounding box center [104, 12] width 26 height 11
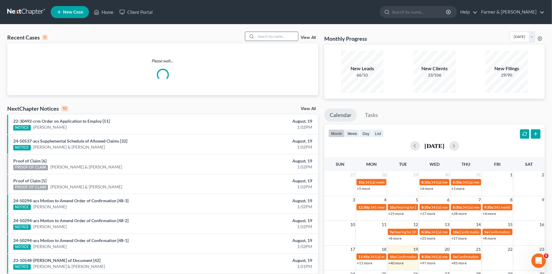
click at [265, 36] on input "search" at bounding box center [277, 36] width 42 height 9
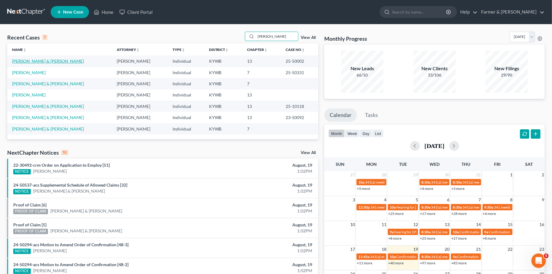
type input "maupin"
click at [40, 61] on link "Maupin, Jennifer & Michael" at bounding box center [48, 60] width 72 height 5
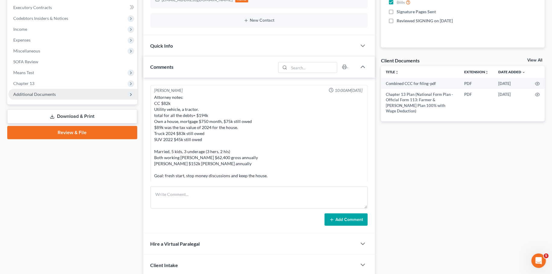
scroll to position [165, 0]
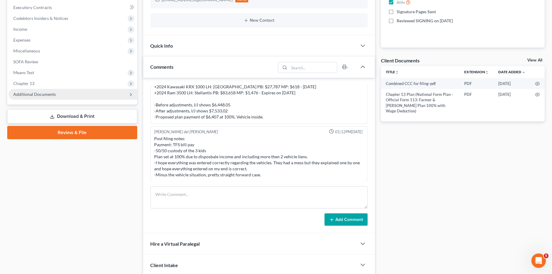
click at [53, 95] on span "Additional Documents" at bounding box center [34, 94] width 43 height 5
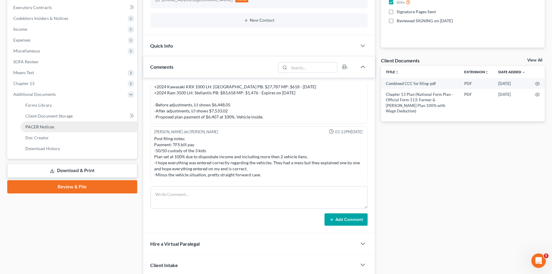
click at [47, 126] on span "PACER Notices" at bounding box center [39, 126] width 29 height 5
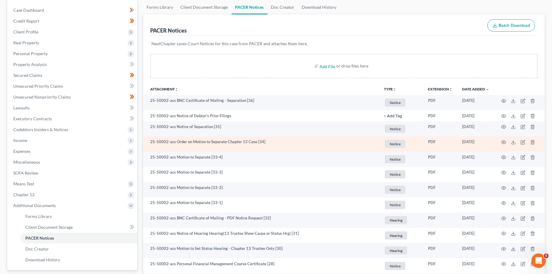
scroll to position [111, 0]
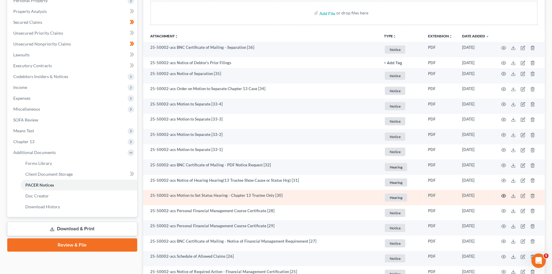
click at [503, 195] on circle "button" at bounding box center [503, 195] width 1 height 1
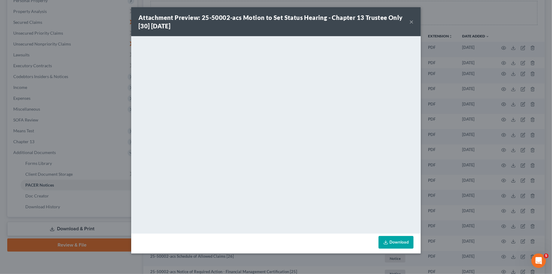
click at [412, 21] on button "×" at bounding box center [411, 21] width 4 height 7
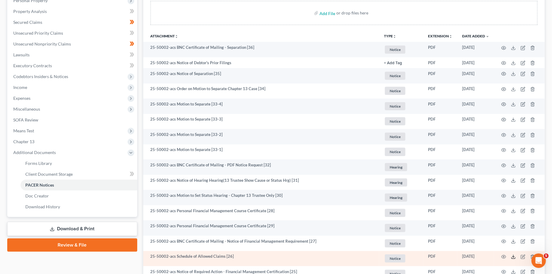
click at [513, 255] on icon at bounding box center [513, 256] width 5 height 5
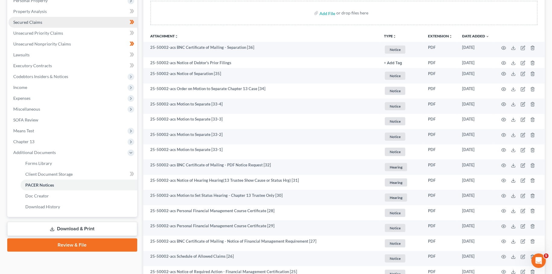
click at [49, 23] on link "Secured Claims" at bounding box center [72, 22] width 129 height 11
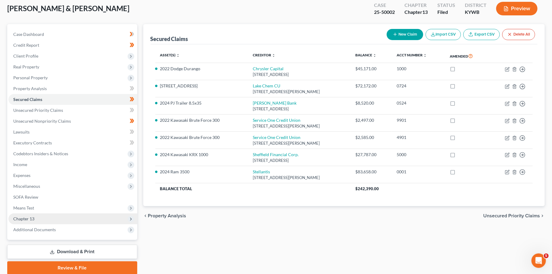
scroll to position [53, 0]
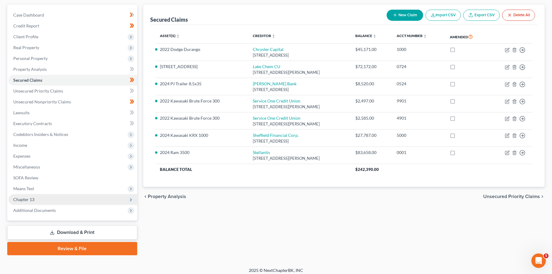
click at [44, 197] on span "Chapter 13" at bounding box center [72, 199] width 129 height 11
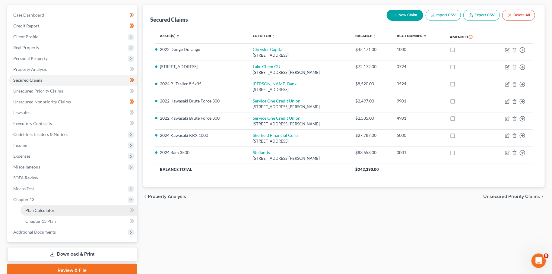
click at [46, 209] on span "Plan Calculator" at bounding box center [39, 210] width 29 height 5
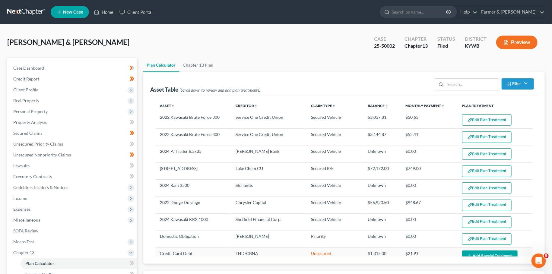
select select "59"
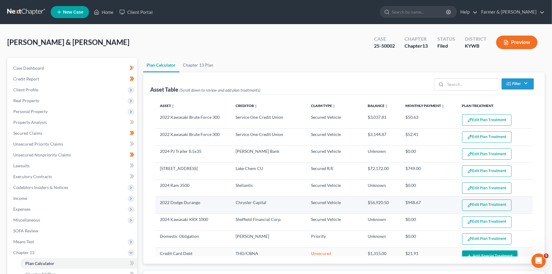
click at [491, 205] on button "Edit Plan Treatment" at bounding box center [486, 205] width 49 height 11
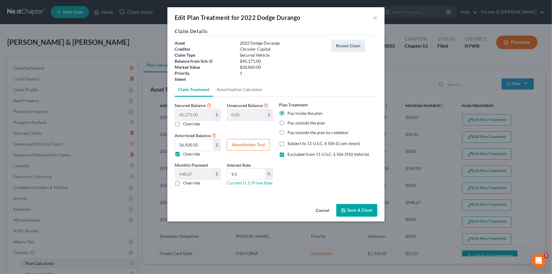
click at [363, 209] on button "Save & Close" at bounding box center [356, 210] width 41 height 13
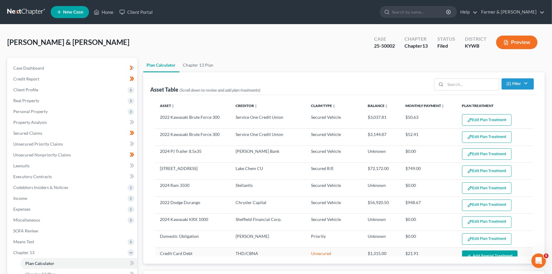
select select "59"
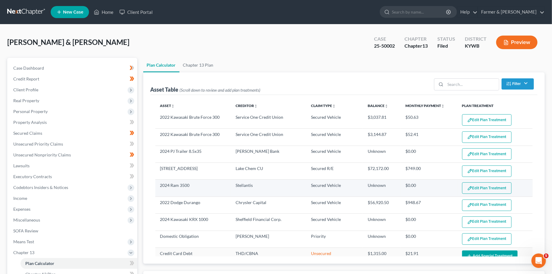
click at [472, 184] on button "Edit Plan Treatment" at bounding box center [486, 187] width 49 height 11
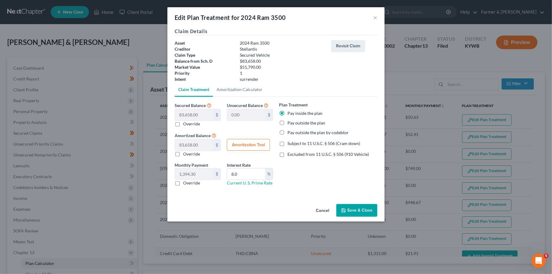
click at [358, 205] on button "Save & Close" at bounding box center [356, 210] width 41 height 13
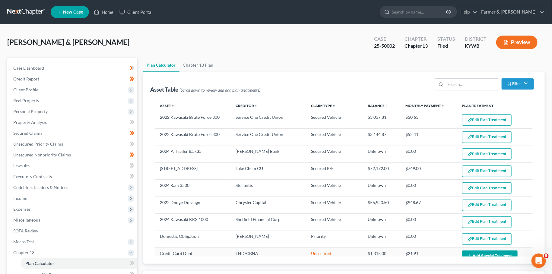
select select "59"
click at [111, 11] on link "Home" at bounding box center [104, 12] width 26 height 11
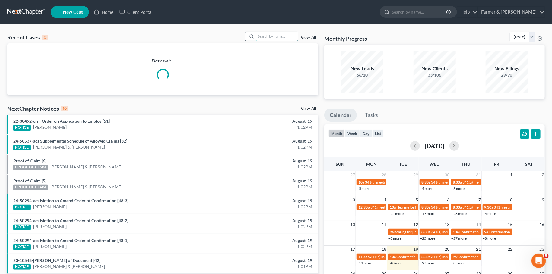
click at [266, 37] on input "search" at bounding box center [277, 36] width 42 height 9
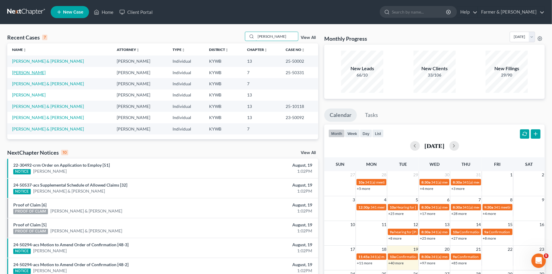
type input "maupin"
click at [33, 73] on link "Maupin, Jennifer" at bounding box center [28, 72] width 33 height 5
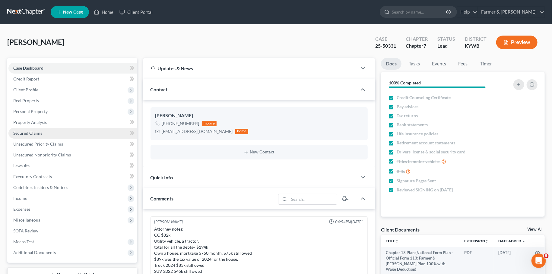
scroll to position [165, 0]
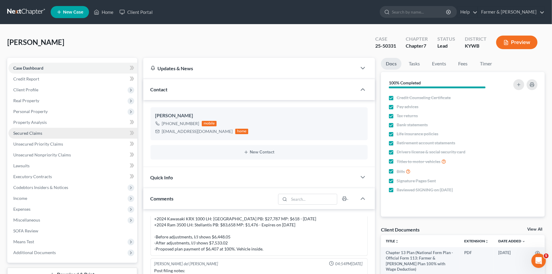
click at [30, 131] on span "Secured Claims" at bounding box center [27, 133] width 29 height 5
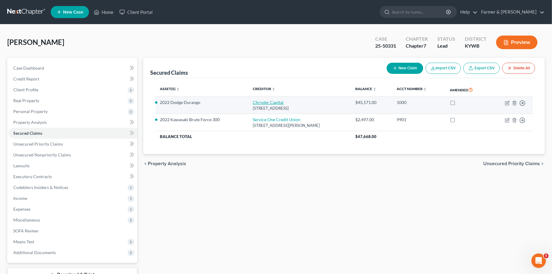
click at [271, 100] on link "Chrysler Capital" at bounding box center [268, 102] width 31 height 5
select select "45"
select select "2"
select select "0"
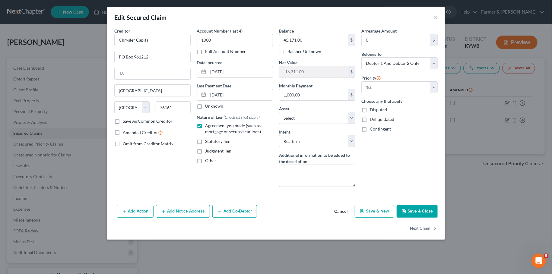
click at [405, 211] on polyline "button" at bounding box center [404, 212] width 2 height 2
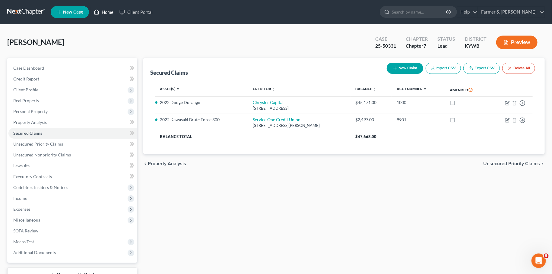
click at [103, 12] on link "Home" at bounding box center [104, 12] width 26 height 11
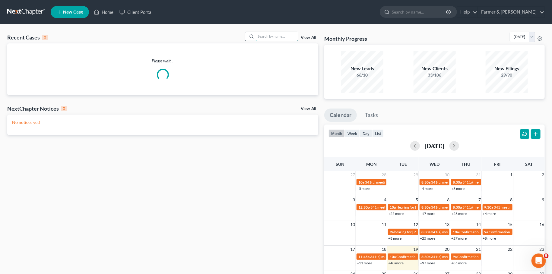
click at [289, 36] on input "search" at bounding box center [277, 36] width 42 height 9
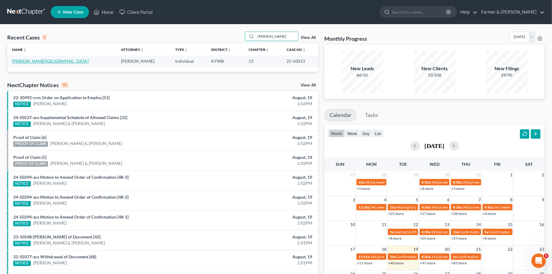
type input "yakiasha bell"
click at [34, 62] on link "Bell, Yakiasha" at bounding box center [50, 60] width 77 height 5
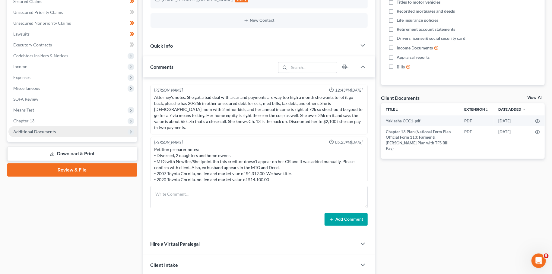
scroll to position [17, 0]
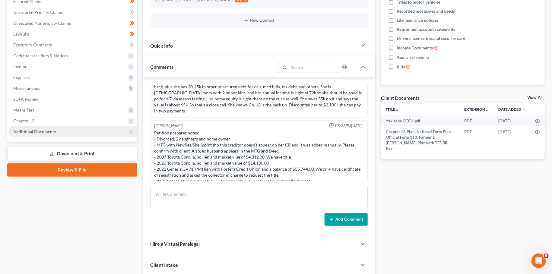
click at [52, 131] on span "Additional Documents" at bounding box center [34, 131] width 43 height 5
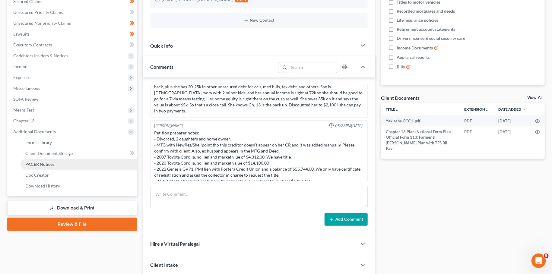
click at [48, 165] on span "PACER Notices" at bounding box center [39, 164] width 29 height 5
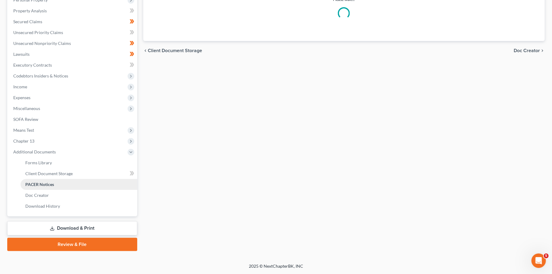
scroll to position [111, 0]
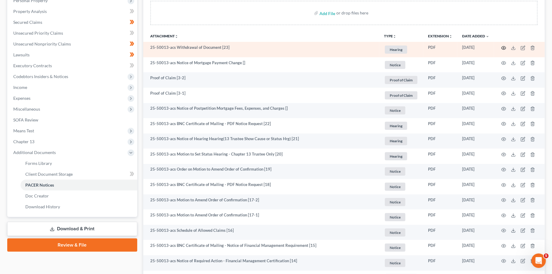
click at [503, 47] on circle "button" at bounding box center [503, 47] width 1 height 1
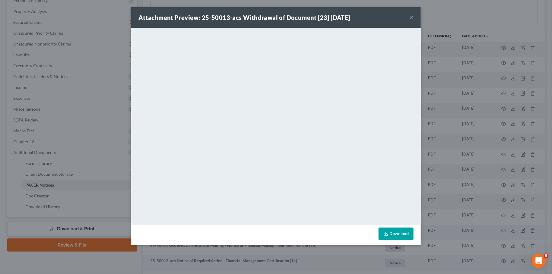
click at [410, 16] on button "×" at bounding box center [411, 17] width 4 height 7
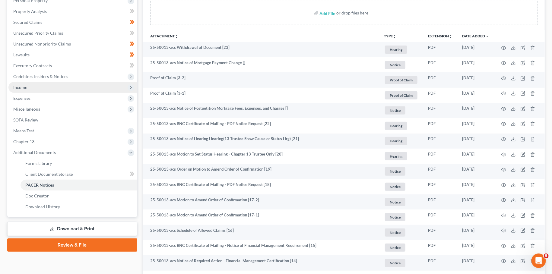
scroll to position [0, 0]
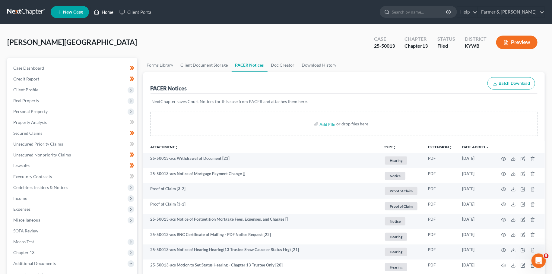
click at [101, 10] on link "Home" at bounding box center [104, 12] width 26 height 11
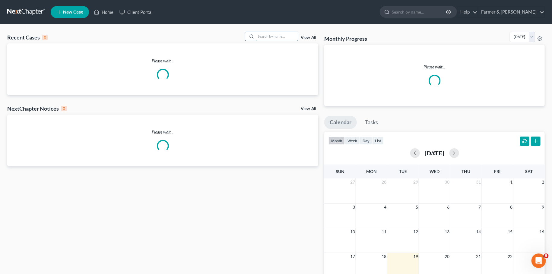
click at [267, 36] on input "search" at bounding box center [277, 36] width 42 height 9
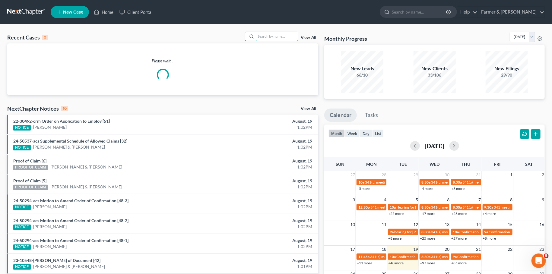
type input "u"
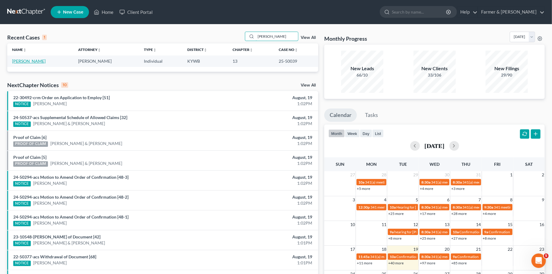
type input "jurlene burcks"
click at [21, 62] on link "Burcks, Jurlene" at bounding box center [28, 60] width 33 height 5
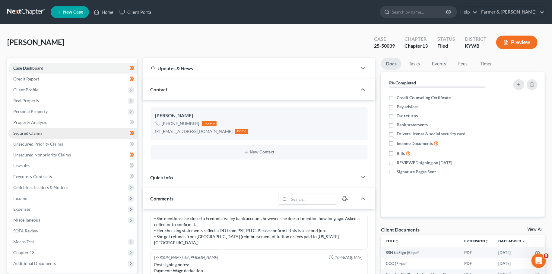
scroll to position [176, 0]
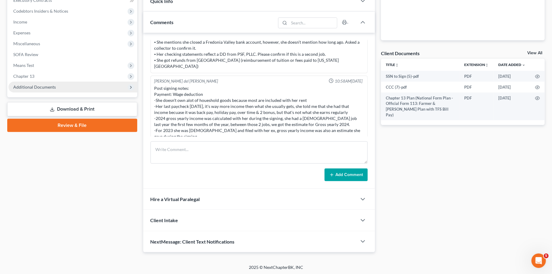
click at [65, 87] on span "Additional Documents" at bounding box center [72, 87] width 129 height 11
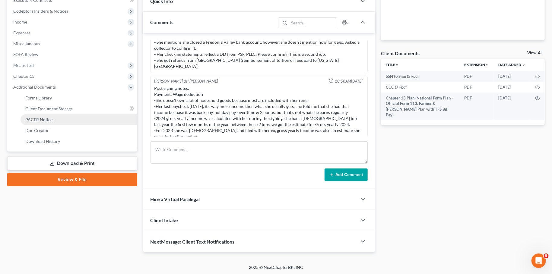
click at [62, 118] on link "PACER Notices" at bounding box center [79, 119] width 117 height 11
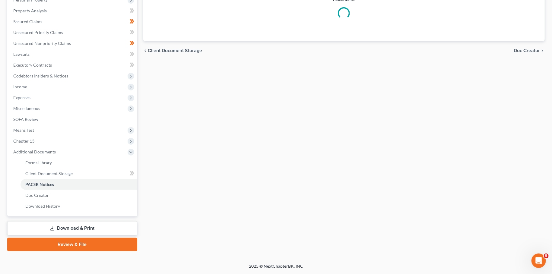
scroll to position [111, 0]
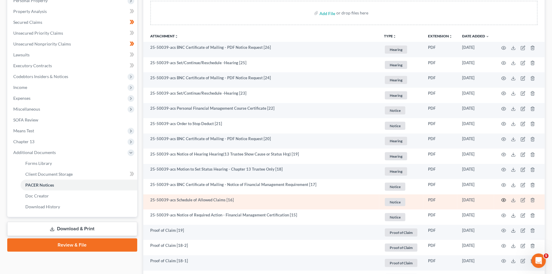
click at [504, 200] on icon "button" at bounding box center [503, 200] width 5 height 5
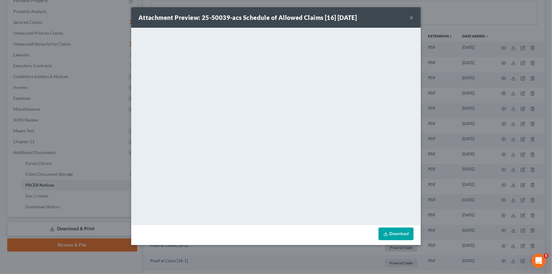
click at [411, 18] on button "×" at bounding box center [411, 17] width 4 height 7
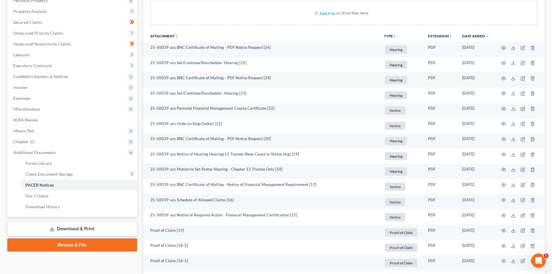
scroll to position [323, 0]
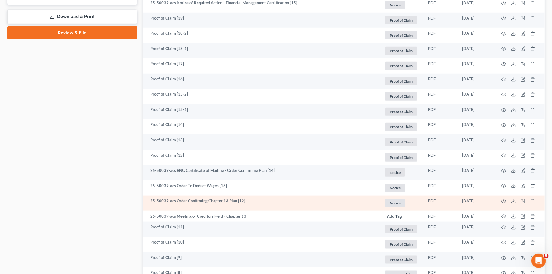
click at [504, 199] on td at bounding box center [519, 203] width 51 height 15
click at [504, 201] on circle "button" at bounding box center [503, 201] width 1 height 1
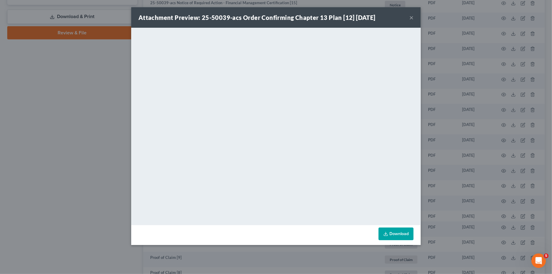
click at [411, 17] on button "×" at bounding box center [411, 17] width 4 height 7
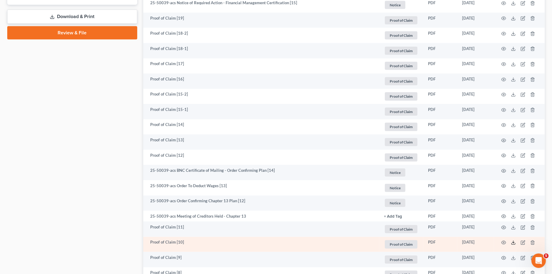
click at [513, 244] on icon at bounding box center [513, 242] width 5 height 5
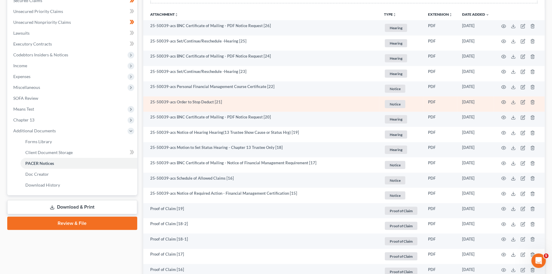
scroll to position [164, 0]
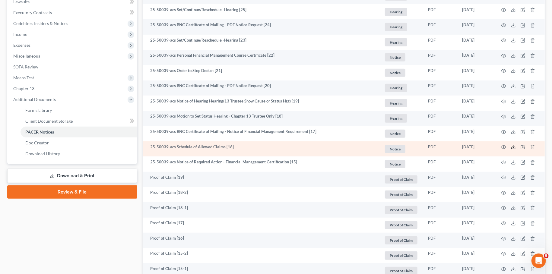
click at [514, 146] on icon at bounding box center [513, 147] width 5 height 5
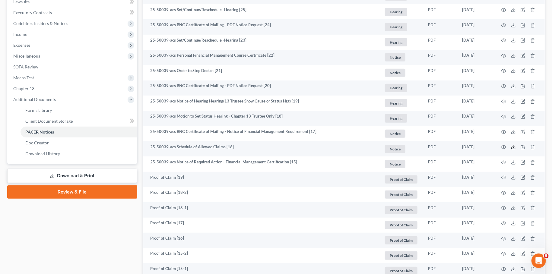
scroll to position [0, 0]
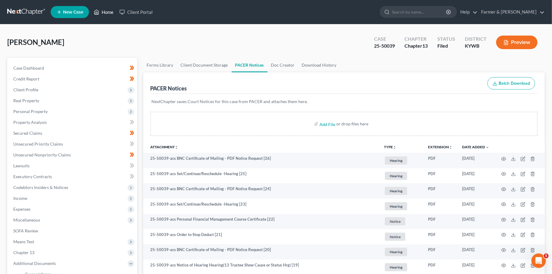
click at [106, 11] on link "Home" at bounding box center [104, 12] width 26 height 11
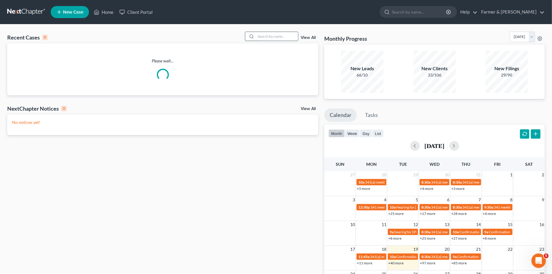
click at [267, 36] on input "search" at bounding box center [277, 36] width 42 height 9
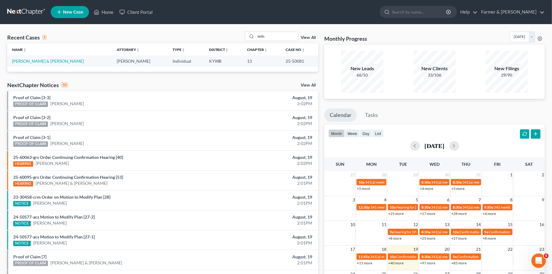
click at [24, 25] on div "Recent Cases 1 leith View All Name unfold_more expand_more expand_less Attorney…" at bounding box center [276, 180] width 552 height 313
drag, startPoint x: 275, startPoint y: 35, endPoint x: 223, endPoint y: 37, distance: 52.5
click at [256, 37] on input "leith" at bounding box center [277, 36] width 42 height 9
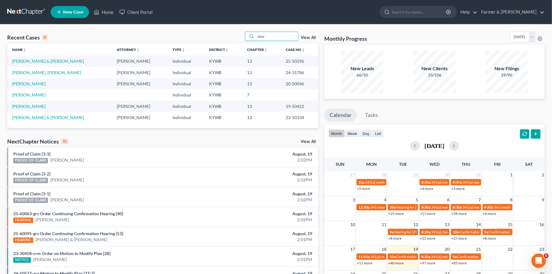
drag, startPoint x: 270, startPoint y: 38, endPoint x: 204, endPoint y: 35, distance: 65.5
click at [256, 35] on input "mus" at bounding box center [277, 36] width 42 height 9
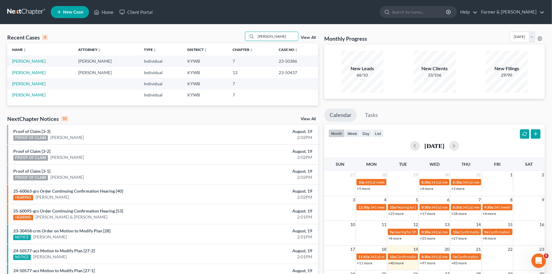
type input "byassee"
click at [35, 95] on link "[PERSON_NAME]" at bounding box center [28, 94] width 33 height 5
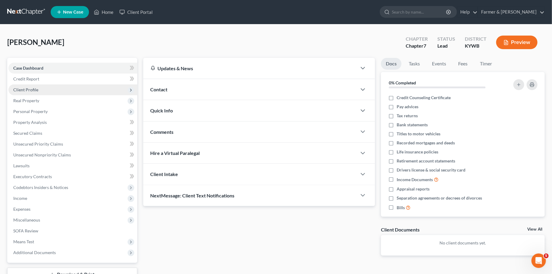
click at [35, 90] on span "Client Profile" at bounding box center [25, 89] width 25 height 5
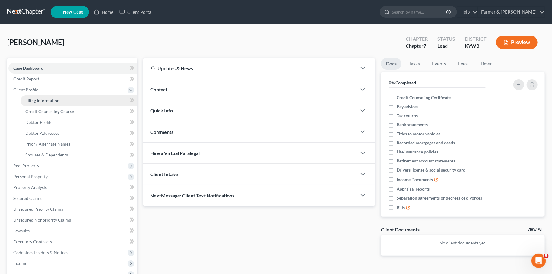
click at [37, 101] on span "Filing Information" at bounding box center [42, 100] width 34 height 5
select select "1"
select select "0"
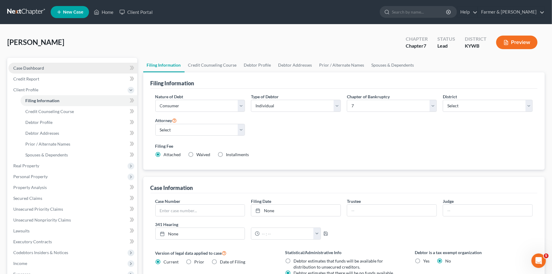
click at [49, 67] on link "Case Dashboard" at bounding box center [72, 68] width 129 height 11
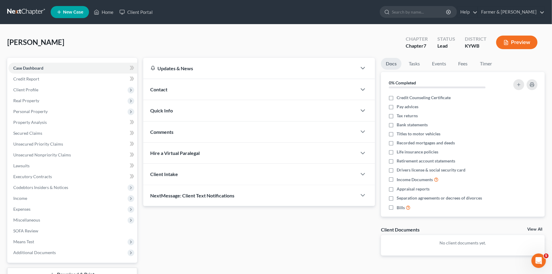
click at [170, 89] on div "Contact" at bounding box center [249, 89] width 213 height 21
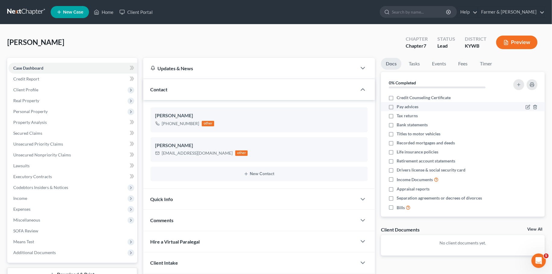
click at [496, 111] on li "Pay advices" at bounding box center [463, 106] width 164 height 9
click at [102, 14] on link "Home" at bounding box center [104, 12] width 26 height 11
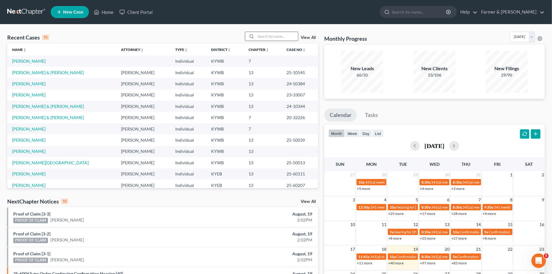
click at [270, 38] on input "search" at bounding box center [277, 36] width 42 height 9
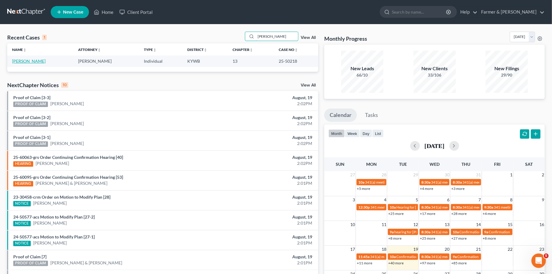
type input "lorrie graham"
click at [33, 60] on link "[PERSON_NAME]" at bounding box center [28, 60] width 33 height 5
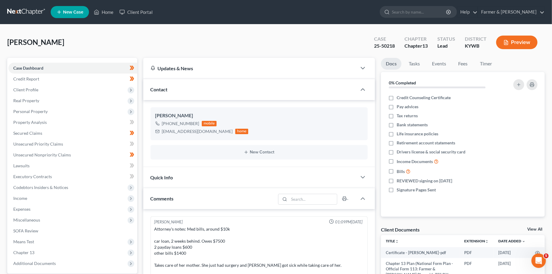
scroll to position [7, 0]
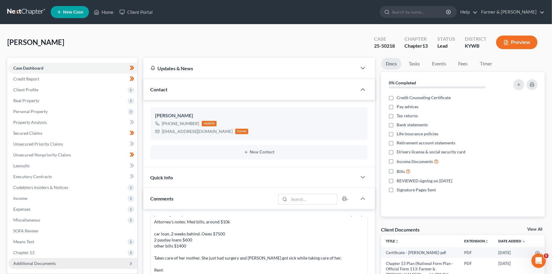
click at [7, 34] on div "Graham, Lorrie Upgraded Case 25-50218 Chapter Chapter 13 Status Lead District K…" at bounding box center [276, 232] width 552 height 416
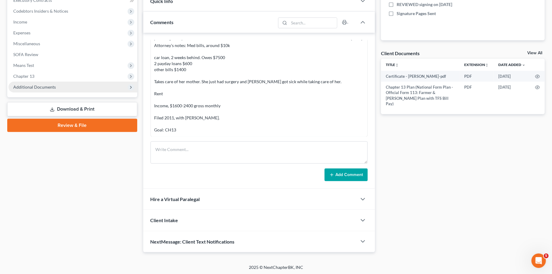
click at [33, 85] on span "Additional Documents" at bounding box center [34, 86] width 43 height 5
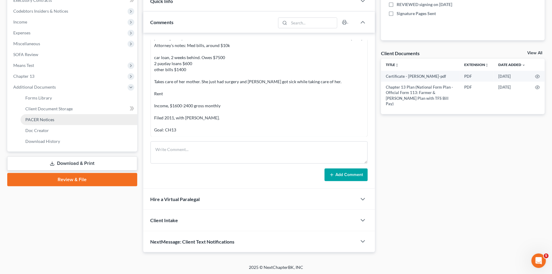
click at [43, 122] on link "PACER Notices" at bounding box center [79, 119] width 117 height 11
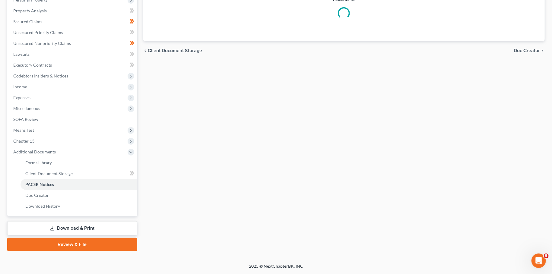
scroll to position [111, 0]
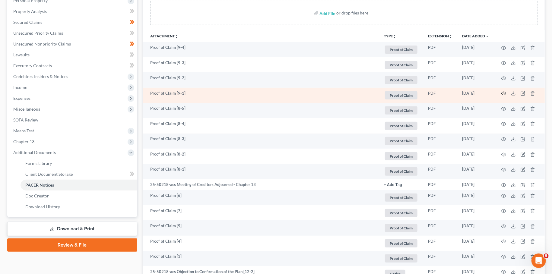
click at [503, 93] on circle "button" at bounding box center [503, 93] width 1 height 1
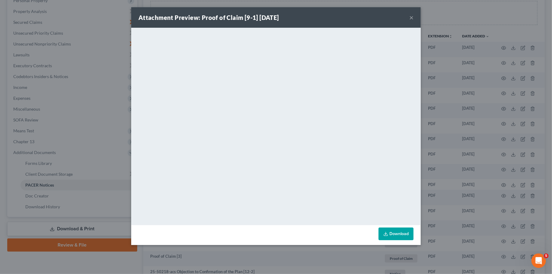
click at [462, 221] on div "Attachment Preview: Proof of Claim [9-1] 07/25/2025 × <object ng-attr-data='htt…" at bounding box center [276, 137] width 552 height 274
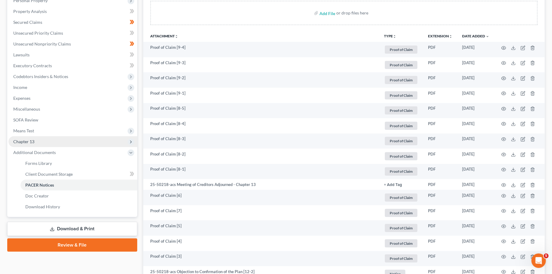
click at [51, 141] on span "Chapter 13" at bounding box center [72, 141] width 129 height 11
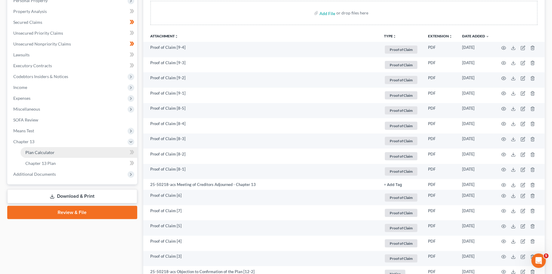
click at [49, 153] on span "Plan Calculator" at bounding box center [39, 152] width 29 height 5
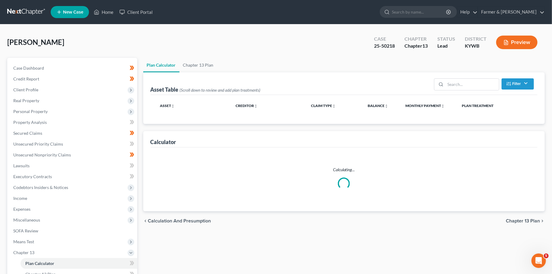
select select "59"
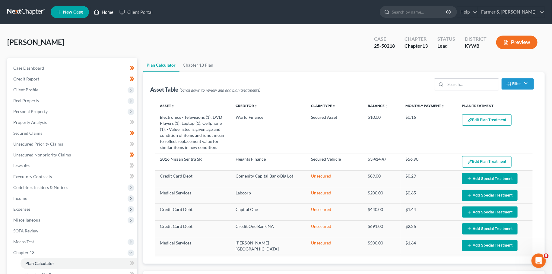
click at [100, 11] on link "Home" at bounding box center [104, 12] width 26 height 11
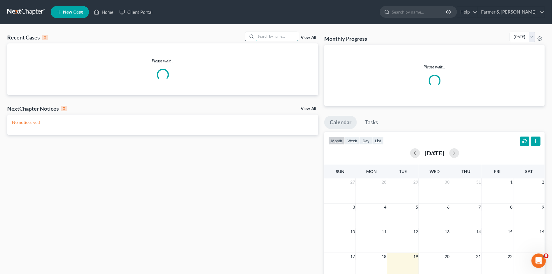
click at [279, 36] on input "search" at bounding box center [277, 36] width 42 height 9
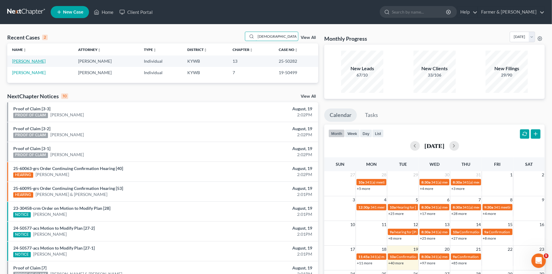
type input "kristen armstrong"
click at [33, 62] on link "Armstrong, Kristen" at bounding box center [28, 60] width 33 height 5
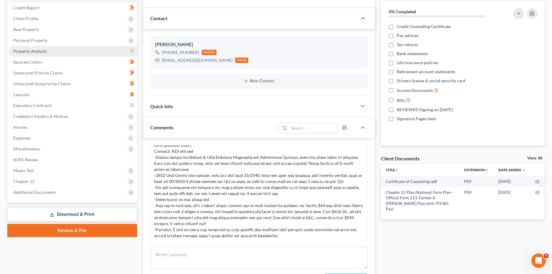
scroll to position [159, 0]
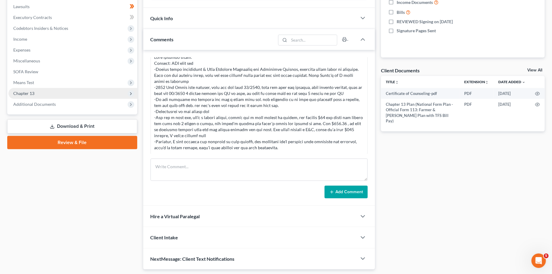
click at [46, 94] on span "Chapter 13" at bounding box center [72, 93] width 129 height 11
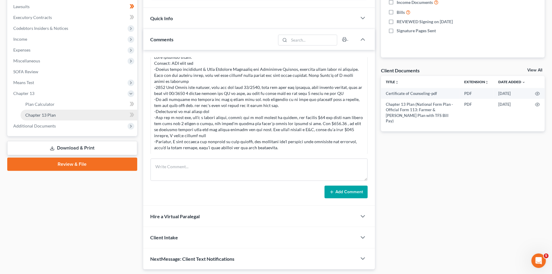
click at [45, 114] on span "Chapter 13 Plan" at bounding box center [40, 114] width 30 height 5
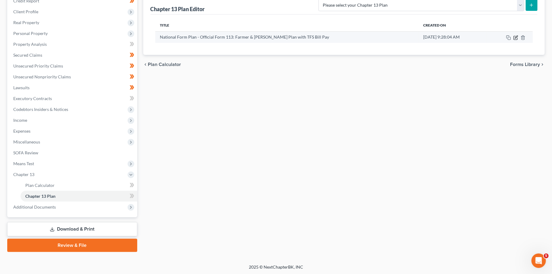
click at [516, 36] on icon "button" at bounding box center [516, 37] width 3 height 3
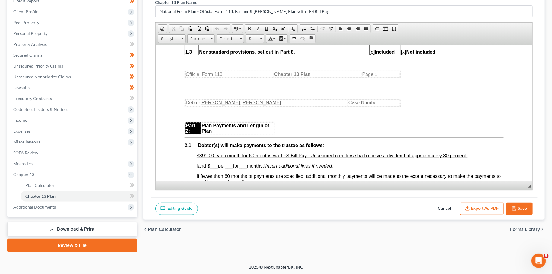
scroll to position [318, 0]
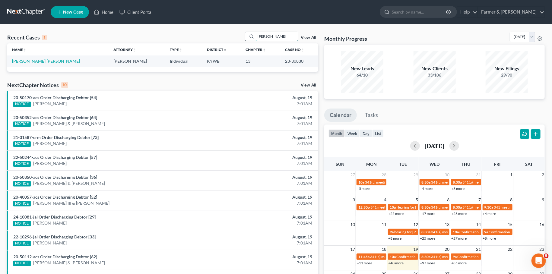
drag, startPoint x: 277, startPoint y: 34, endPoint x: 233, endPoint y: 38, distance: 44.4
click at [256, 38] on input "[PERSON_NAME]" at bounding box center [277, 36] width 42 height 9
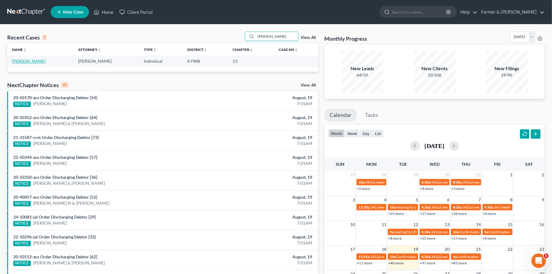
type input "[PERSON_NAME]"
click at [24, 61] on link "[PERSON_NAME]" at bounding box center [28, 60] width 33 height 5
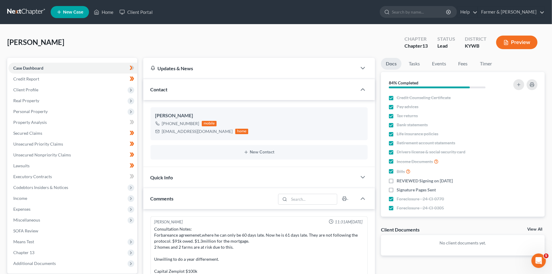
scroll to position [119, 0]
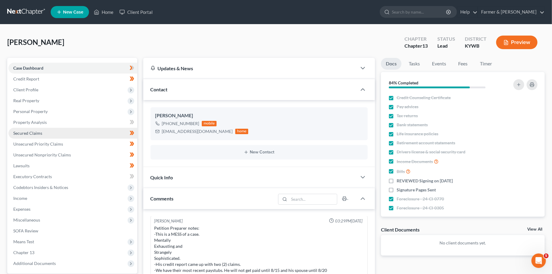
click at [26, 130] on link "Secured Claims" at bounding box center [72, 133] width 129 height 11
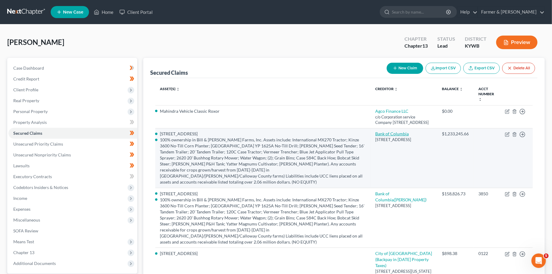
click at [397, 136] on link "Bank of Columbia" at bounding box center [391, 133] width 33 height 5
select select "18"
select select "1"
select select
select select "4"
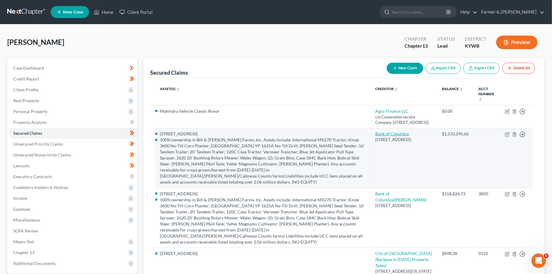
select select "3"
select select "0"
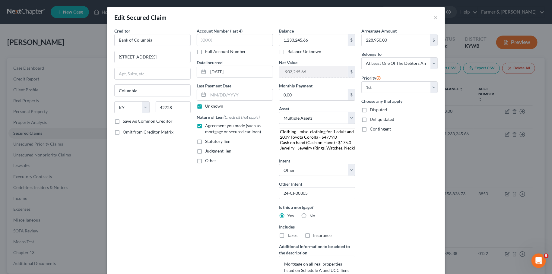
select select "2789778"
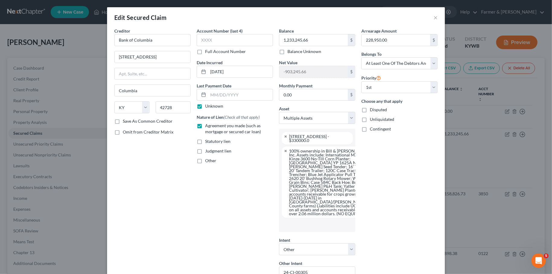
scroll to position [38, 0]
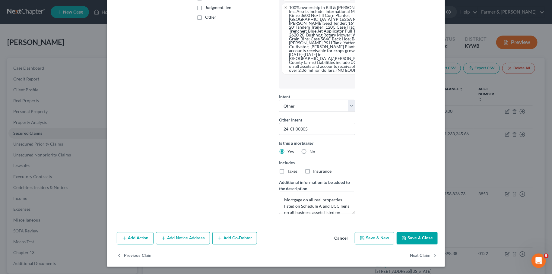
click at [414, 242] on button "Save & Close" at bounding box center [416, 238] width 41 height 13
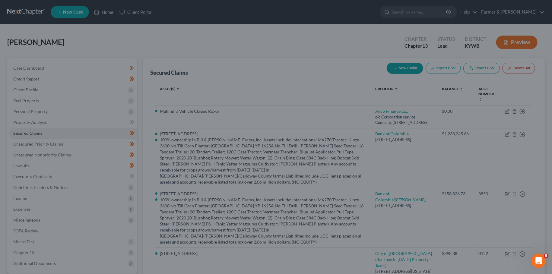
select select
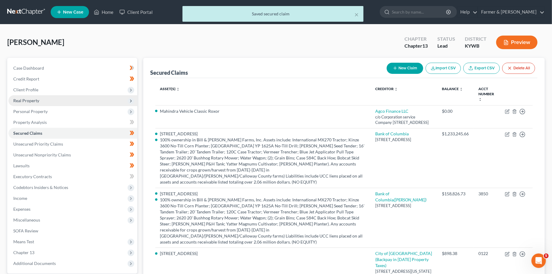
click at [38, 100] on span "Real Property" at bounding box center [26, 100] width 26 height 5
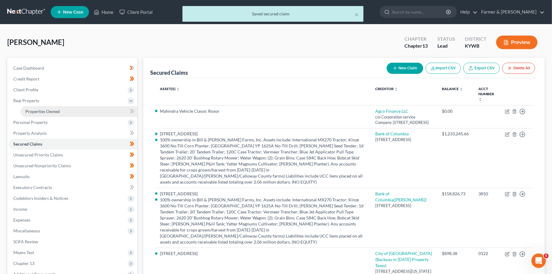
click at [39, 112] on span "Properties Owned" at bounding box center [42, 111] width 34 height 5
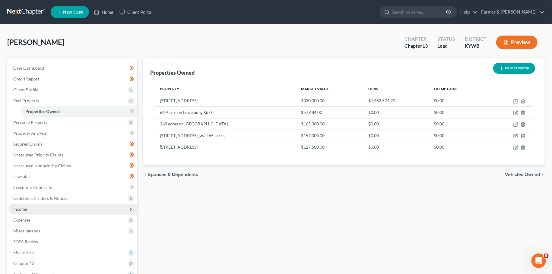
click at [65, 214] on span "Income" at bounding box center [72, 209] width 129 height 11
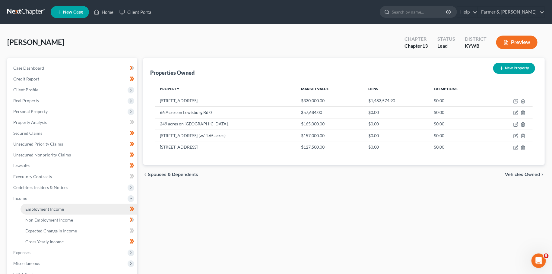
click at [63, 207] on link "Employment Income" at bounding box center [79, 209] width 117 height 11
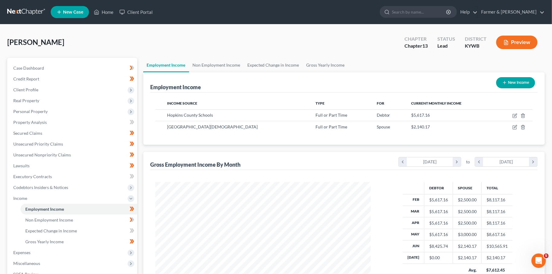
scroll to position [108, 227]
click at [213, 67] on link "Non Employment Income" at bounding box center [216, 65] width 55 height 14
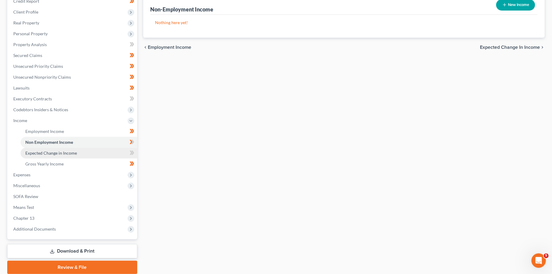
scroll to position [100, 0]
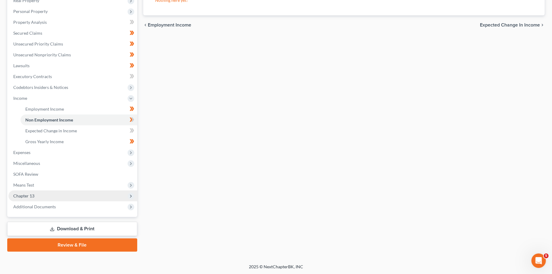
click at [50, 194] on span "Chapter 13" at bounding box center [72, 196] width 129 height 11
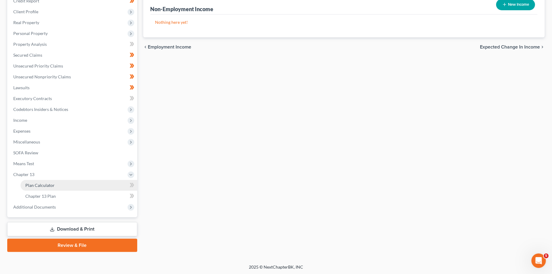
click at [54, 185] on link "Plan Calculator" at bounding box center [79, 185] width 117 height 11
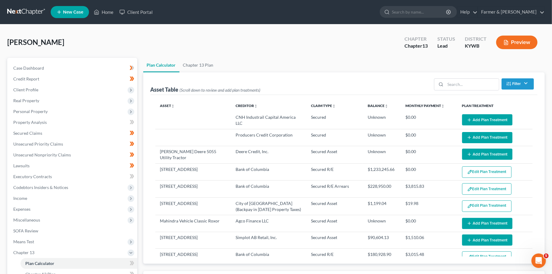
select select "59"
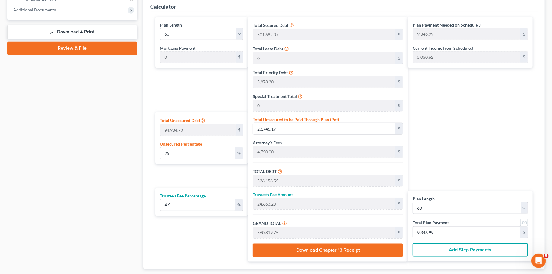
scroll to position [311, 0]
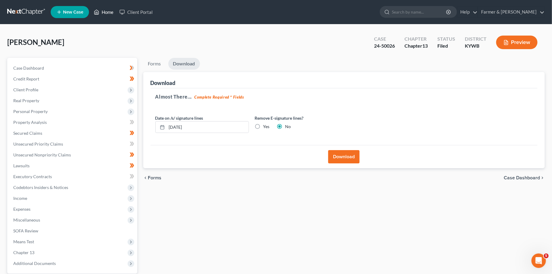
click at [106, 12] on link "Home" at bounding box center [104, 12] width 26 height 11
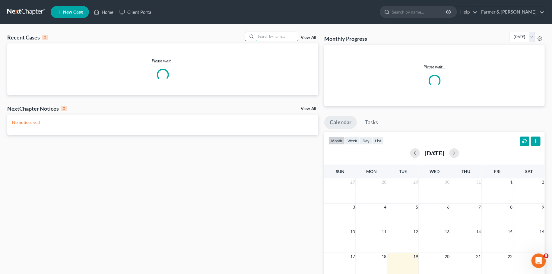
click at [272, 37] on input "search" at bounding box center [277, 36] width 42 height 9
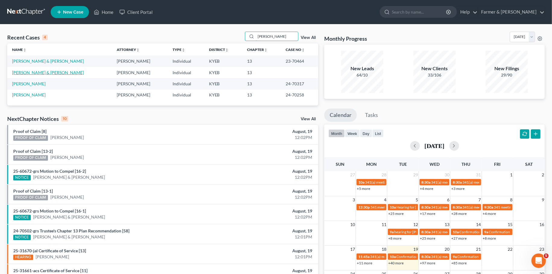
type input "[PERSON_NAME]"
click at [35, 72] on link "[PERSON_NAME] & [PERSON_NAME]" at bounding box center [48, 72] width 72 height 5
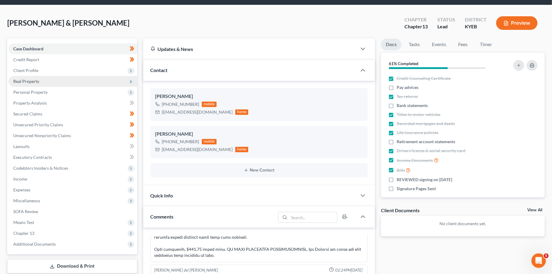
scroll to position [53, 0]
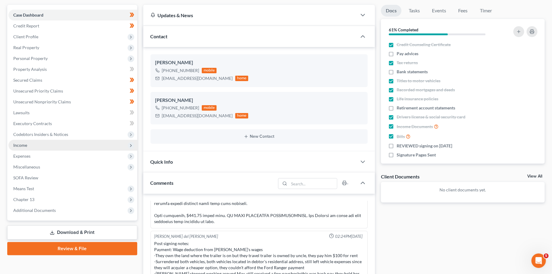
click at [28, 145] on span "Income" at bounding box center [72, 145] width 129 height 11
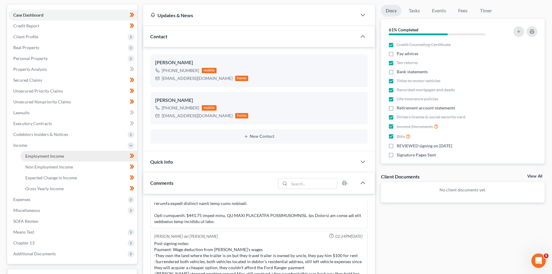
click at [28, 154] on span "Employment Income" at bounding box center [44, 155] width 39 height 5
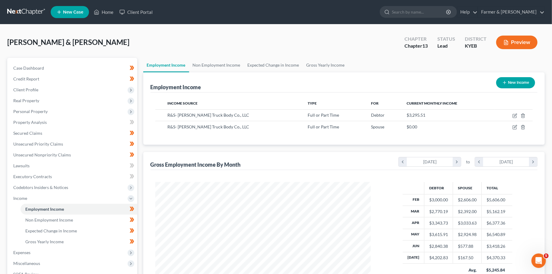
scroll to position [108, 227]
click at [515, 116] on icon "button" at bounding box center [515, 115] width 3 height 3
select select "0"
select select "18"
select select "3"
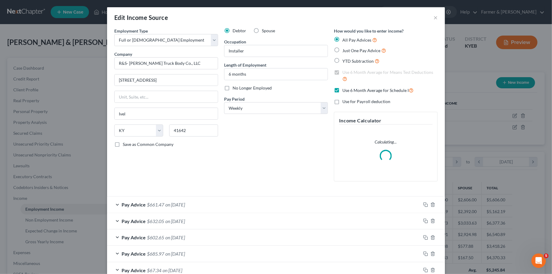
scroll to position [412, 0]
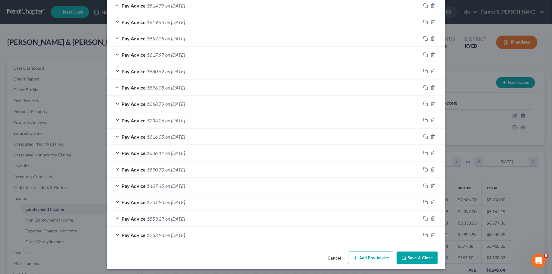
click at [414, 255] on button "Save & Close" at bounding box center [416, 258] width 41 height 13
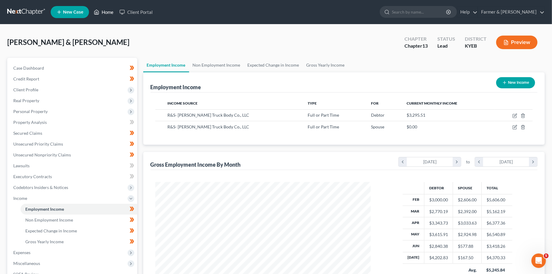
click at [110, 10] on link "Home" at bounding box center [104, 12] width 26 height 11
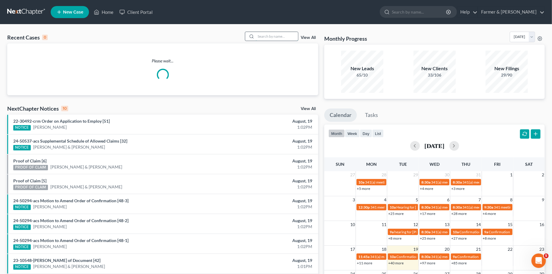
click at [270, 37] on input "search" at bounding box center [277, 36] width 42 height 9
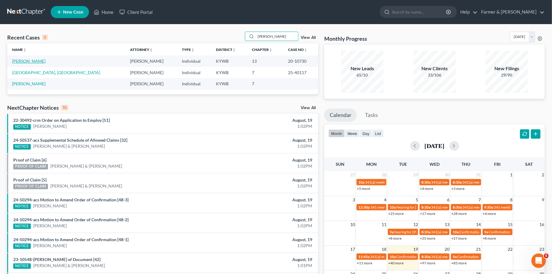
type input "[PERSON_NAME]"
click at [21, 61] on link "[PERSON_NAME]" at bounding box center [28, 60] width 33 height 5
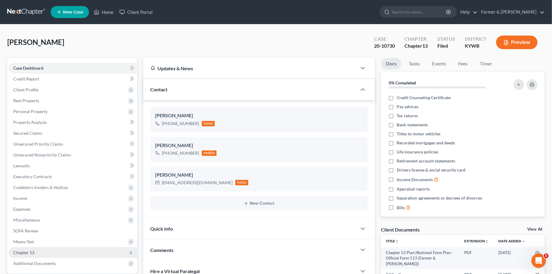
scroll to position [72, 0]
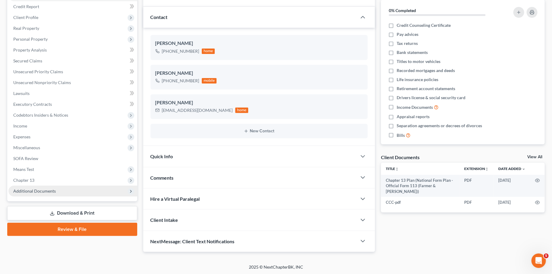
click at [48, 191] on span "Additional Documents" at bounding box center [34, 190] width 43 height 5
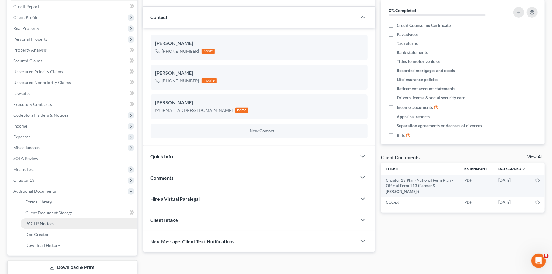
click at [47, 224] on span "PACER Notices" at bounding box center [39, 223] width 29 height 5
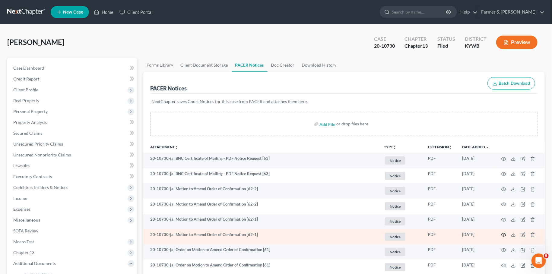
click at [503, 233] on icon "button" at bounding box center [503, 234] width 5 height 5
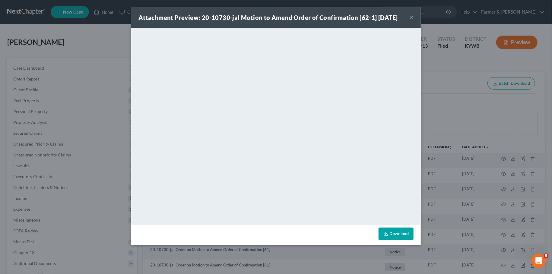
click at [412, 19] on button "×" at bounding box center [411, 17] width 4 height 7
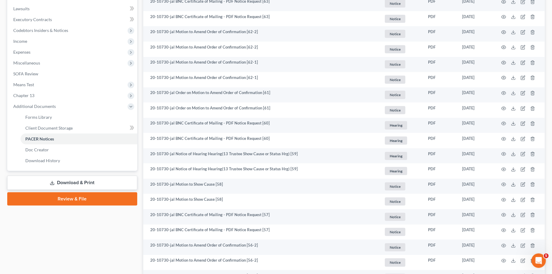
scroll to position [159, 0]
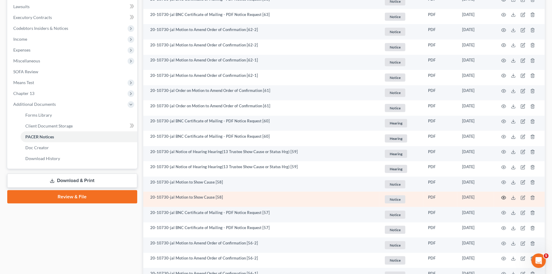
click at [503, 196] on icon "button" at bounding box center [503, 197] width 5 height 3
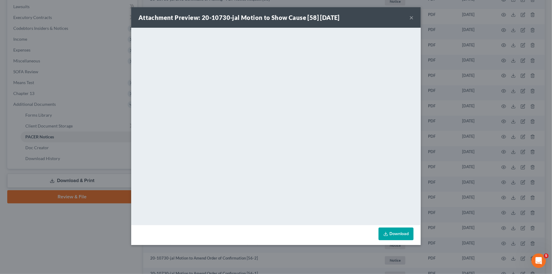
click at [412, 17] on button "×" at bounding box center [411, 17] width 4 height 7
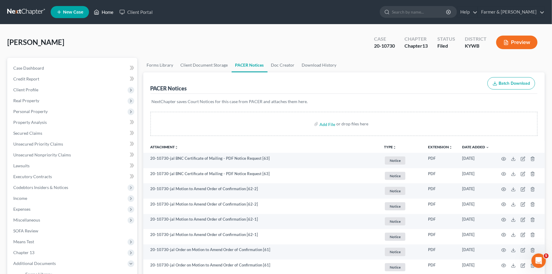
drag, startPoint x: 107, startPoint y: 12, endPoint x: 114, endPoint y: 9, distance: 7.4
click at [114, 10] on link "Home" at bounding box center [104, 12] width 26 height 11
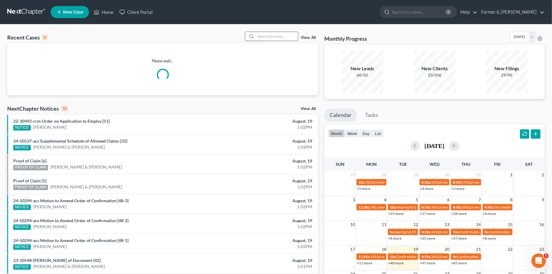
click at [257, 37] on input "search" at bounding box center [277, 36] width 42 height 9
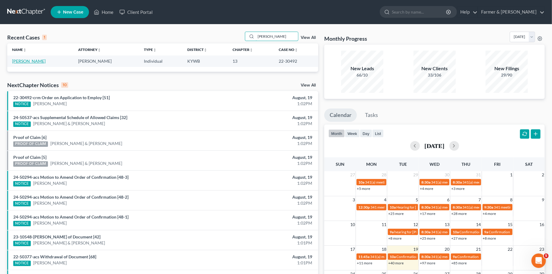
type input "[PERSON_NAME]"
click at [30, 63] on link "Becker, Susan" at bounding box center [28, 60] width 33 height 5
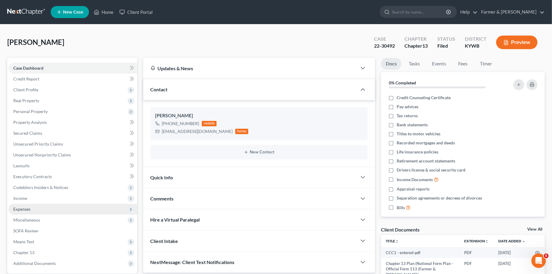
scroll to position [56, 0]
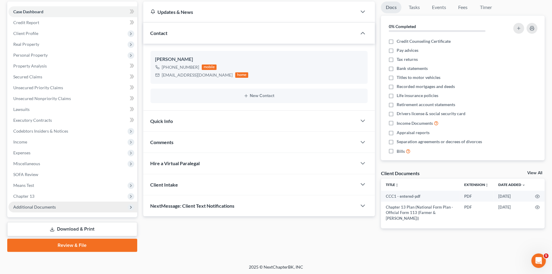
click at [45, 207] on span "Additional Documents" at bounding box center [34, 206] width 43 height 5
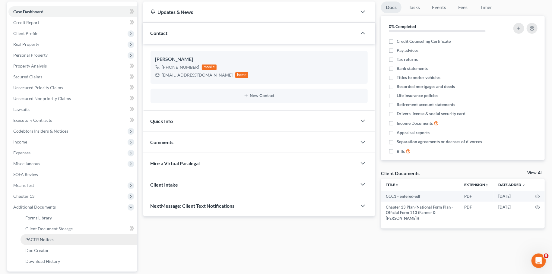
click at [46, 242] on link "PACER Notices" at bounding box center [79, 239] width 117 height 11
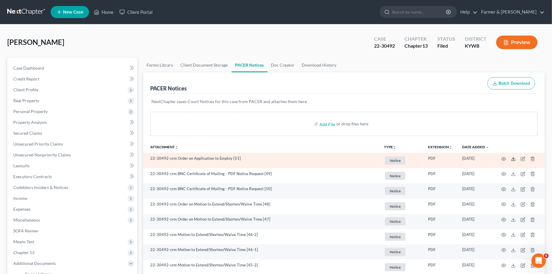
click at [514, 156] on icon at bounding box center [513, 158] width 5 height 5
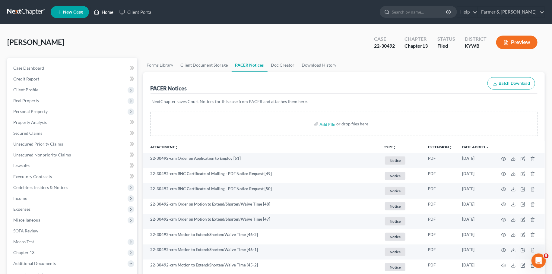
click at [103, 11] on link "Home" at bounding box center [104, 12] width 26 height 11
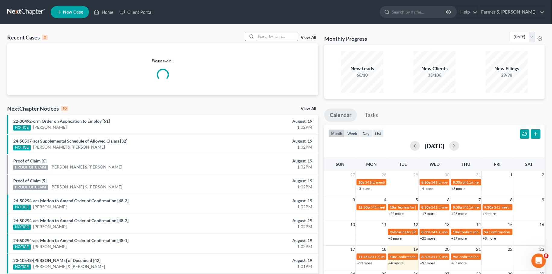
click at [256, 37] on input "search" at bounding box center [277, 36] width 42 height 9
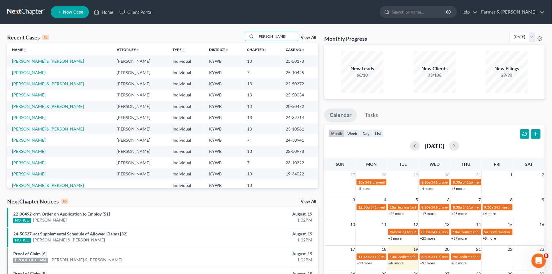
type input "brewer"
click at [48, 61] on link "[PERSON_NAME] & [PERSON_NAME]" at bounding box center [48, 60] width 72 height 5
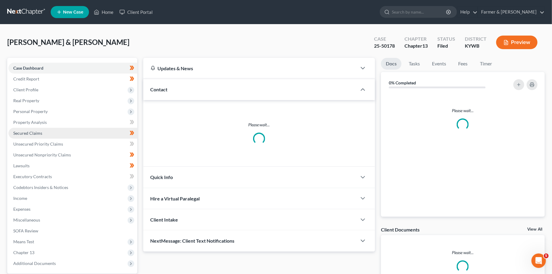
scroll to position [56, 0]
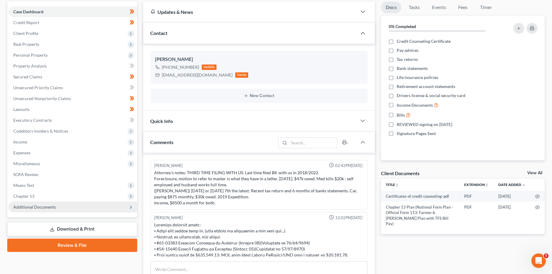
click at [27, 207] on span "Additional Documents" at bounding box center [34, 206] width 43 height 5
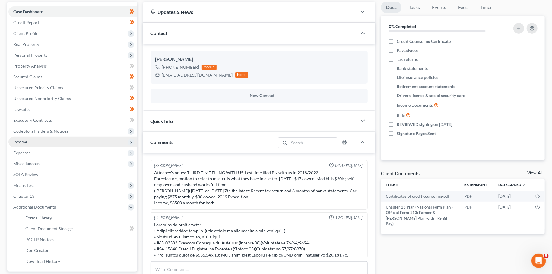
scroll to position [195, 0]
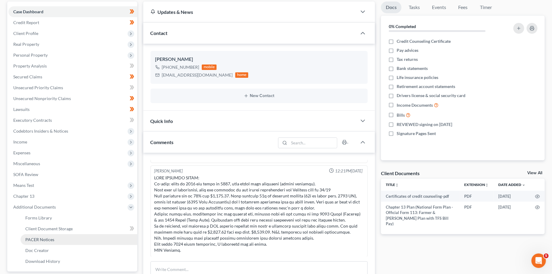
click at [57, 239] on link "PACER Notices" at bounding box center [79, 239] width 117 height 11
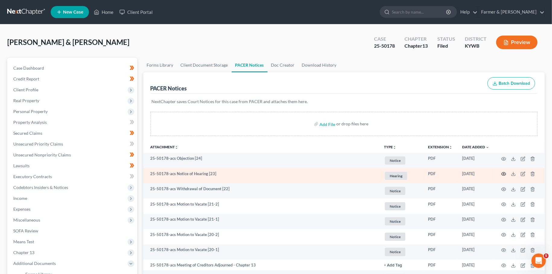
click at [503, 173] on circle "button" at bounding box center [503, 173] width 1 height 1
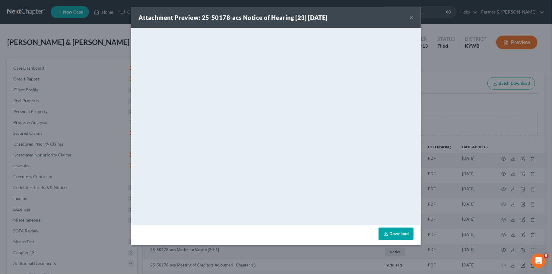
click at [411, 17] on button "×" at bounding box center [411, 17] width 4 height 7
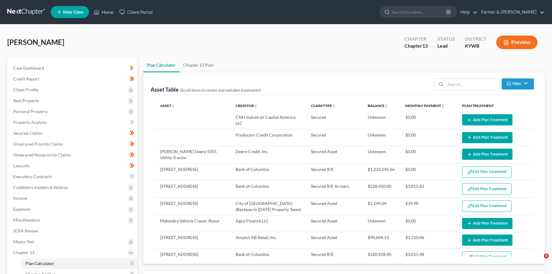
select select "59"
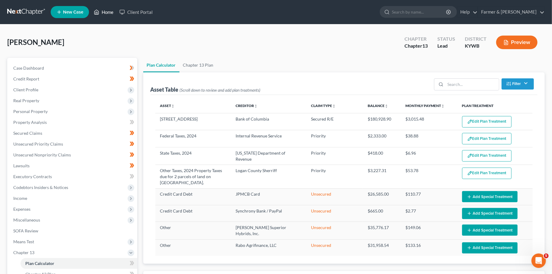
click at [109, 11] on link "Home" at bounding box center [104, 12] width 26 height 11
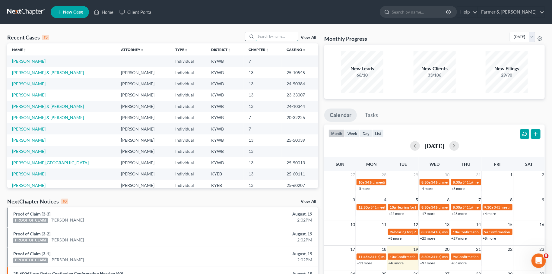
click at [265, 36] on input "search" at bounding box center [277, 36] width 42 height 9
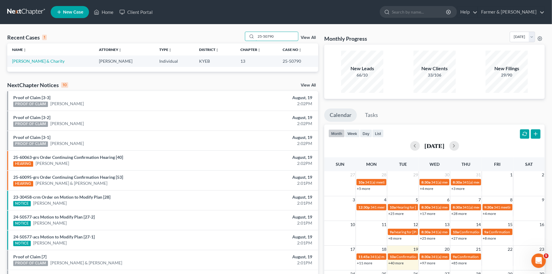
type input "25-50790"
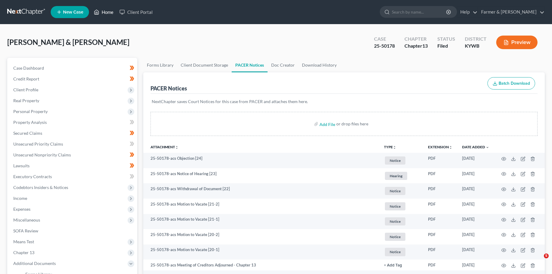
click at [108, 14] on link "Home" at bounding box center [104, 12] width 26 height 11
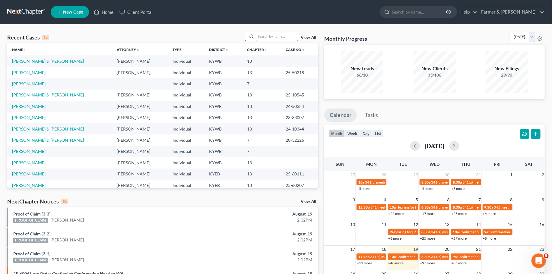
click at [283, 39] on input "search" at bounding box center [277, 36] width 42 height 9
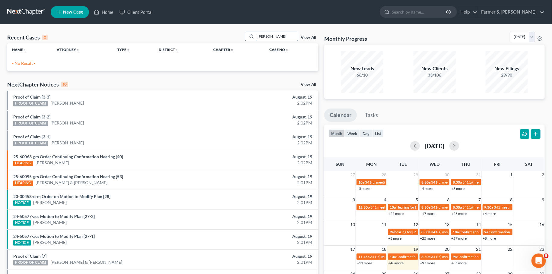
drag, startPoint x: 286, startPoint y: 36, endPoint x: 196, endPoint y: 35, distance: 90.2
click at [256, 35] on input "[PERSON_NAME]" at bounding box center [277, 36] width 42 height 9
type input "m"
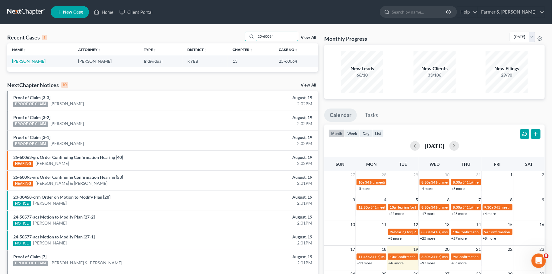
type input "25-60064"
click at [26, 62] on link "[PERSON_NAME]" at bounding box center [28, 60] width 33 height 5
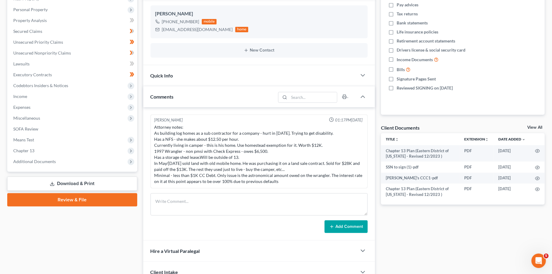
scroll to position [153, 0]
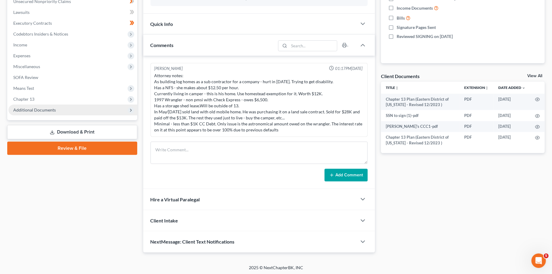
click at [56, 111] on span "Additional Documents" at bounding box center [72, 110] width 129 height 11
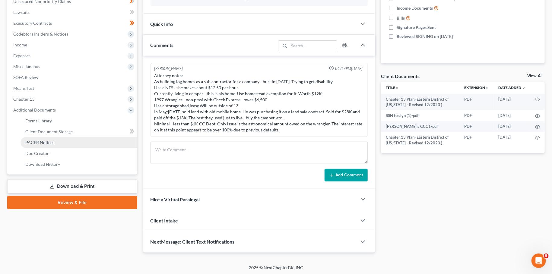
drag, startPoint x: 63, startPoint y: 145, endPoint x: 114, endPoint y: 150, distance: 50.9
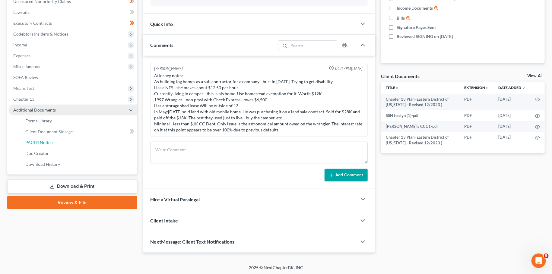
click at [63, 145] on link "PACER Notices" at bounding box center [79, 142] width 117 height 11
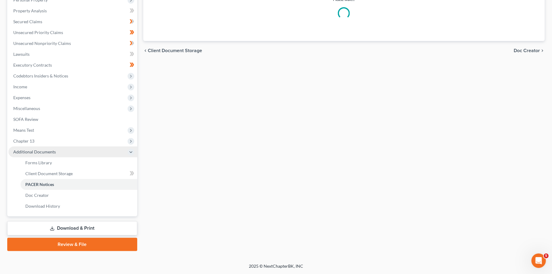
scroll to position [111, 0]
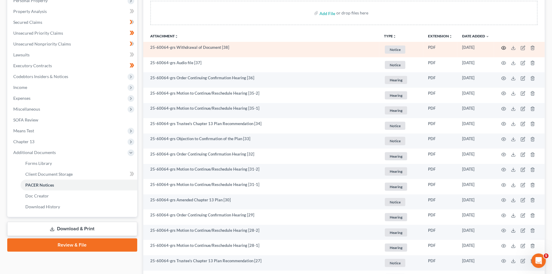
click at [504, 46] on icon "button" at bounding box center [503, 48] width 5 height 5
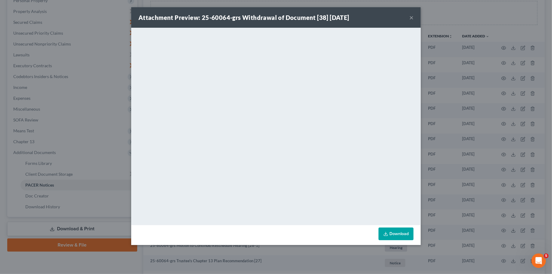
click at [412, 17] on button "×" at bounding box center [411, 17] width 4 height 7
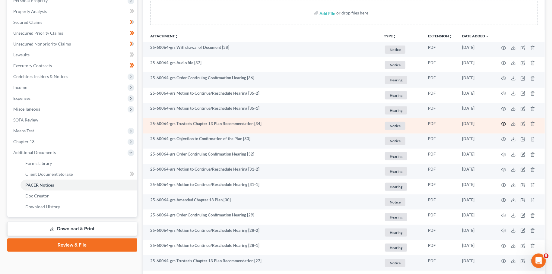
click at [505, 124] on icon "button" at bounding box center [503, 124] width 5 height 5
